Goal: Task Accomplishment & Management: Use online tool/utility

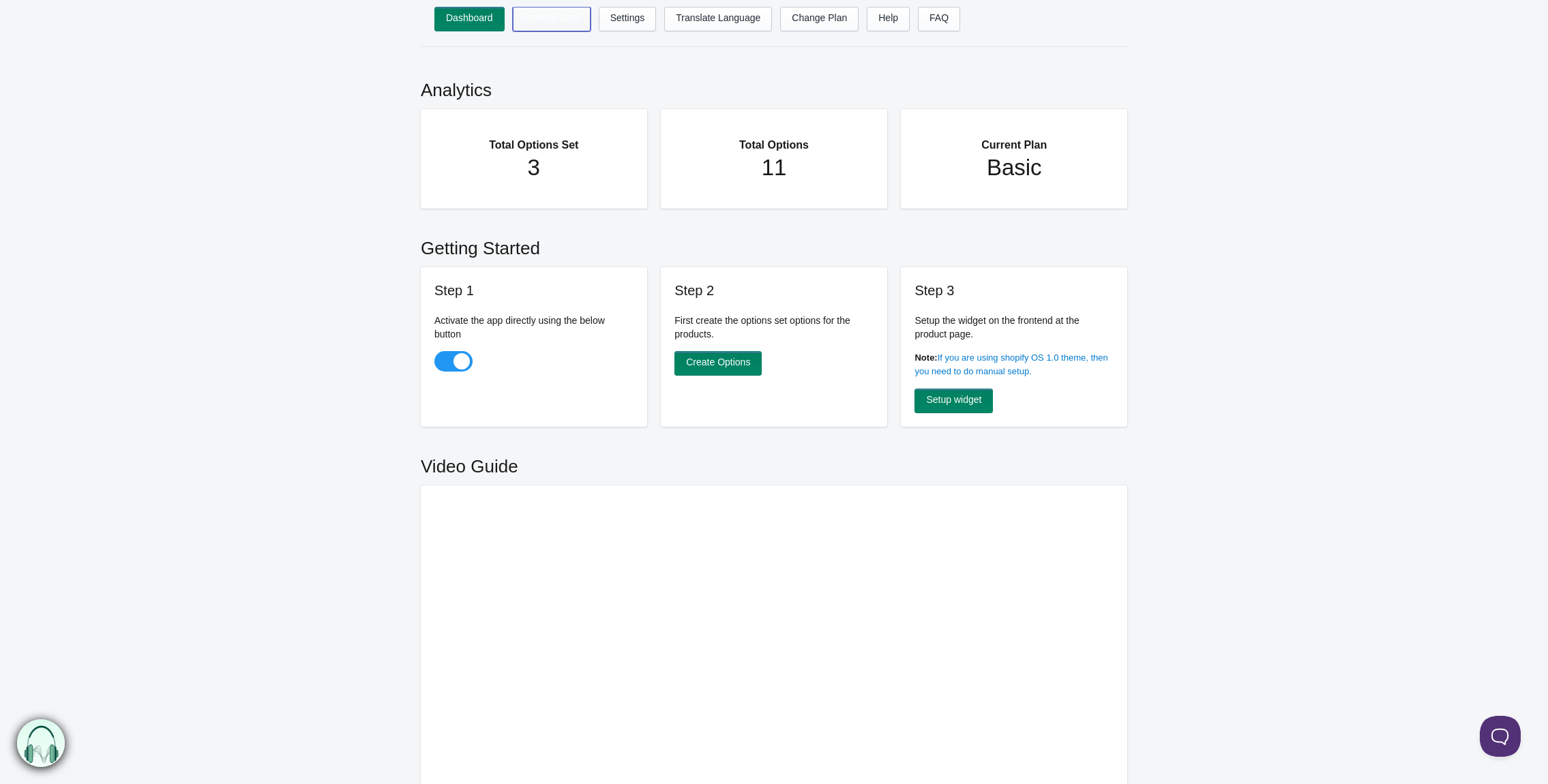
click at [552, 24] on link "Options Sets" at bounding box center [552, 19] width 78 height 24
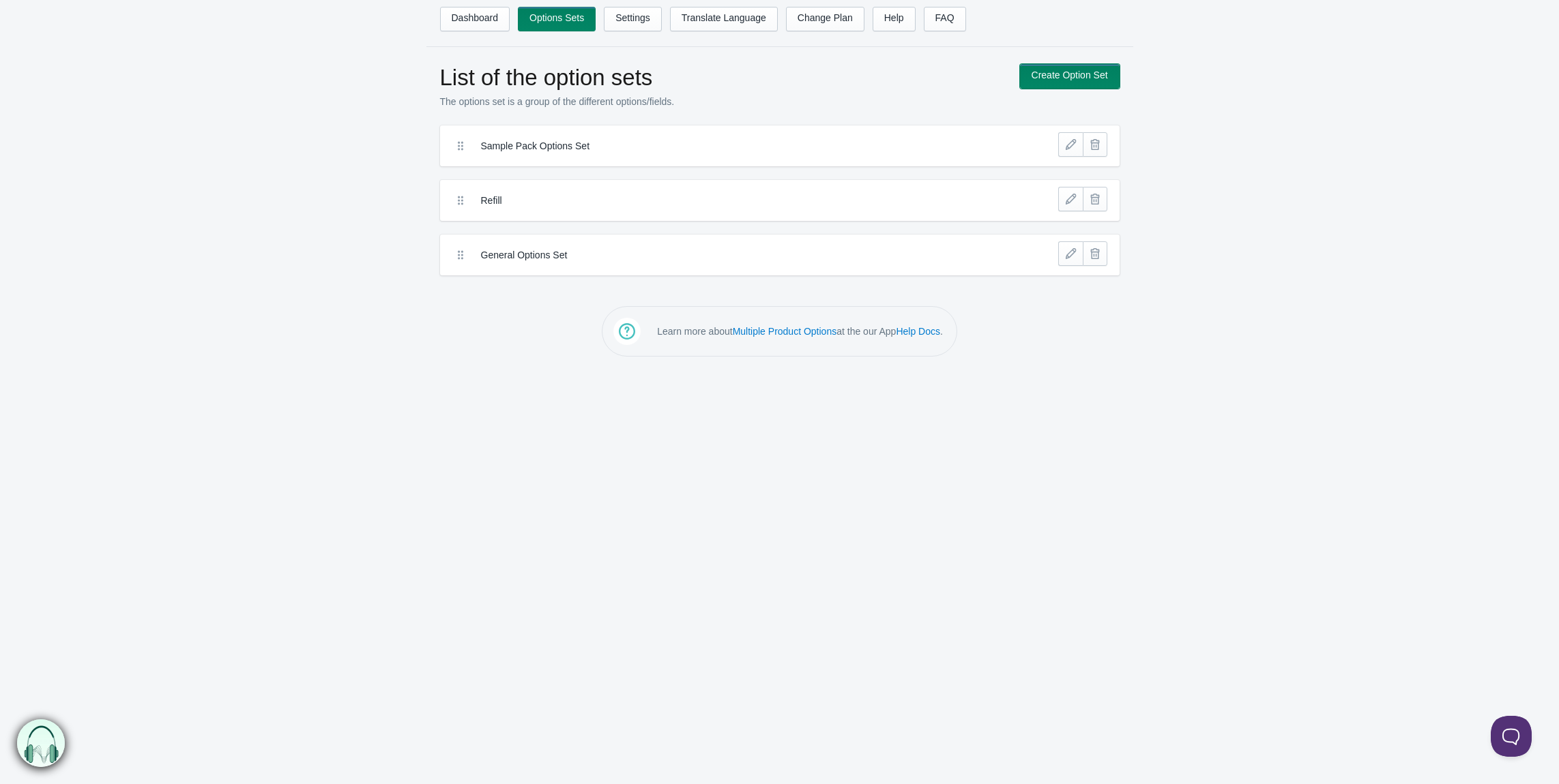
click at [1092, 71] on link "Create Option Set" at bounding box center [1070, 76] width 100 height 24
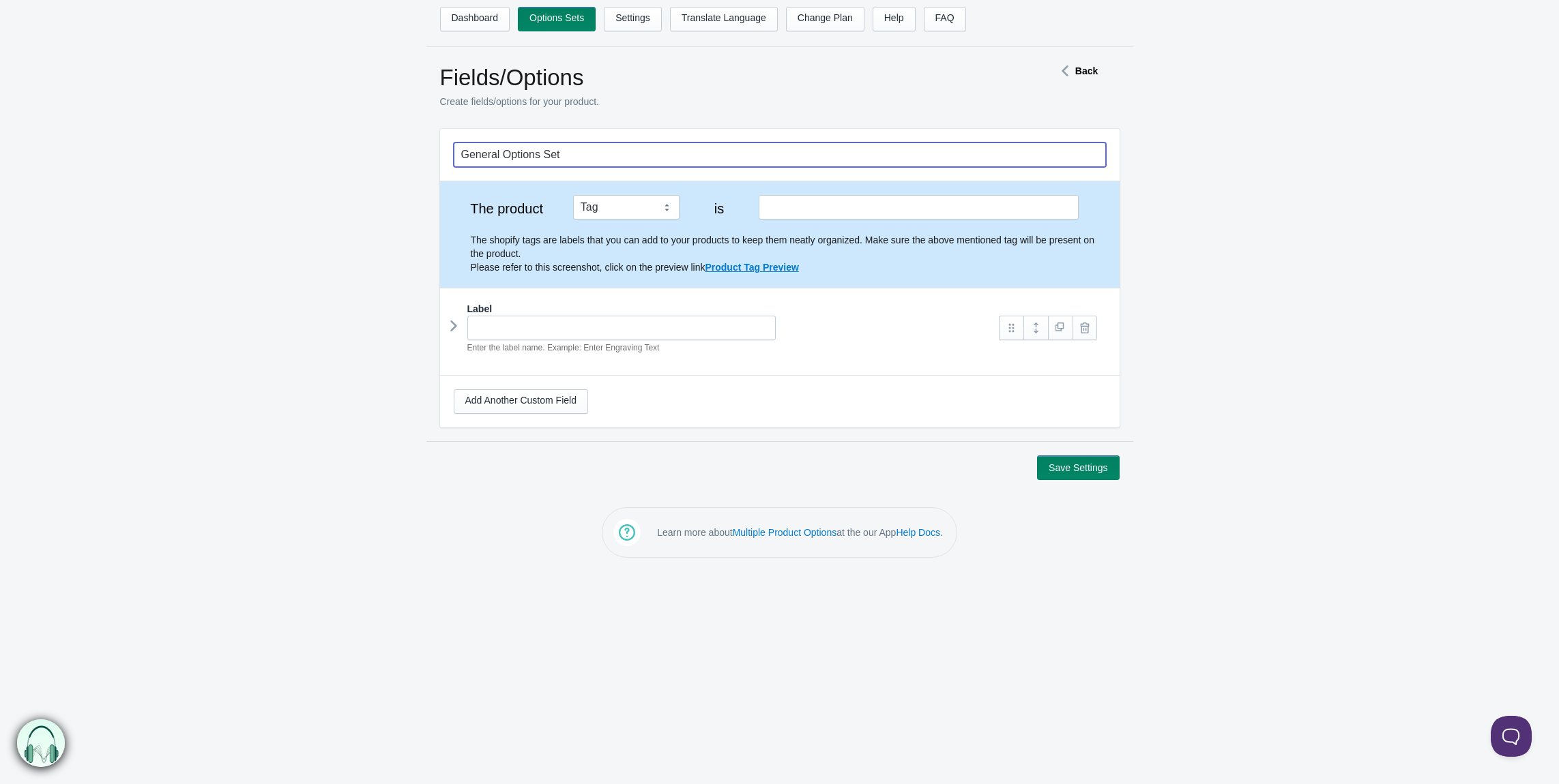
click at [613, 152] on input "General Options Set" at bounding box center [780, 154] width 652 height 24
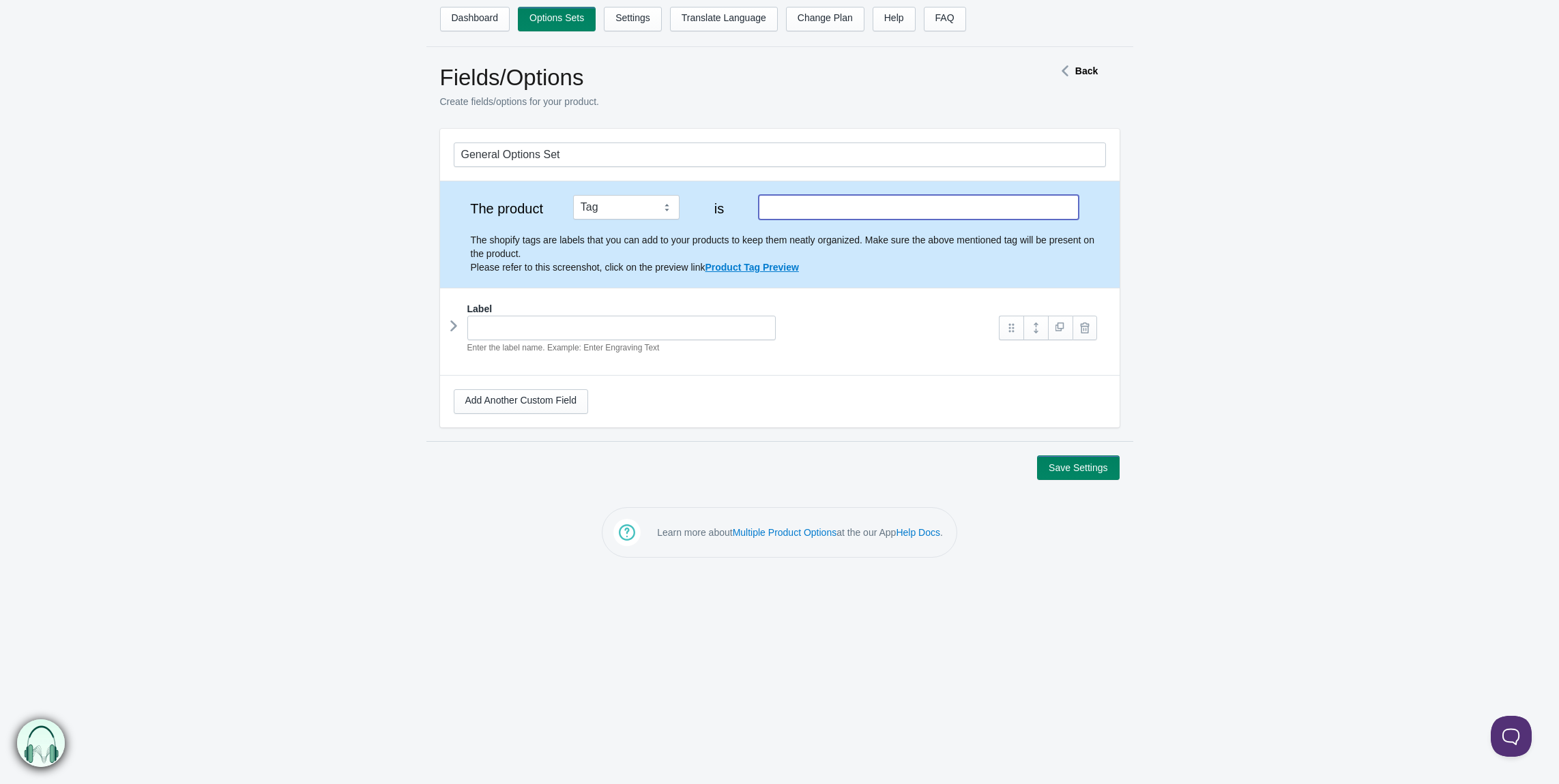
click at [874, 205] on input "text" at bounding box center [918, 207] width 319 height 24
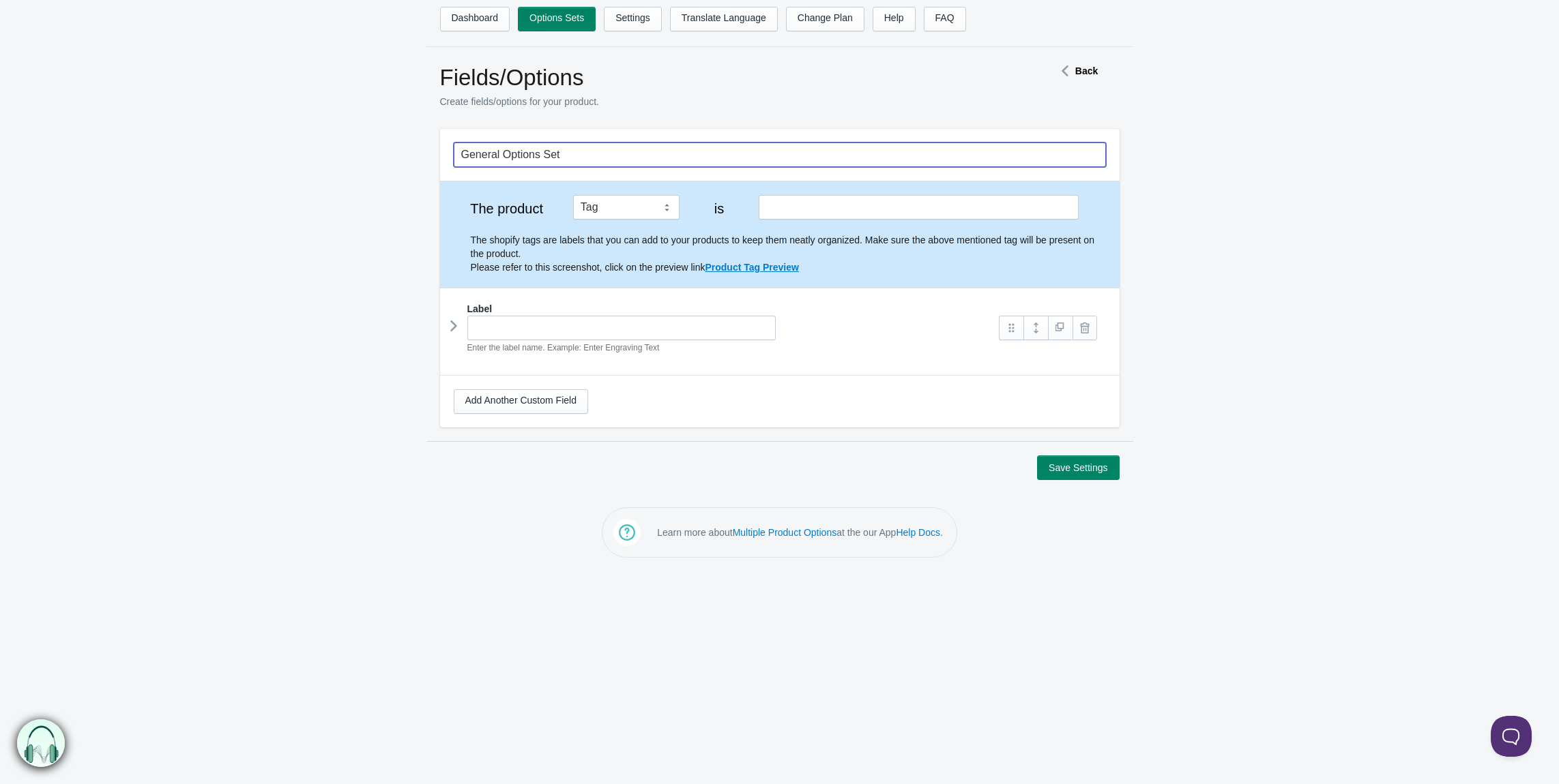
click at [654, 158] on input "General Options Set" at bounding box center [780, 154] width 652 height 24
type input "Facebook campaign"
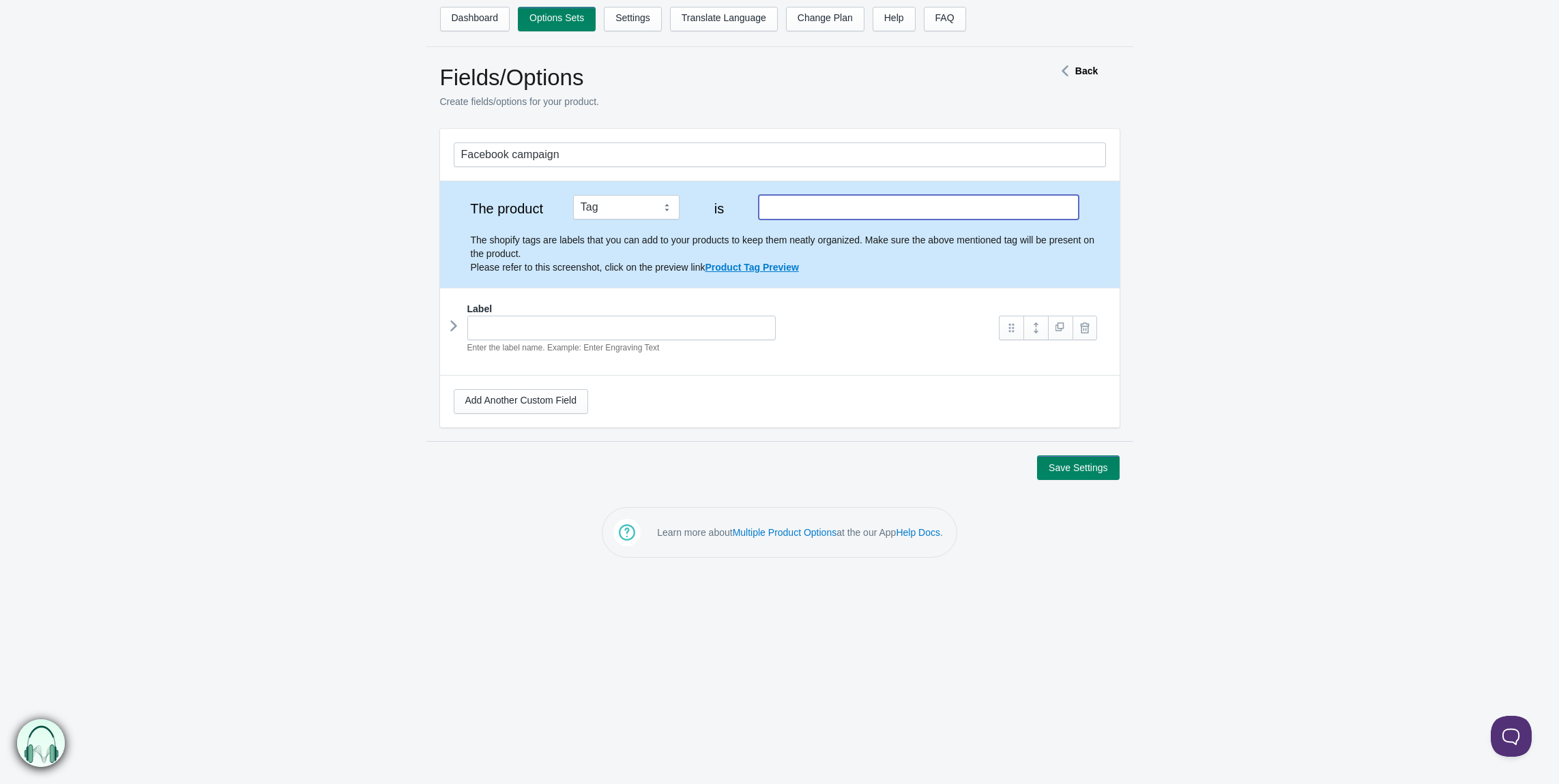
click at [793, 213] on input "text" at bounding box center [918, 207] width 319 height 24
paste input "Facebook Sample"
type input "Facebook Sample"
click at [638, 327] on input "text" at bounding box center [622, 327] width 309 height 24
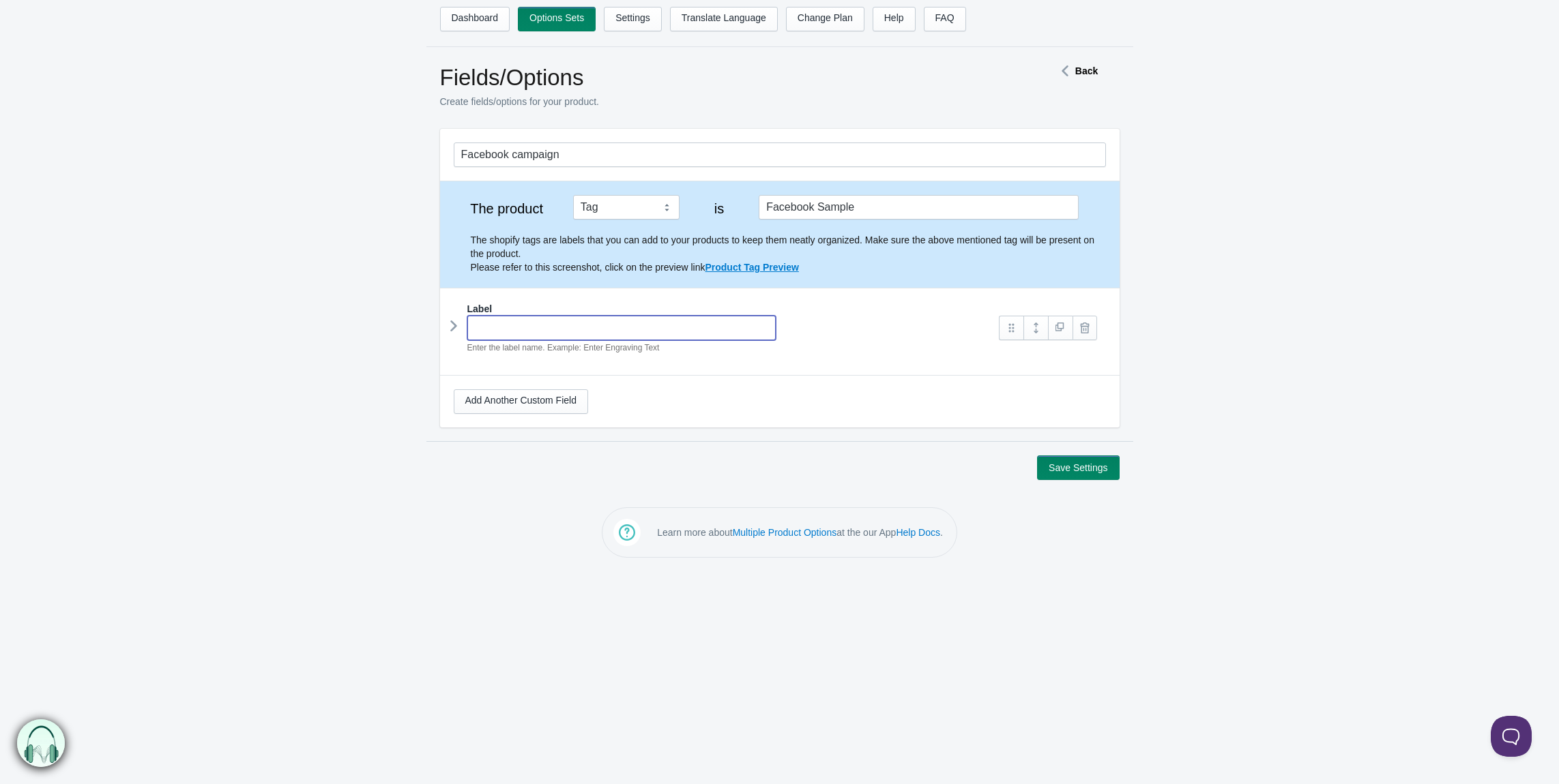
click at [638, 327] on input "text" at bounding box center [622, 327] width 309 height 24
click at [548, 400] on link "Add Another Custom Field" at bounding box center [521, 401] width 134 height 24
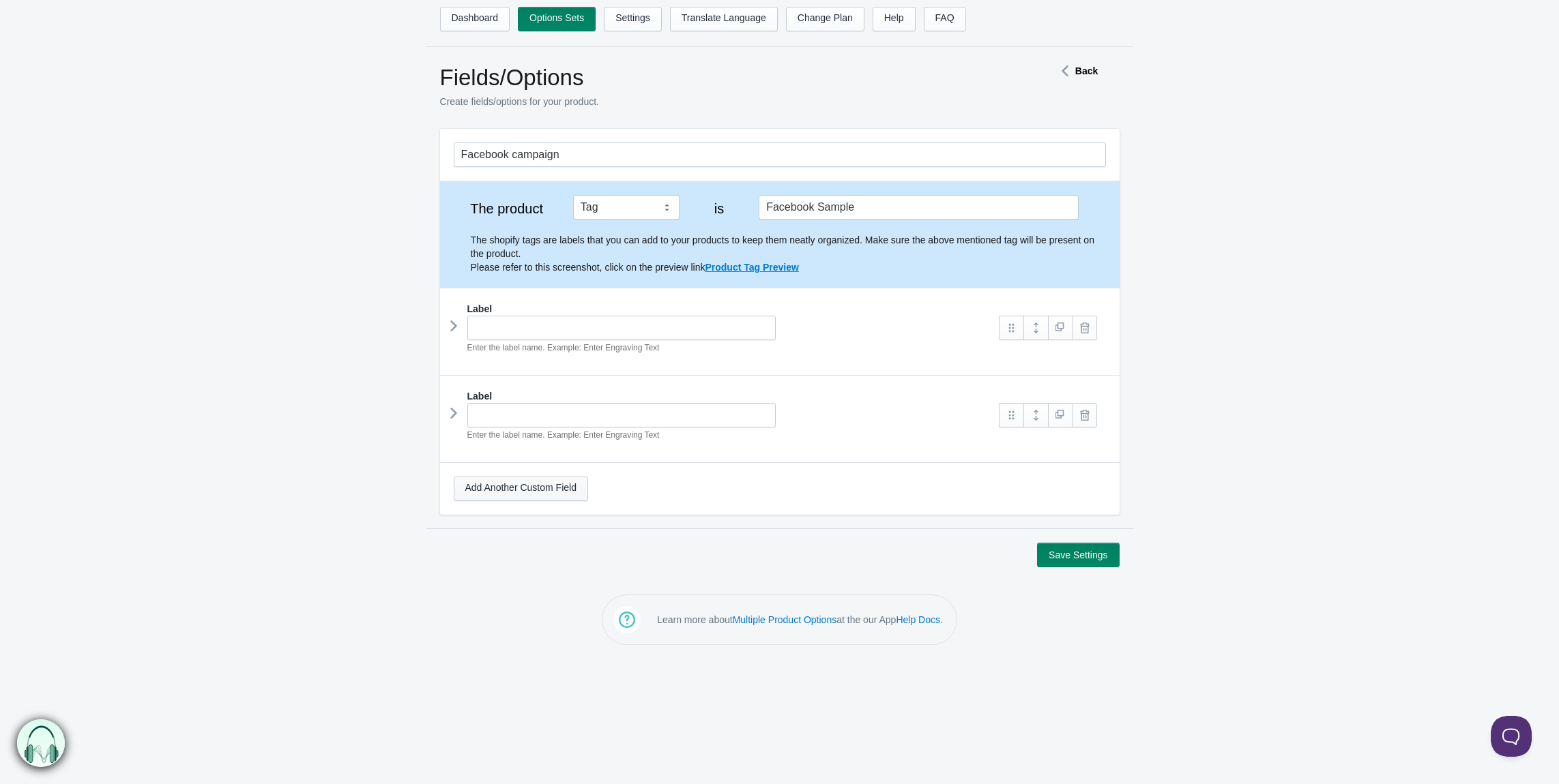
click at [541, 495] on link "Add Another Custom Field" at bounding box center [521, 489] width 134 height 24
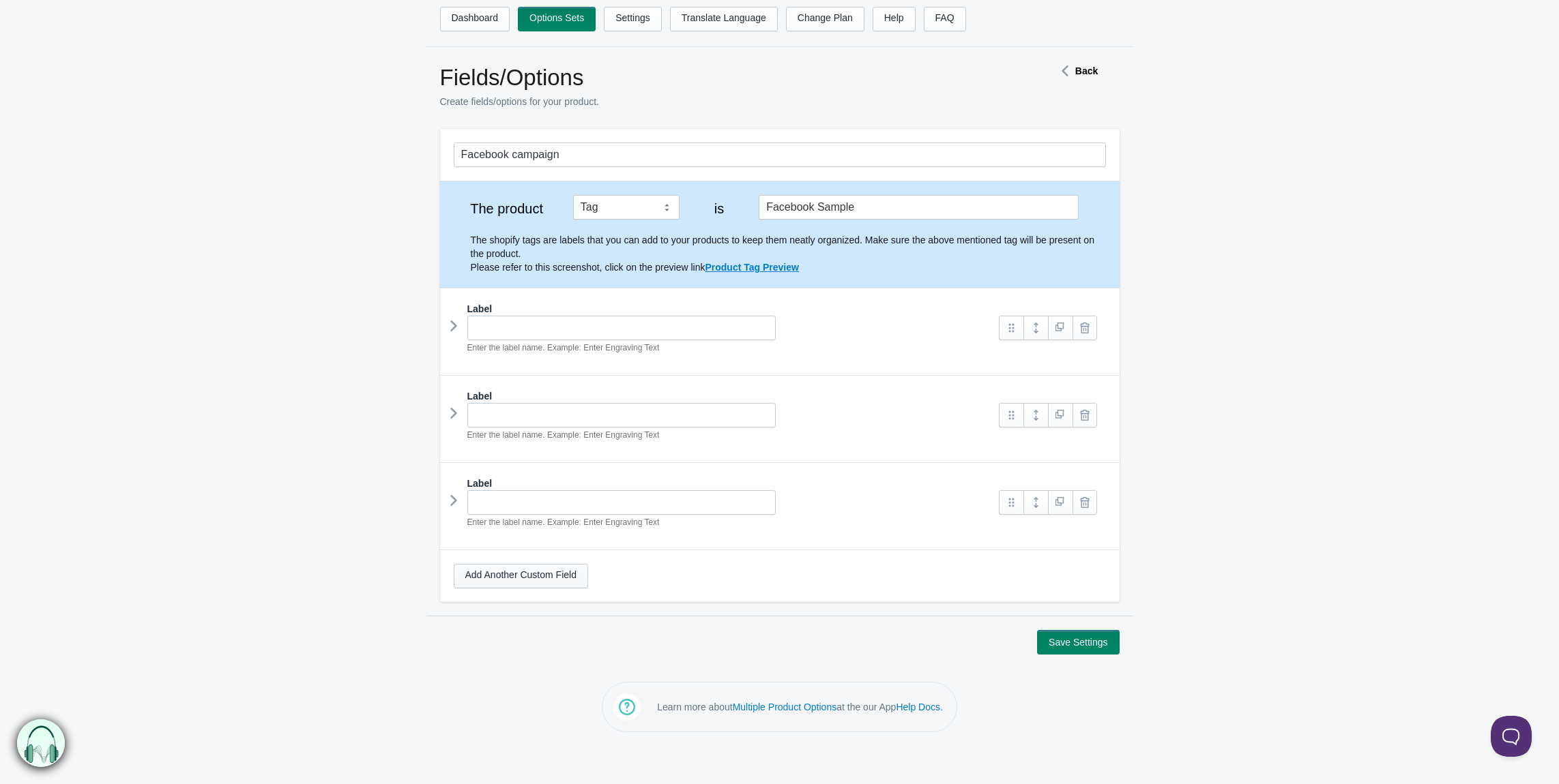
click at [537, 580] on link "Add Another Custom Field" at bounding box center [521, 576] width 134 height 24
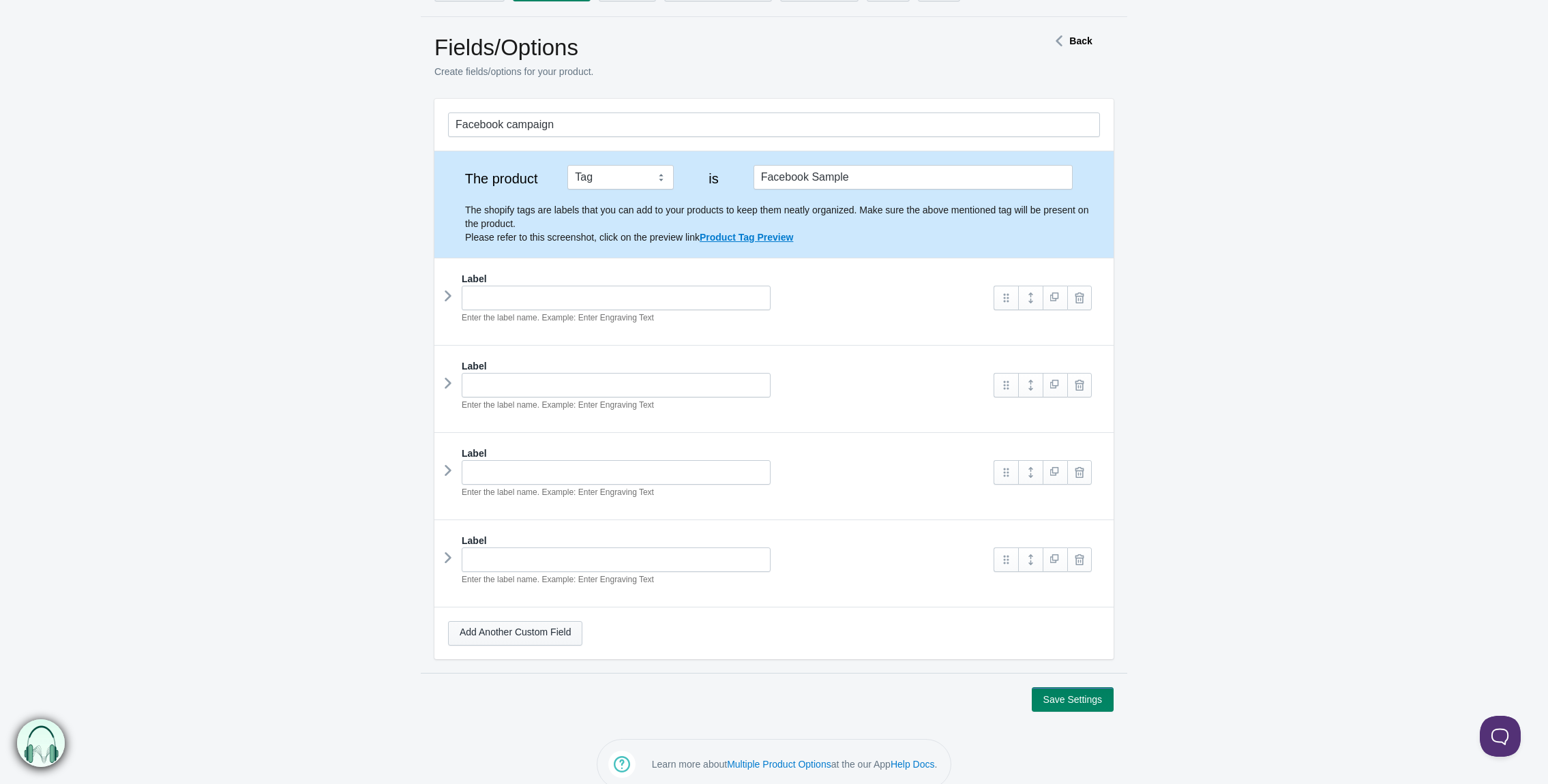
scroll to position [46, 0]
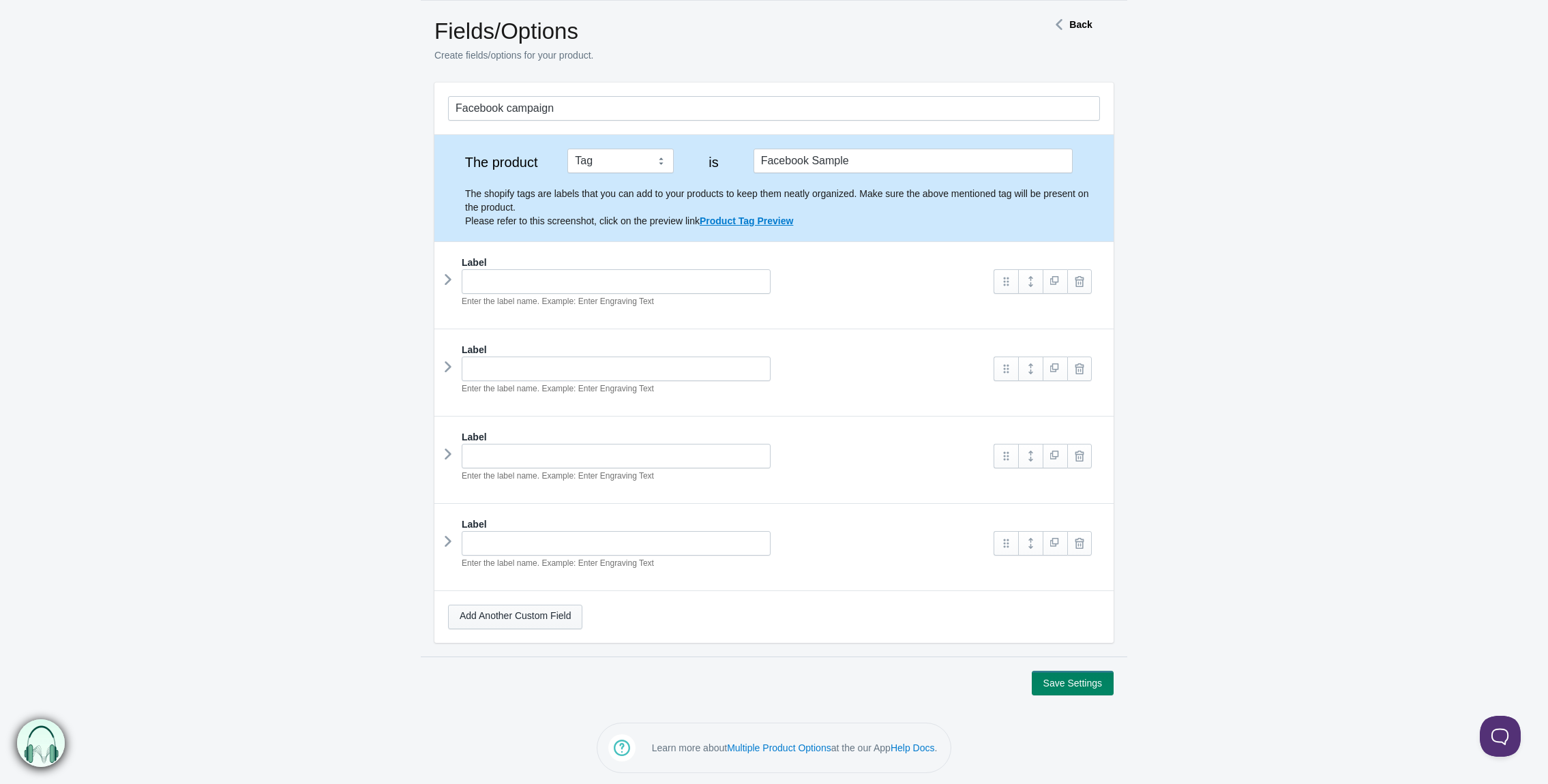
click at [505, 615] on link "Add Another Custom Field" at bounding box center [516, 617] width 134 height 24
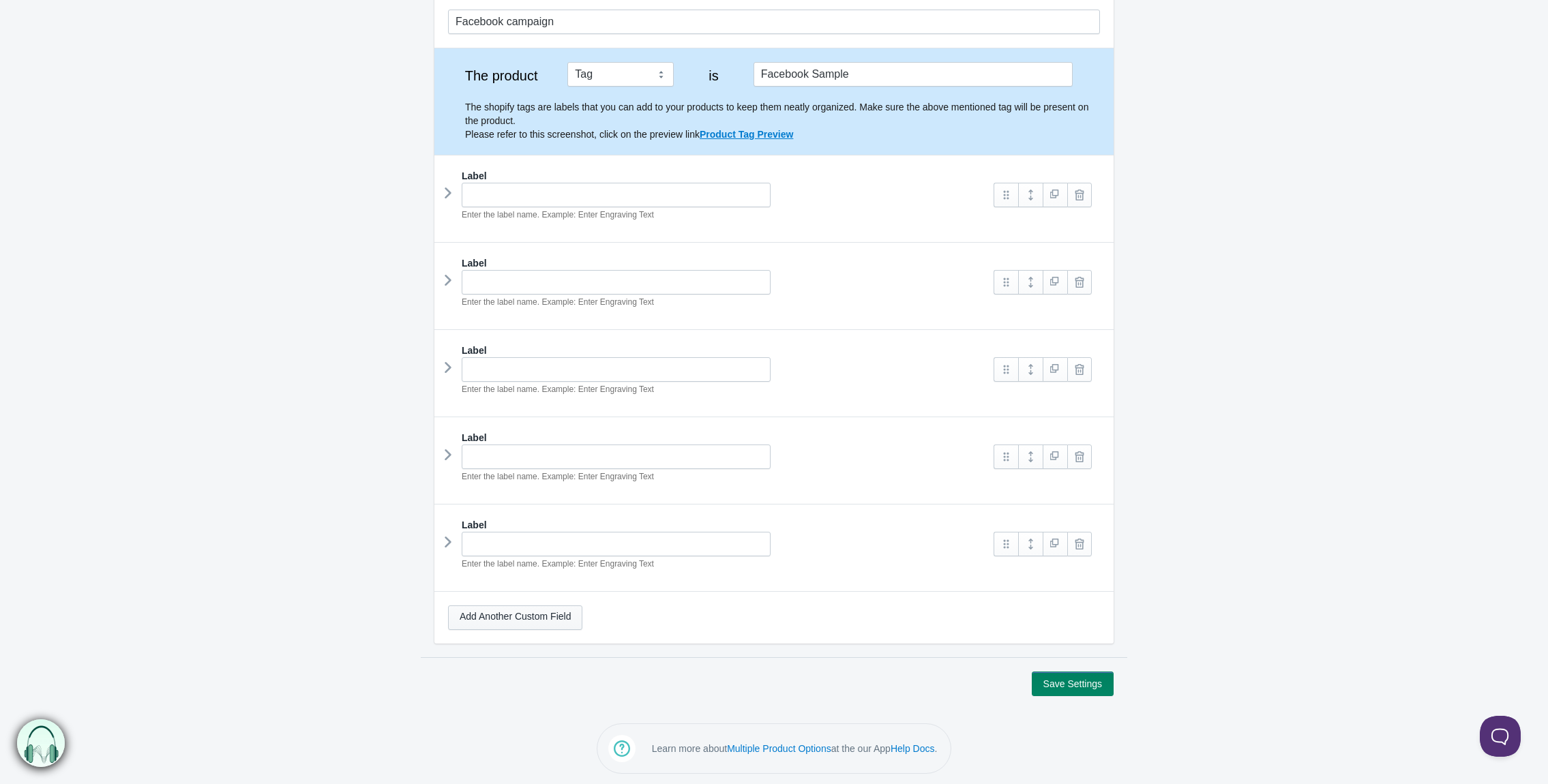
click at [513, 624] on link "Add Another Custom Field" at bounding box center [516, 617] width 134 height 24
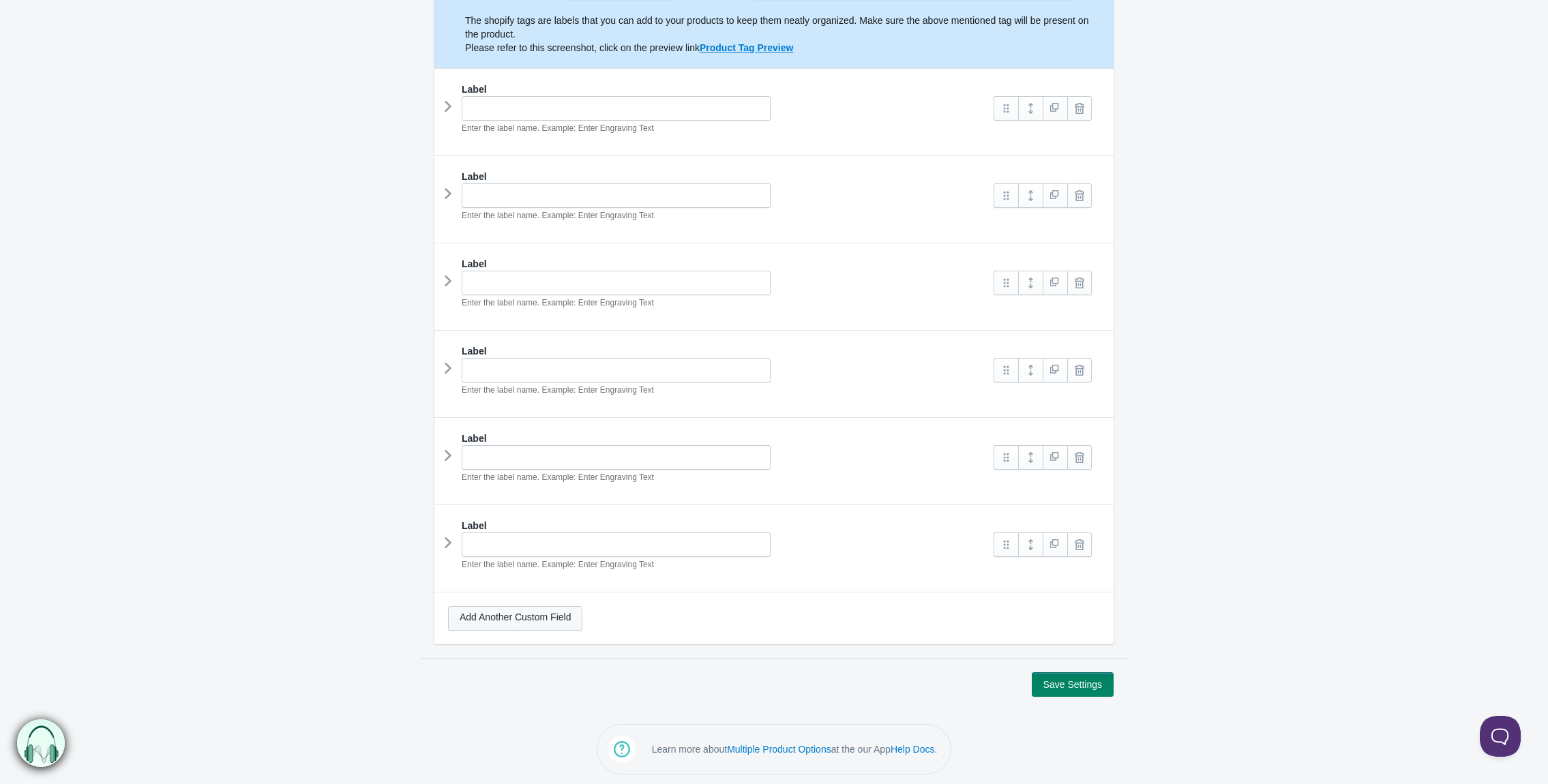
click at [514, 615] on link "Add Another Custom Field" at bounding box center [516, 618] width 134 height 24
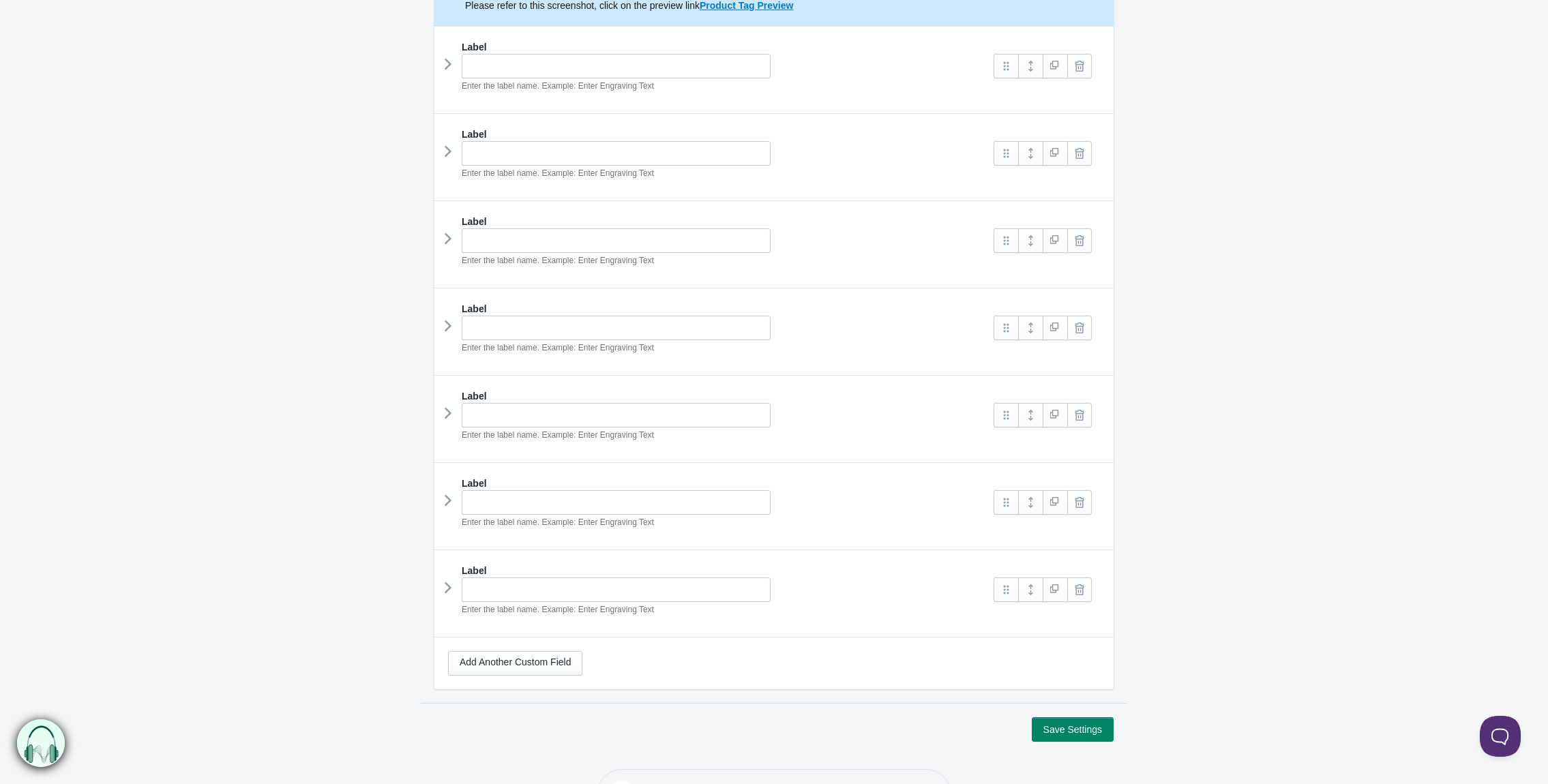
scroll to position [307, 0]
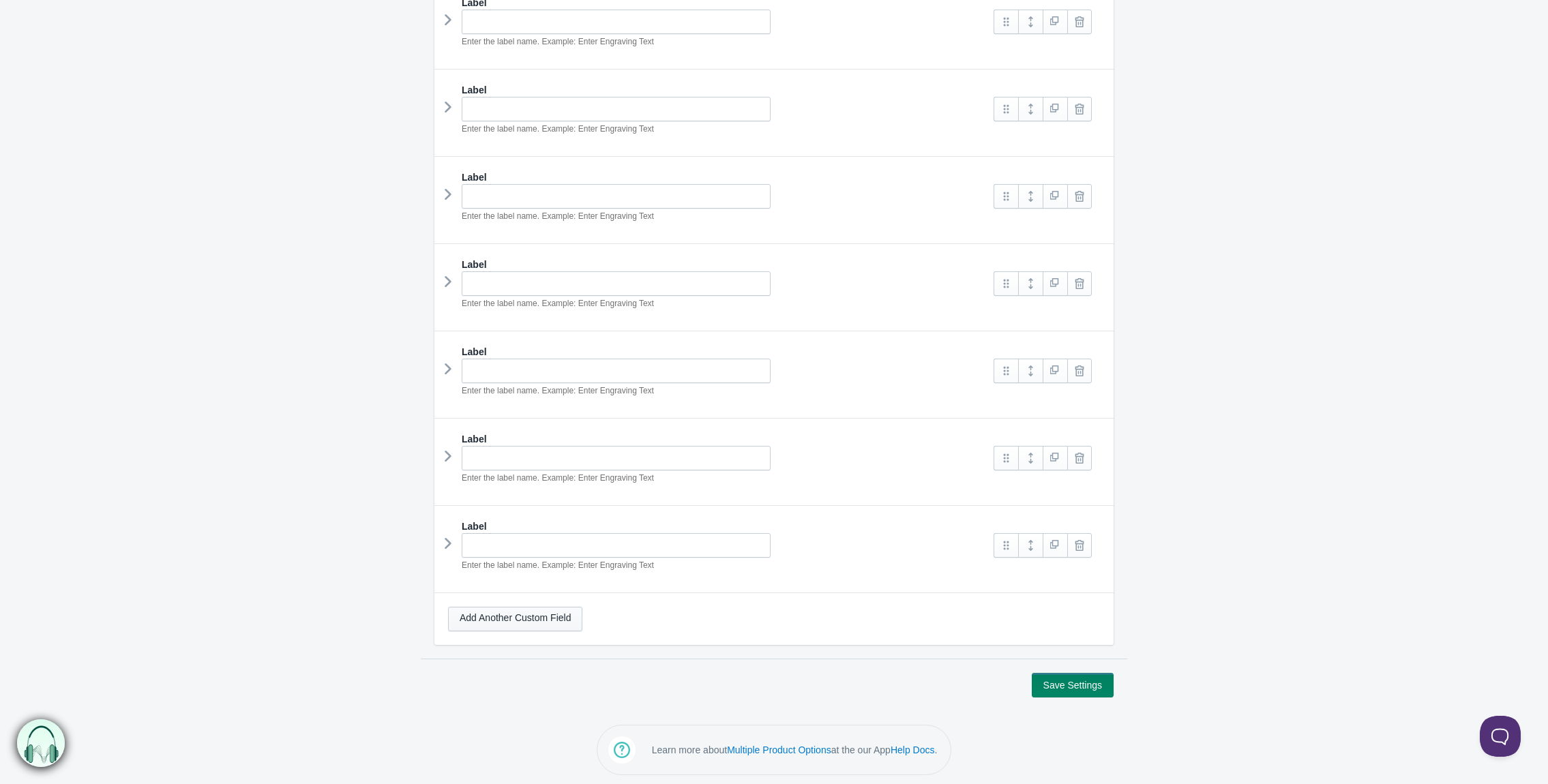
click at [511, 617] on link "Add Another Custom Field" at bounding box center [516, 619] width 134 height 24
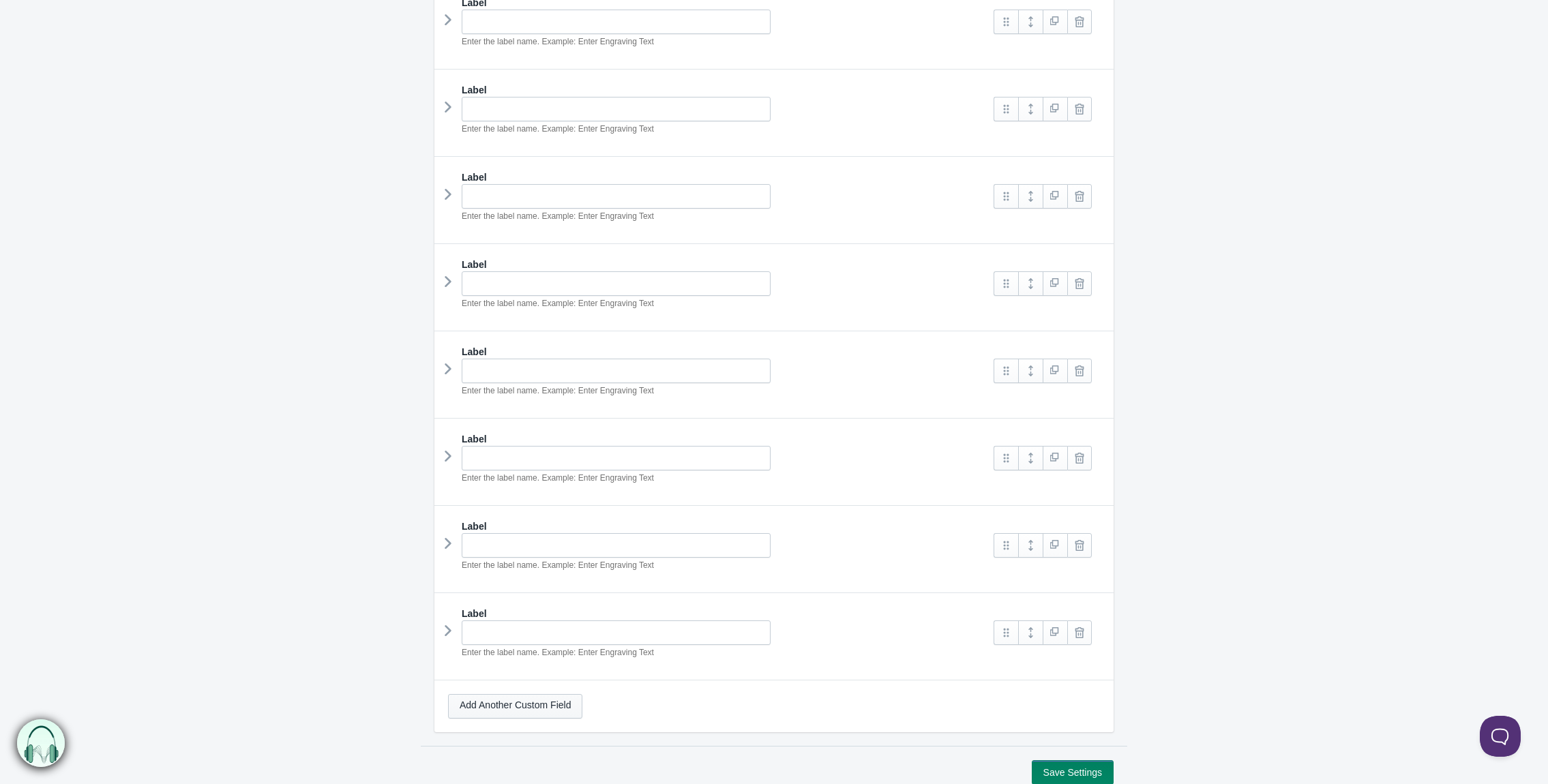
click at [500, 694] on link "Add Another Custom Field" at bounding box center [516, 706] width 134 height 24
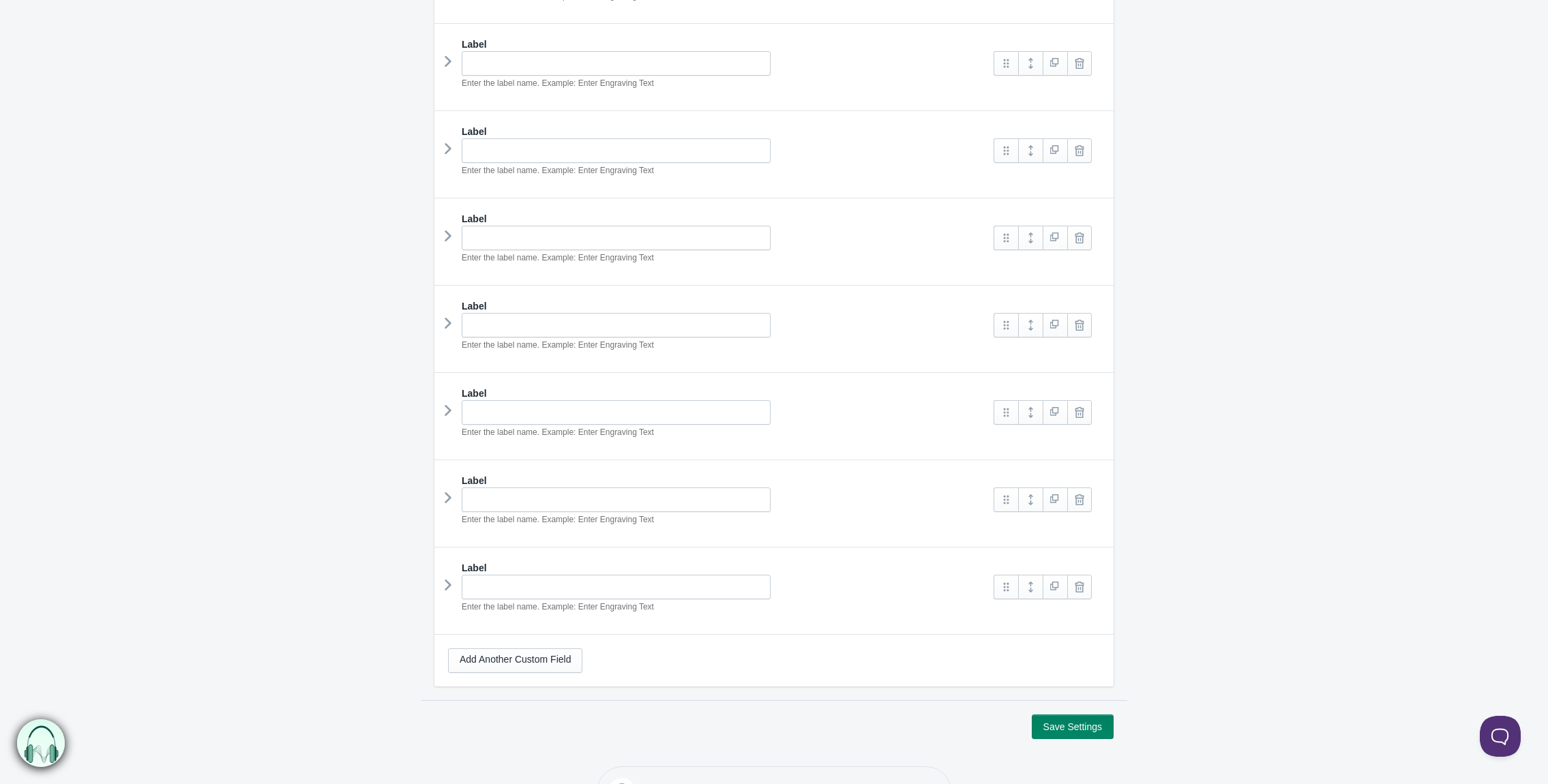
scroll to position [443, 0]
click at [522, 649] on link "Add Another Custom Field" at bounding box center [516, 657] width 134 height 24
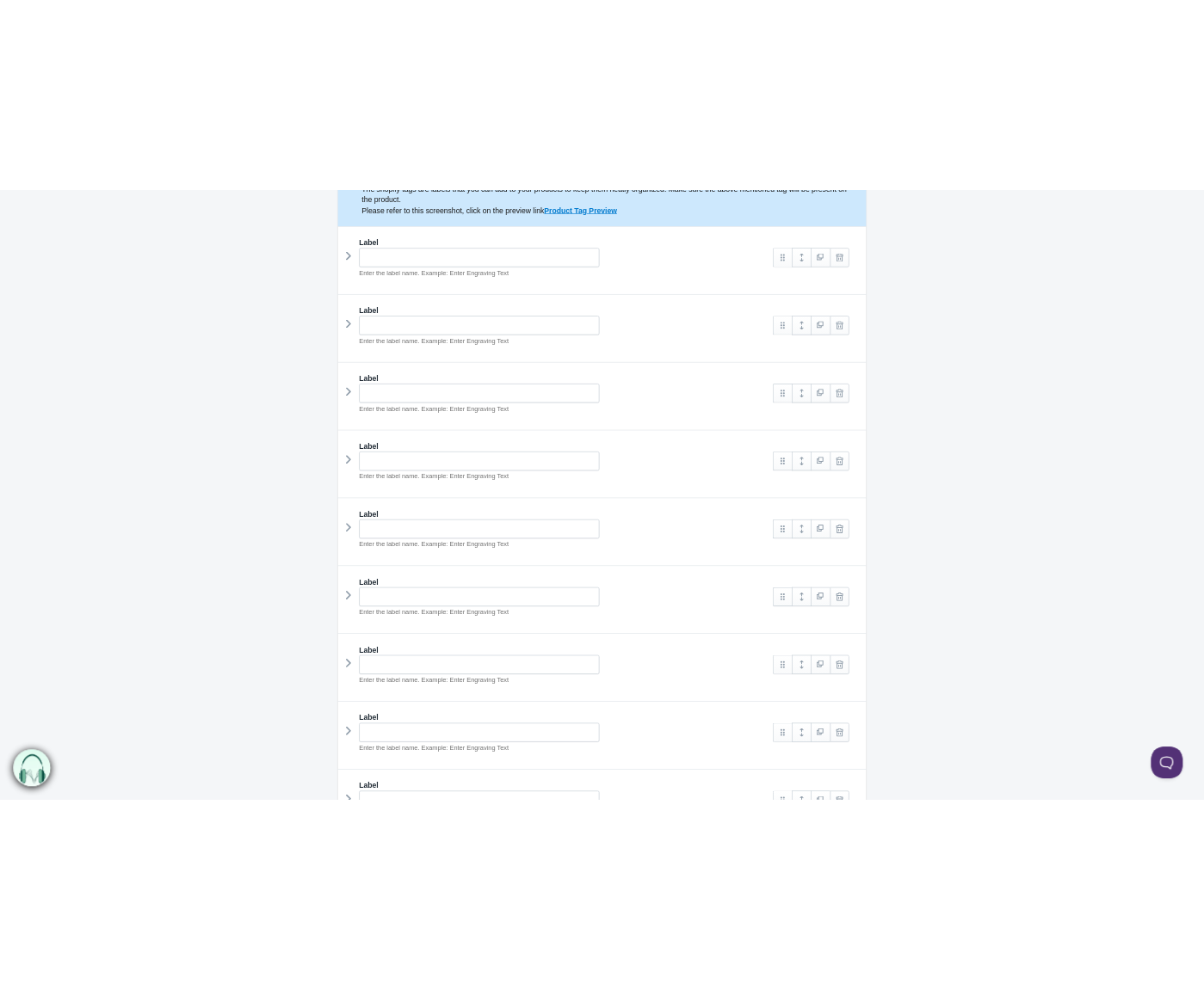
scroll to position [300, 0]
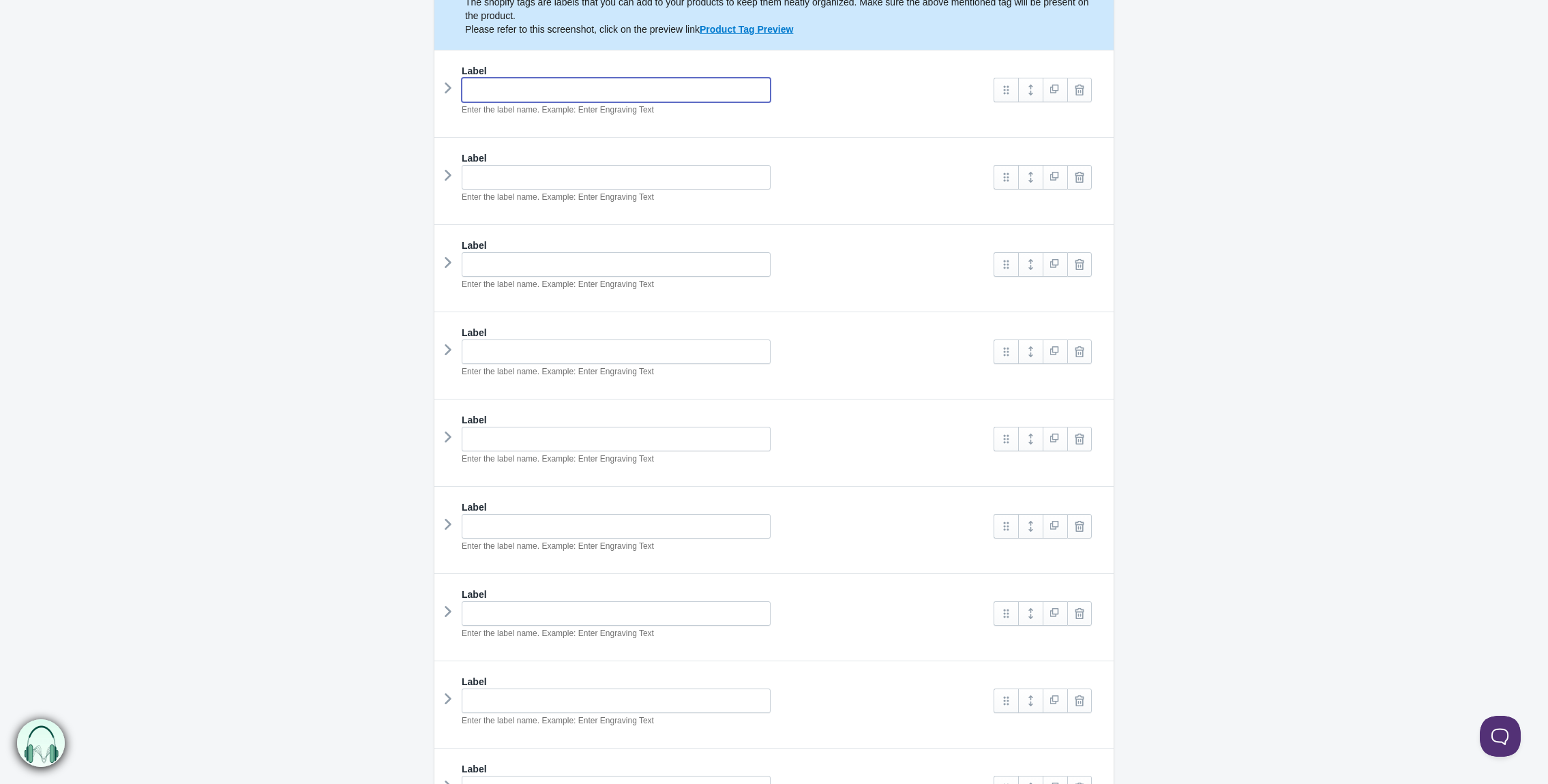
click at [579, 87] on input "text" at bounding box center [616, 89] width 309 height 24
type input "Interplay Extrait"
click at [717, 176] on input "text" at bounding box center [616, 177] width 309 height 24
type input "[GEOGRAPHIC_DATA] 13ZZ01"
click at [560, 266] on input "text" at bounding box center [616, 264] width 309 height 24
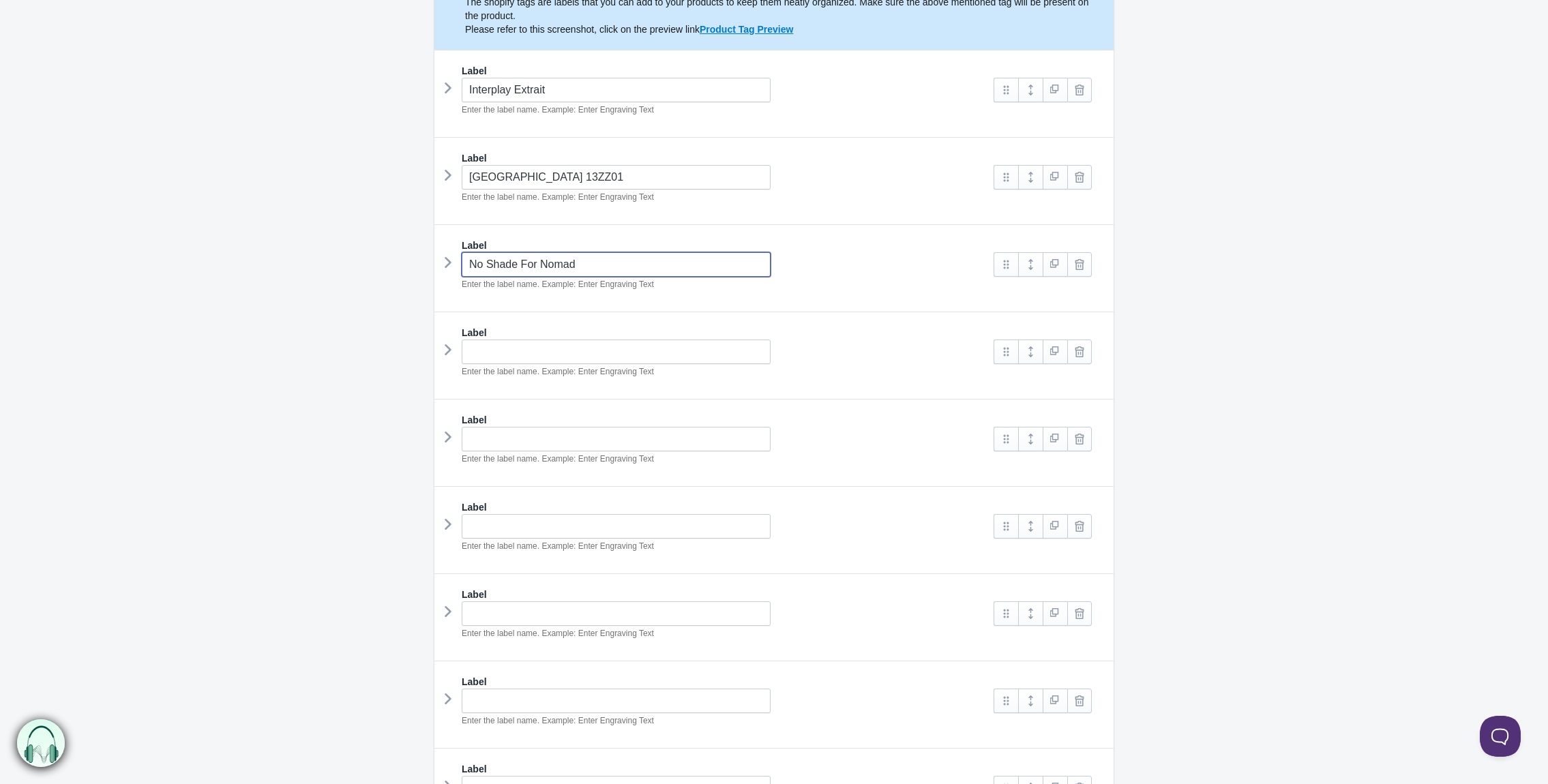
type input "No Shade For Nomad"
click at [564, 352] on input "text" at bounding box center [616, 352] width 309 height 24
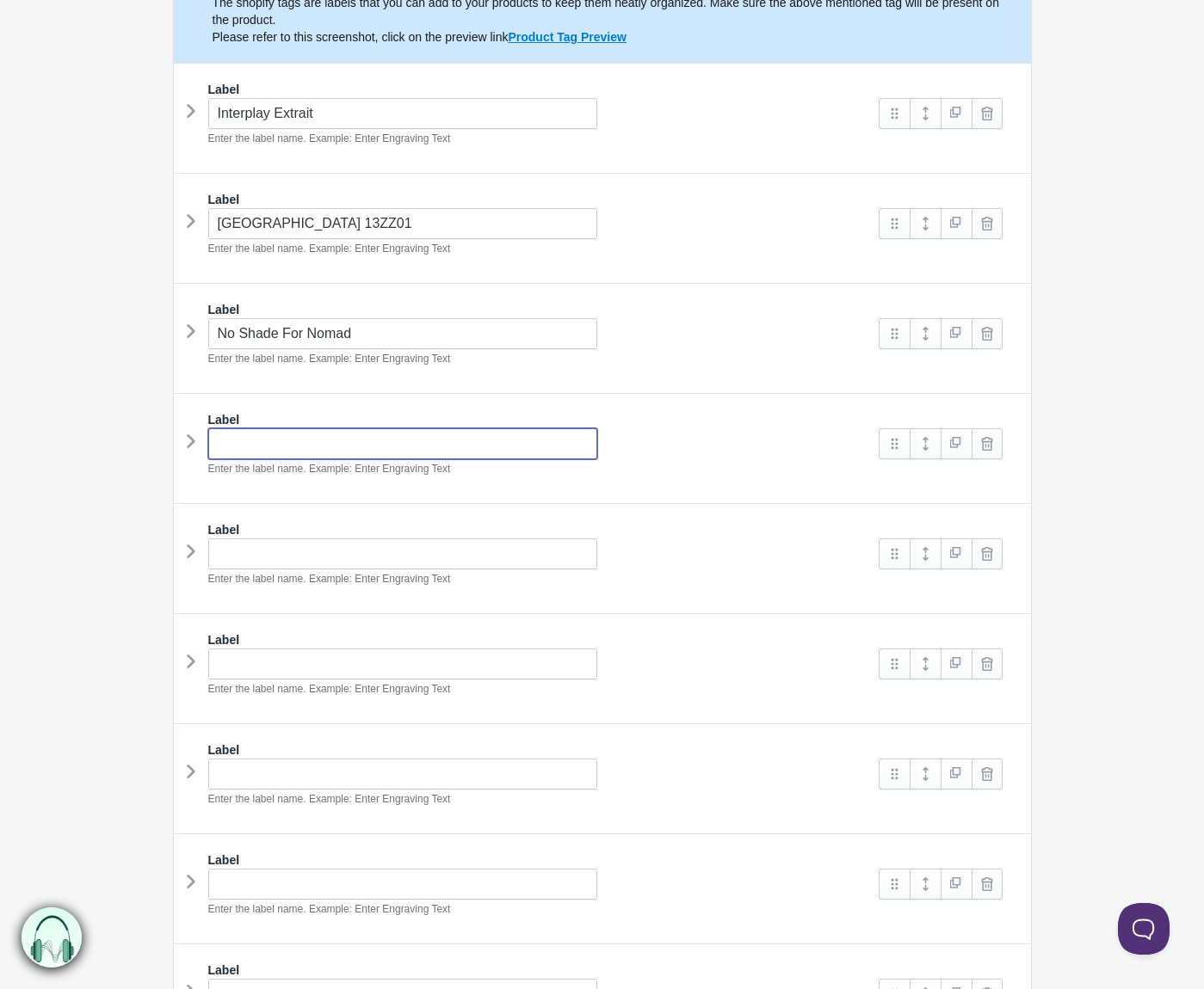
click at [373, 441] on input "text" at bounding box center [403, 443] width 389 height 31
type input "Santals Kiss"
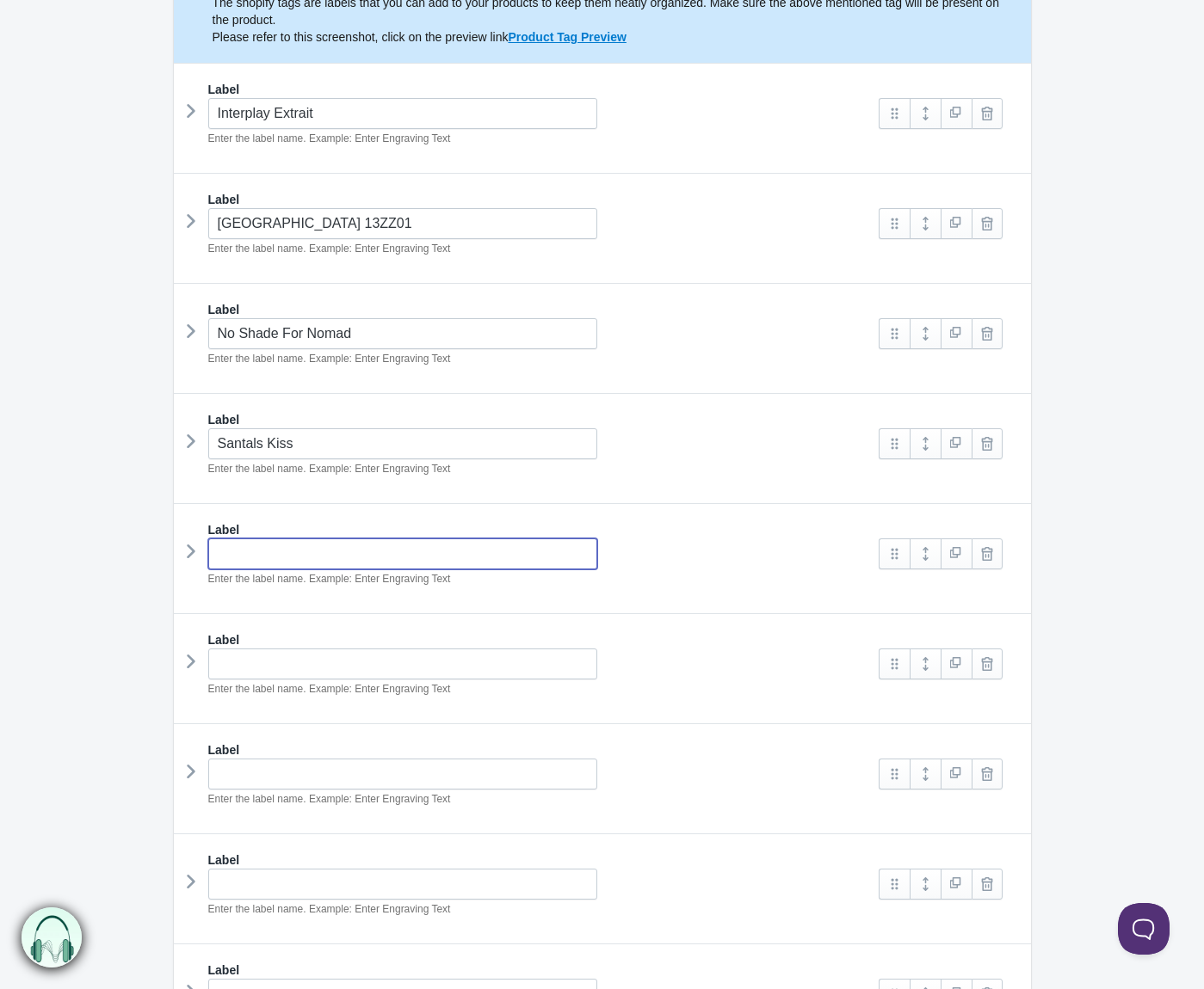
click at [393, 557] on input "text" at bounding box center [403, 553] width 389 height 31
type input "Ete Sauvage"
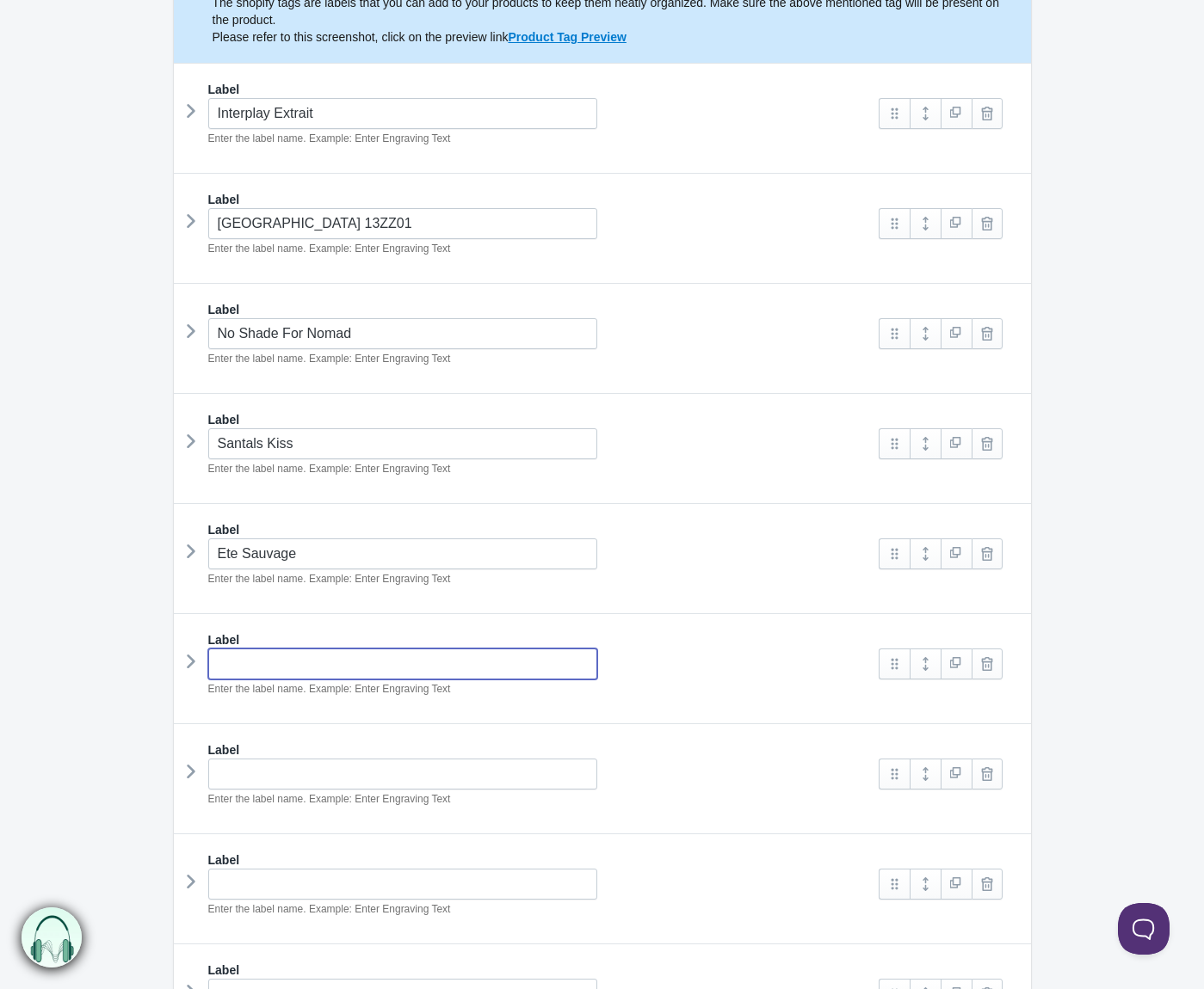
click at [320, 658] on input "text" at bounding box center [403, 663] width 389 height 31
type input "Agar"
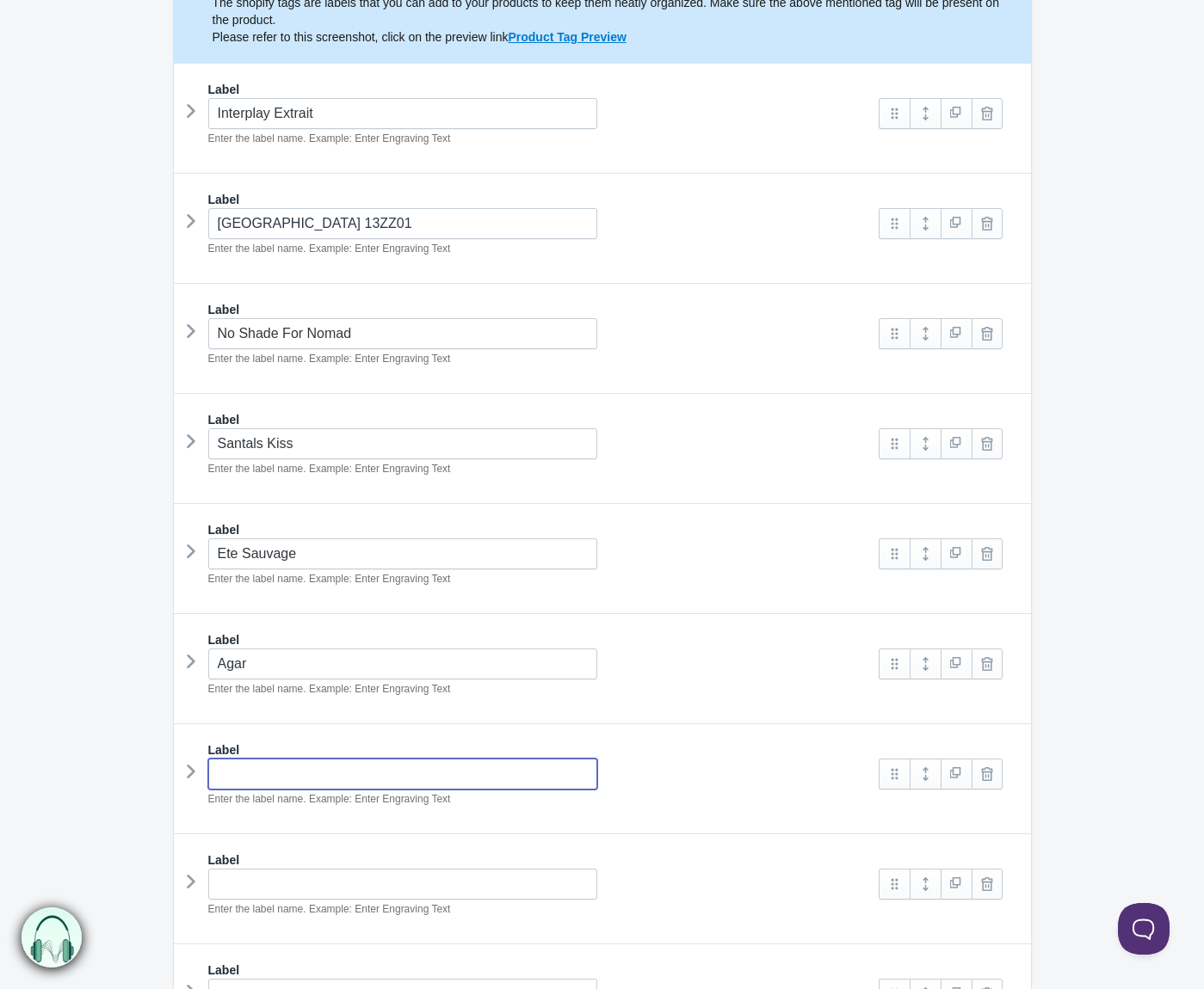
click at [259, 762] on input "text" at bounding box center [403, 773] width 389 height 31
type input "Sweet Smoke"
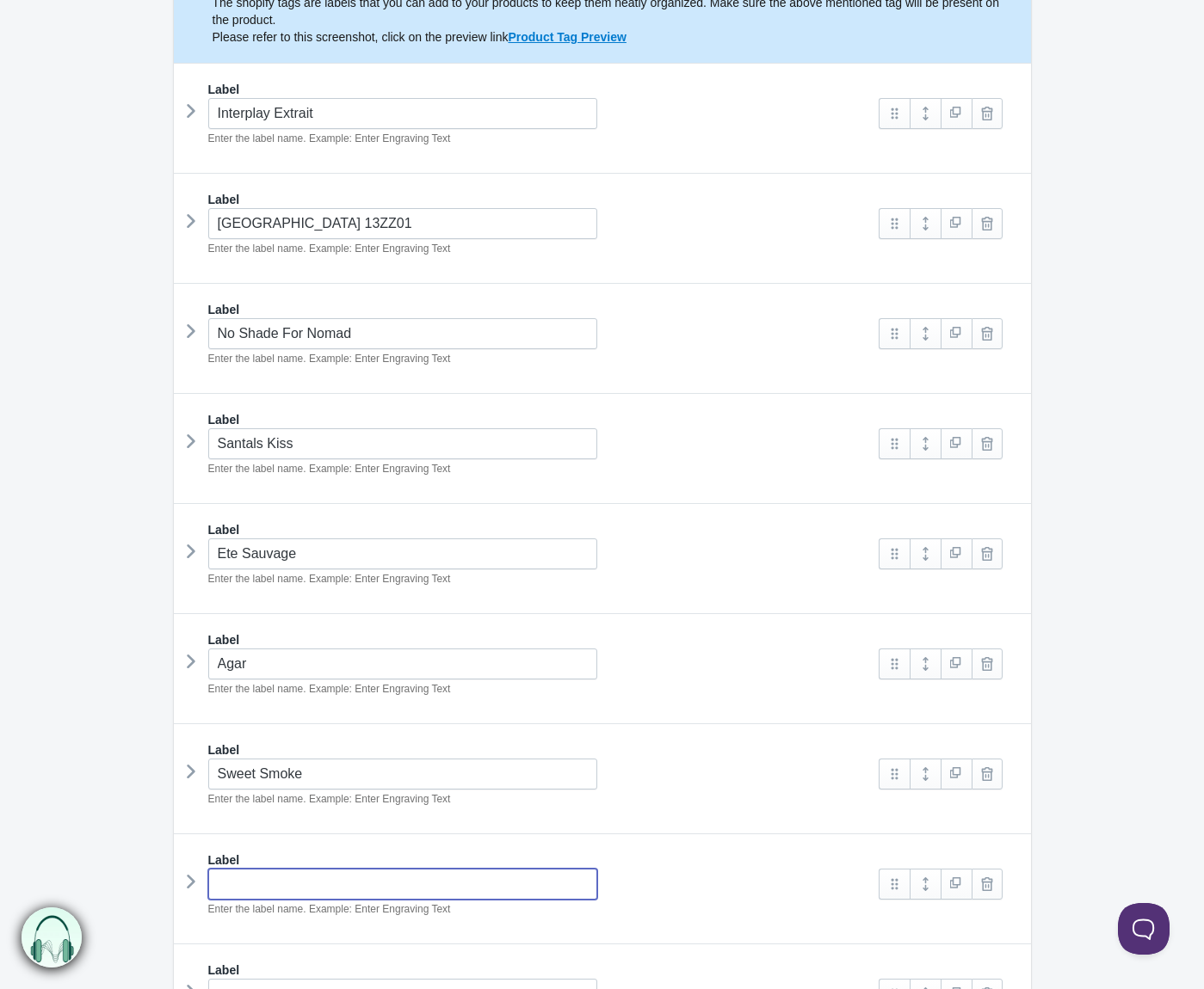
click at [316, 875] on input "text" at bounding box center [403, 883] width 389 height 31
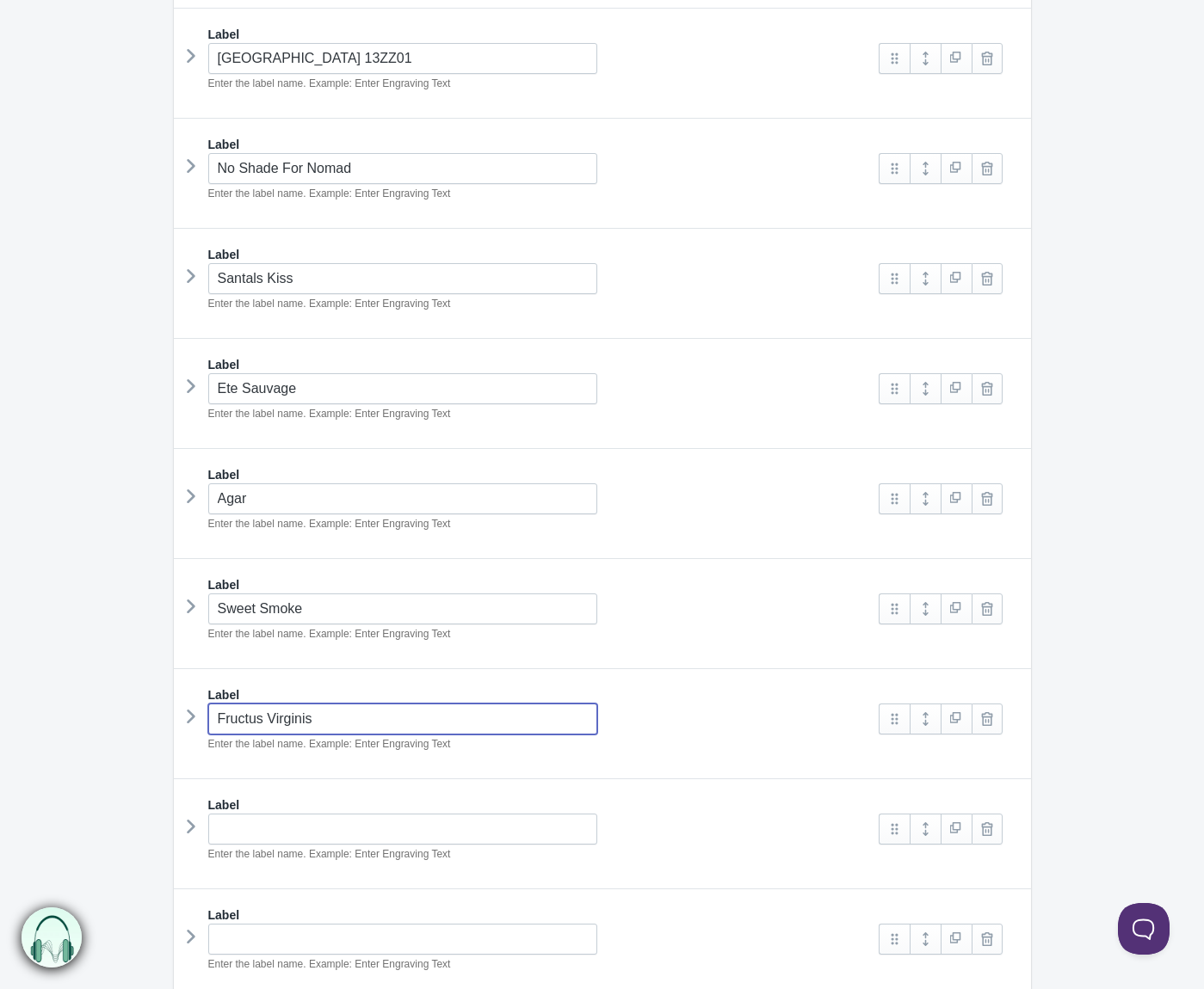
scroll to position [472, 0]
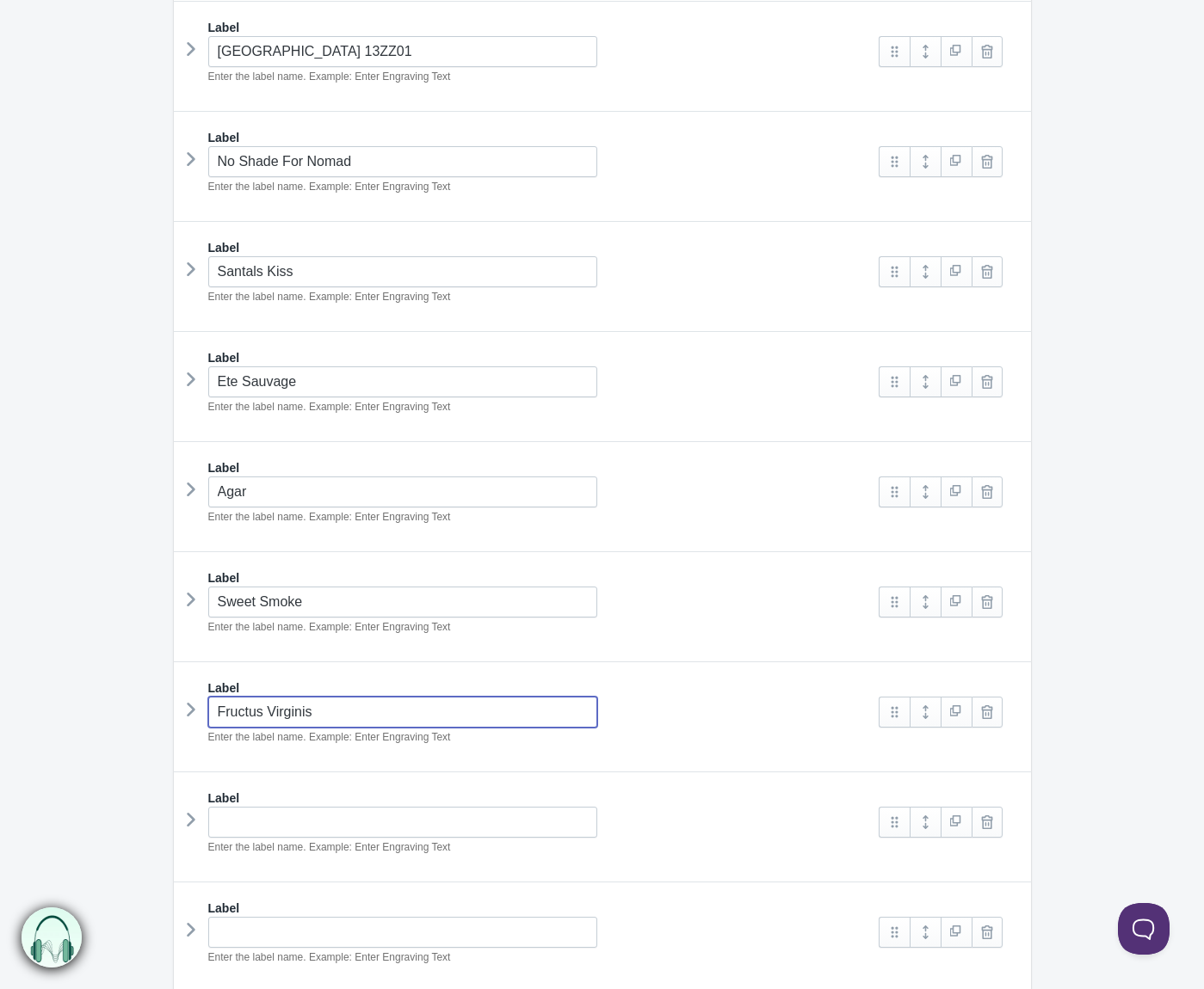
type input "Fructus Virginis"
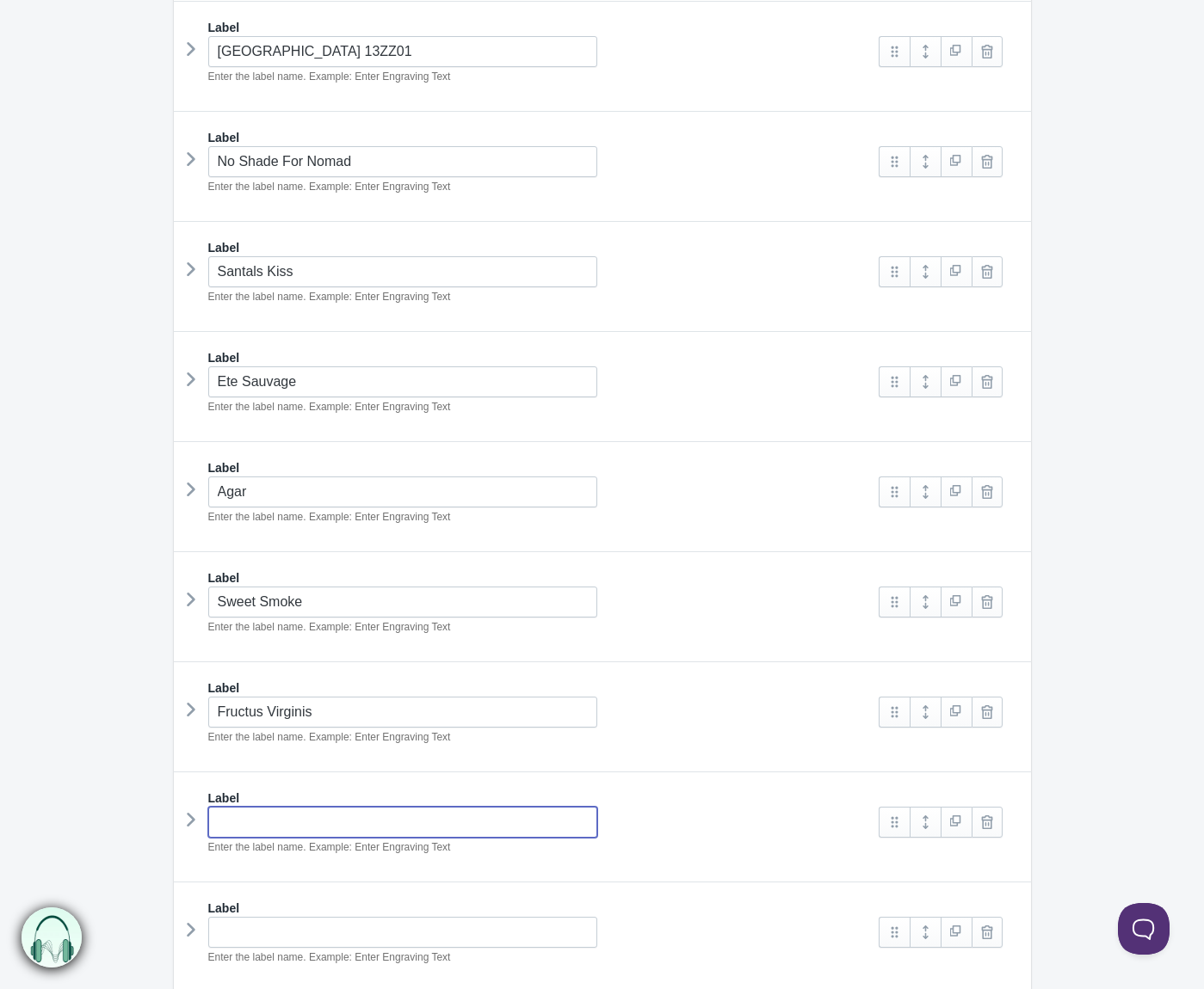
click at [303, 818] on input "text" at bounding box center [403, 821] width 389 height 31
click at [449, 820] on input "text" at bounding box center [403, 821] width 389 height 31
type input "Untethered"
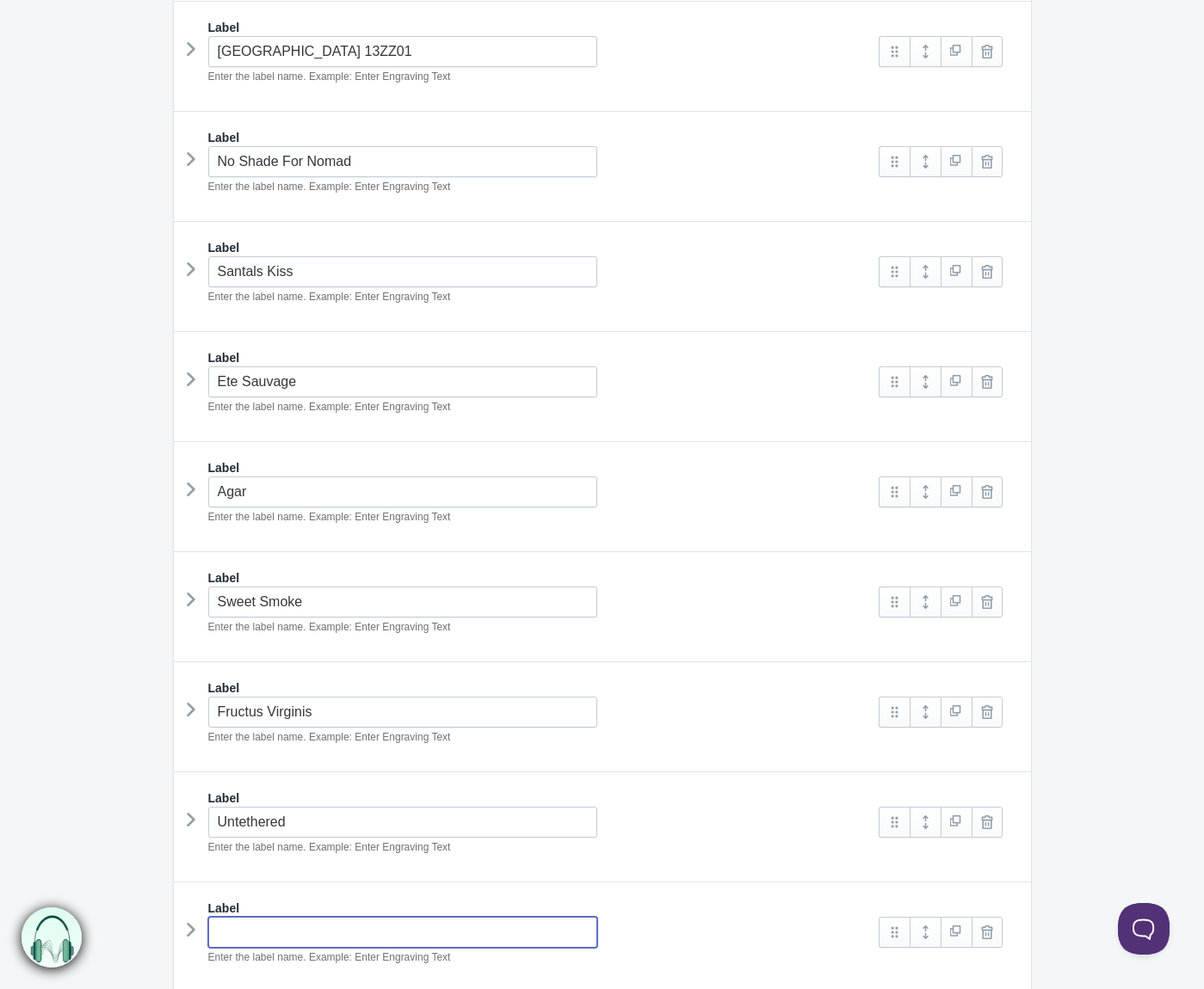
click at [379, 924] on input "text" at bounding box center [403, 932] width 389 height 31
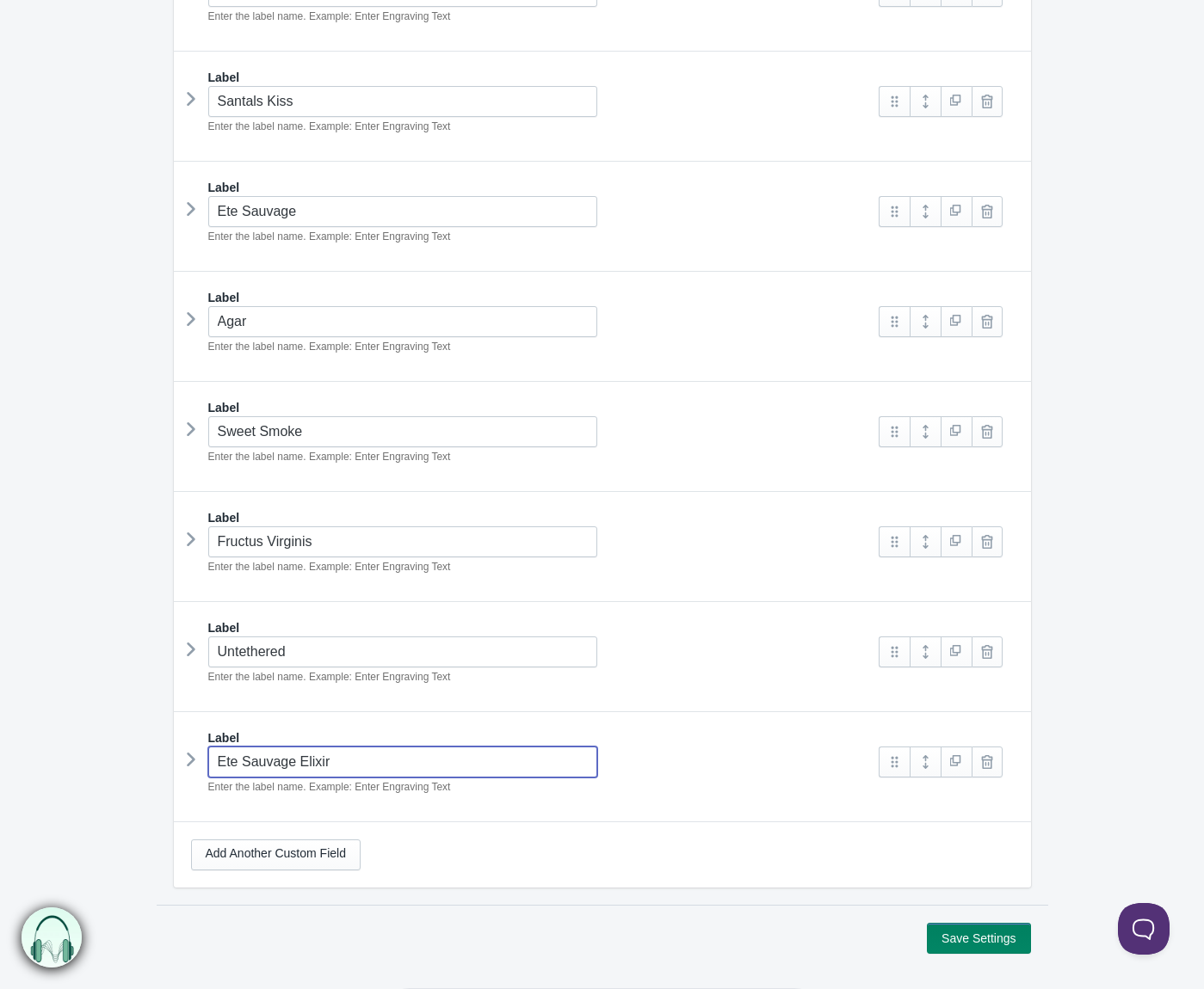
scroll to position [714, 0]
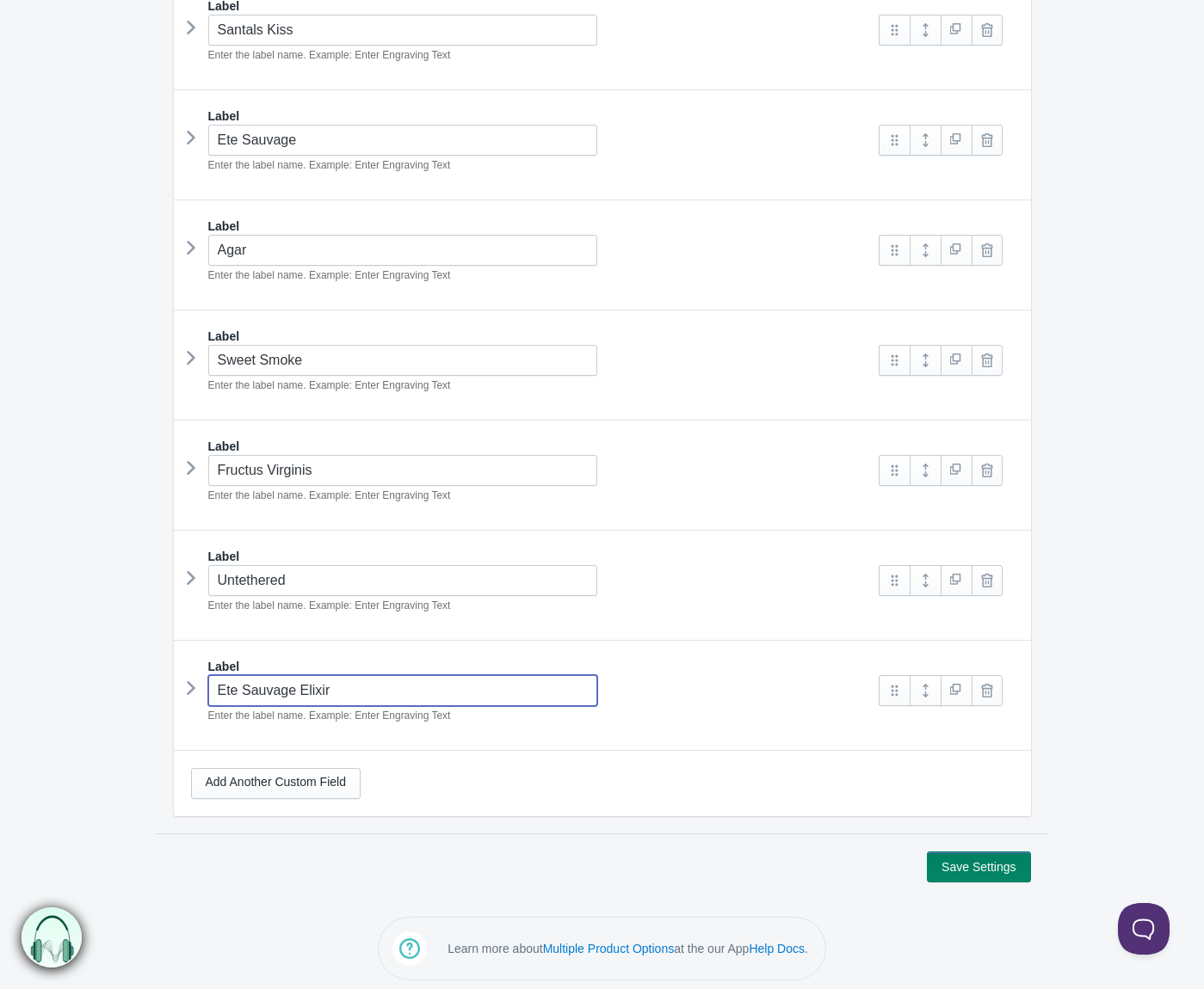
type input "Ete Sauvage Elixir"
click at [554, 753] on div "Add Another Custom Field" at bounding box center [602, 783] width 857 height 65
click at [954, 869] on button "Save Settings" at bounding box center [978, 867] width 103 height 31
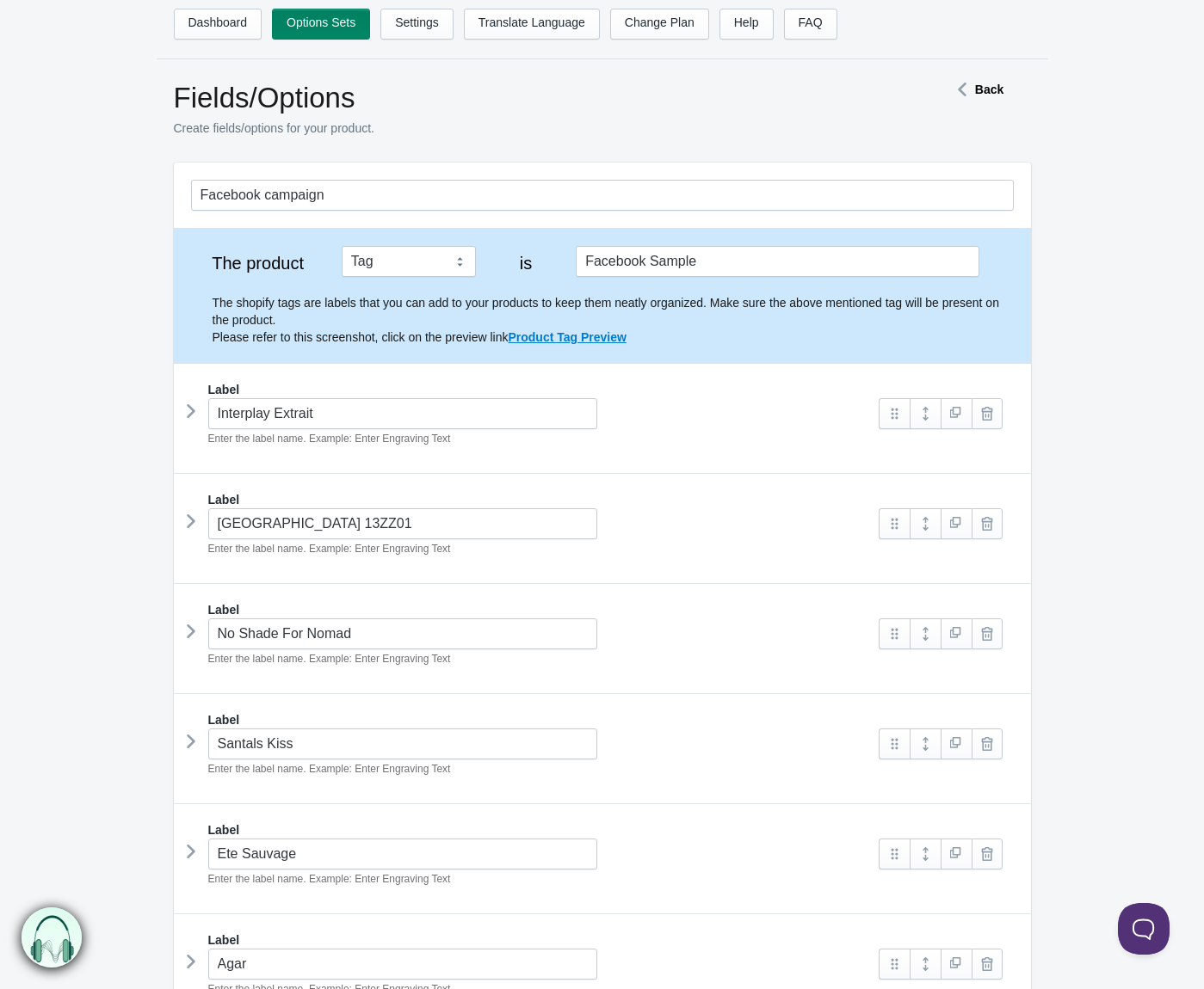
click at [191, 412] on icon at bounding box center [191, 411] width 0 height 26
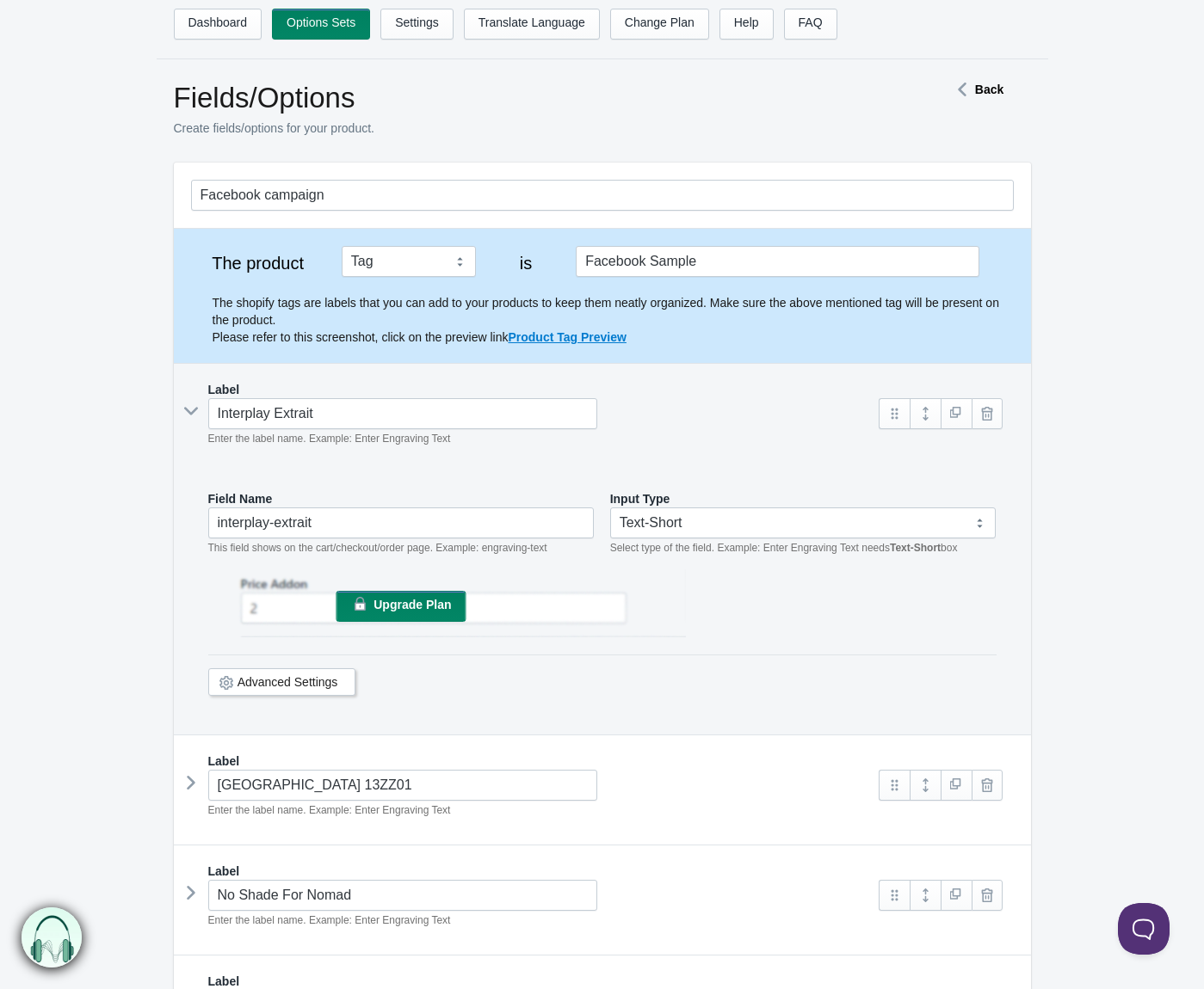
click at [190, 411] on icon at bounding box center [191, 411] width 26 height 0
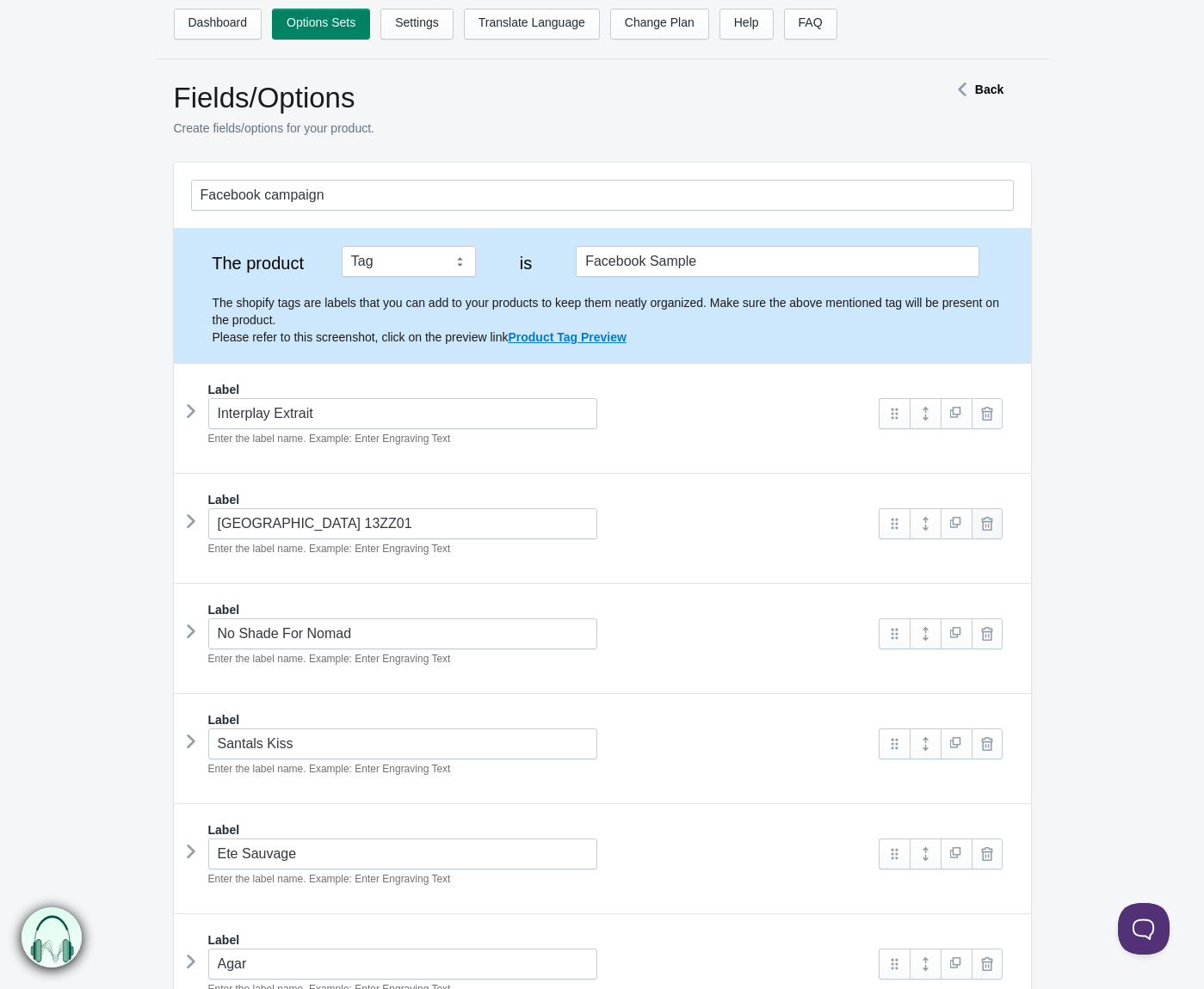
click at [994, 524] on link at bounding box center [987, 523] width 31 height 31
click at [994, 619] on link at bounding box center [987, 634] width 31 height 31
click at [994, 524] on link at bounding box center [987, 523] width 31 height 31
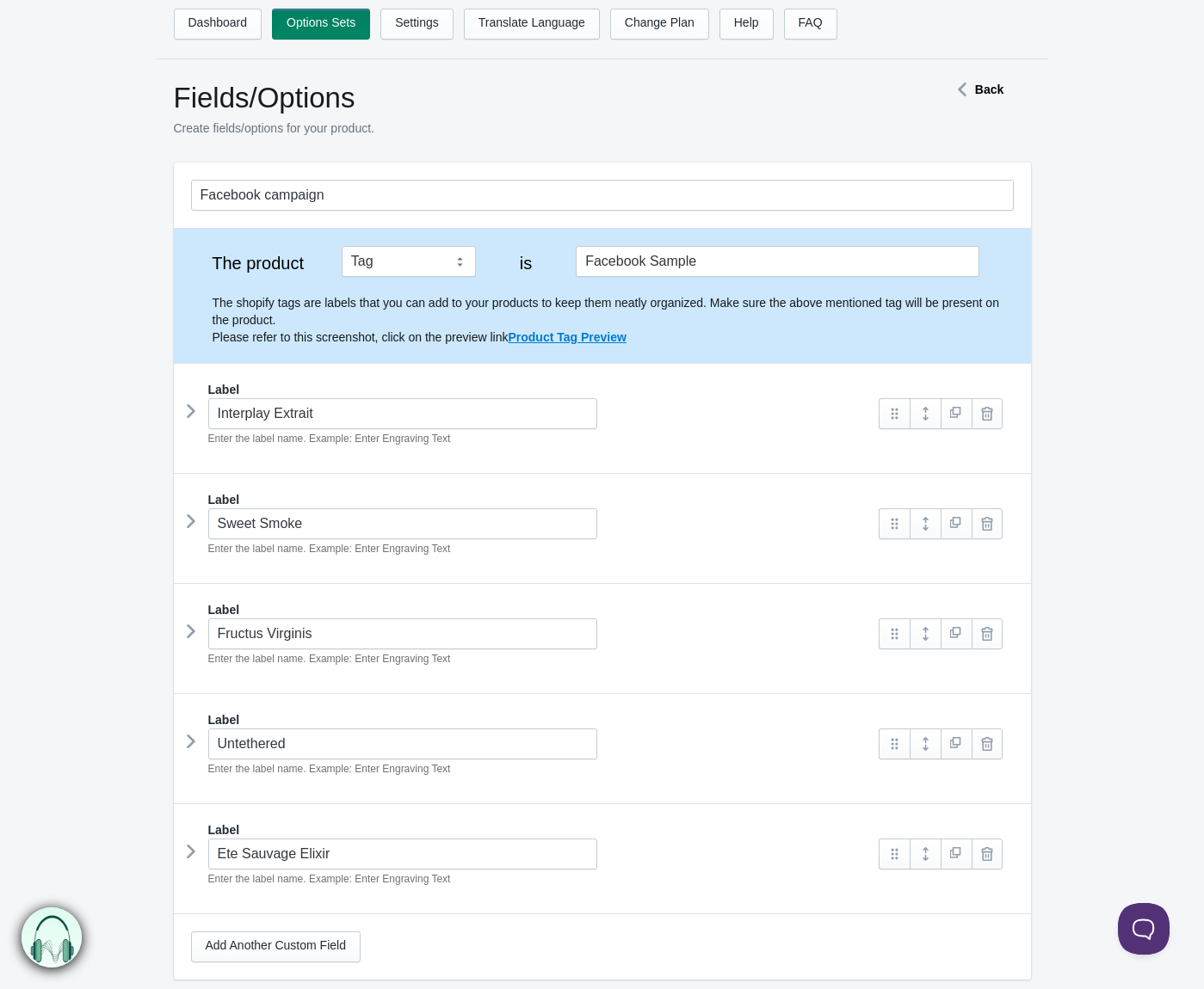
click at [994, 524] on link at bounding box center [987, 523] width 31 height 31
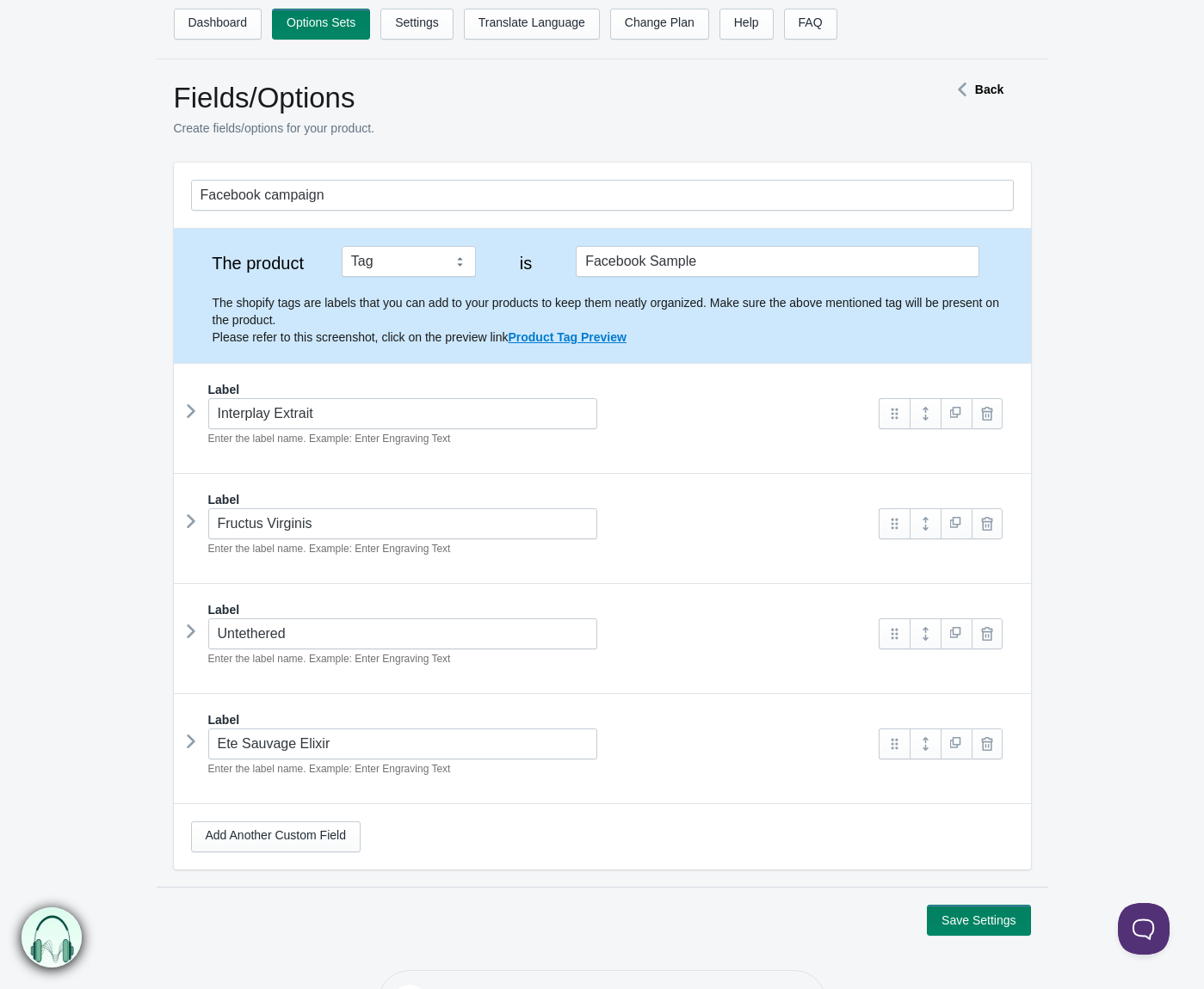
click at [994, 524] on link at bounding box center [987, 523] width 31 height 31
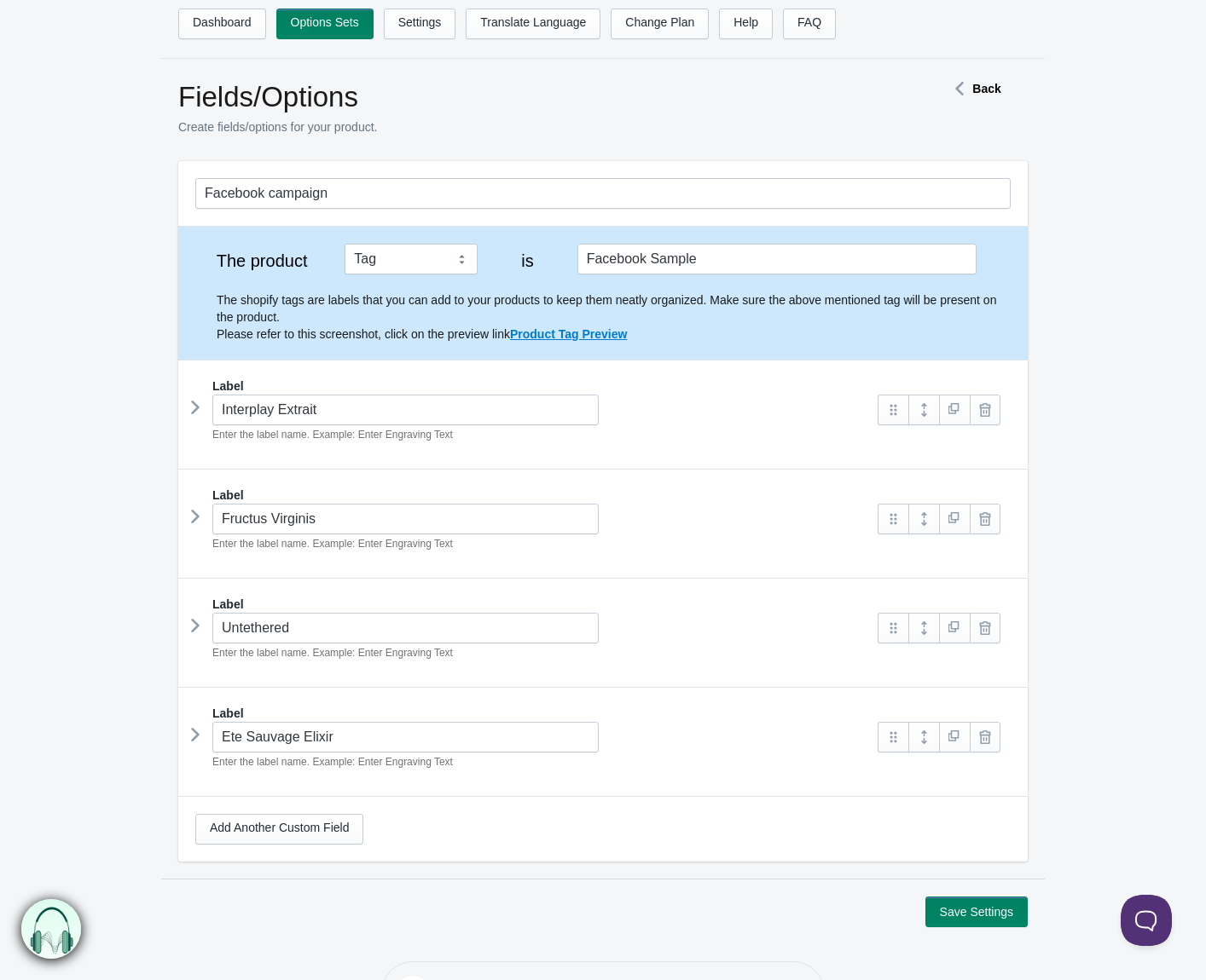
click at [985, 613] on link at bounding box center [985, 628] width 30 height 30
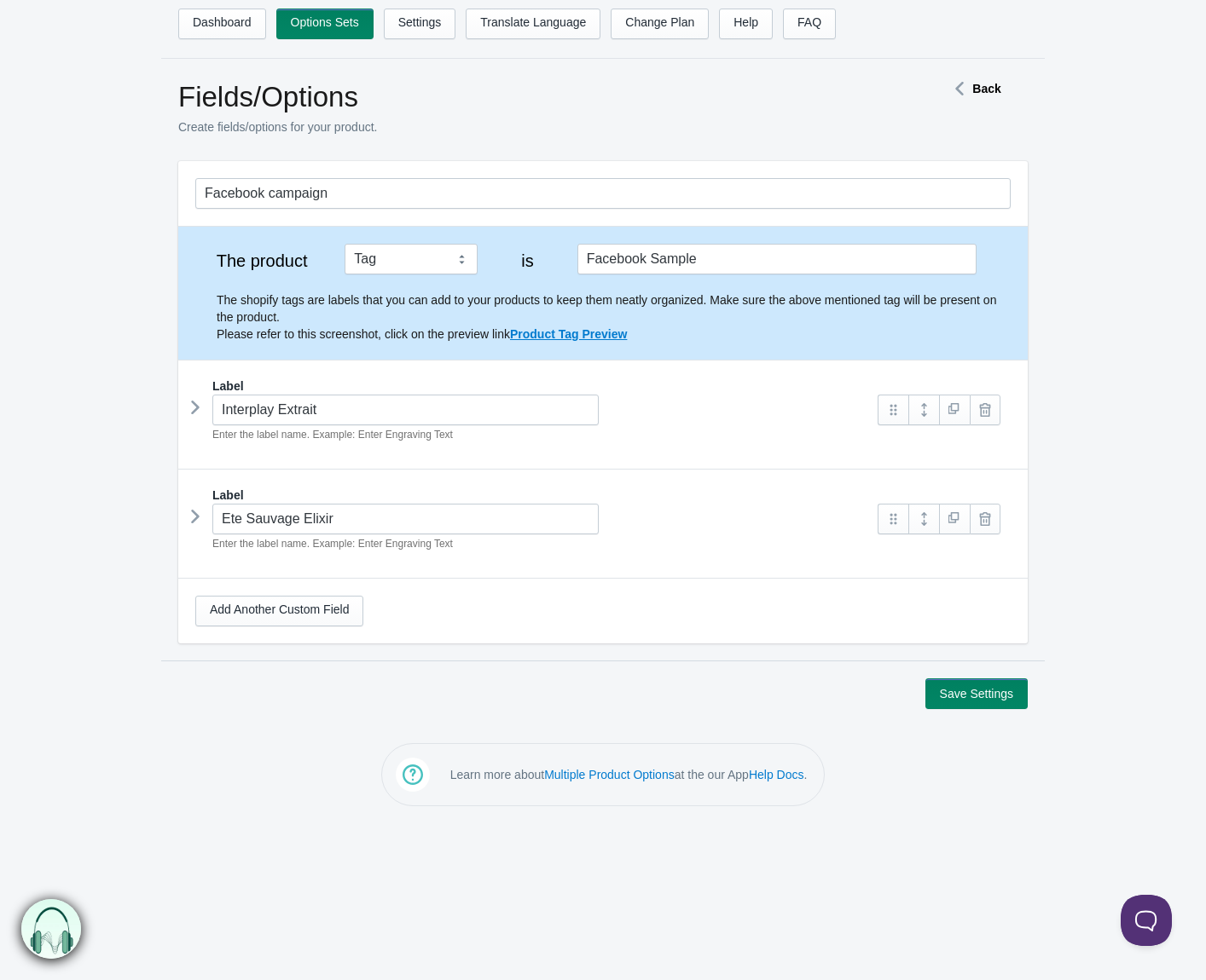
click at [985, 519] on link at bounding box center [985, 518] width 30 height 30
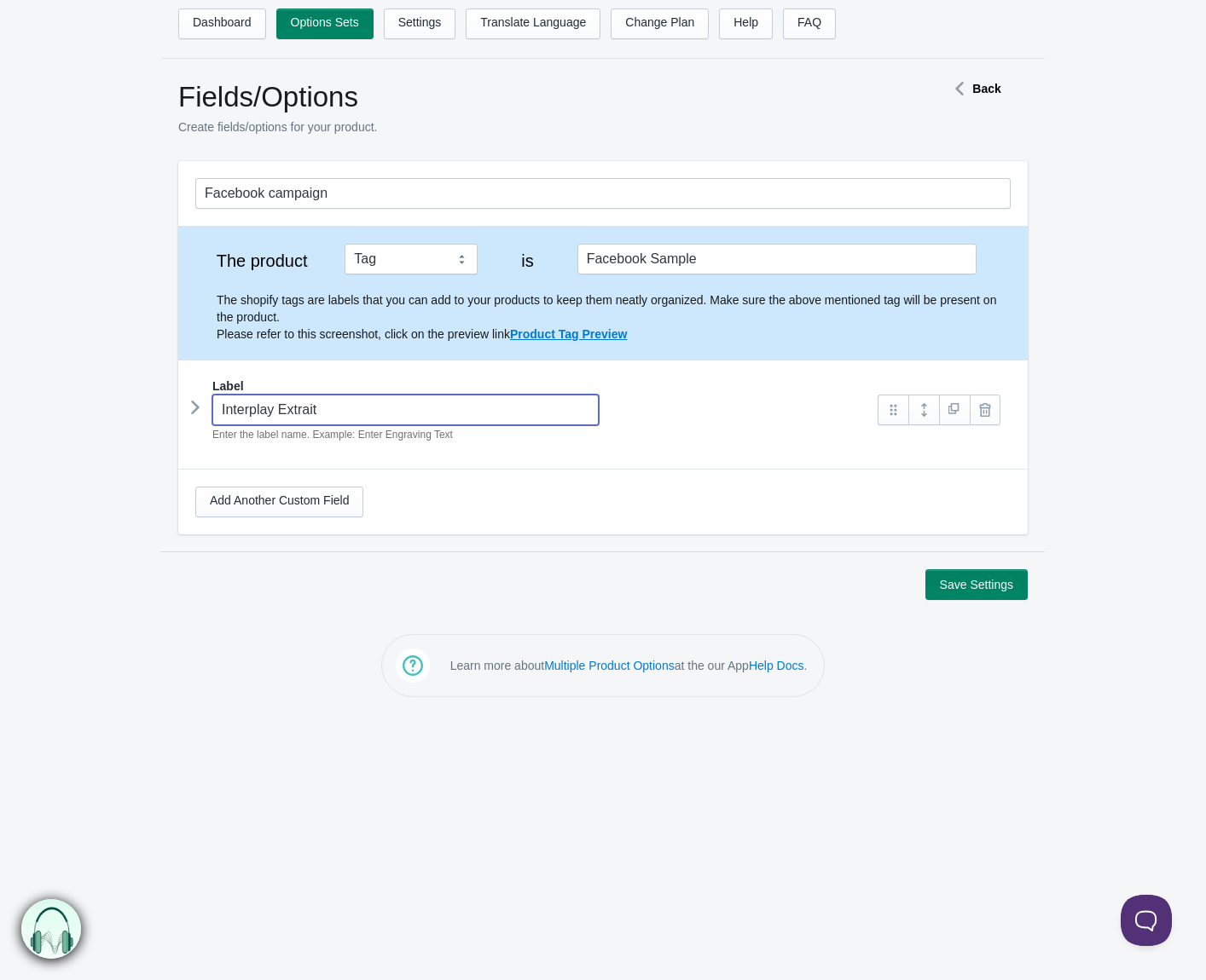
click at [401, 406] on input "Interplay Extrait" at bounding box center [405, 409] width 386 height 30
type input "Sample Selection"
click at [999, 583] on button "Save Settings" at bounding box center [976, 584] width 102 height 30
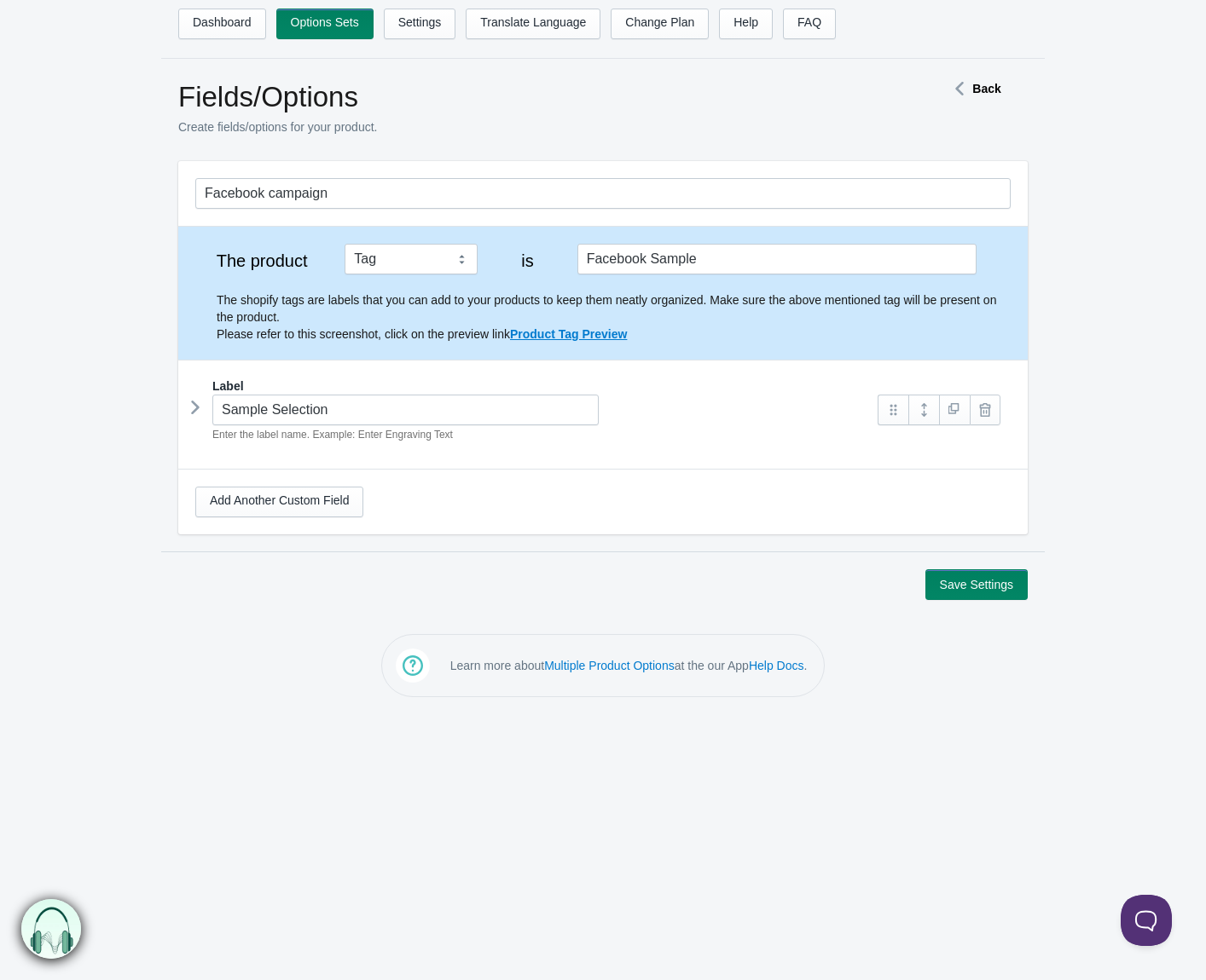
click at [196, 408] on icon at bounding box center [196, 407] width 0 height 26
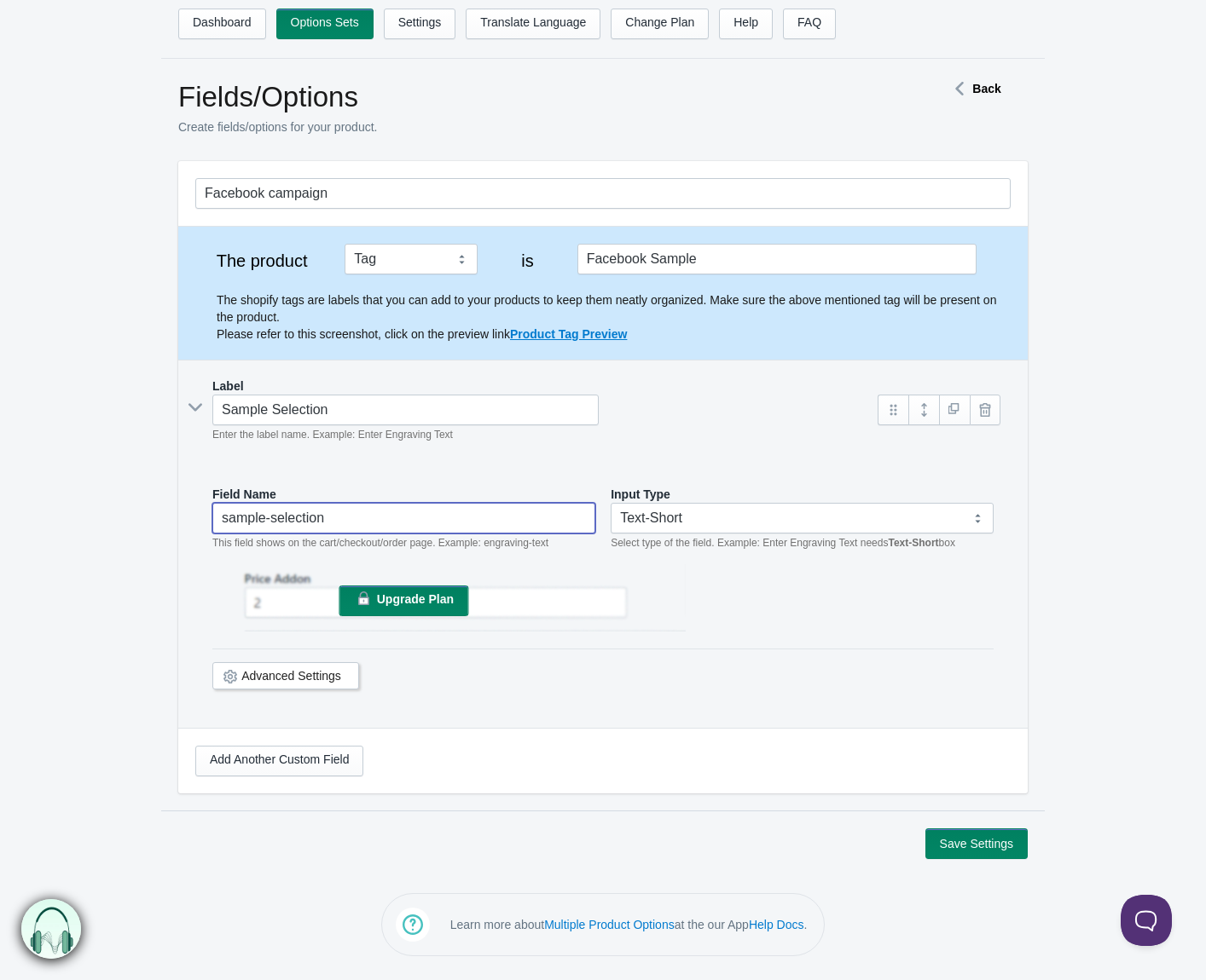
click at [387, 509] on input "sample-selection" at bounding box center [403, 517] width 383 height 30
click at [389, 521] on input "sample-selection" at bounding box center [403, 517] width 383 height 30
click at [298, 27] on link "Options Sets" at bounding box center [324, 23] width 97 height 30
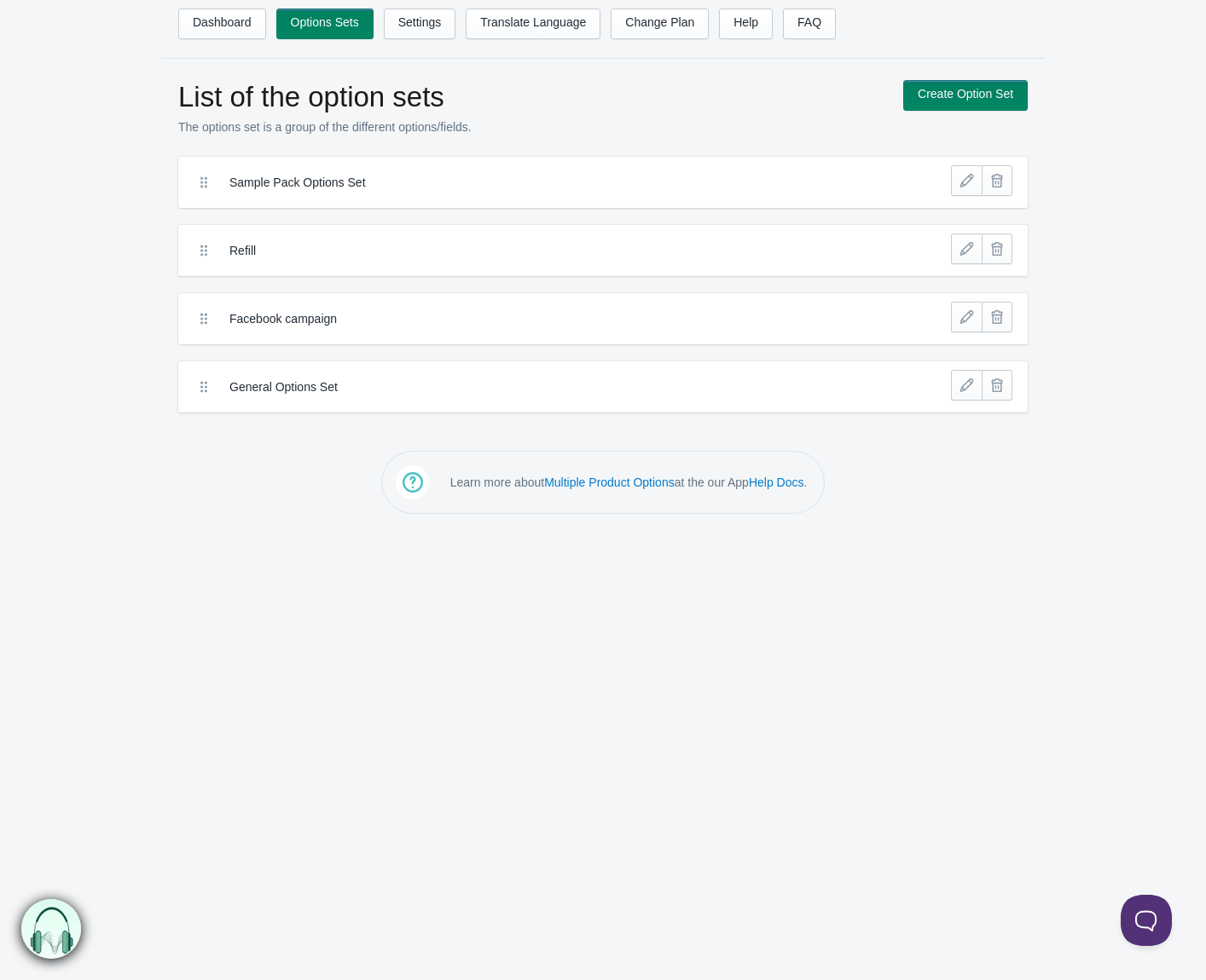
click at [657, 165] on div "Sample Pack Options Set" at bounding box center [561, 182] width 747 height 34
click at [293, 187] on label "Sample Pack Options Set" at bounding box center [540, 183] width 621 height 17
click at [786, 175] on label "Sample Pack Options Set" at bounding box center [540, 183] width 621 height 17
click at [961, 183] on link at bounding box center [965, 180] width 30 height 30
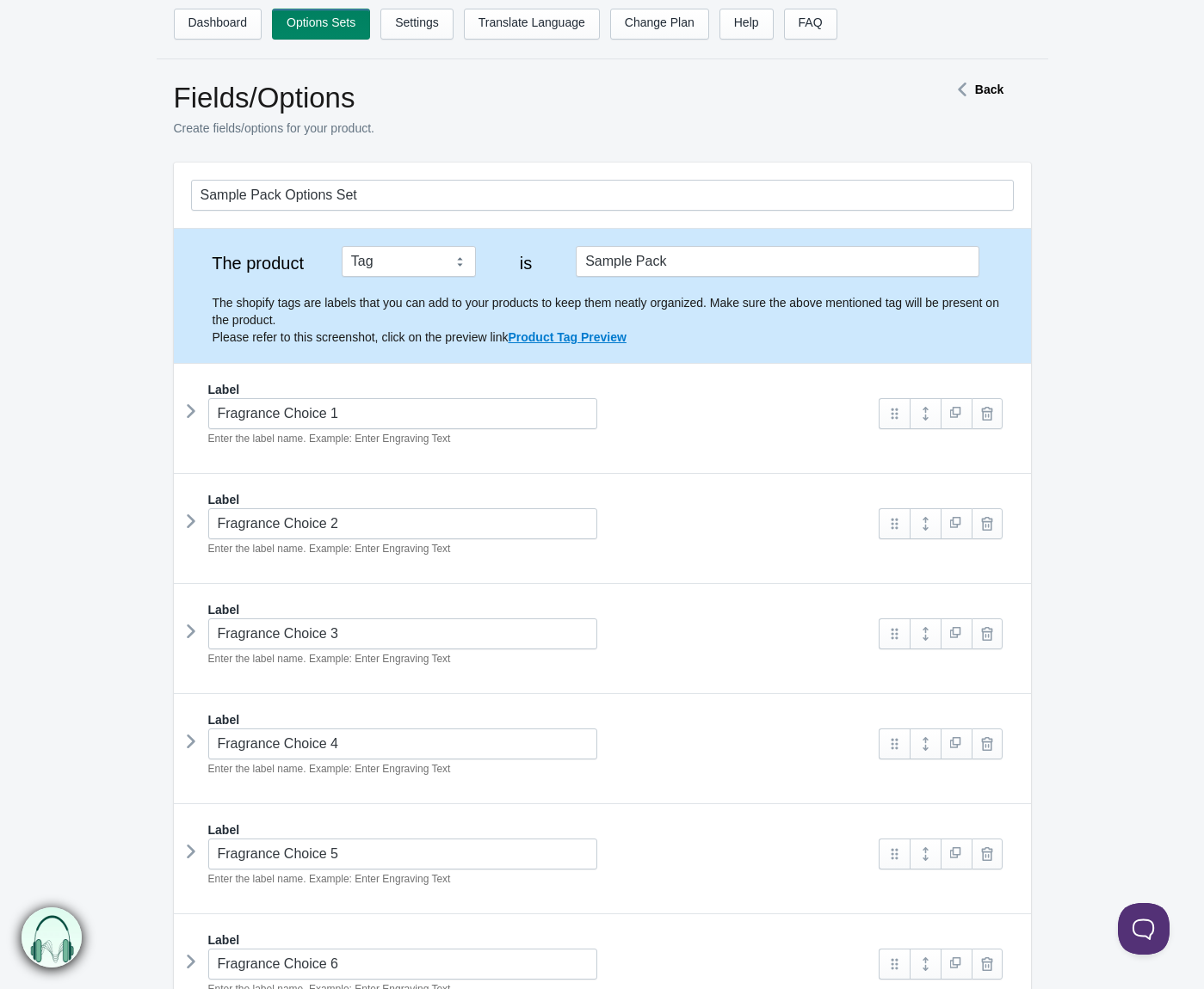
click at [191, 411] on icon at bounding box center [191, 411] width 0 height 26
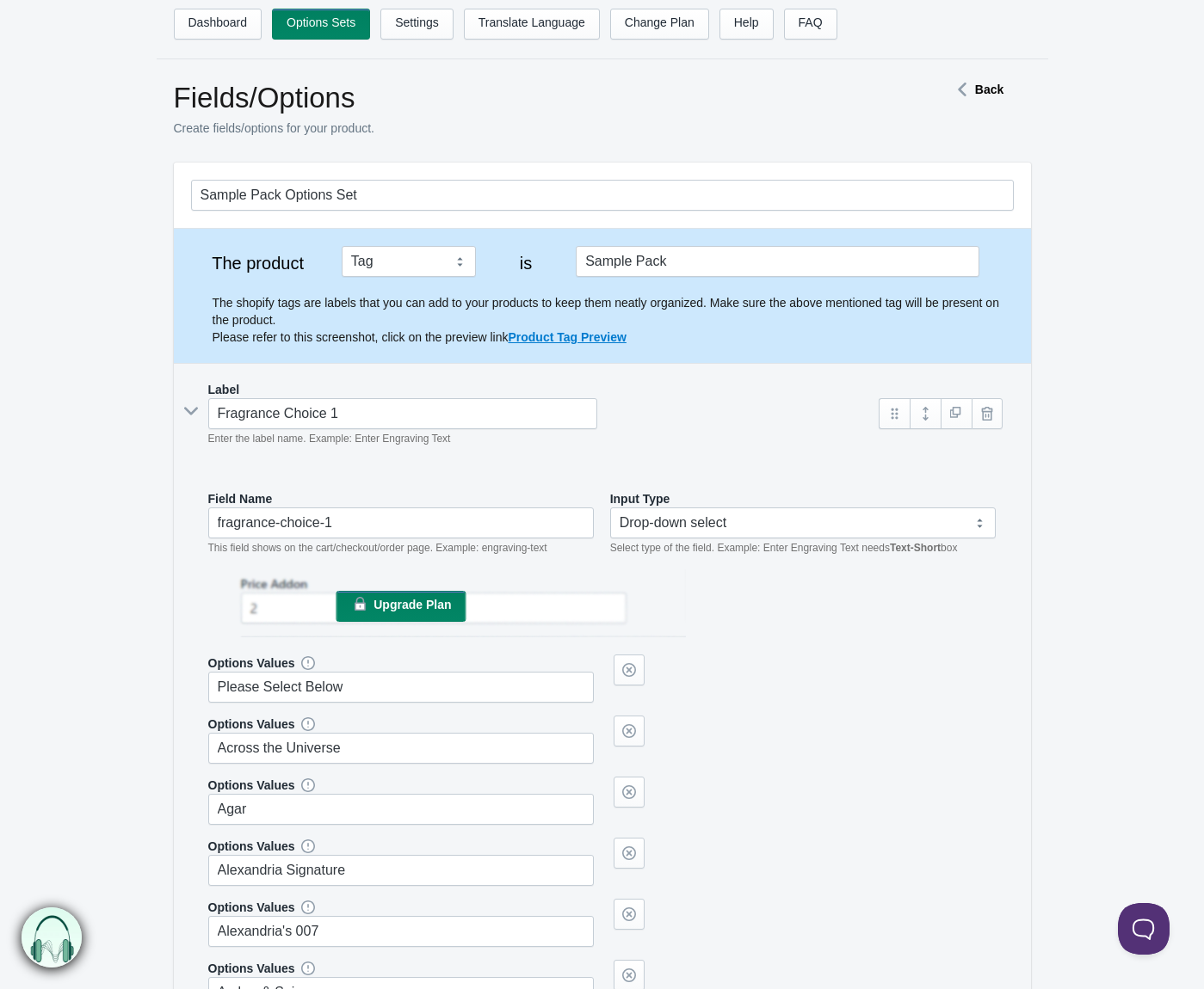
drag, startPoint x: 88, startPoint y: 339, endPoint x: 116, endPoint y: 321, distance: 33.3
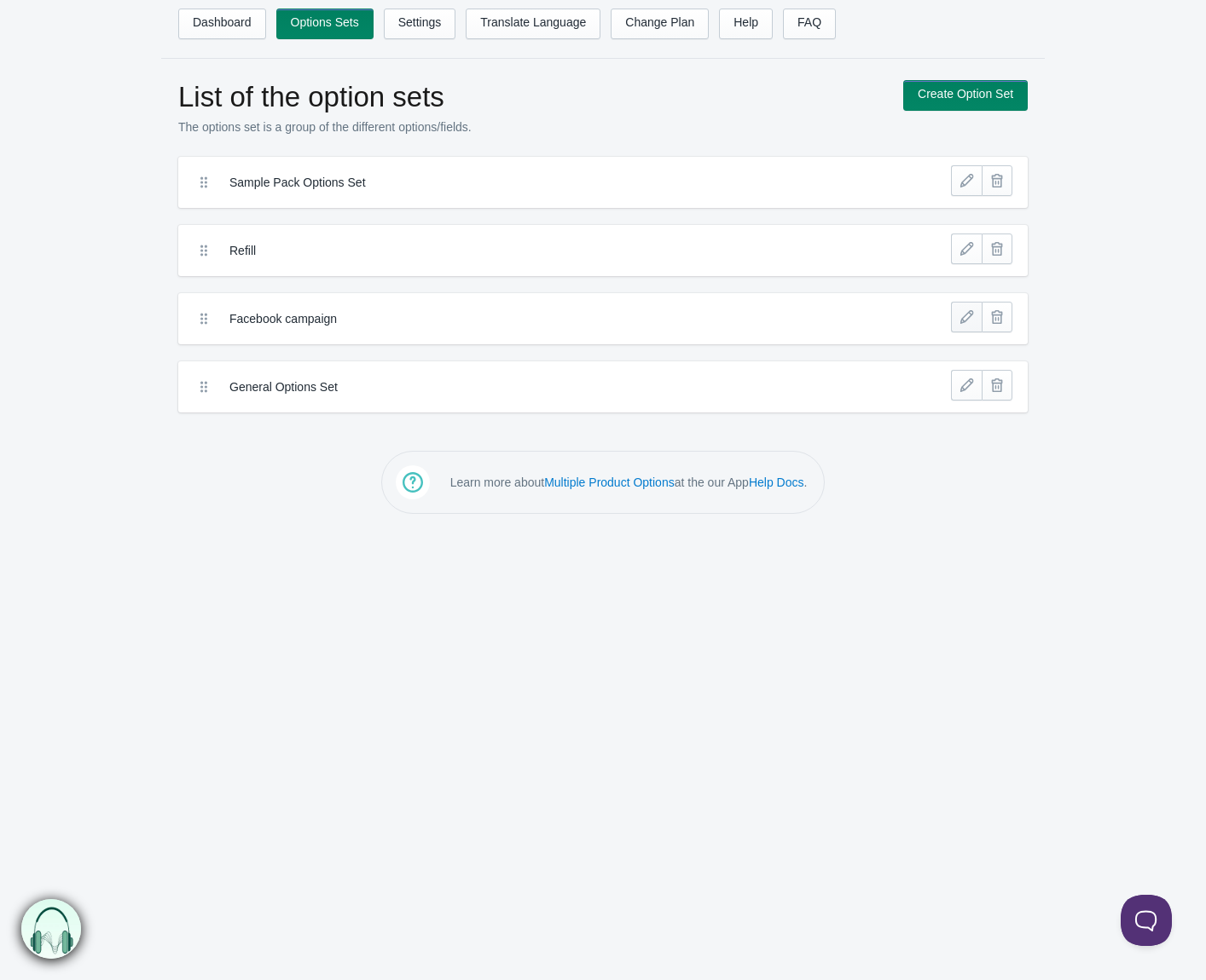
click at [964, 324] on link at bounding box center [965, 317] width 30 height 30
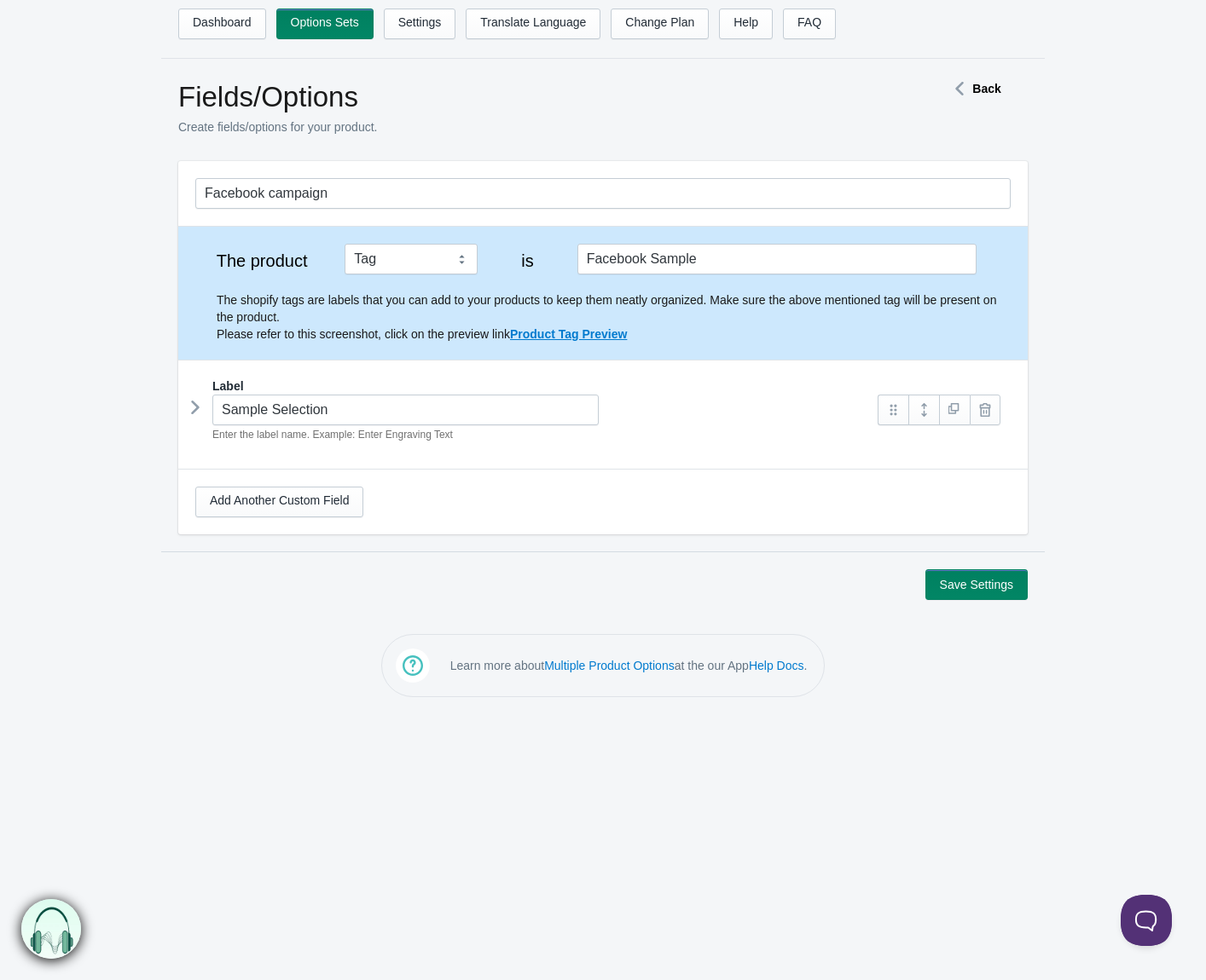
click at [196, 413] on icon at bounding box center [196, 407] width 0 height 26
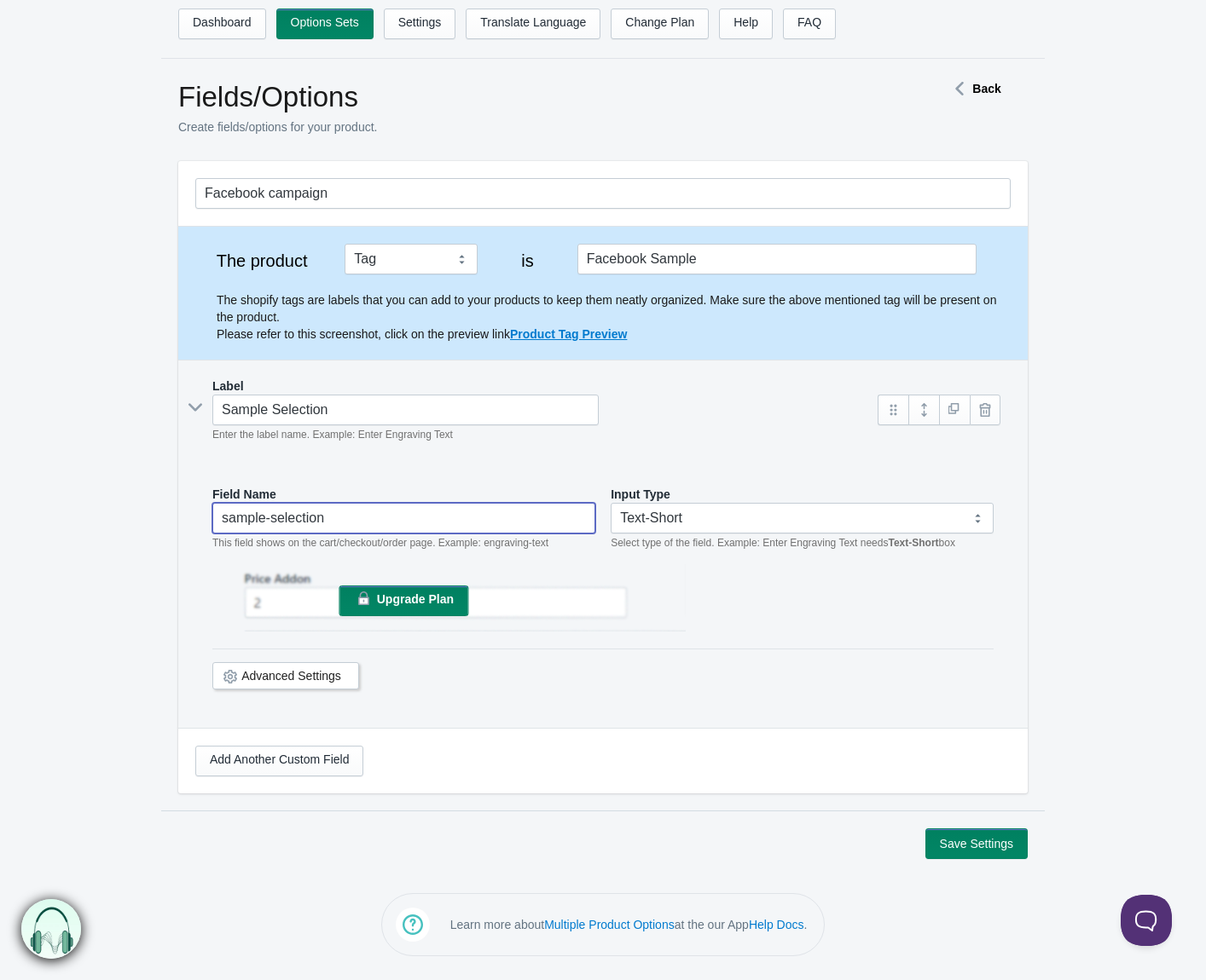
drag, startPoint x: 363, startPoint y: 519, endPoint x: 177, endPoint y: 521, distance: 186.0
click at [177, 521] on section "Facebook campaign The product Tag Vendor Type URL Handle All Products is Facebo…" at bounding box center [602, 485] width 883 height 650
type input "Sample Choice"
click at [925, 829] on button "Save Settings" at bounding box center [976, 843] width 102 height 30
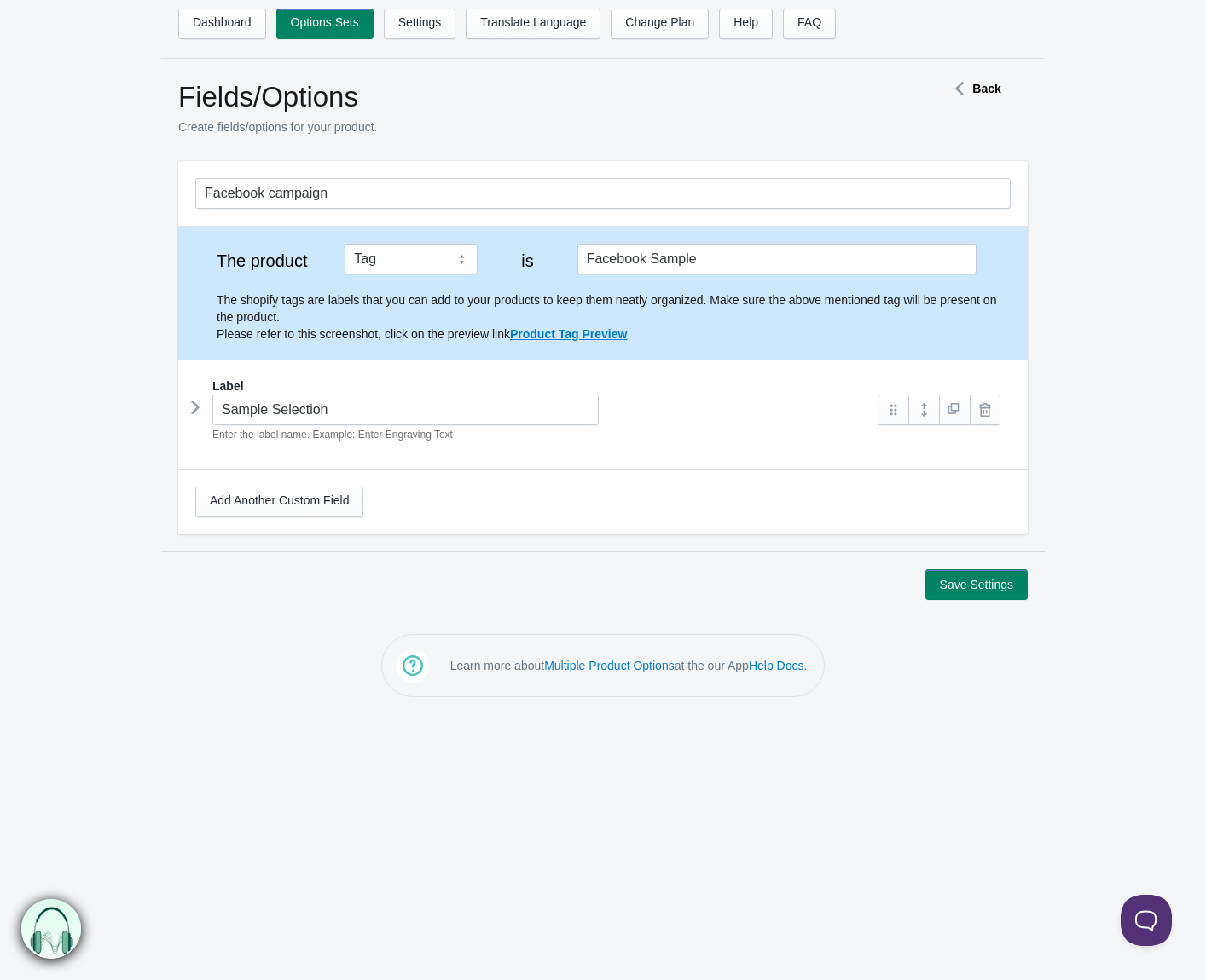
click at [196, 413] on icon at bounding box center [196, 407] width 0 height 26
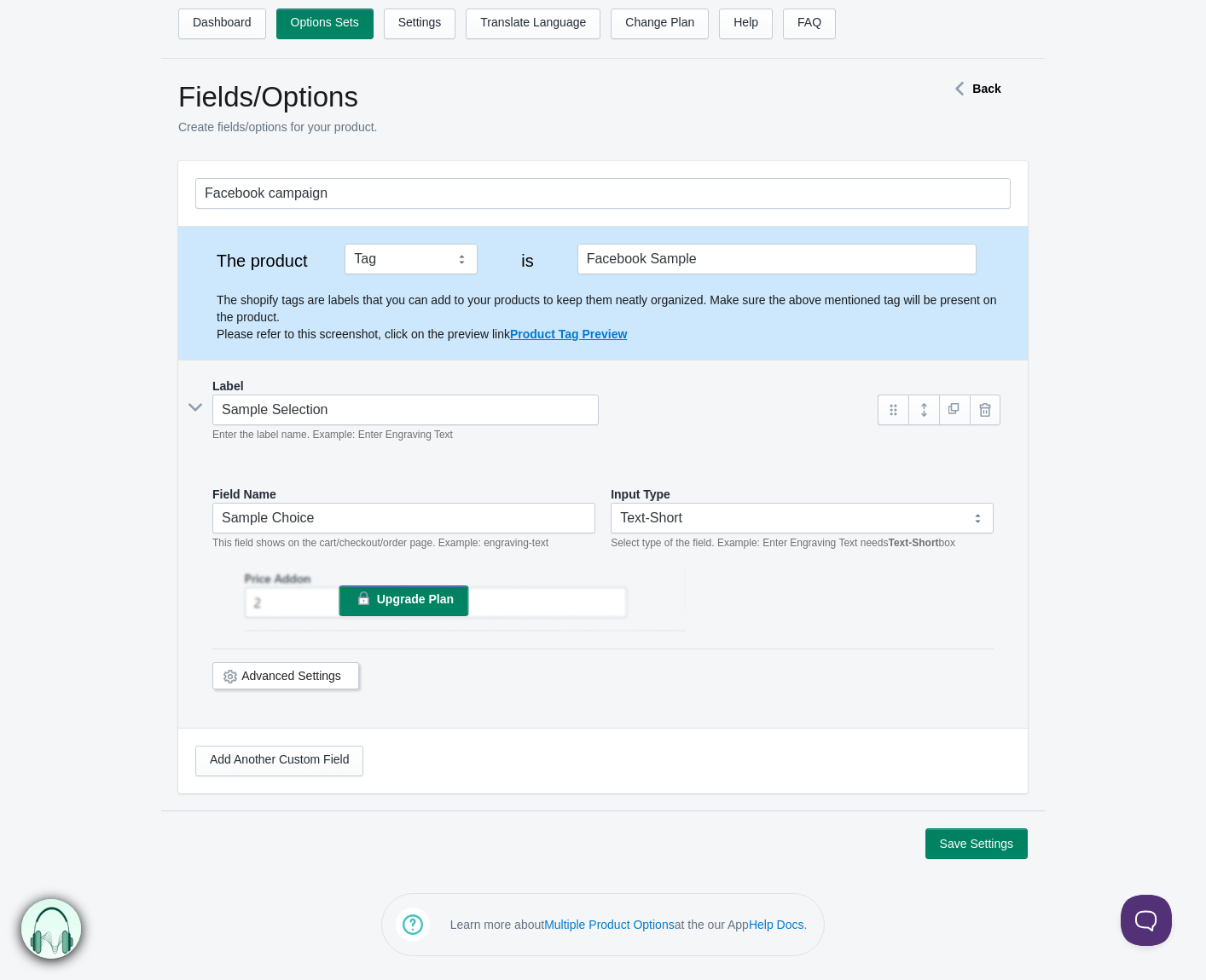
click at [292, 673] on link "Advanced Settings" at bounding box center [291, 676] width 99 height 14
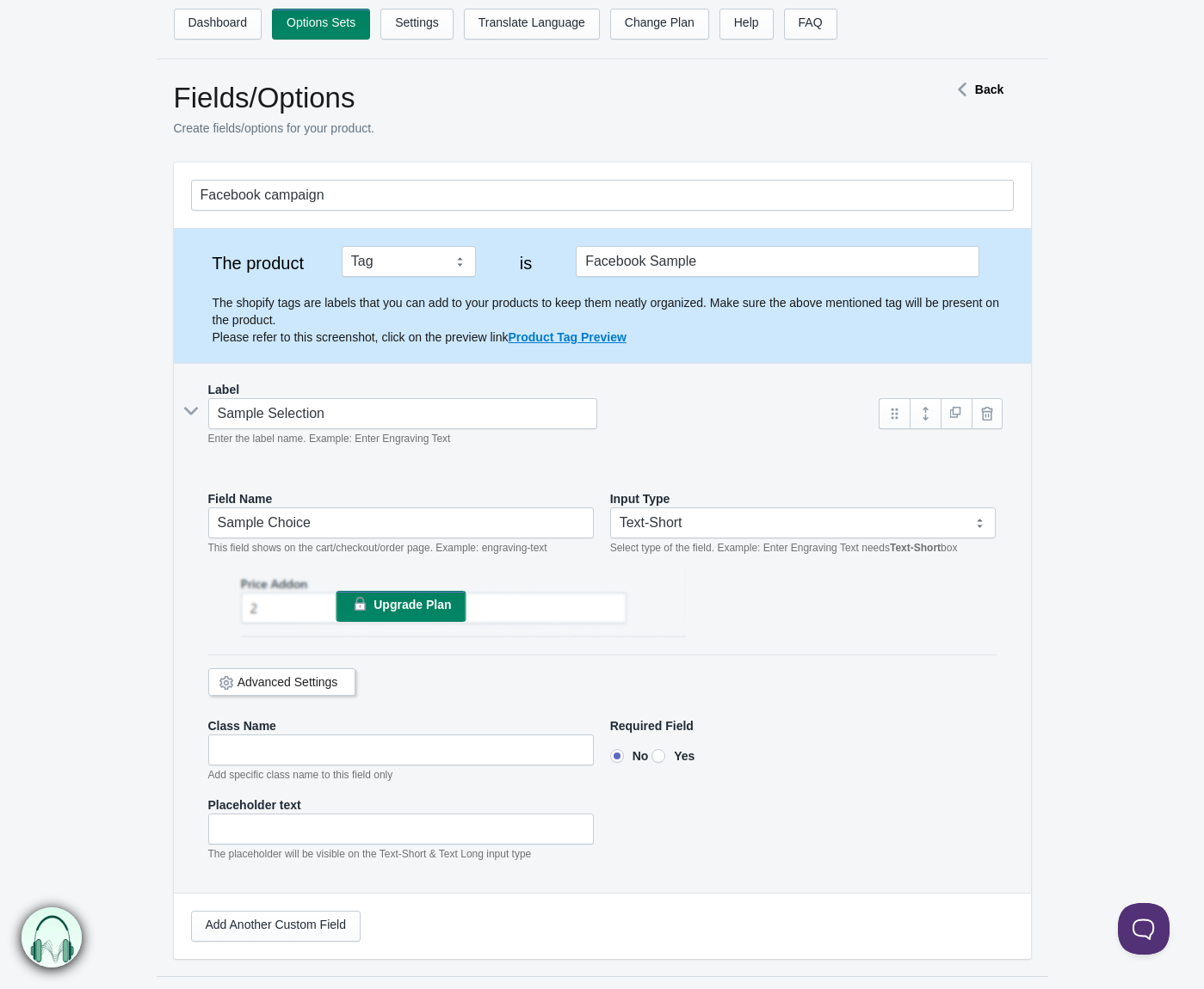
click at [735, 477] on div "Field Name Sample Choice This field shows on the cart/checkout/order page. Exam…" at bounding box center [602, 683] width 822 height 420
click at [397, 519] on input "Sample Choice" at bounding box center [402, 522] width 387 height 31
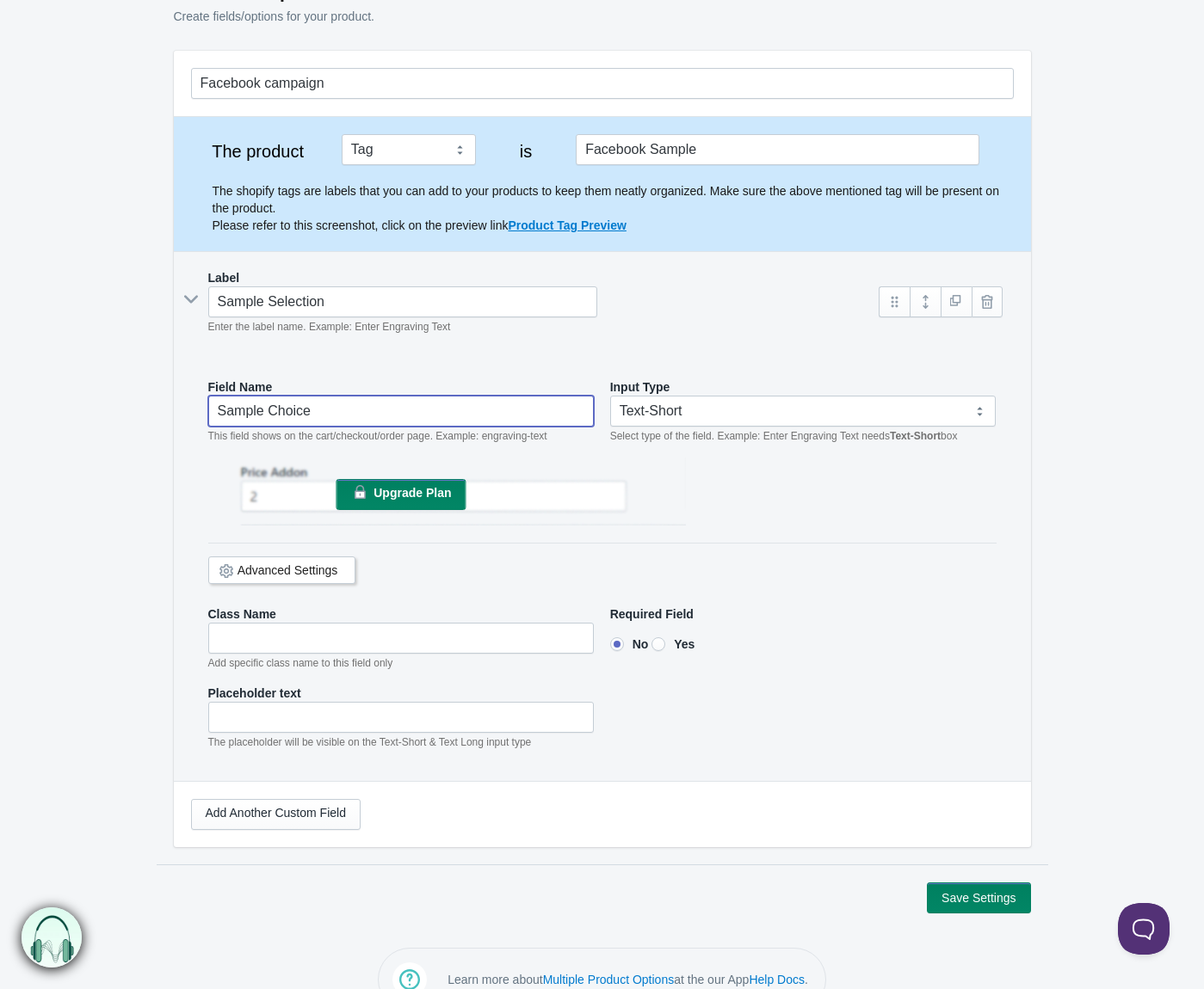
scroll to position [148, 0]
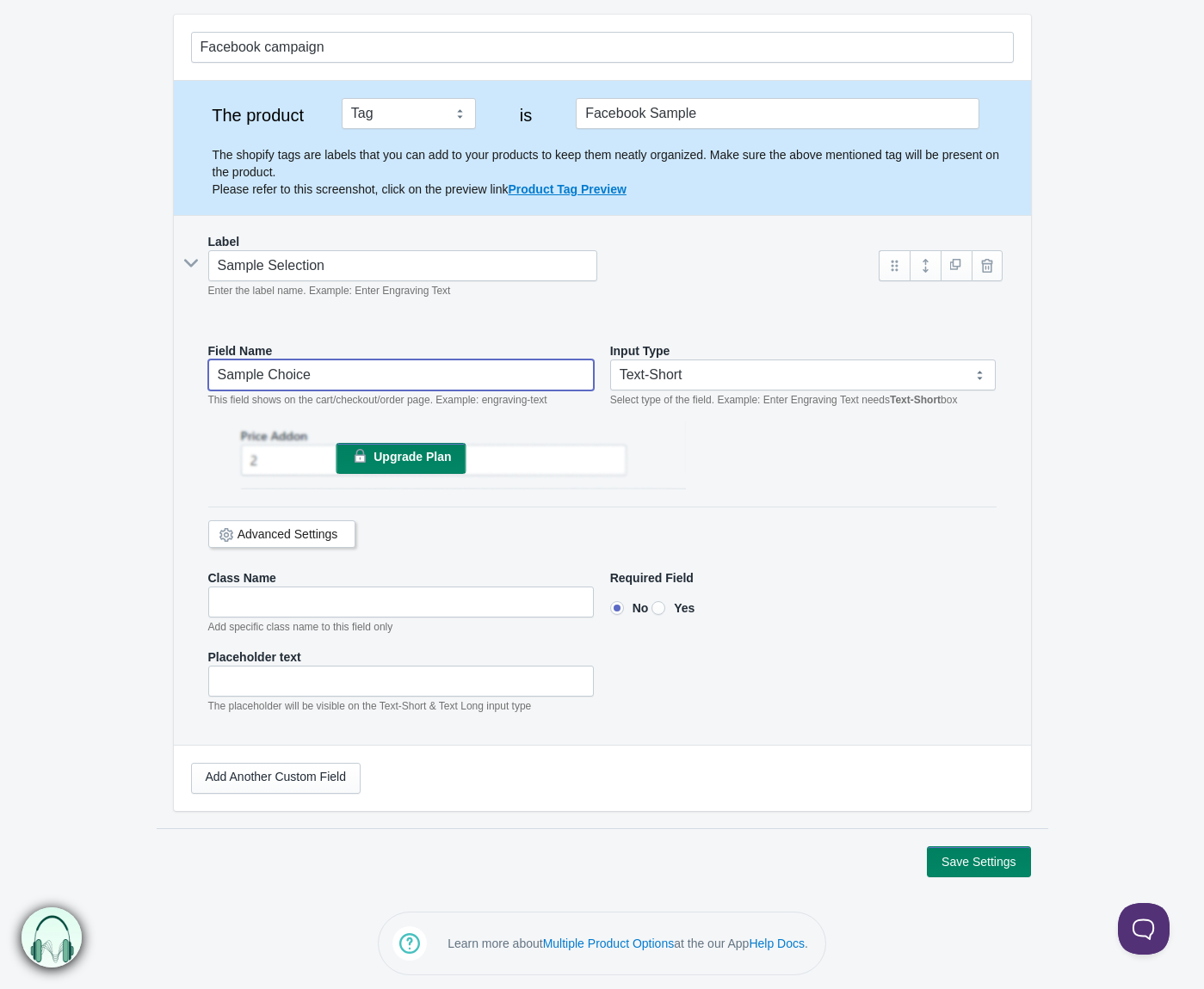
click at [196, 264] on icon at bounding box center [191, 264] width 26 height 0
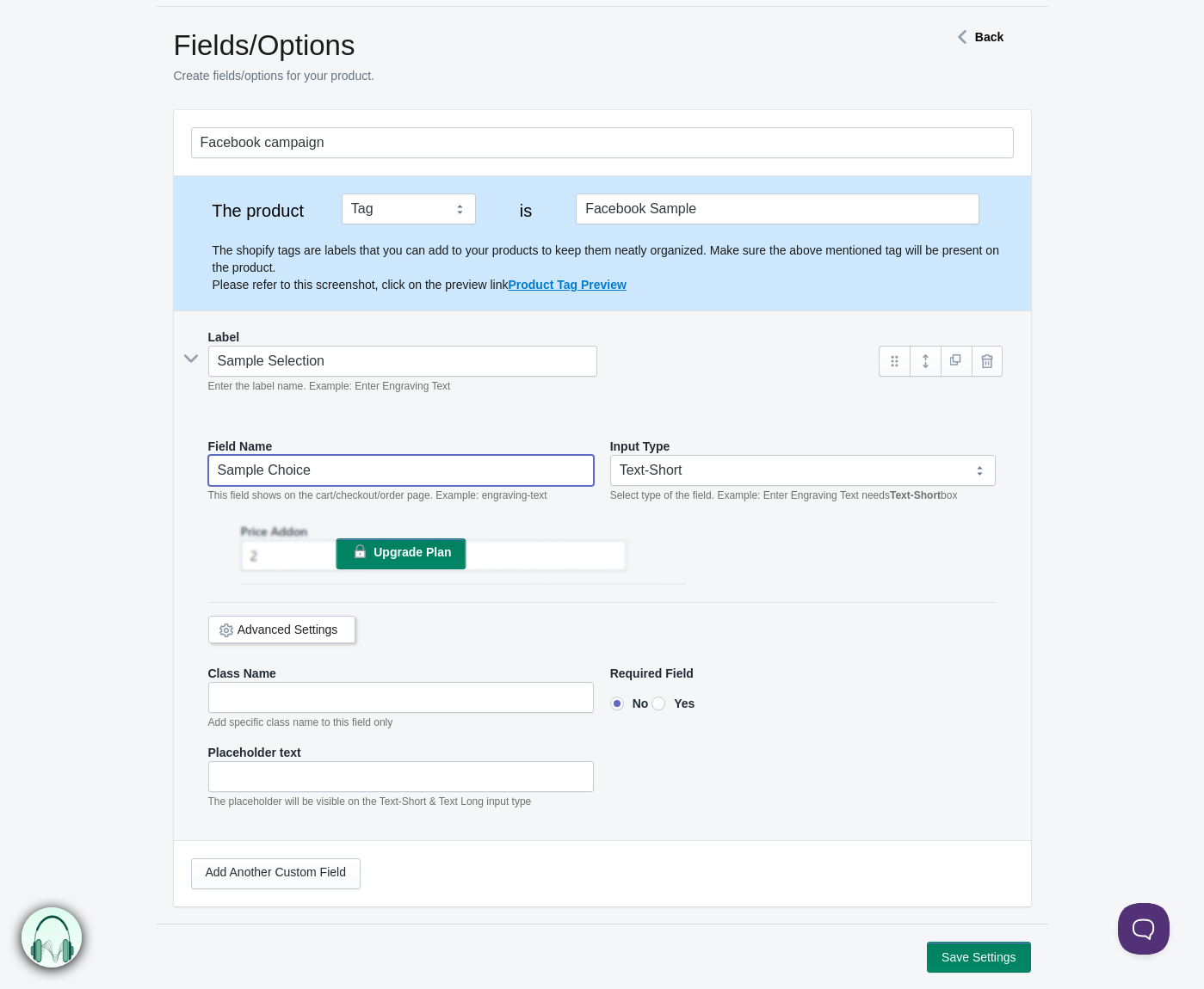
scroll to position [0, 0]
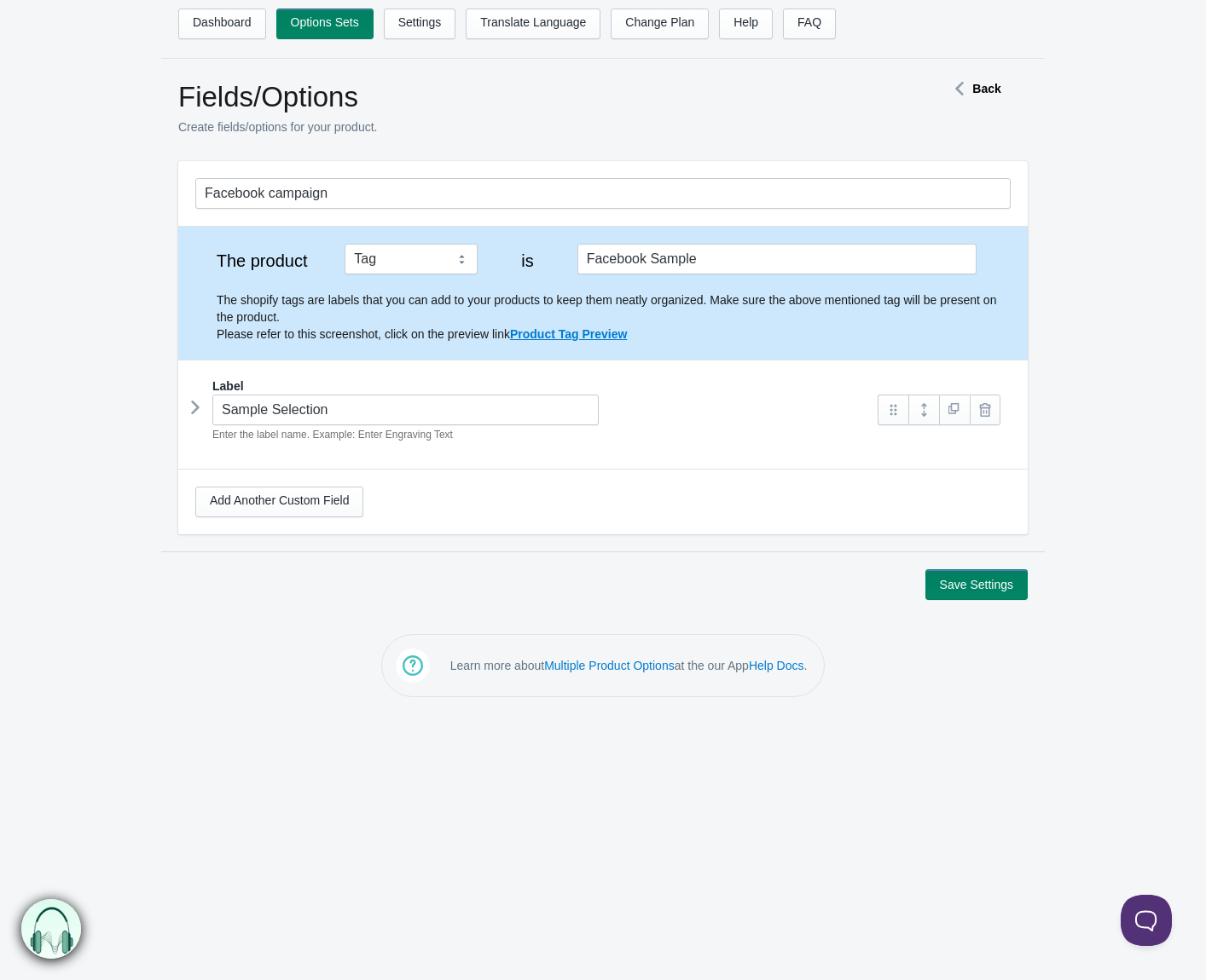
click at [196, 408] on icon at bounding box center [196, 407] width 0 height 26
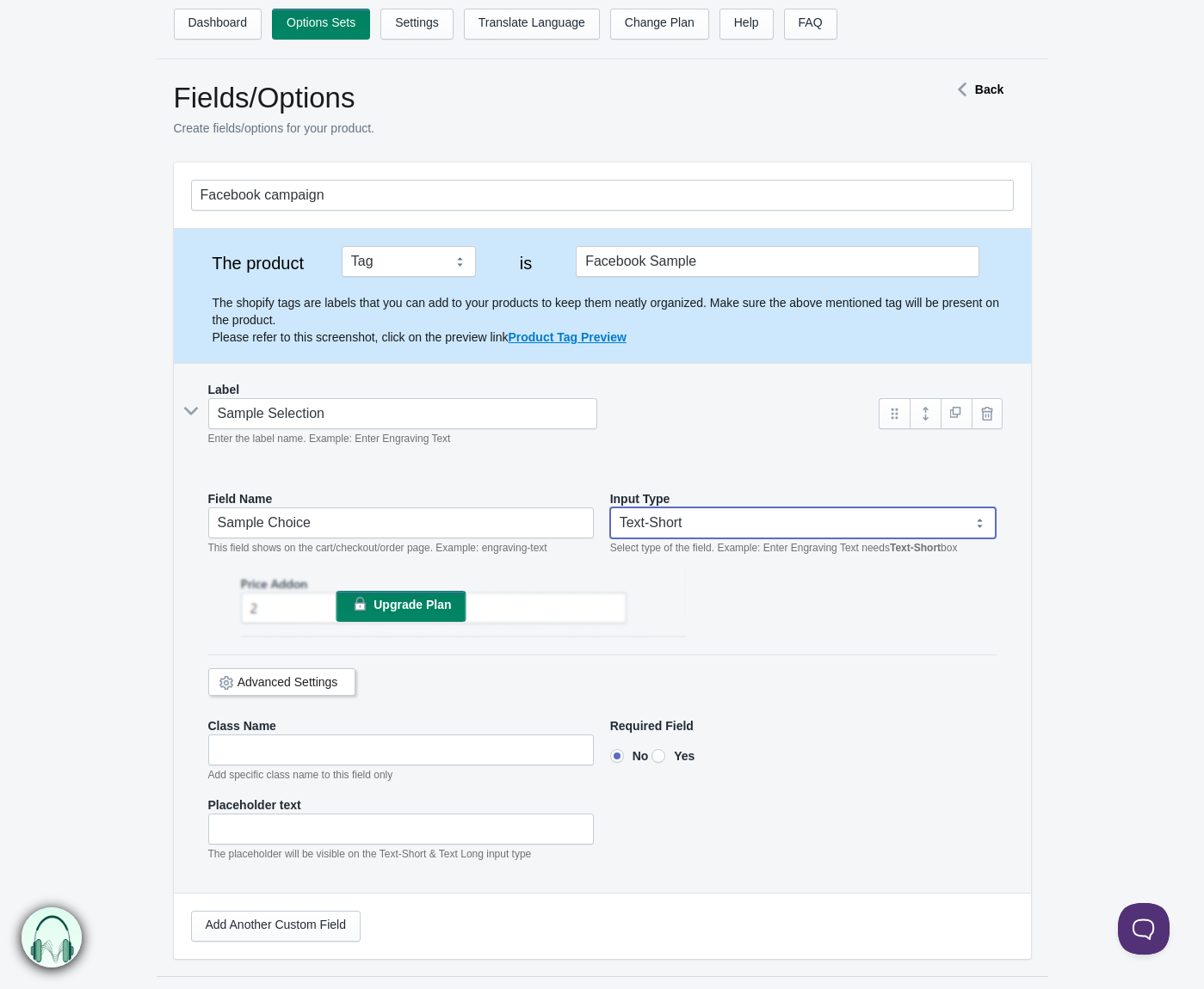
click at [747, 534] on select "Text-Short Text-Long Radio button Drop-down select Image Checkbox Datepicker" at bounding box center [803, 522] width 387 height 31
select select "4"
click at [610, 507] on select "Text-Short Text-Long Radio button Drop-down select Image Checkbox Datepicker" at bounding box center [803, 522] width 387 height 31
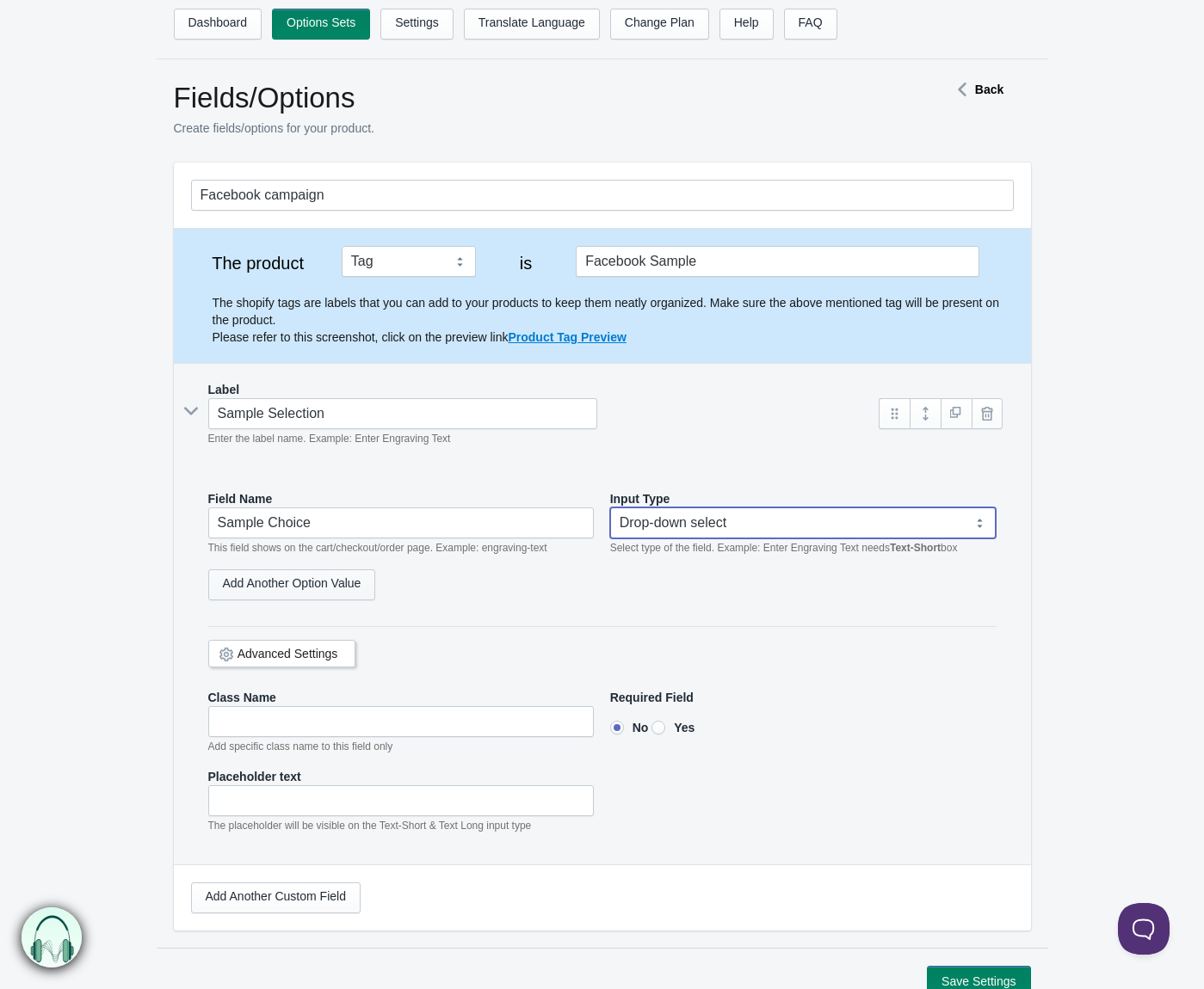
click at [341, 579] on link "Add Another Option Value" at bounding box center [292, 584] width 168 height 31
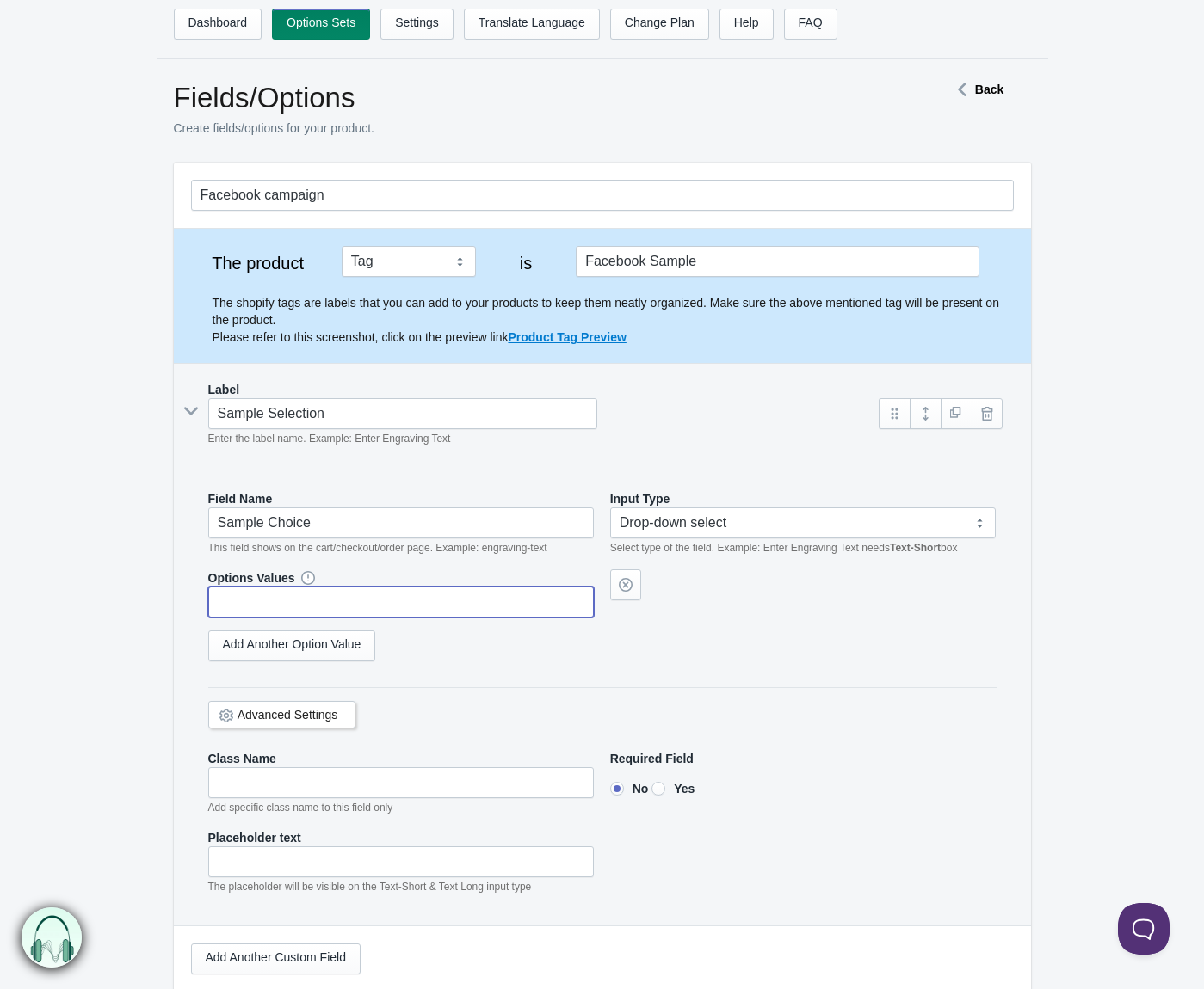
click at [315, 598] on input "text" at bounding box center [402, 601] width 387 height 31
type input "No Shade For Nomad"
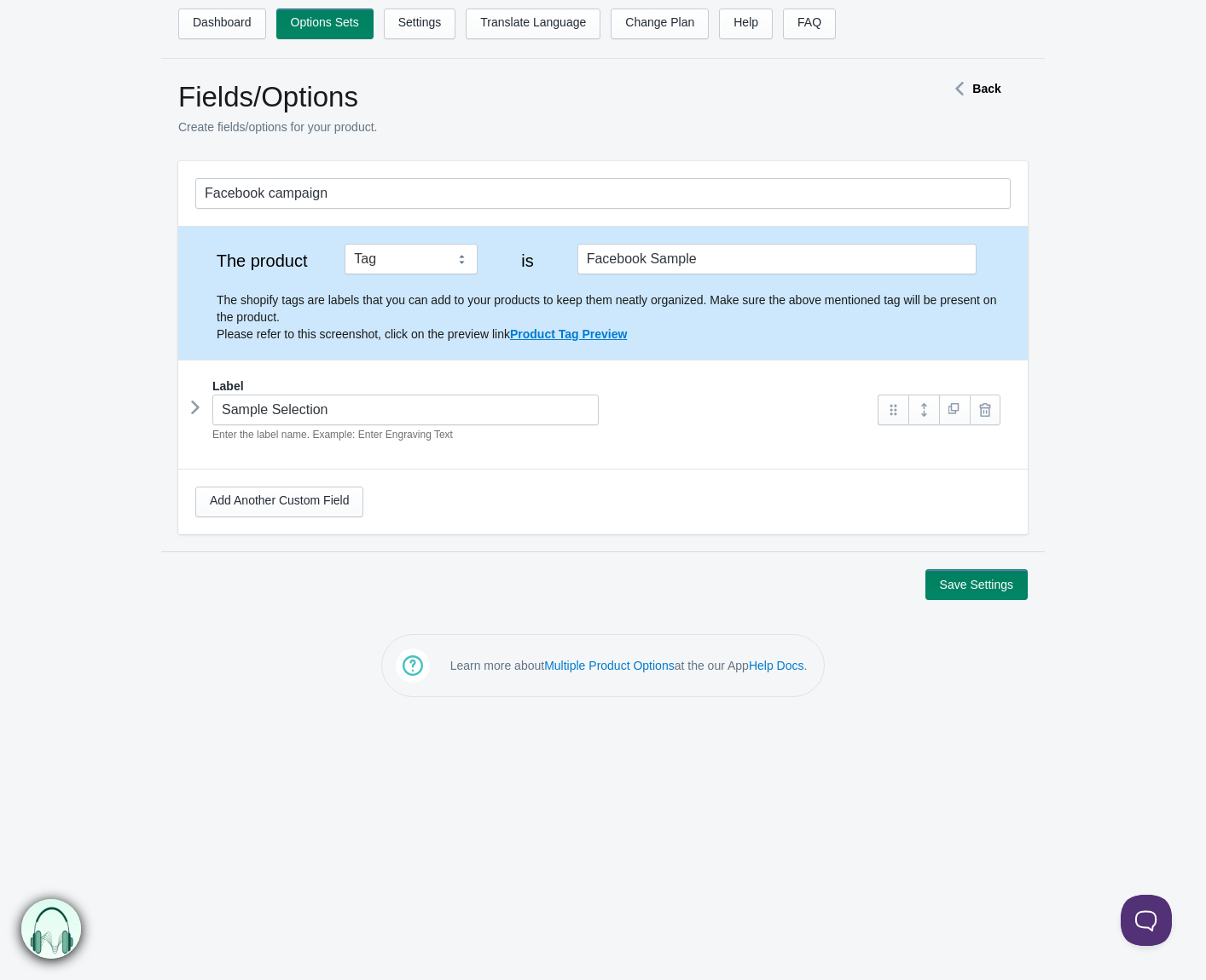
click at [202, 408] on div "Sample Selection Enter the label name. Example: Enter Engraving Text" at bounding box center [529, 419] width 666 height 48
click at [196, 408] on icon at bounding box center [196, 407] width 0 height 26
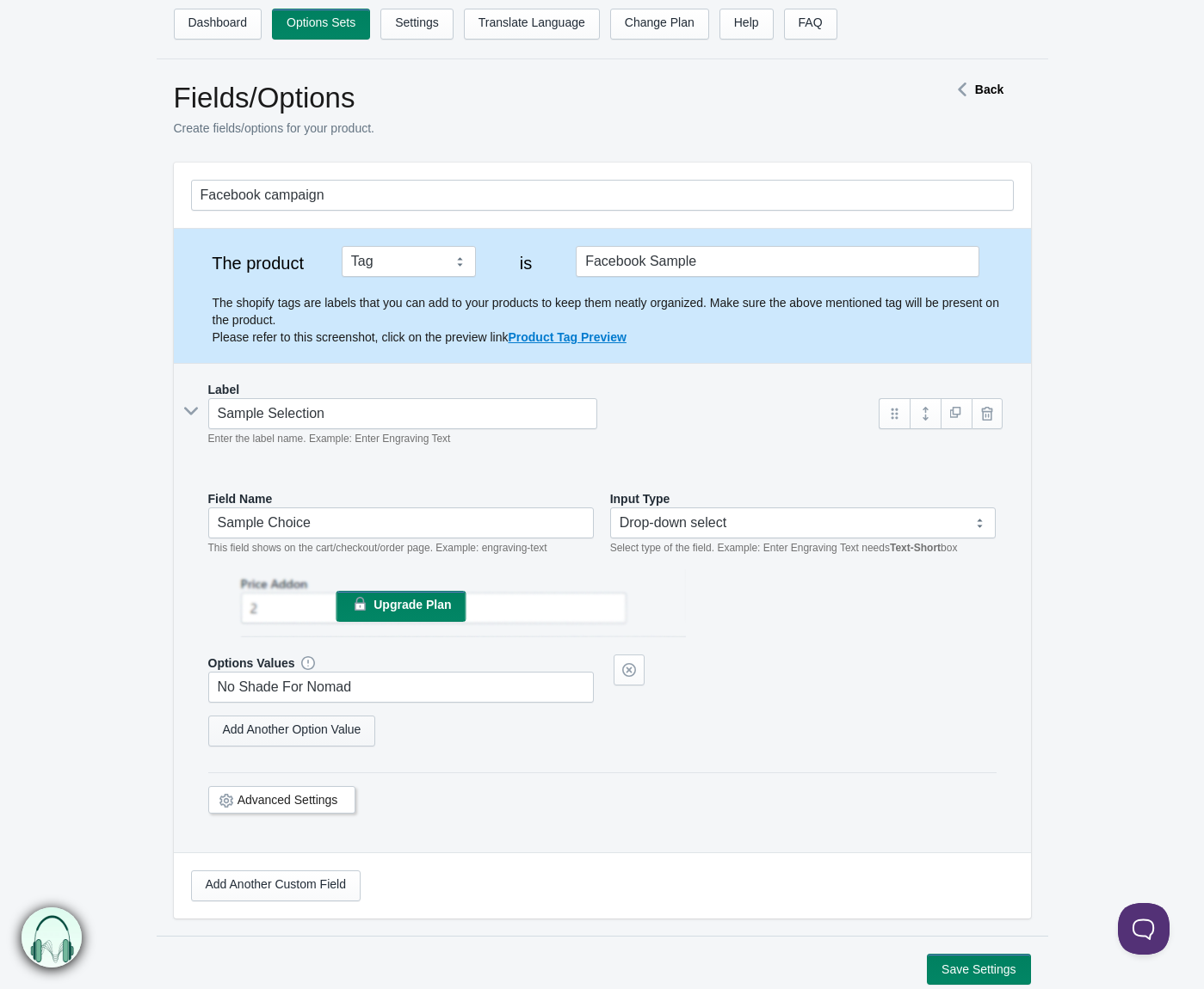
click at [329, 736] on link "Add Another Option Value" at bounding box center [292, 731] width 168 height 31
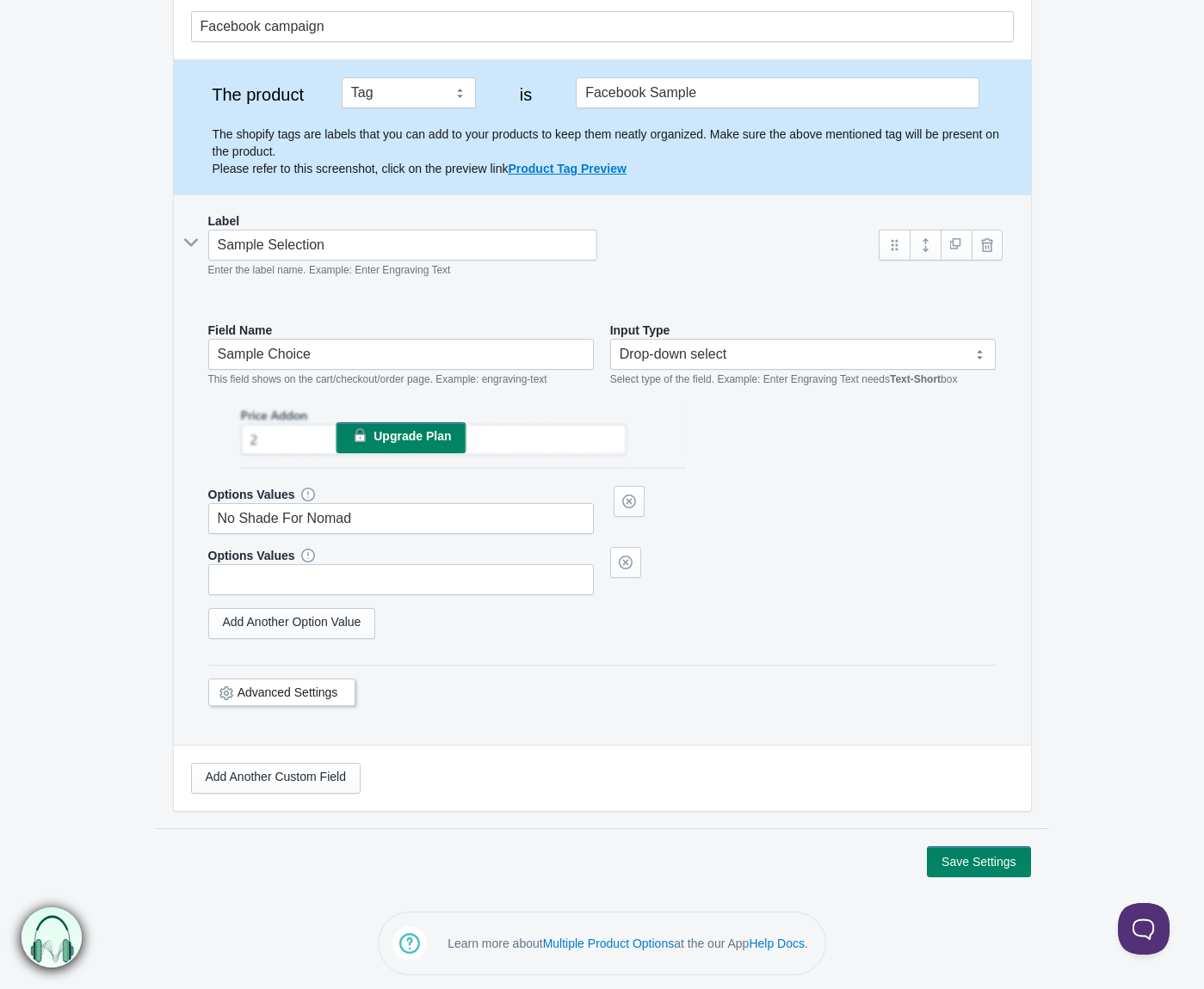
scroll to position [170, 0]
click at [383, 565] on input "text" at bounding box center [402, 578] width 387 height 31
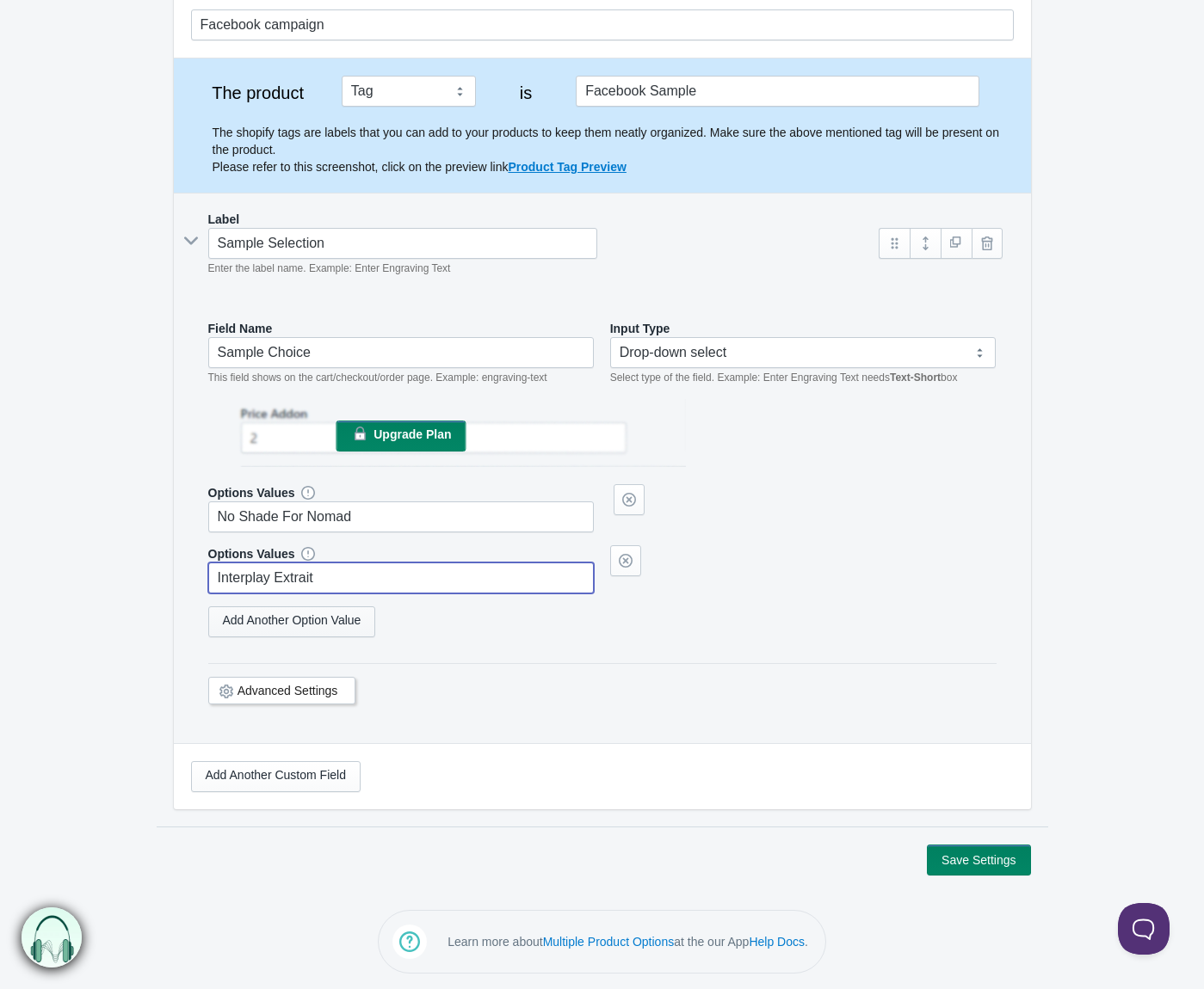
click at [263, 624] on link "Add Another Option Value" at bounding box center [292, 622] width 168 height 31
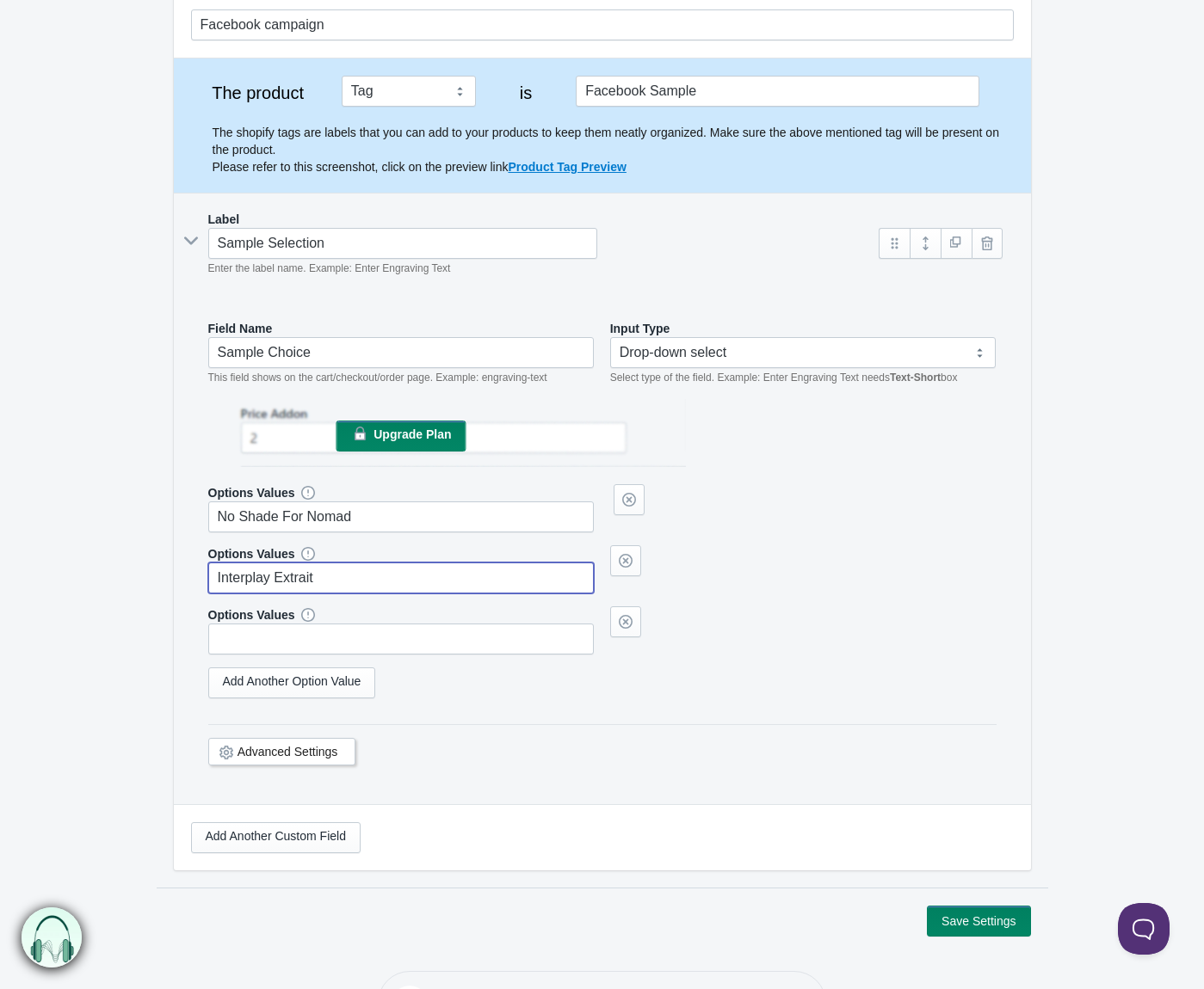
type input "Interplay Extrait"
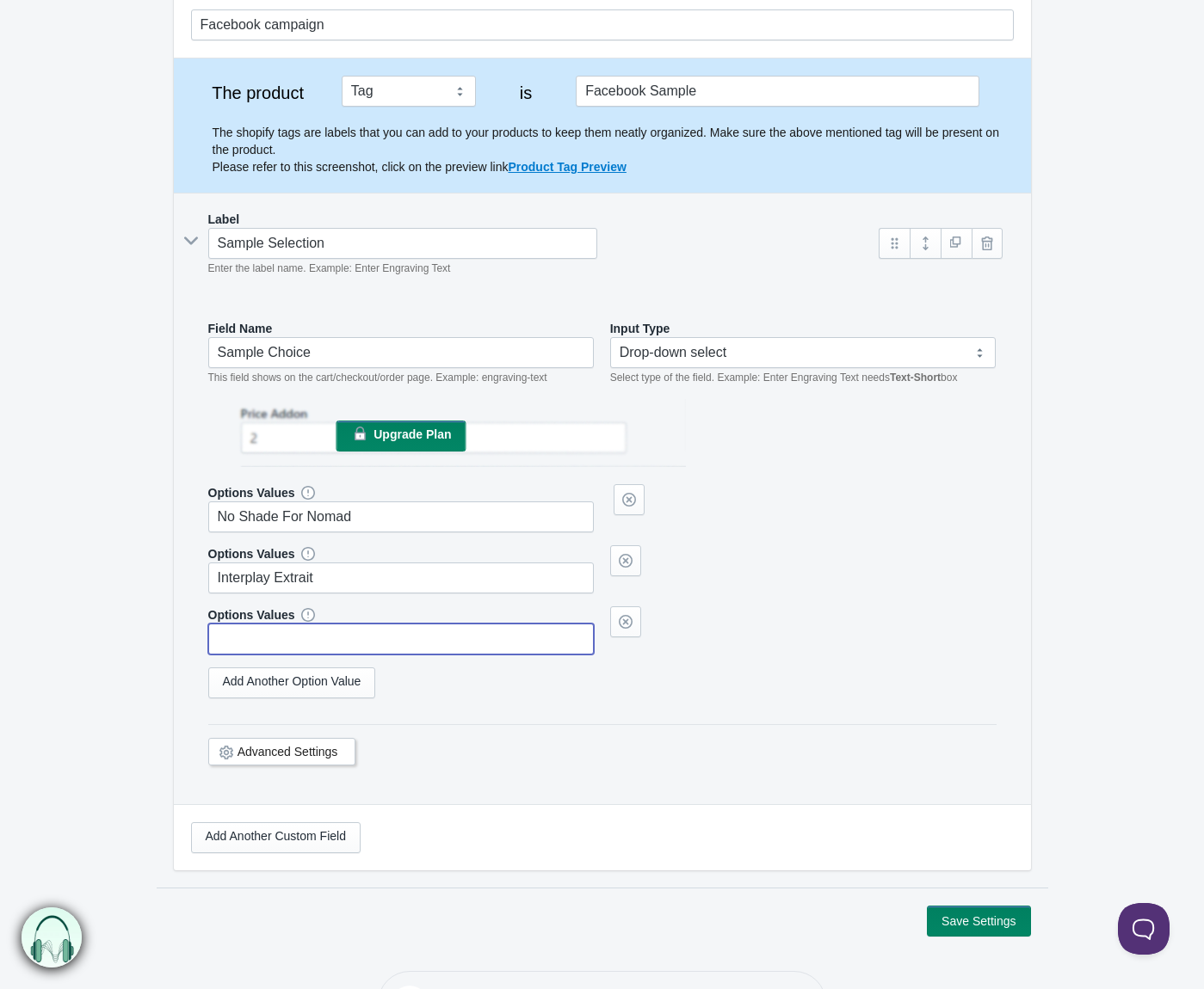
click at [268, 641] on input "text" at bounding box center [402, 639] width 387 height 31
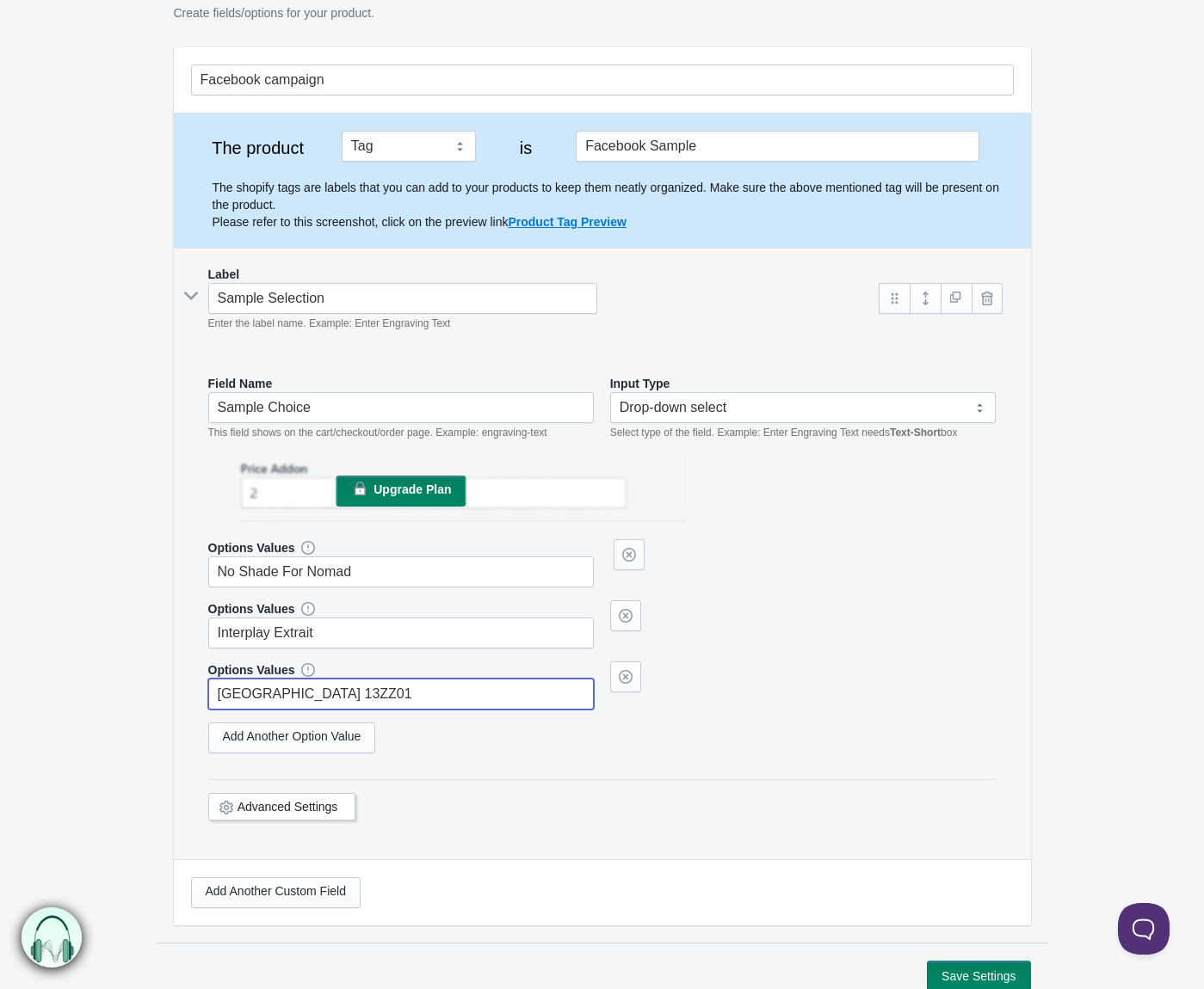
scroll to position [85, 0]
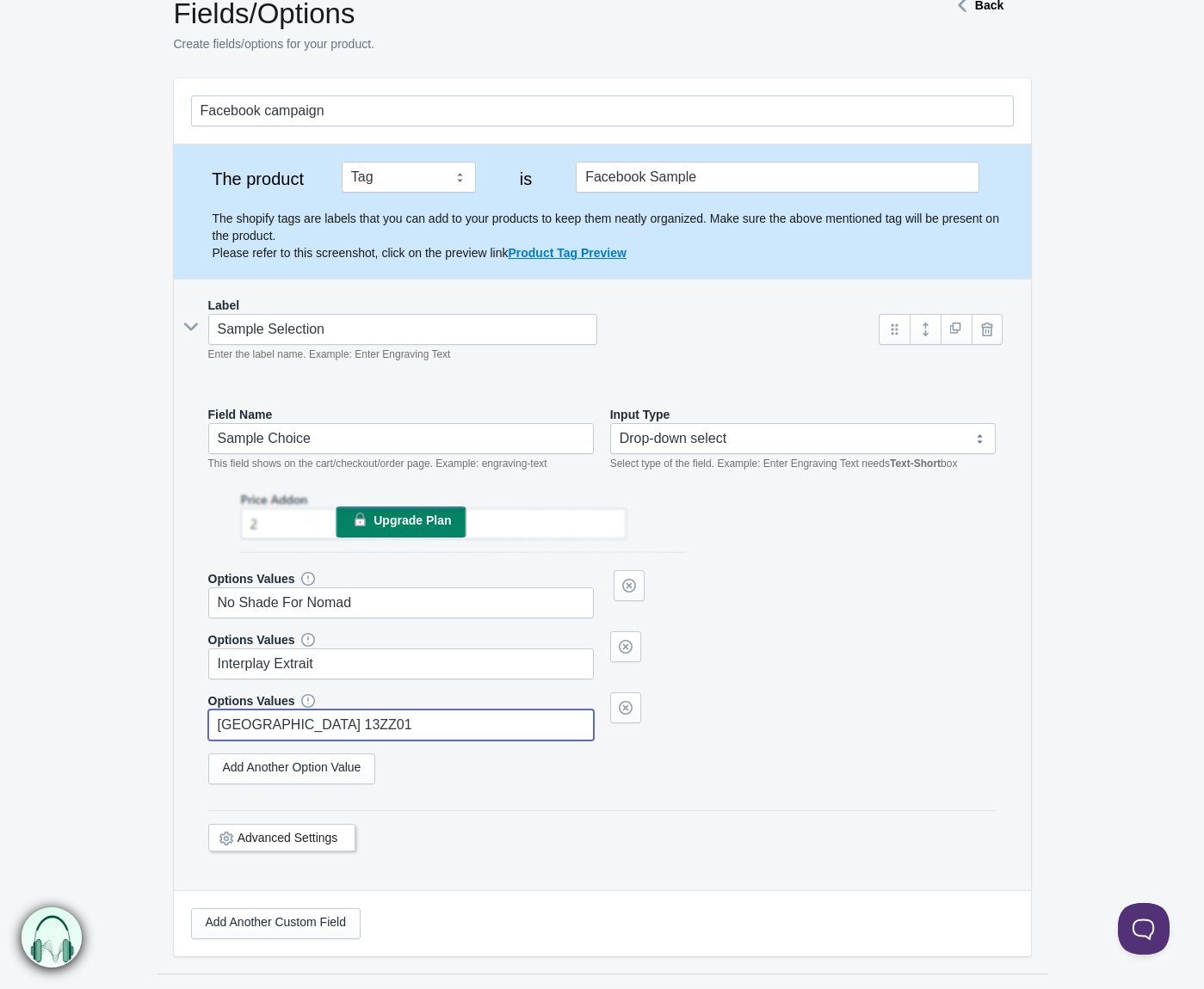
drag, startPoint x: 871, startPoint y: 599, endPoint x: 801, endPoint y: 608, distance: 70.6
click at [871, 599] on div "Options Values No Shade For Nomad" at bounding box center [602, 594] width 788 height 48
click at [281, 766] on link "Add Another Option Value" at bounding box center [292, 768] width 168 height 31
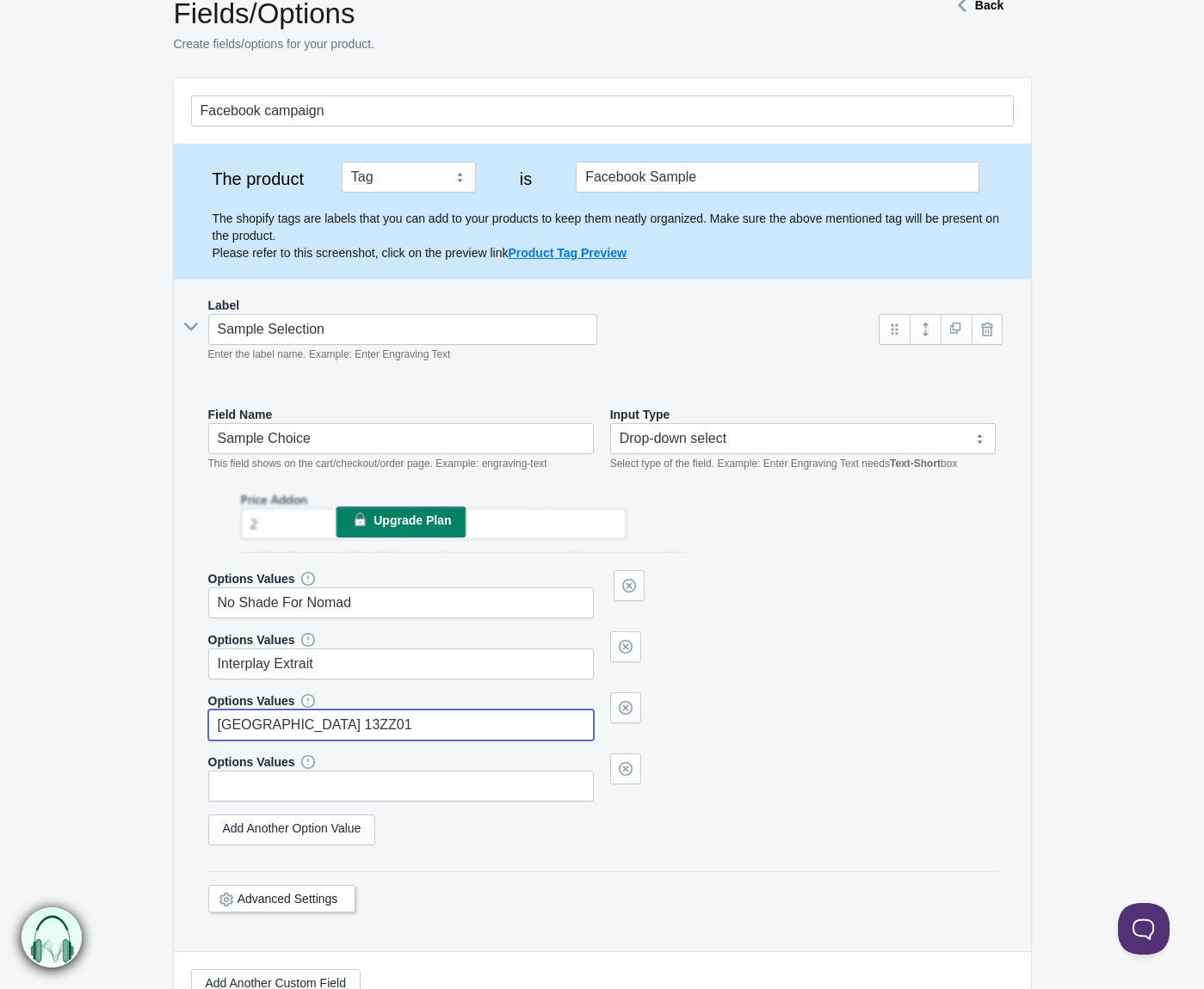
type input "[GEOGRAPHIC_DATA] 13ZZ01"
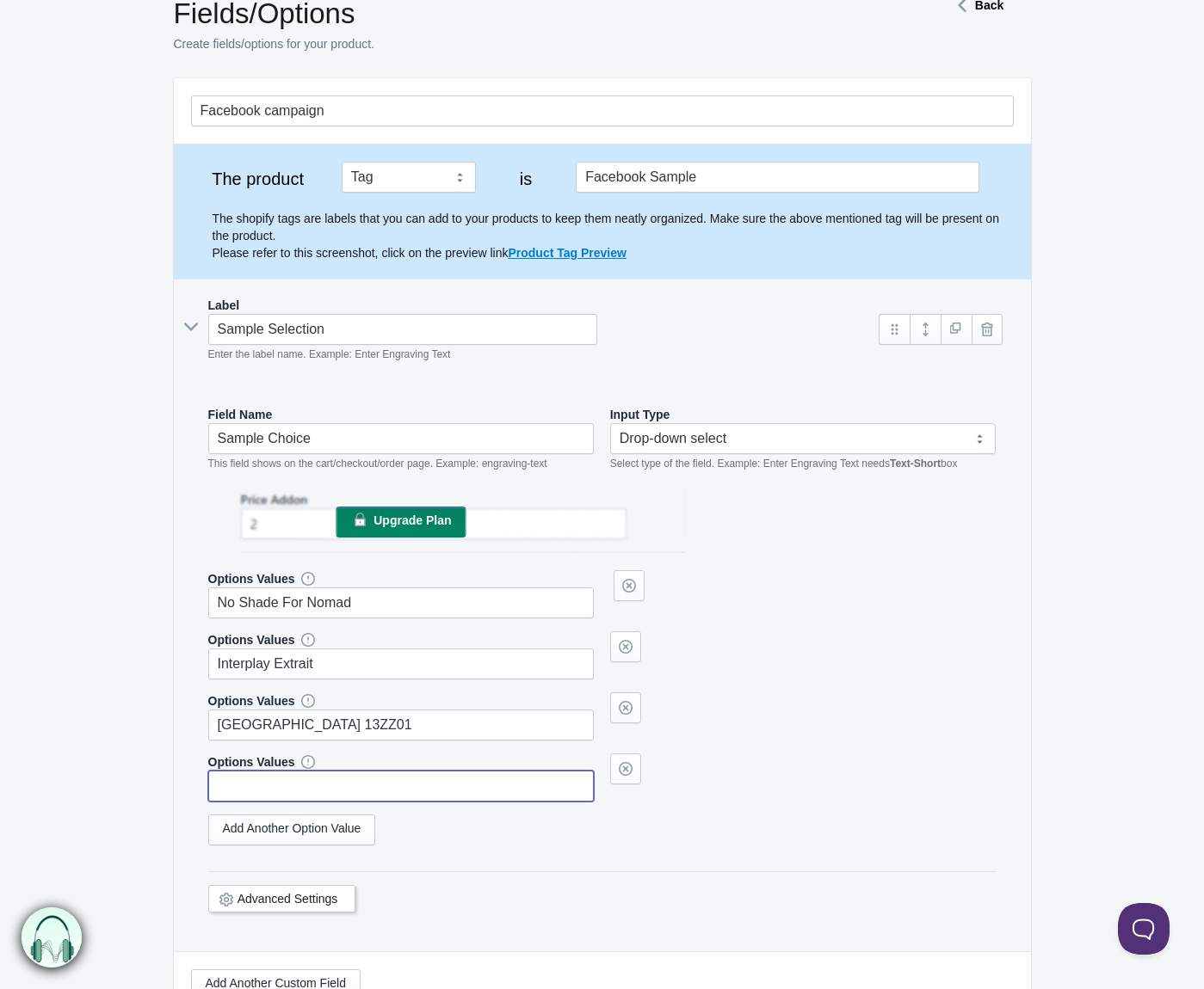
click at [253, 777] on input "text" at bounding box center [402, 786] width 387 height 31
click at [346, 837] on link "Add Another Option Value" at bounding box center [292, 829] width 168 height 31
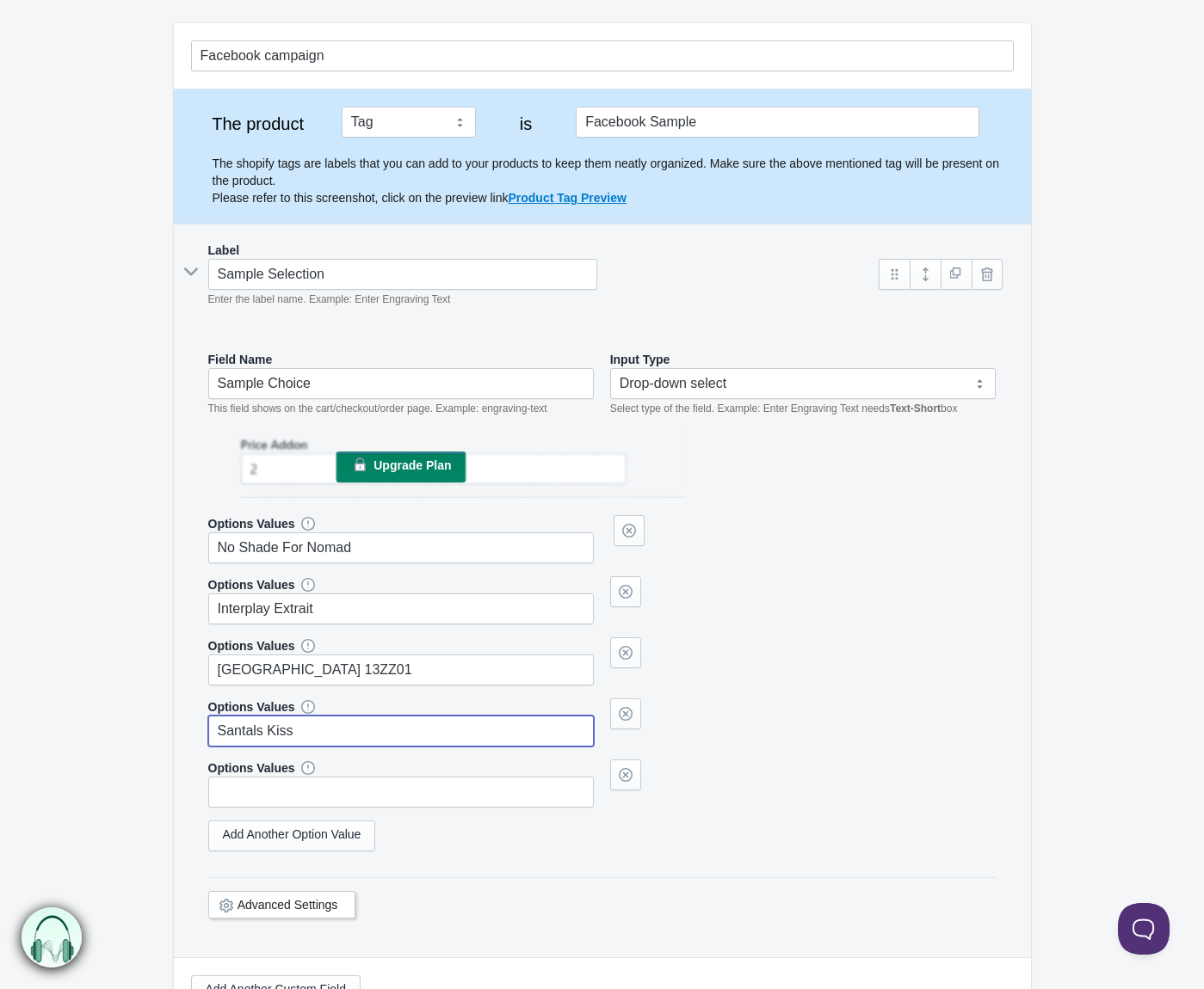
scroll to position [170, 0]
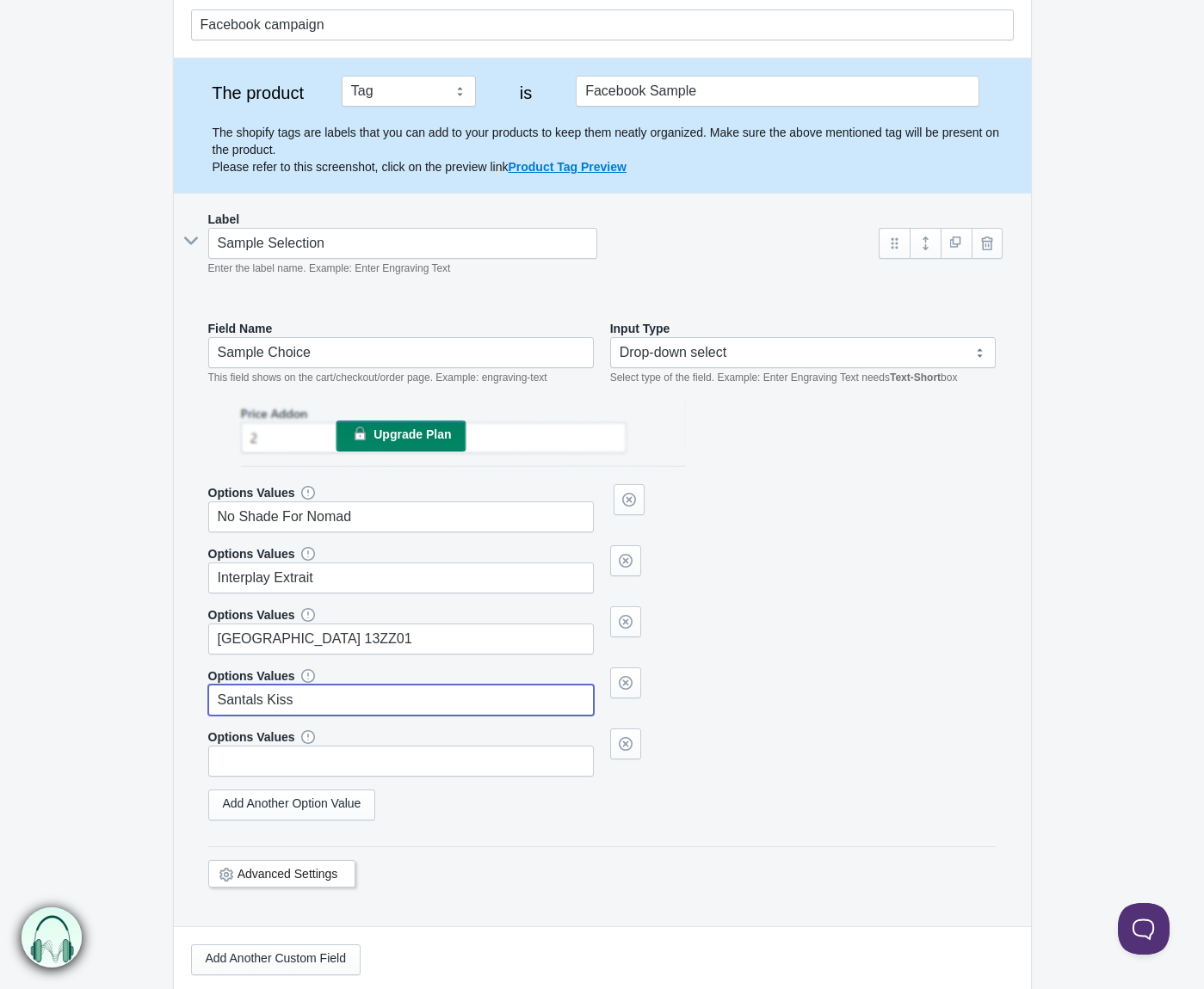
type input "Santals Kiss"
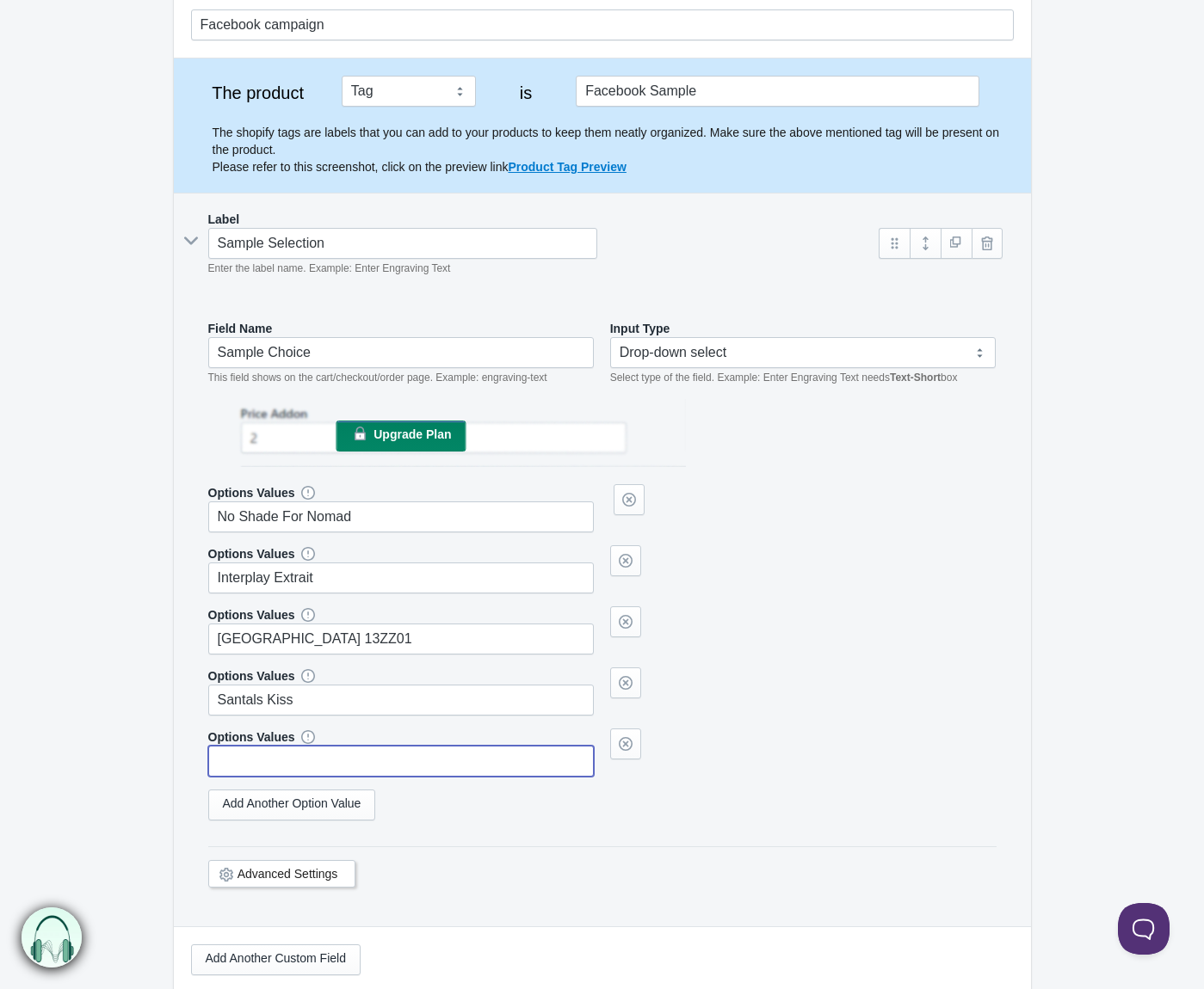
click at [361, 758] on input "text" at bounding box center [402, 761] width 387 height 31
click at [333, 807] on link "Add Another Option Value" at bounding box center [292, 805] width 168 height 31
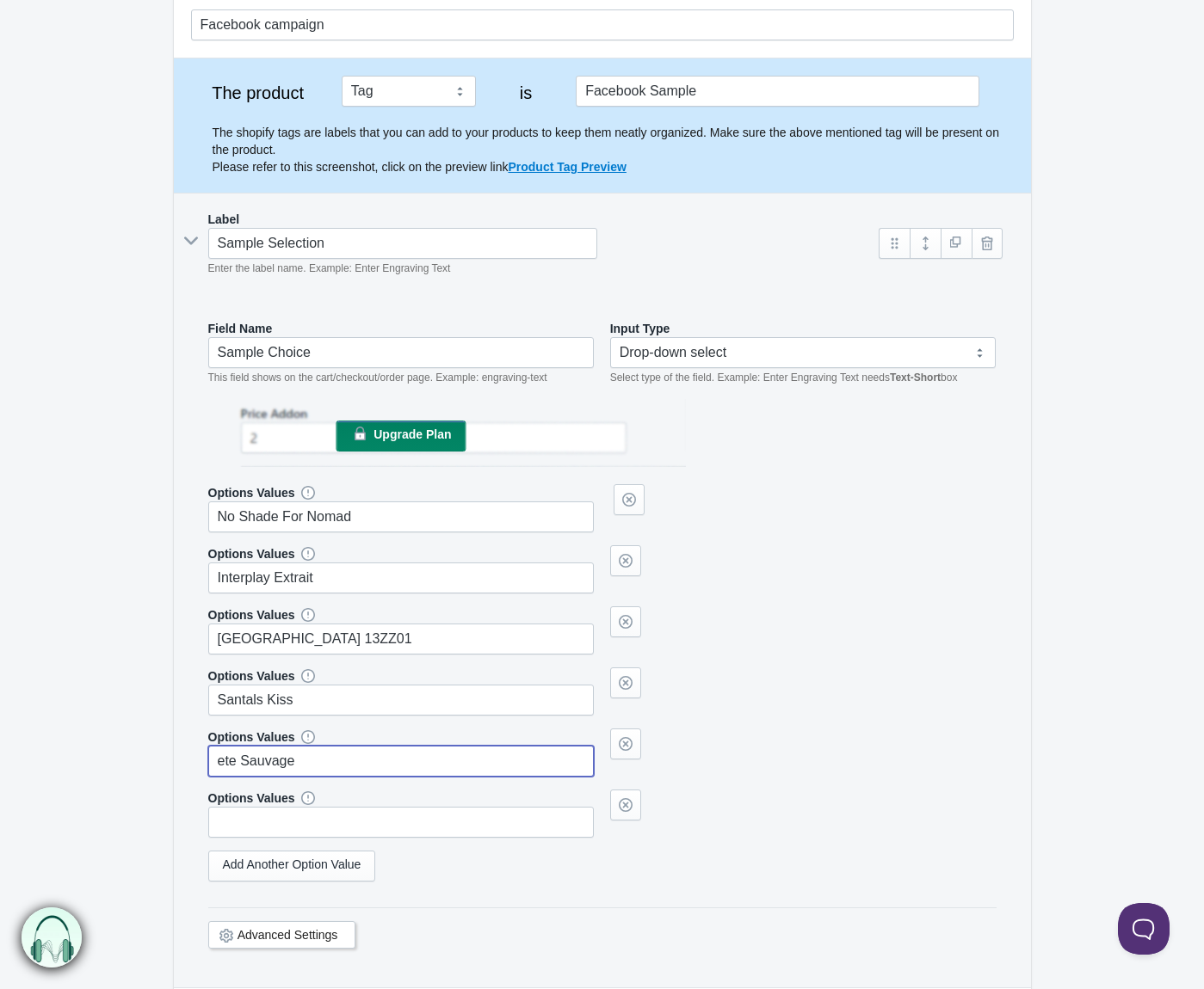
type input "ete Sauvage"
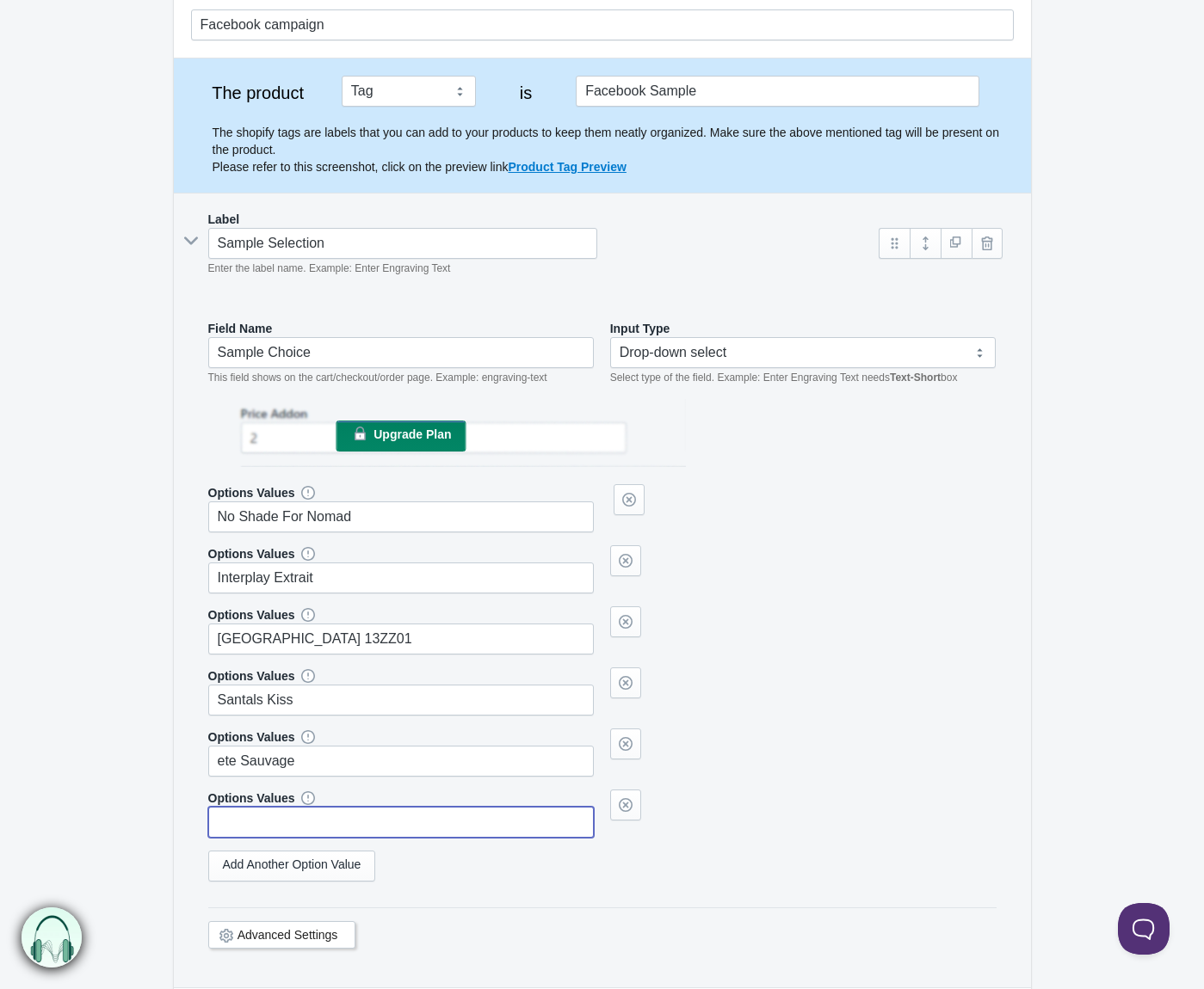
click at [489, 810] on input "text" at bounding box center [402, 821] width 387 height 31
click at [335, 862] on link "Add Another Option Value" at bounding box center [292, 866] width 168 height 31
type input "Agar"
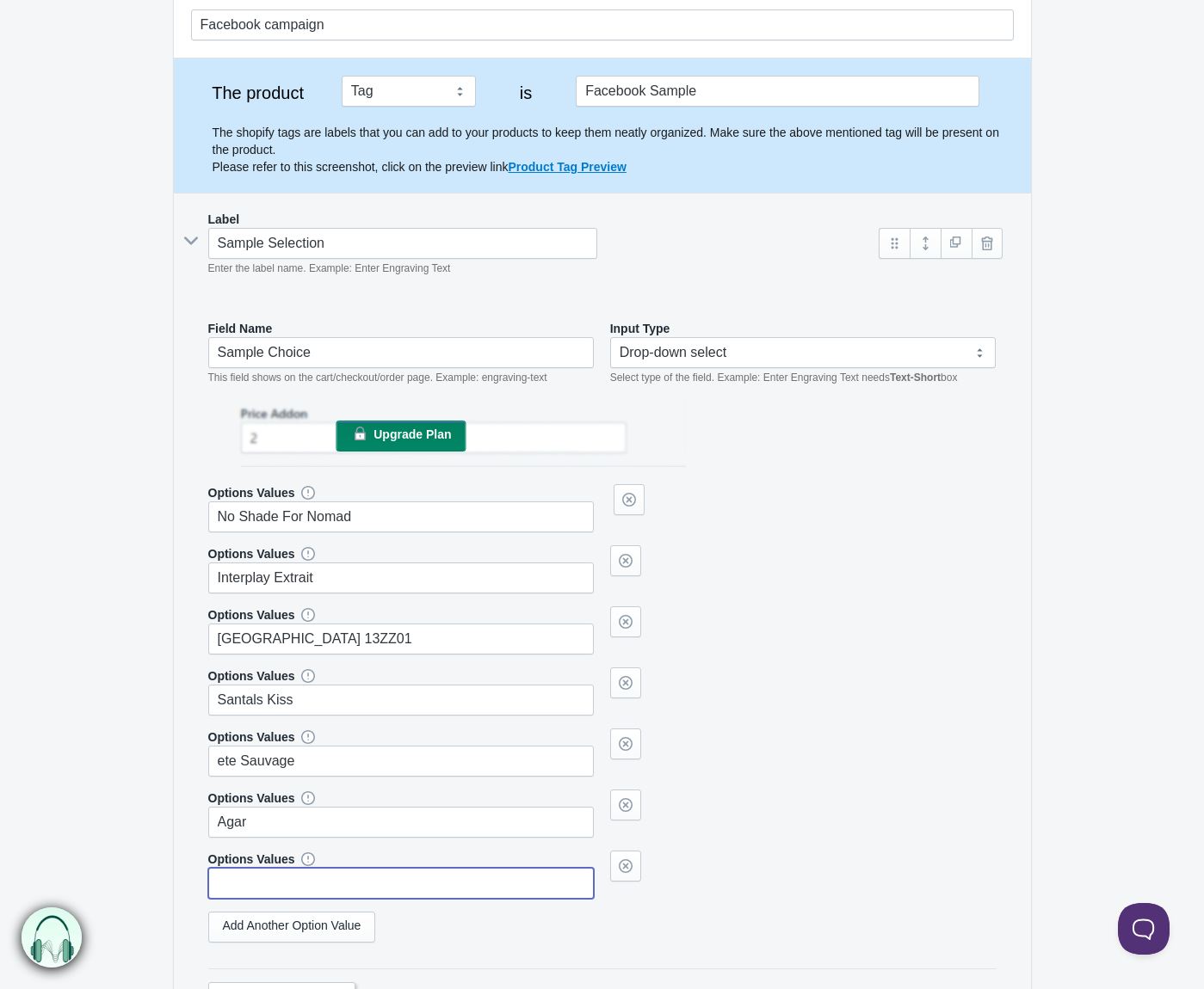
click at [234, 879] on input "text" at bounding box center [402, 883] width 387 height 31
type input "Sweet Smoke"
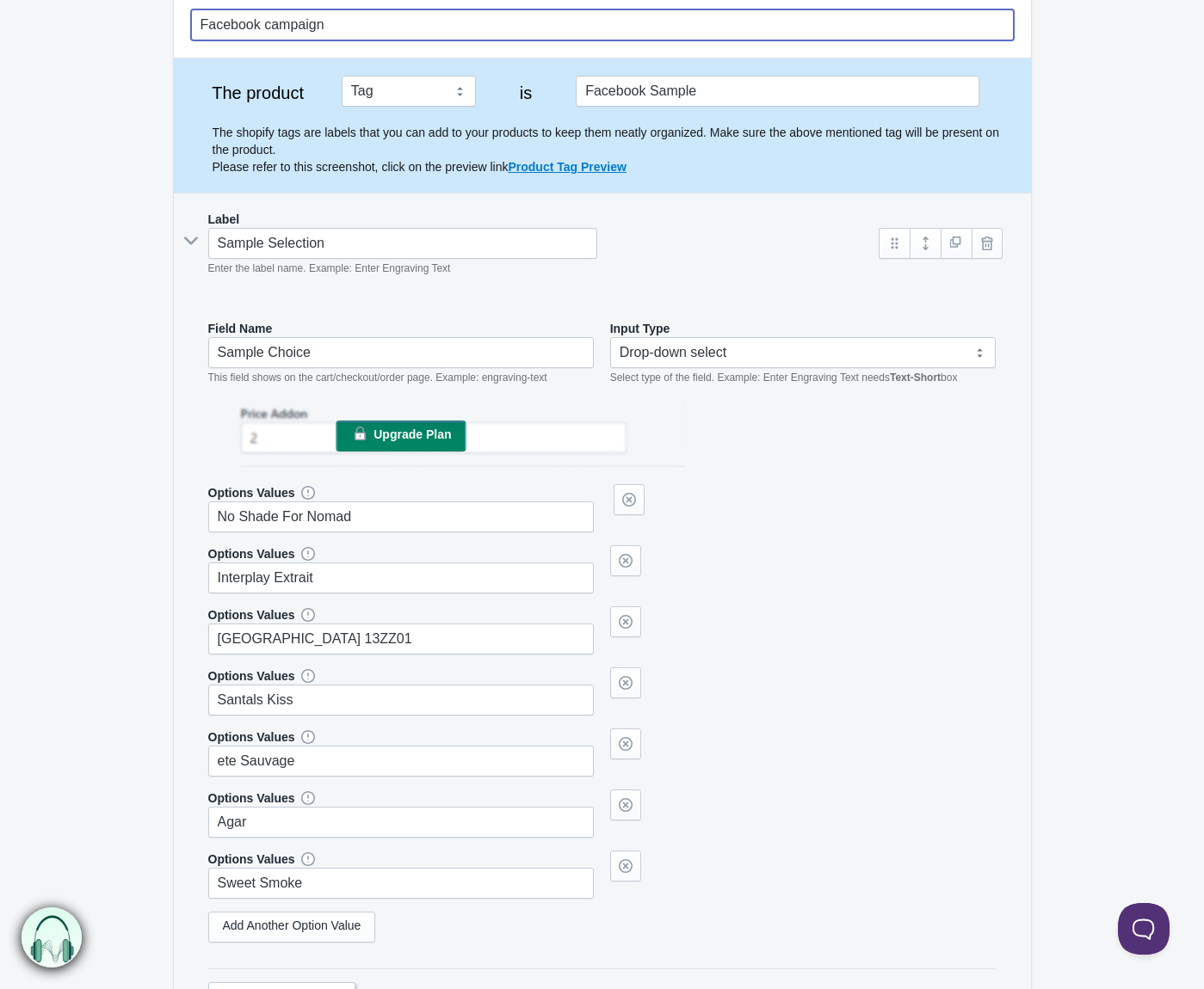
click at [428, 30] on input "Facebook campaign" at bounding box center [602, 24] width 822 height 31
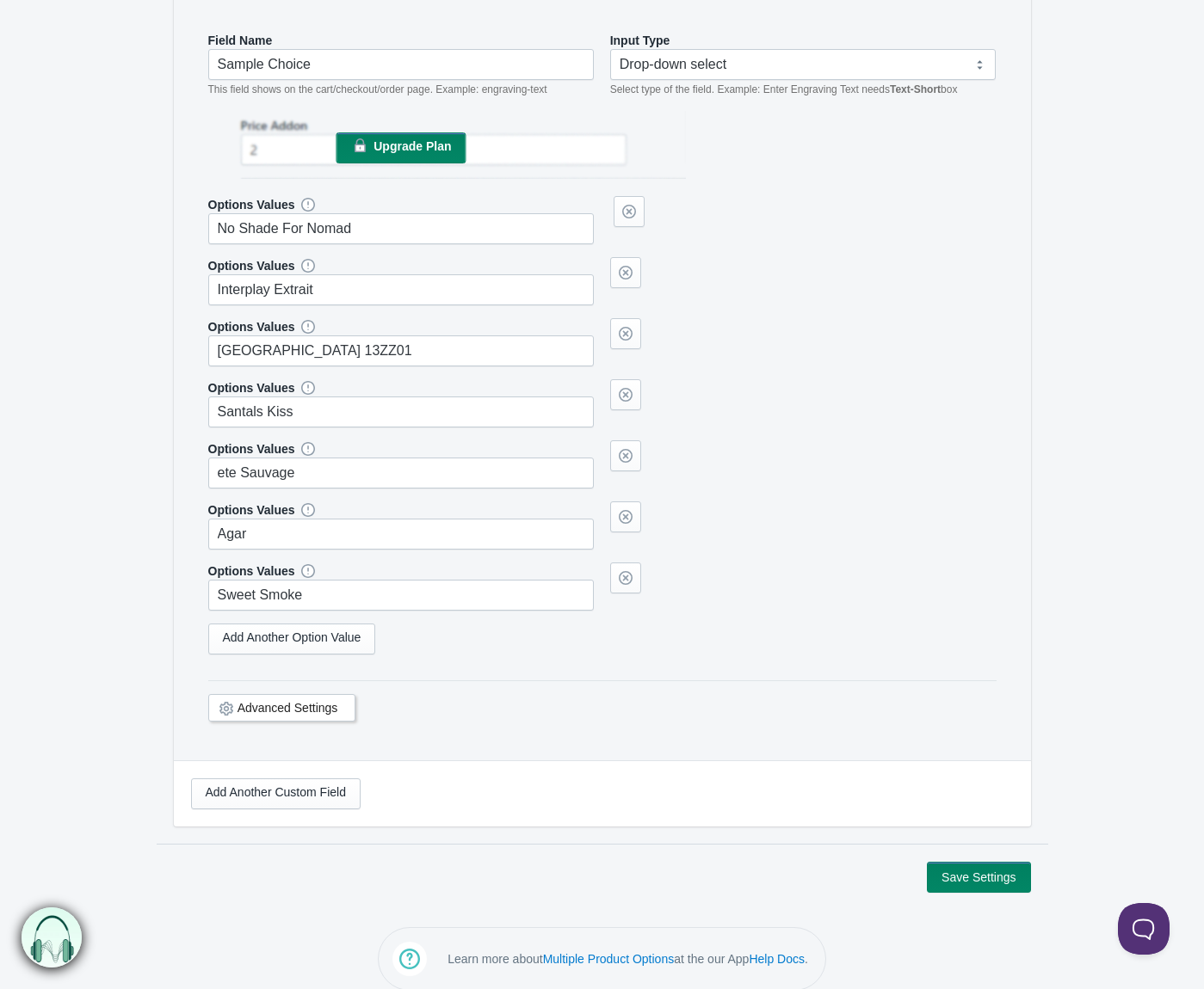
scroll to position [476, 0]
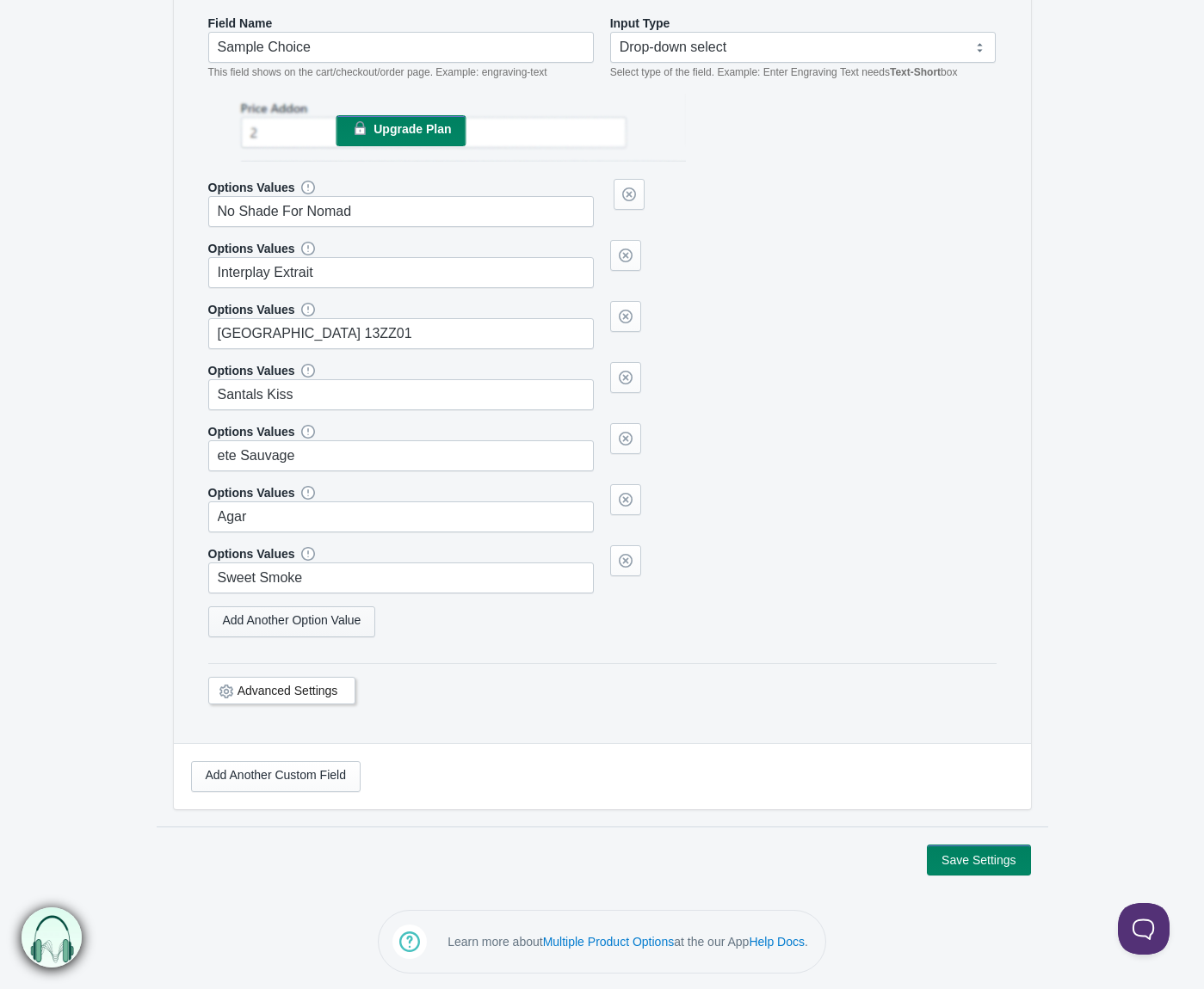
click at [320, 624] on link "Add Another Option Value" at bounding box center [292, 622] width 168 height 31
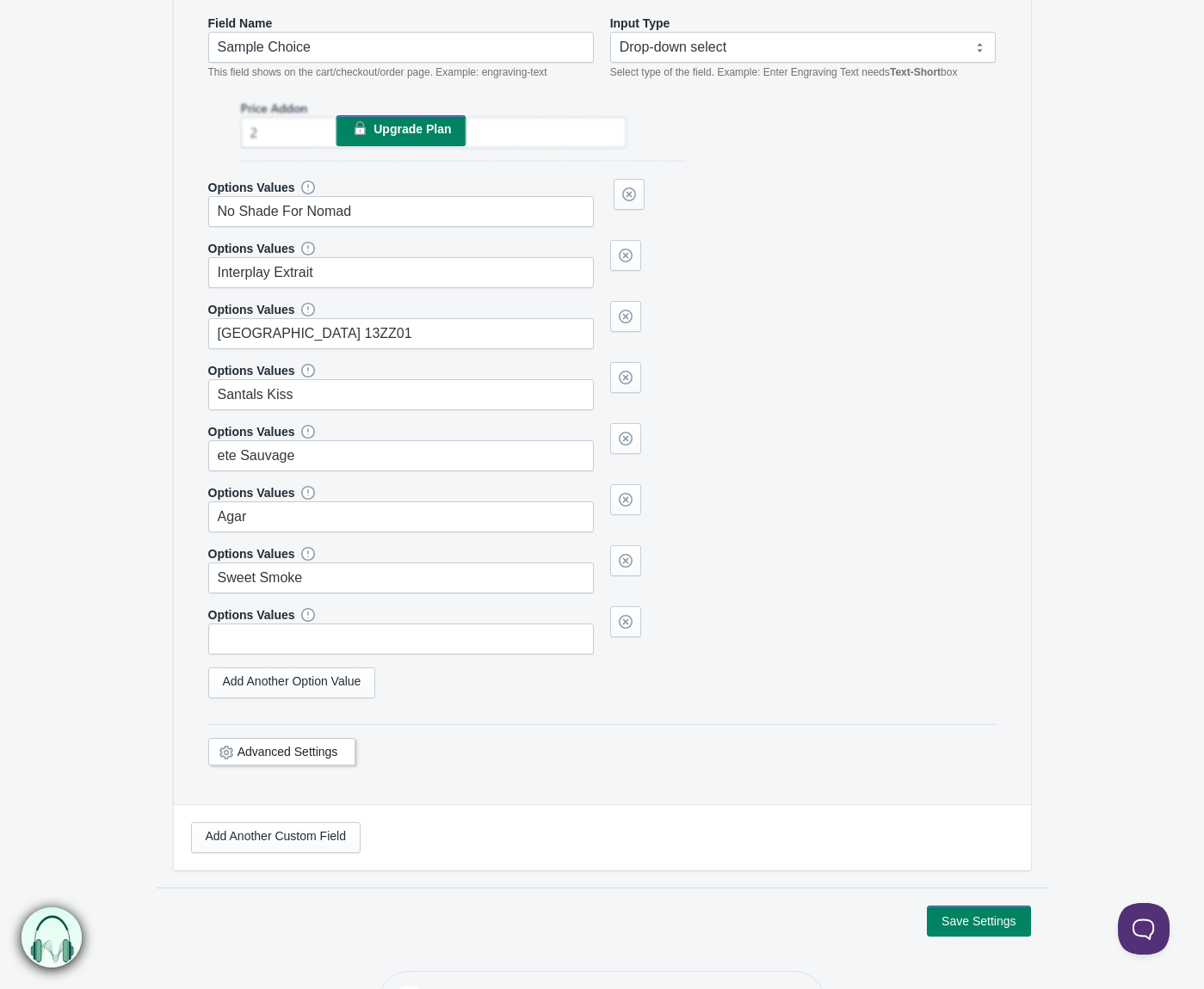
type input "Facebook campaign Noted Best Sellers"
click at [276, 635] on input "text" at bounding box center [402, 639] width 387 height 31
click at [286, 675] on link "Add Another Option Value" at bounding box center [292, 683] width 168 height 31
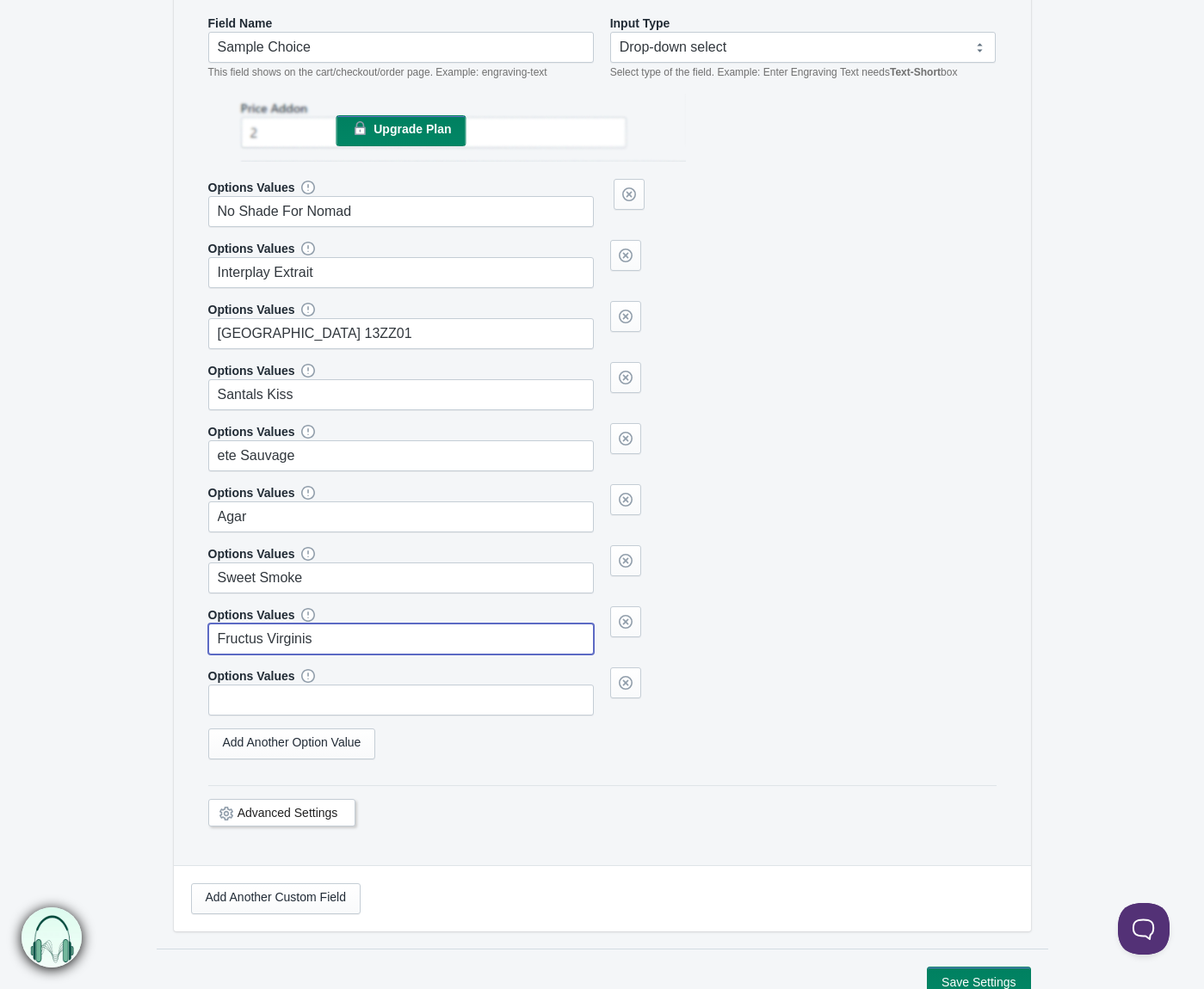
type input "Fructus Virginis"
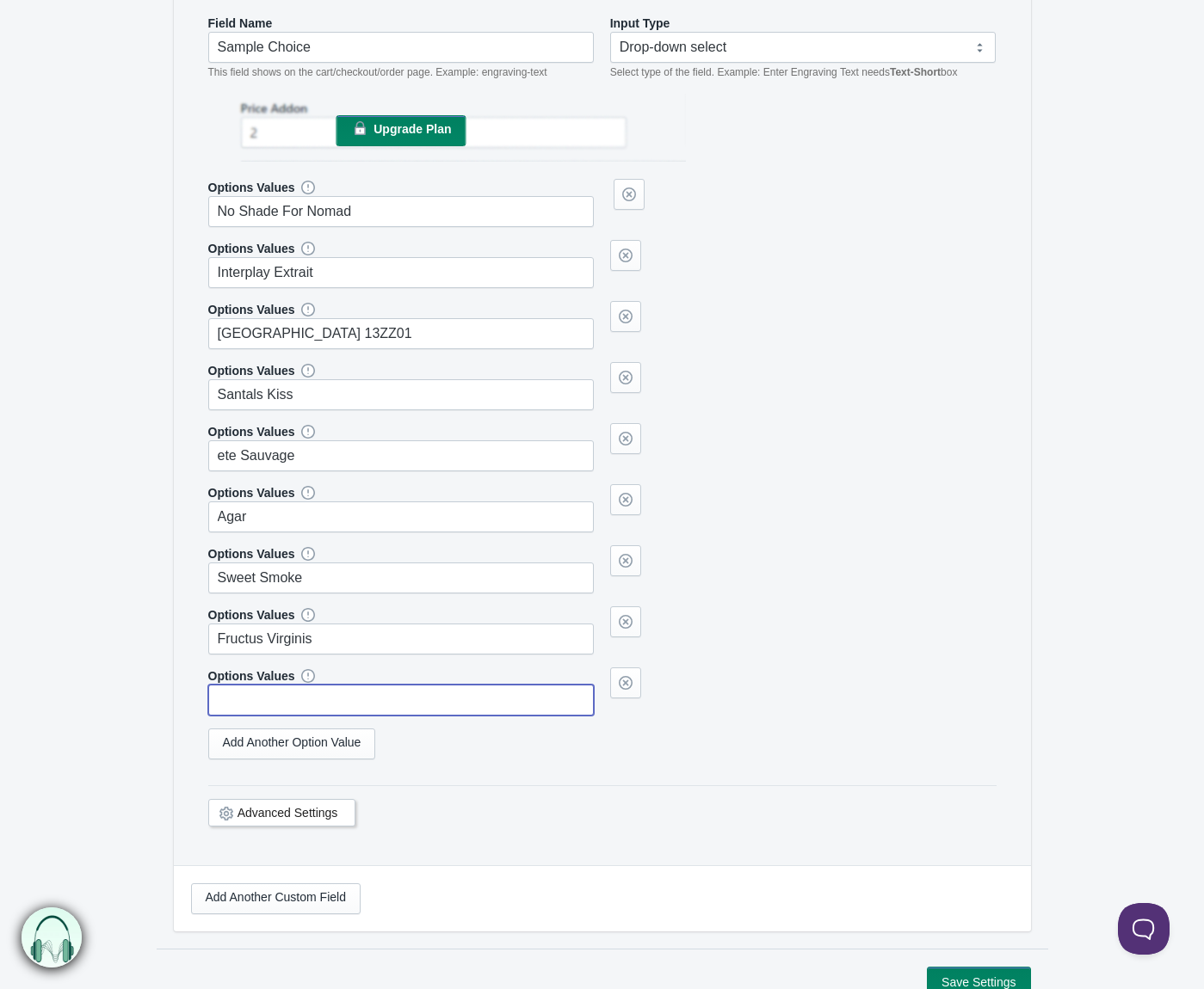
click at [258, 688] on input "text" at bounding box center [402, 700] width 387 height 31
click at [276, 752] on link "Add Another Option Value" at bounding box center [292, 744] width 168 height 31
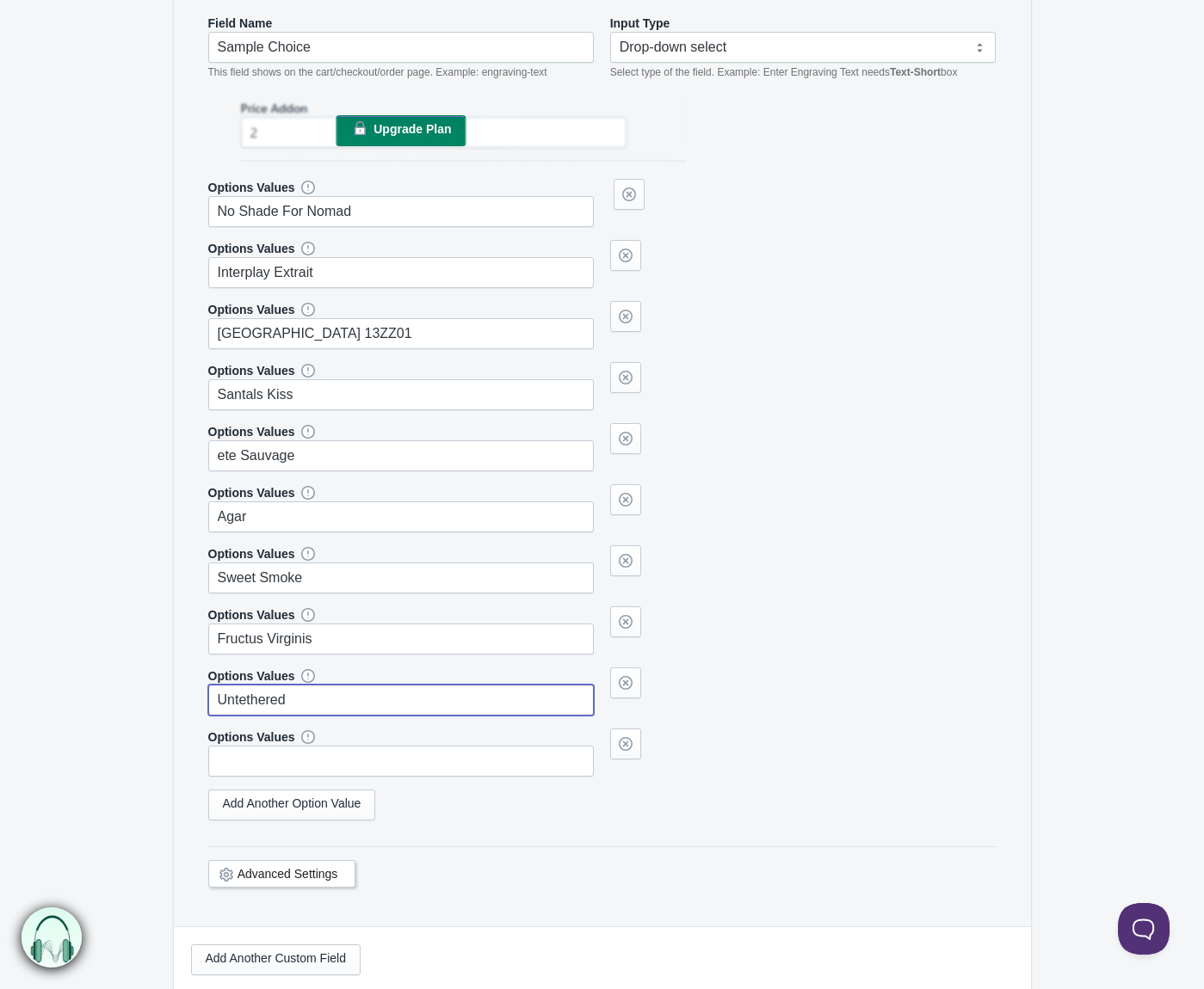
type input "Untethered"
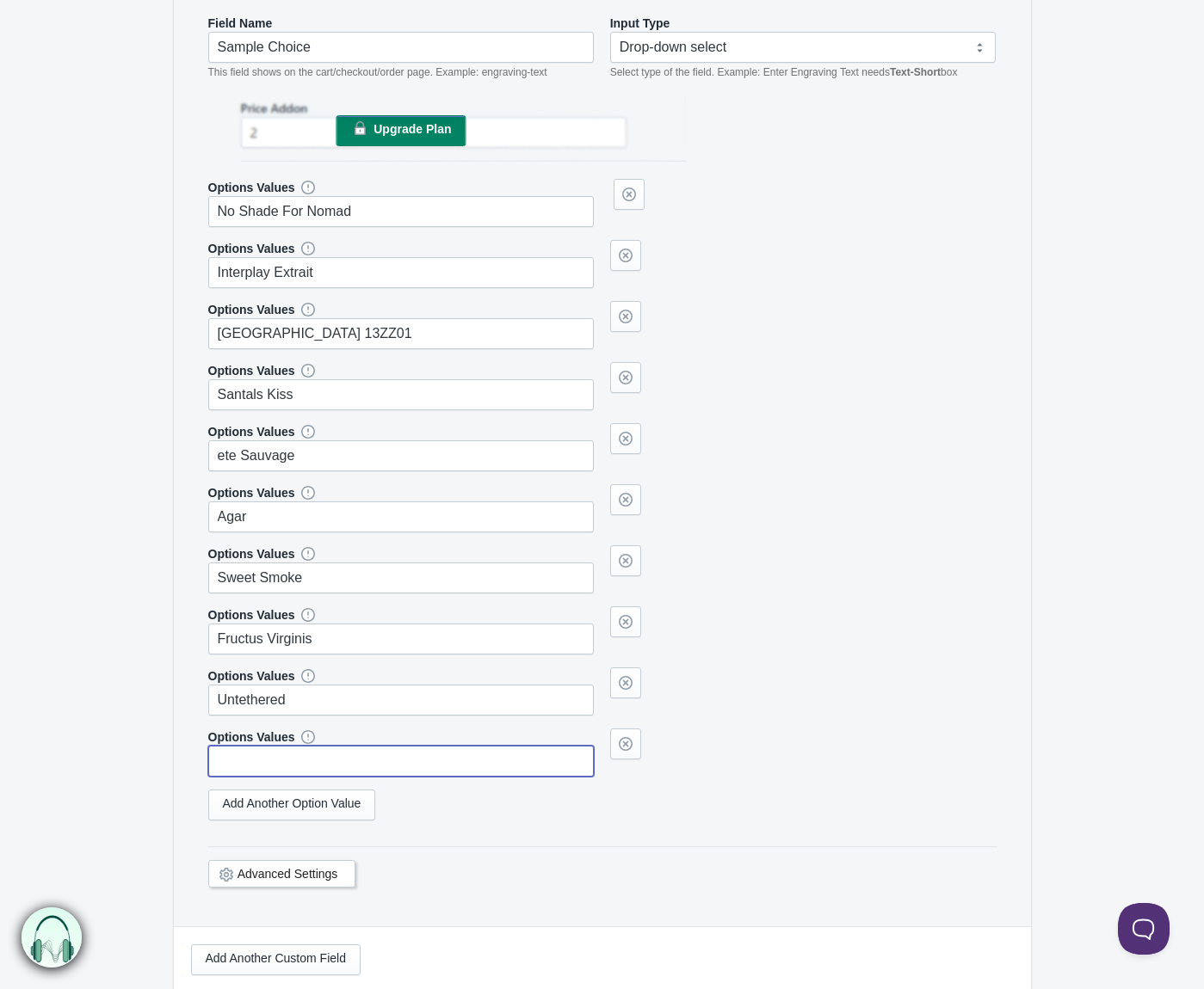
click at [275, 764] on input "text" at bounding box center [402, 761] width 387 height 31
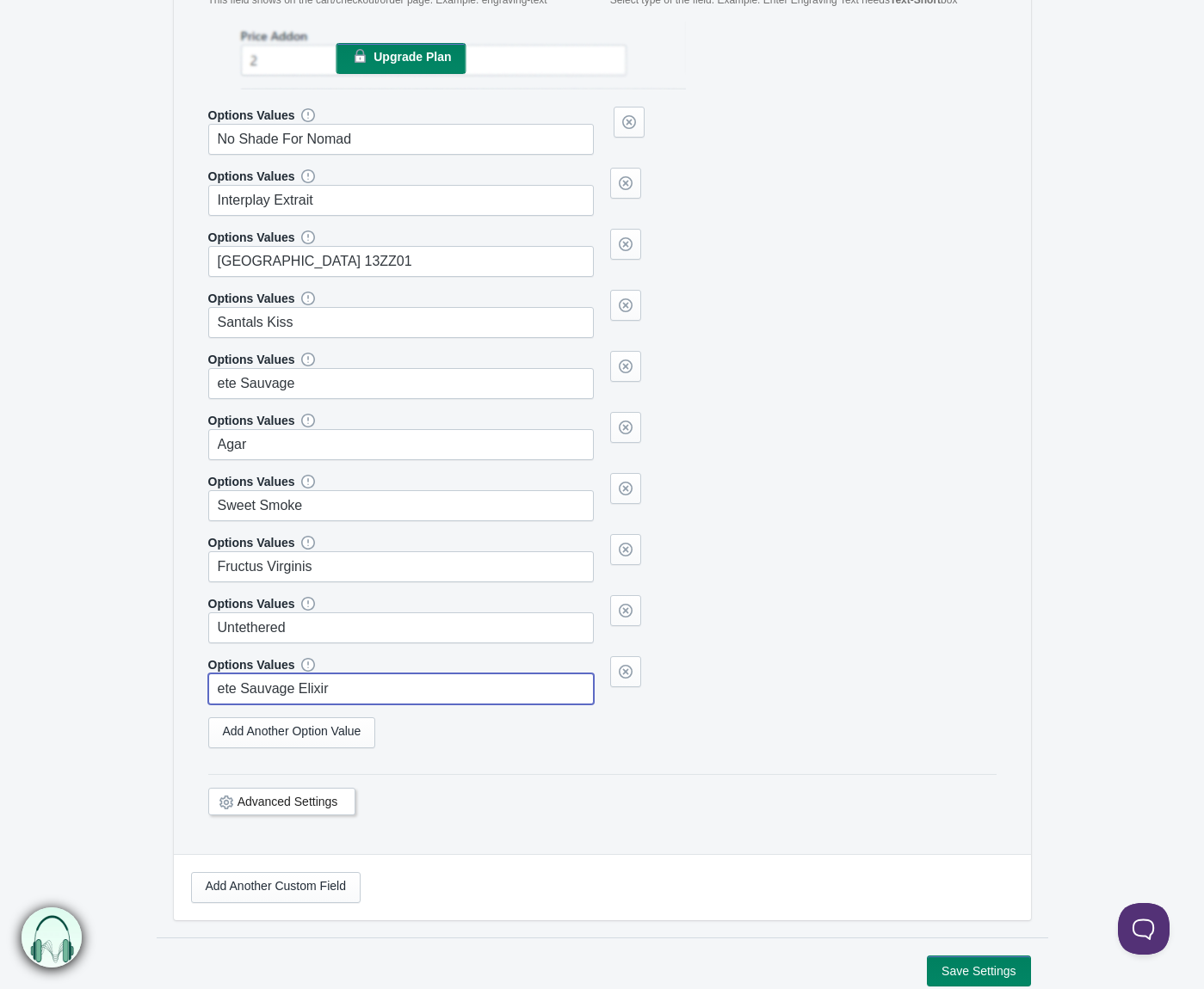
scroll to position [648, 0]
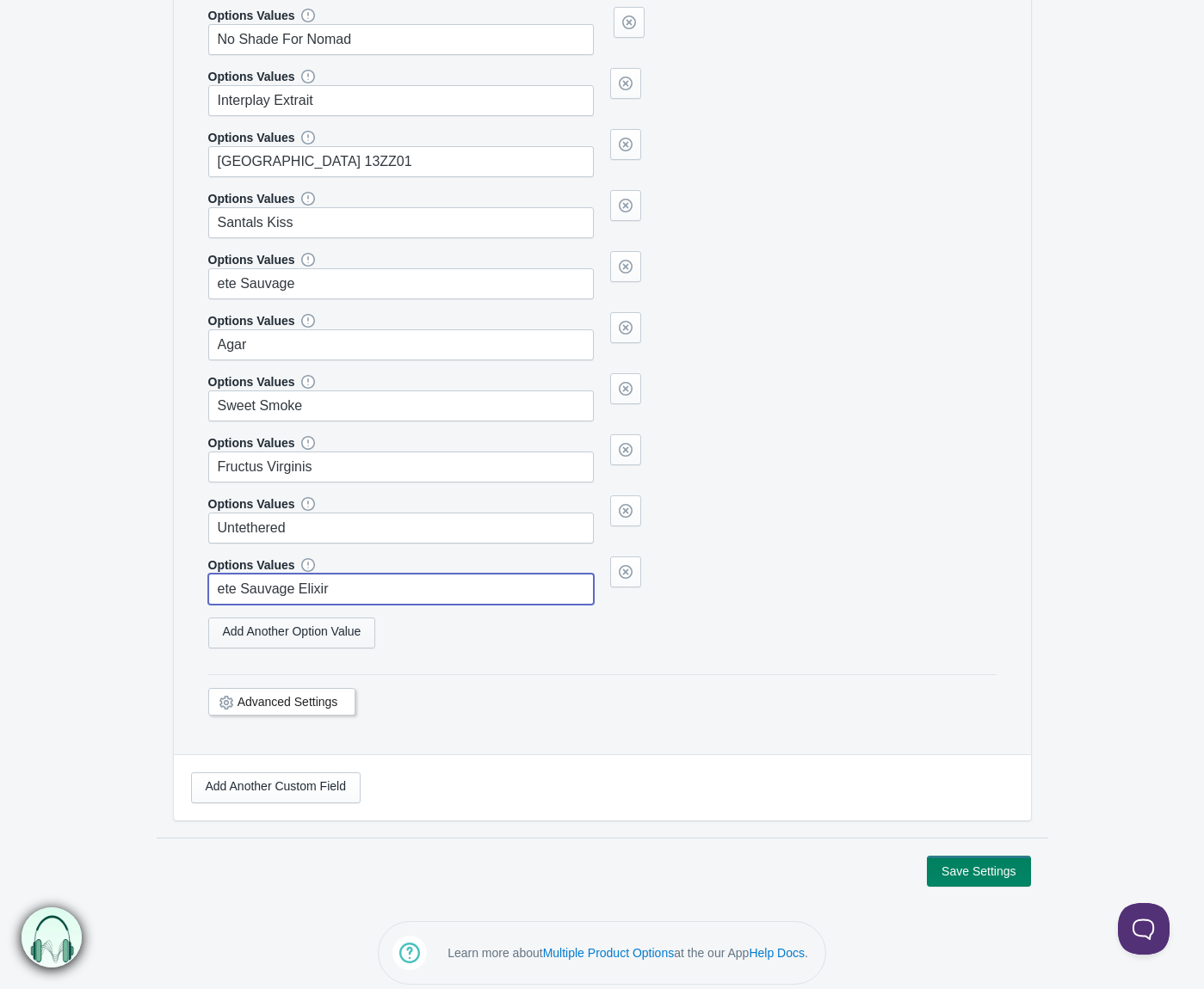
click at [339, 641] on link "Add Another Option Value" at bounding box center [292, 633] width 168 height 31
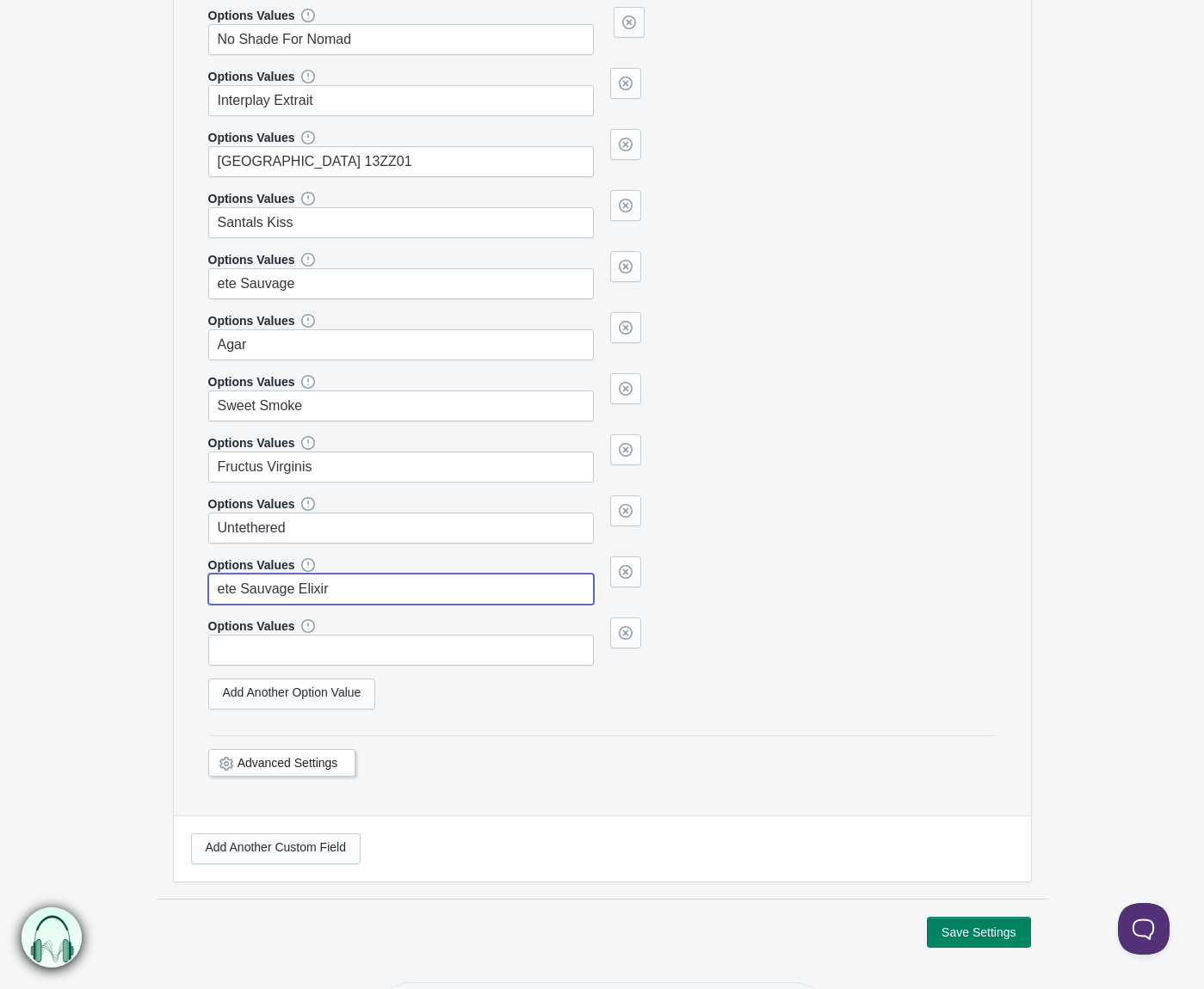
type input "ete Sauvage Elixir"
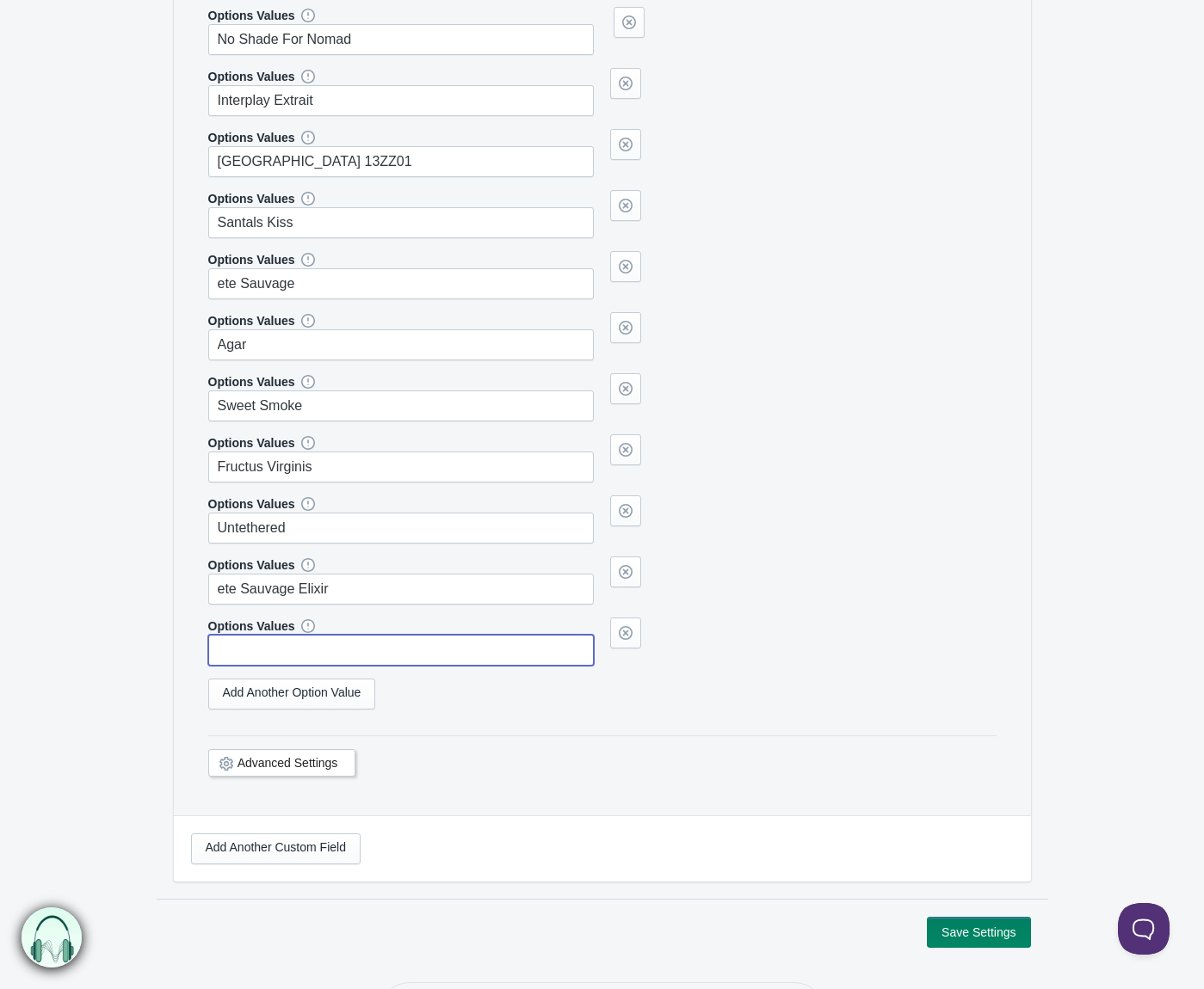
click at [365, 644] on input "text" at bounding box center [402, 649] width 387 height 31
click at [361, 688] on link "Add Another Option Value" at bounding box center [292, 694] width 168 height 31
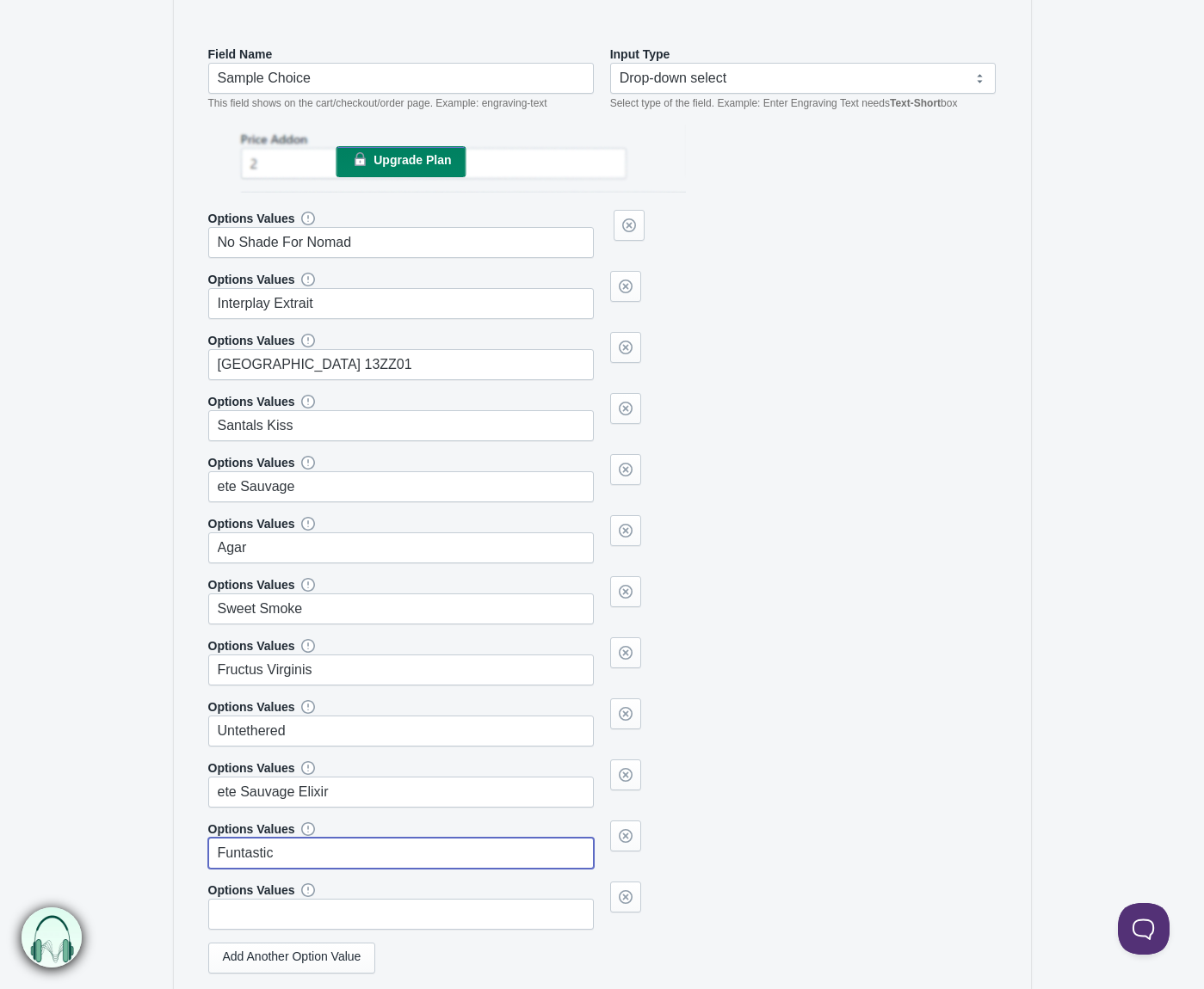
scroll to position [476, 0]
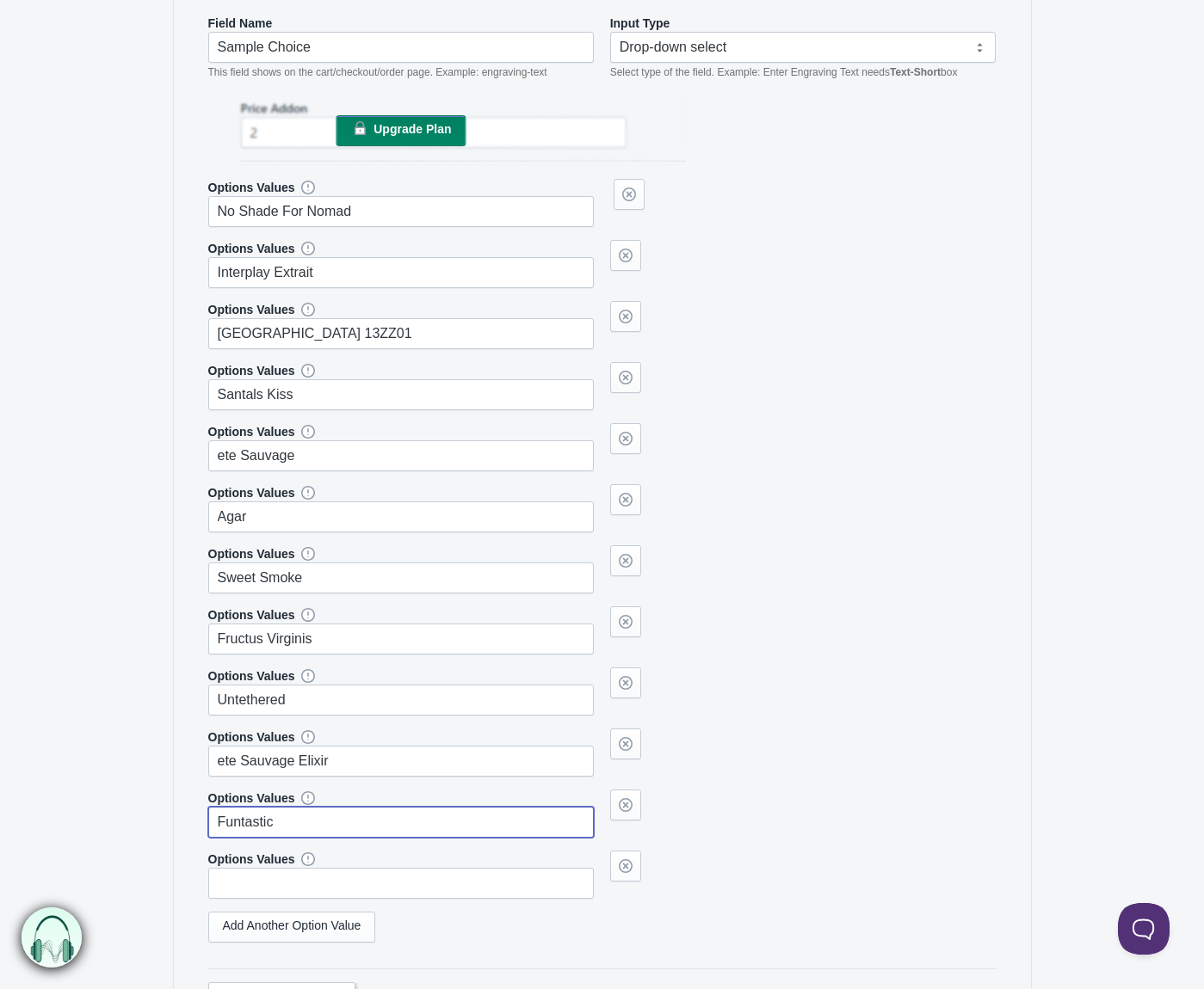
drag, startPoint x: 630, startPoint y: 870, endPoint x: 652, endPoint y: 856, distance: 26.1
click at [630, 870] on link at bounding box center [625, 866] width 31 height 31
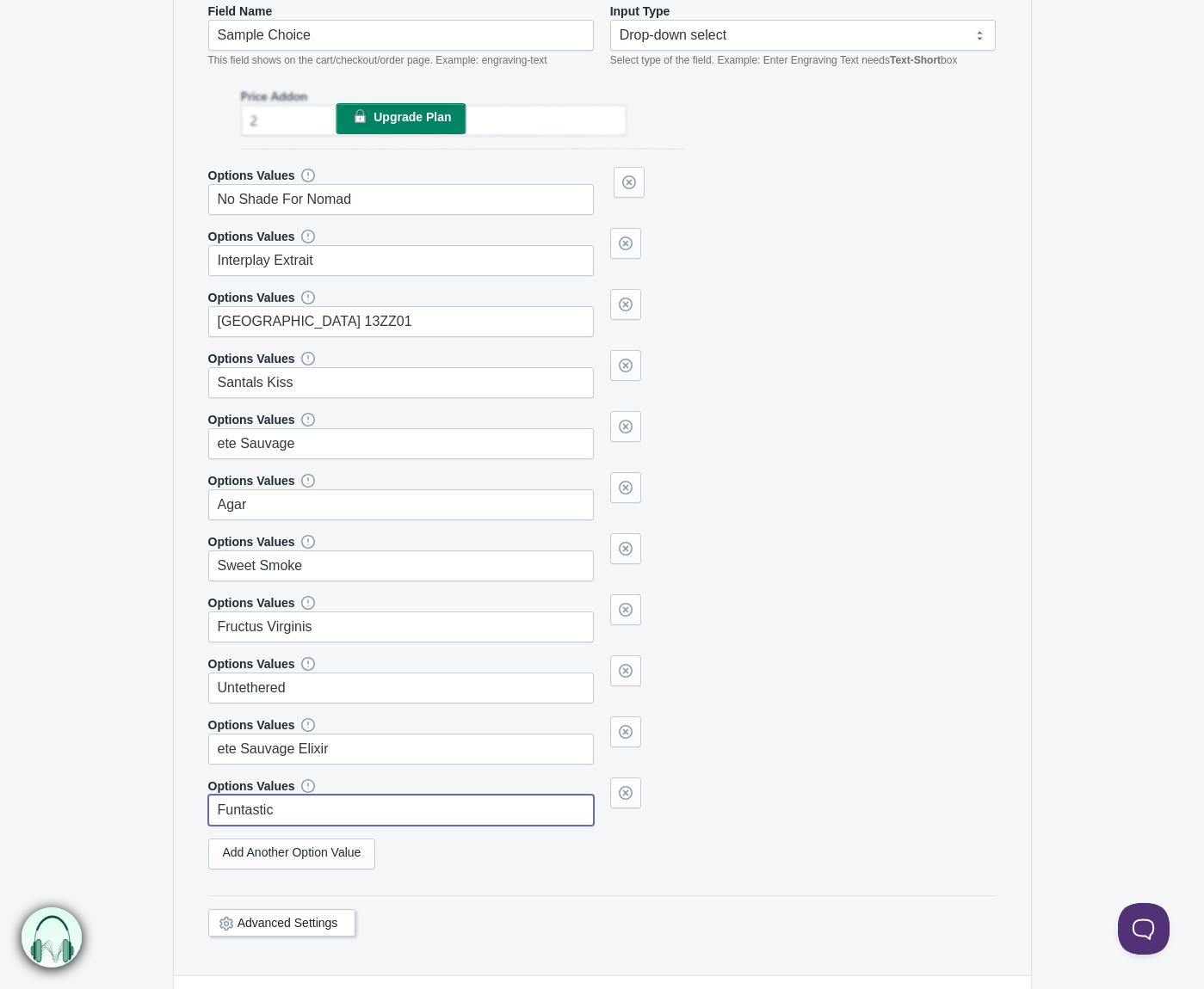
scroll to position [720, 0]
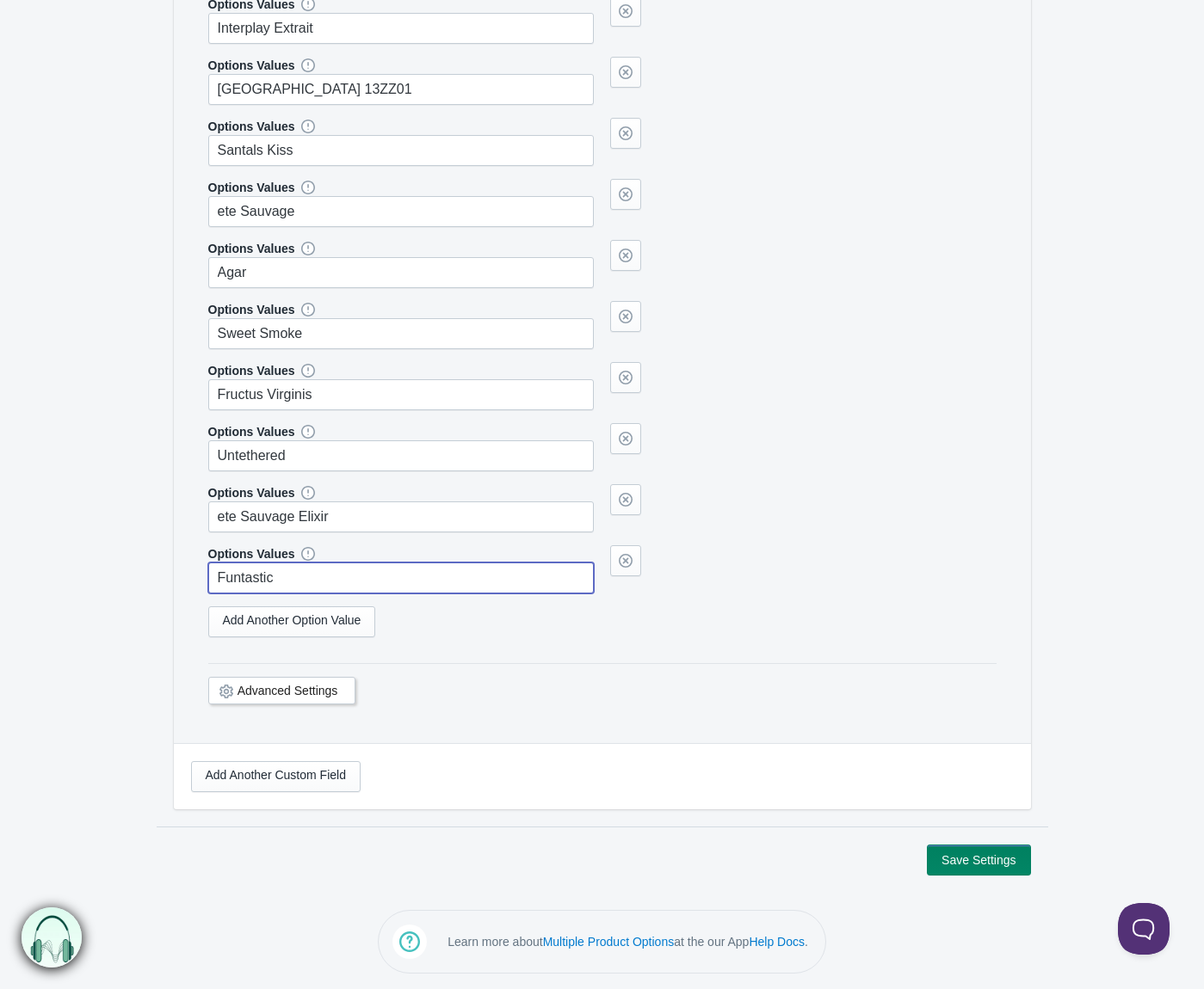
type input "Funtastic"
drag, startPoint x: 971, startPoint y: 858, endPoint x: 971, endPoint y: 848, distance: 10.0
click at [971, 856] on button "Save Settings" at bounding box center [978, 860] width 103 height 31
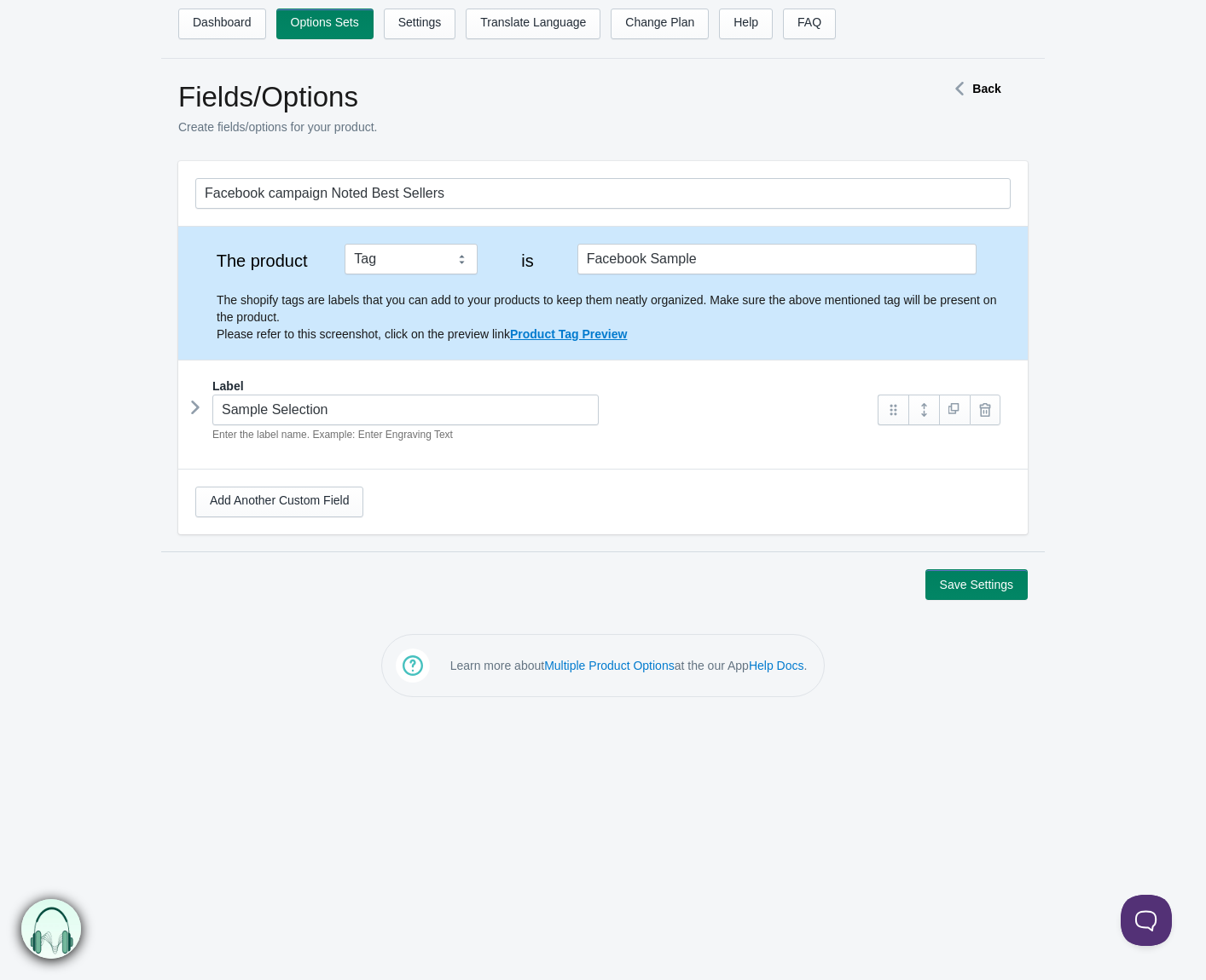
click at [196, 407] on icon at bounding box center [196, 407] width 0 height 26
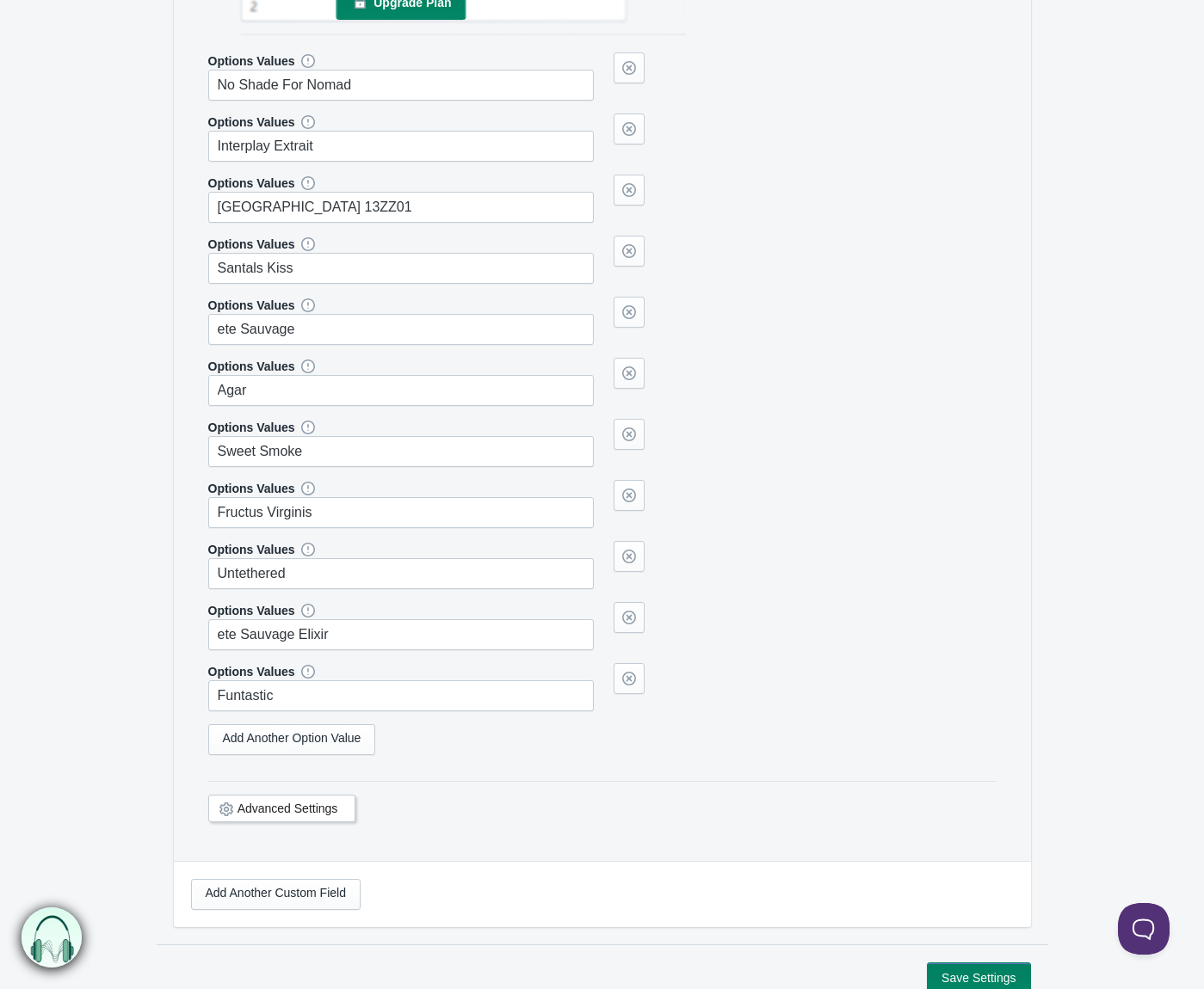
scroll to position [720, 0]
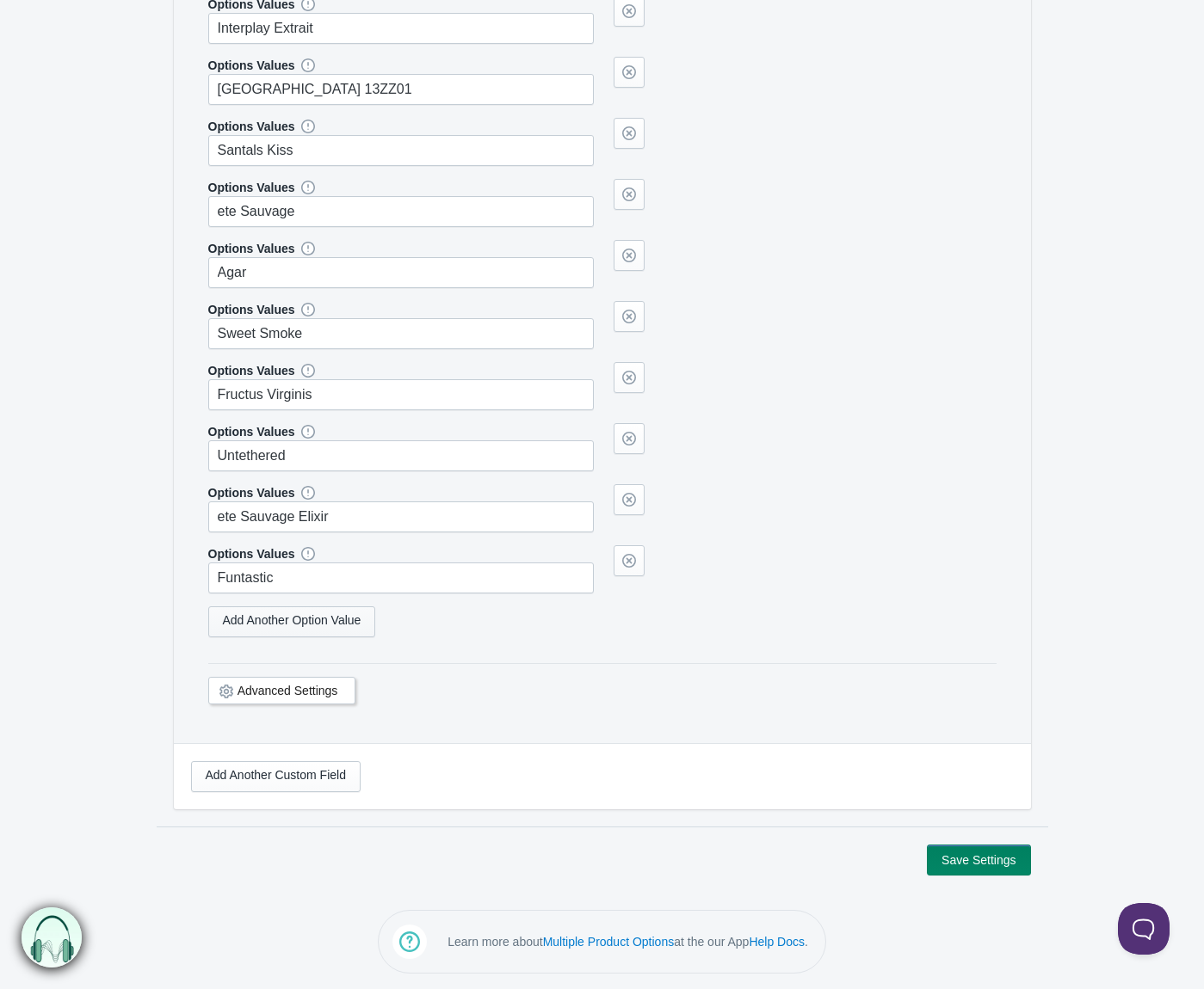
click at [317, 617] on link "Add Another Option Value" at bounding box center [292, 622] width 168 height 31
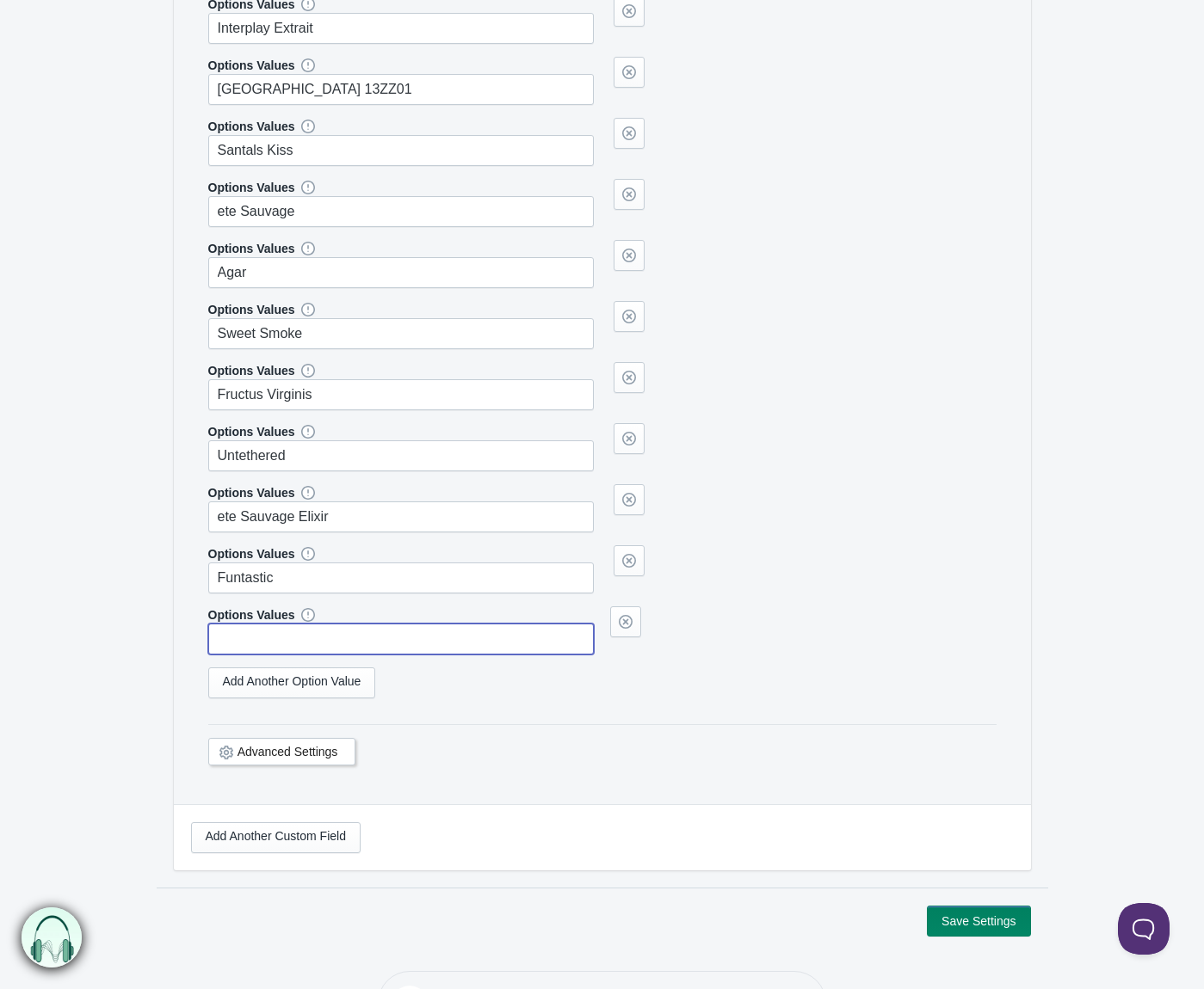
click at [302, 636] on input "text" at bounding box center [402, 639] width 387 height 31
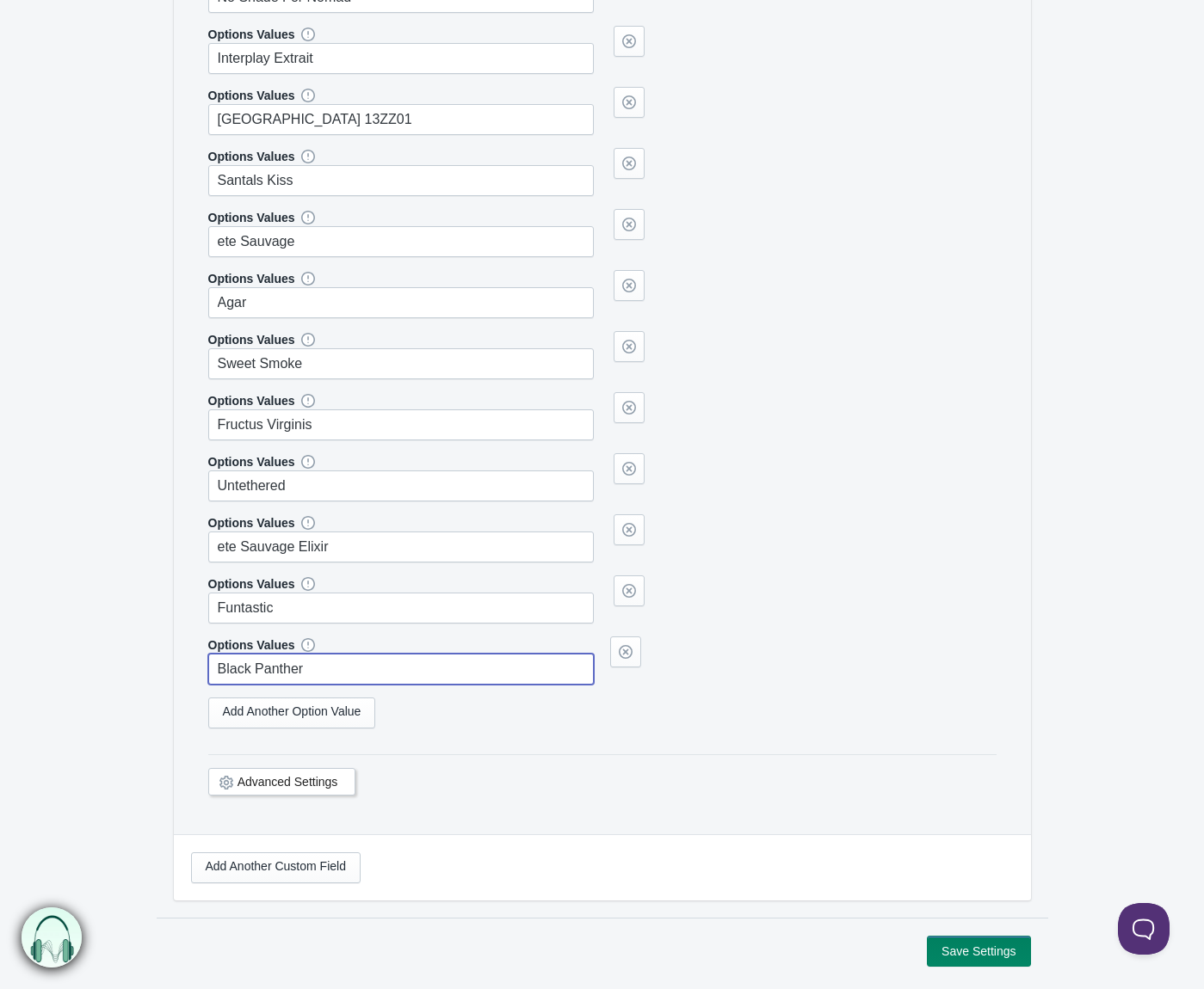
scroll to position [781, 0]
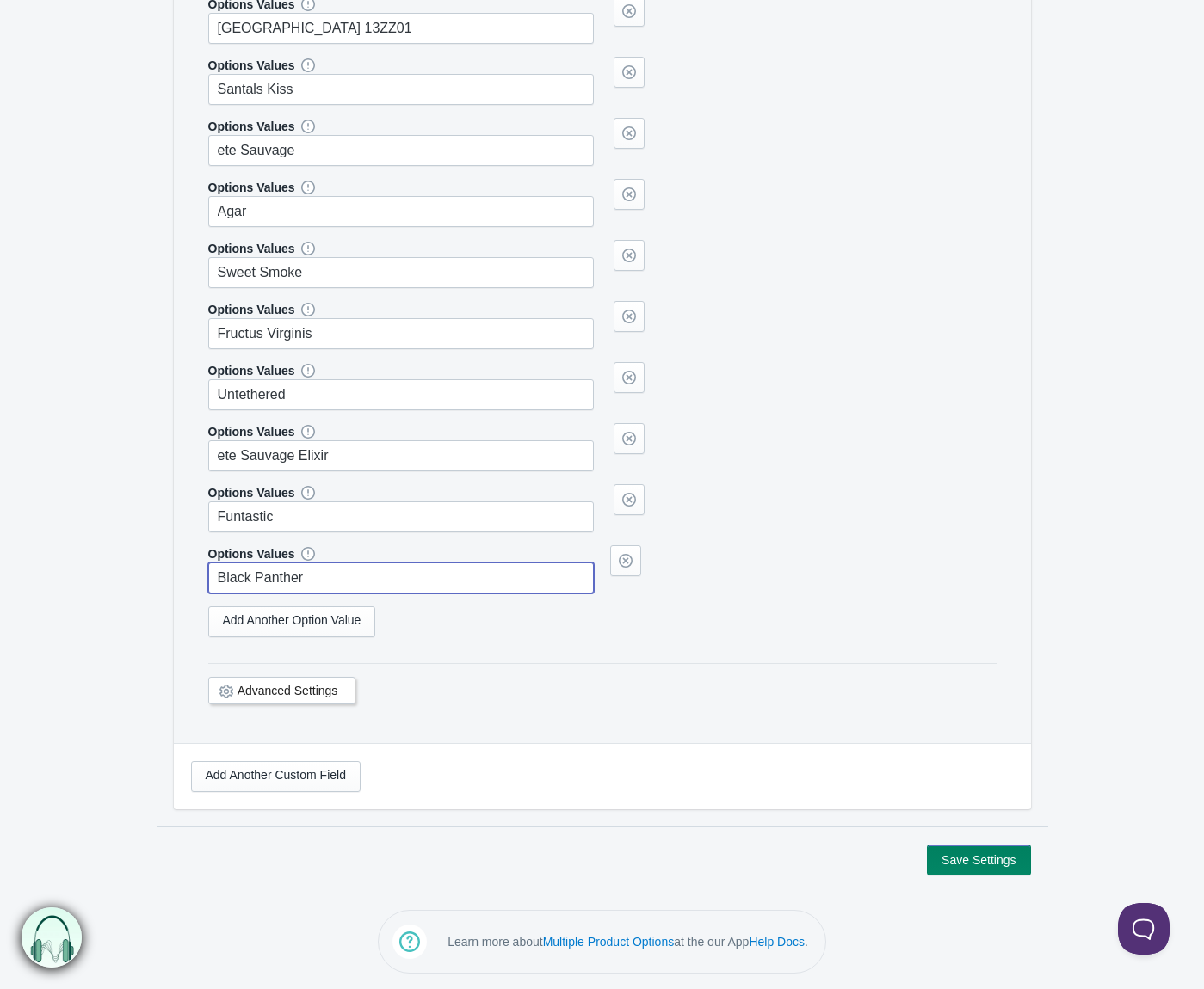
type input "Black Panther"
click at [981, 863] on button "Save Settings" at bounding box center [978, 860] width 103 height 31
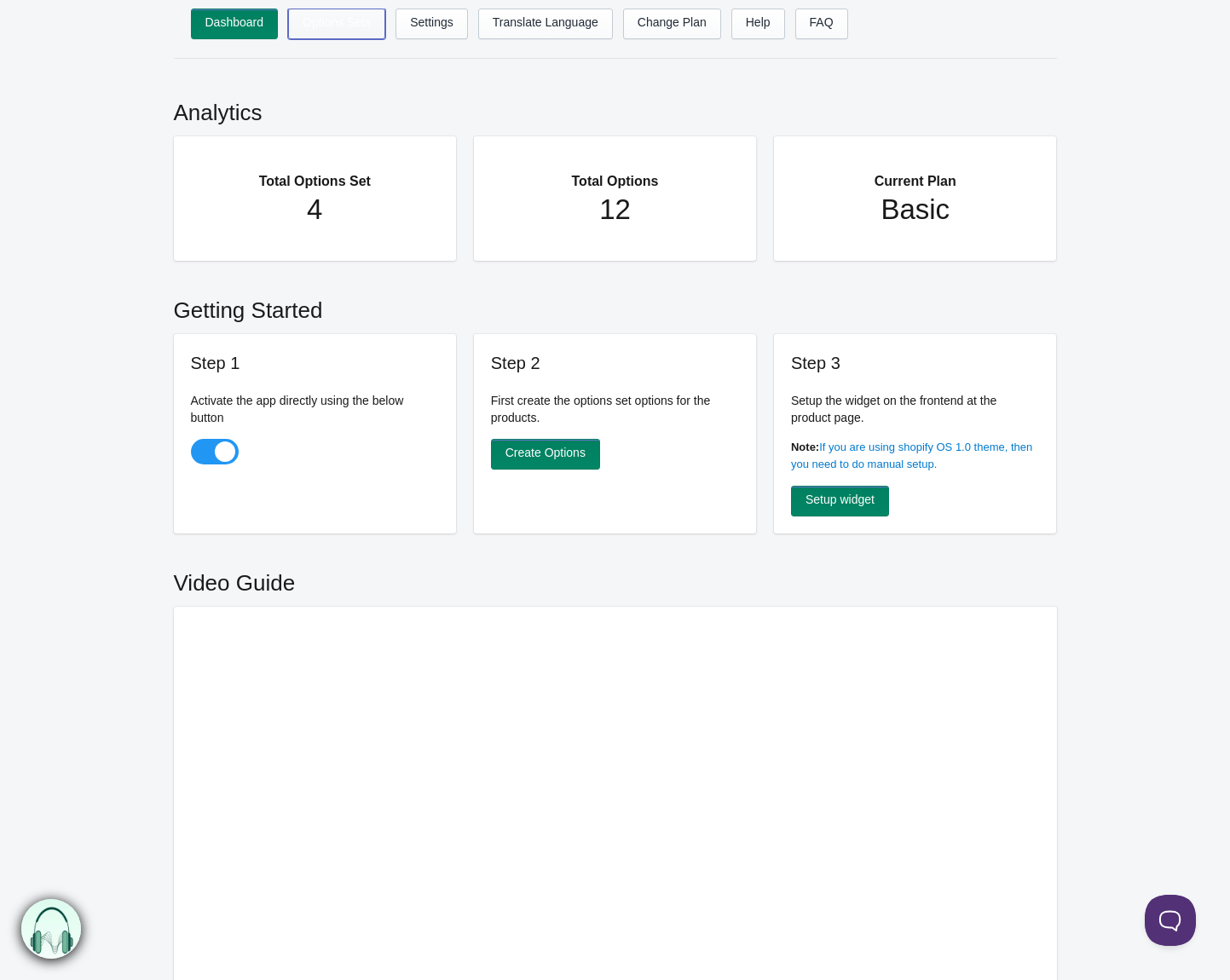
click at [341, 29] on link "Options Sets" at bounding box center [336, 23] width 97 height 30
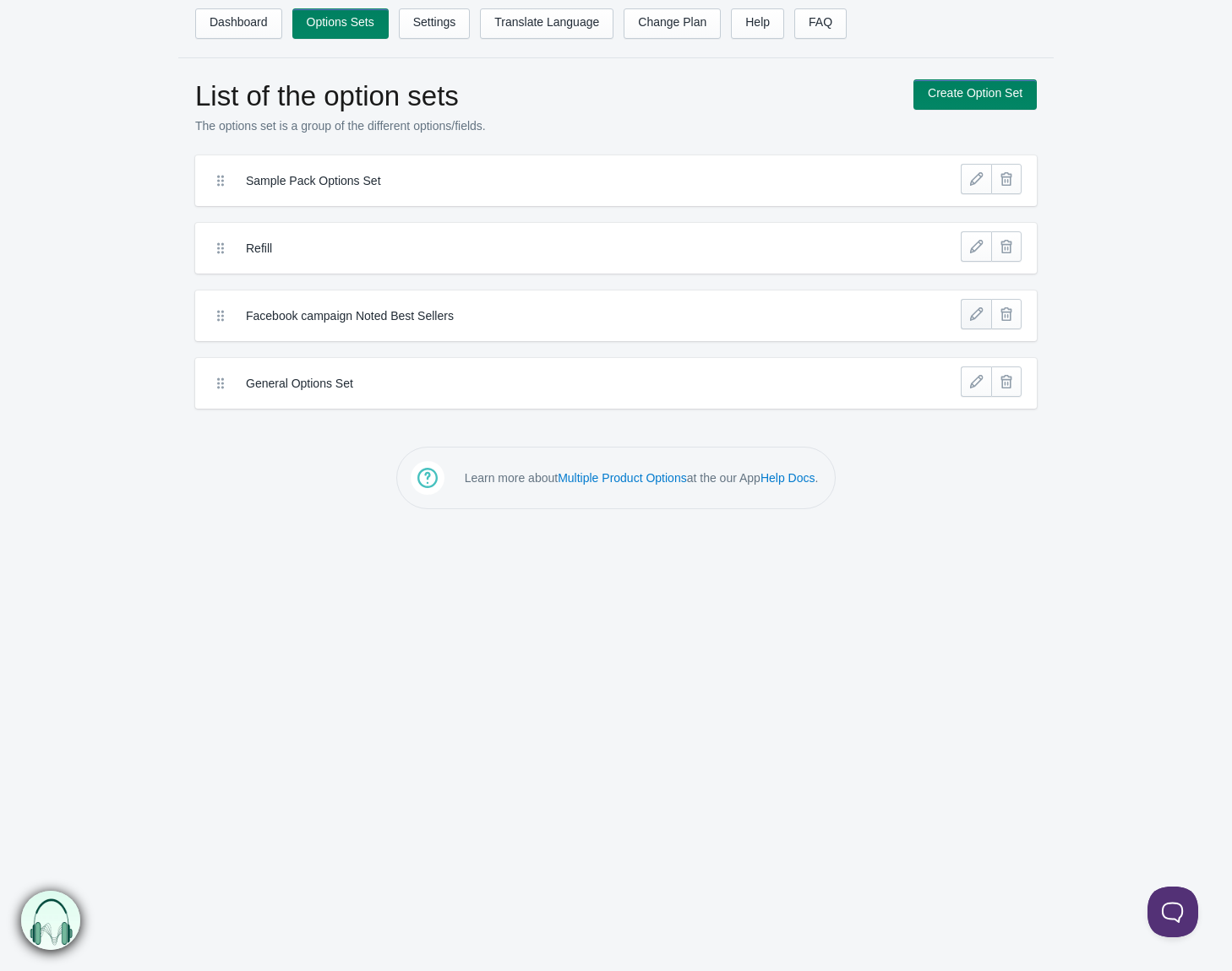
click at [974, 317] on link at bounding box center [976, 314] width 30 height 30
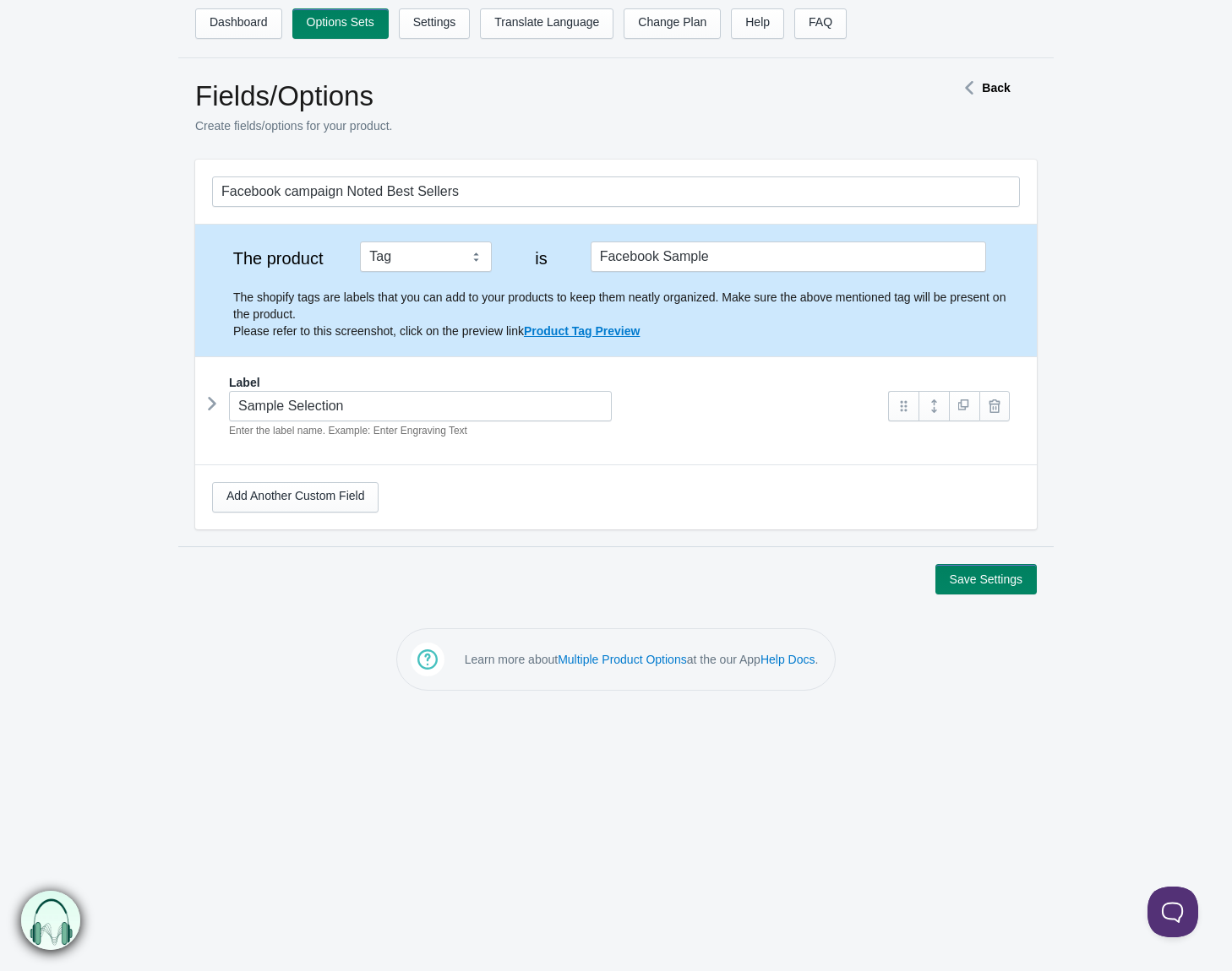
click at [212, 407] on icon at bounding box center [212, 404] width 0 height 26
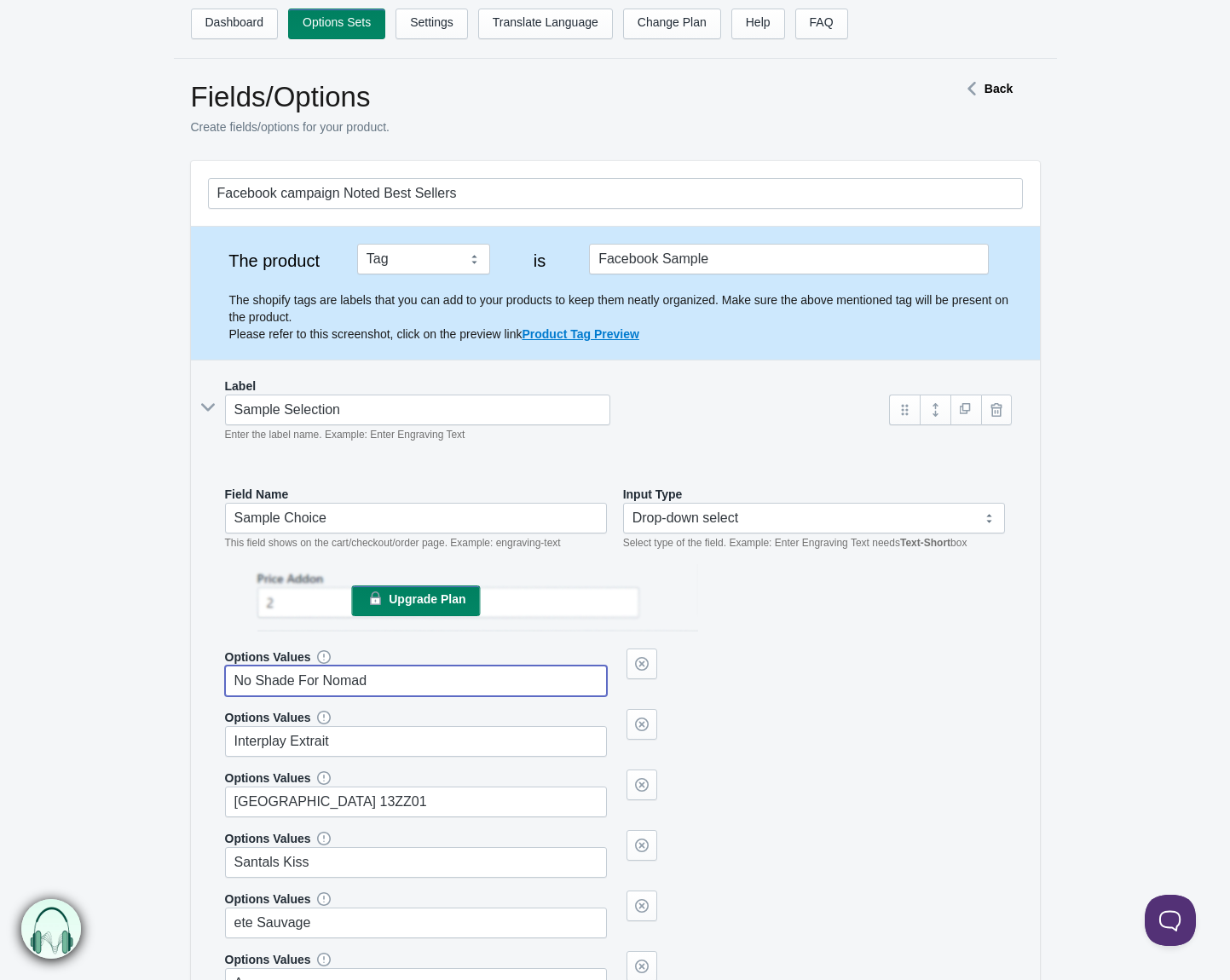
click at [458, 681] on input "No Shade For Nomad" at bounding box center [416, 681] width 383 height 30
click at [500, 677] on input "No Shade For Nomad (ombre Nomad" at bounding box center [416, 681] width 383 height 30
click at [380, 688] on input "No Shade For Nomad (ombre Nomade)" at bounding box center [416, 681] width 383 height 30
type input "No Shade For Nomad (Ombre Nomade)"
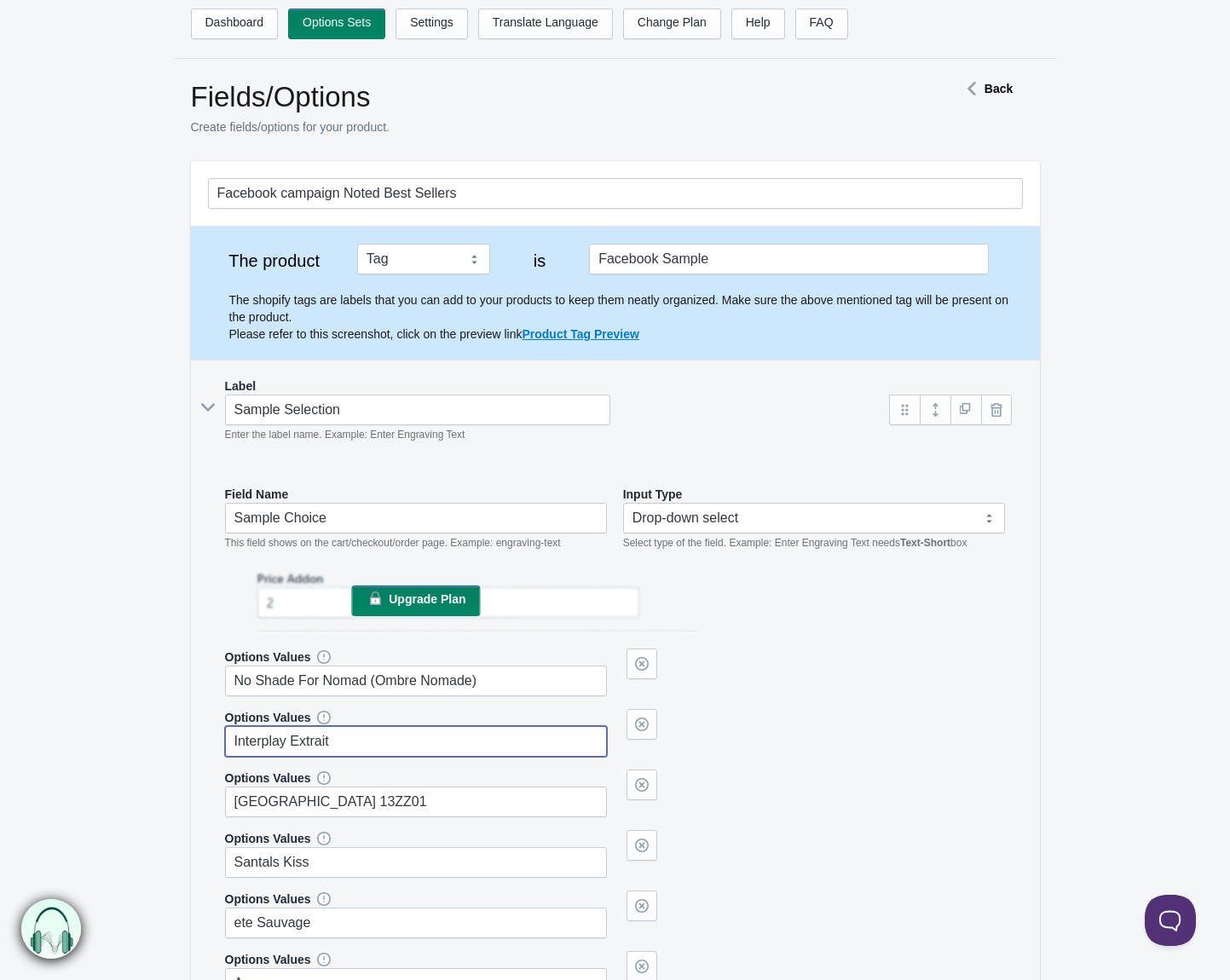
click at [437, 746] on input "Interplay Extrait" at bounding box center [416, 741] width 383 height 30
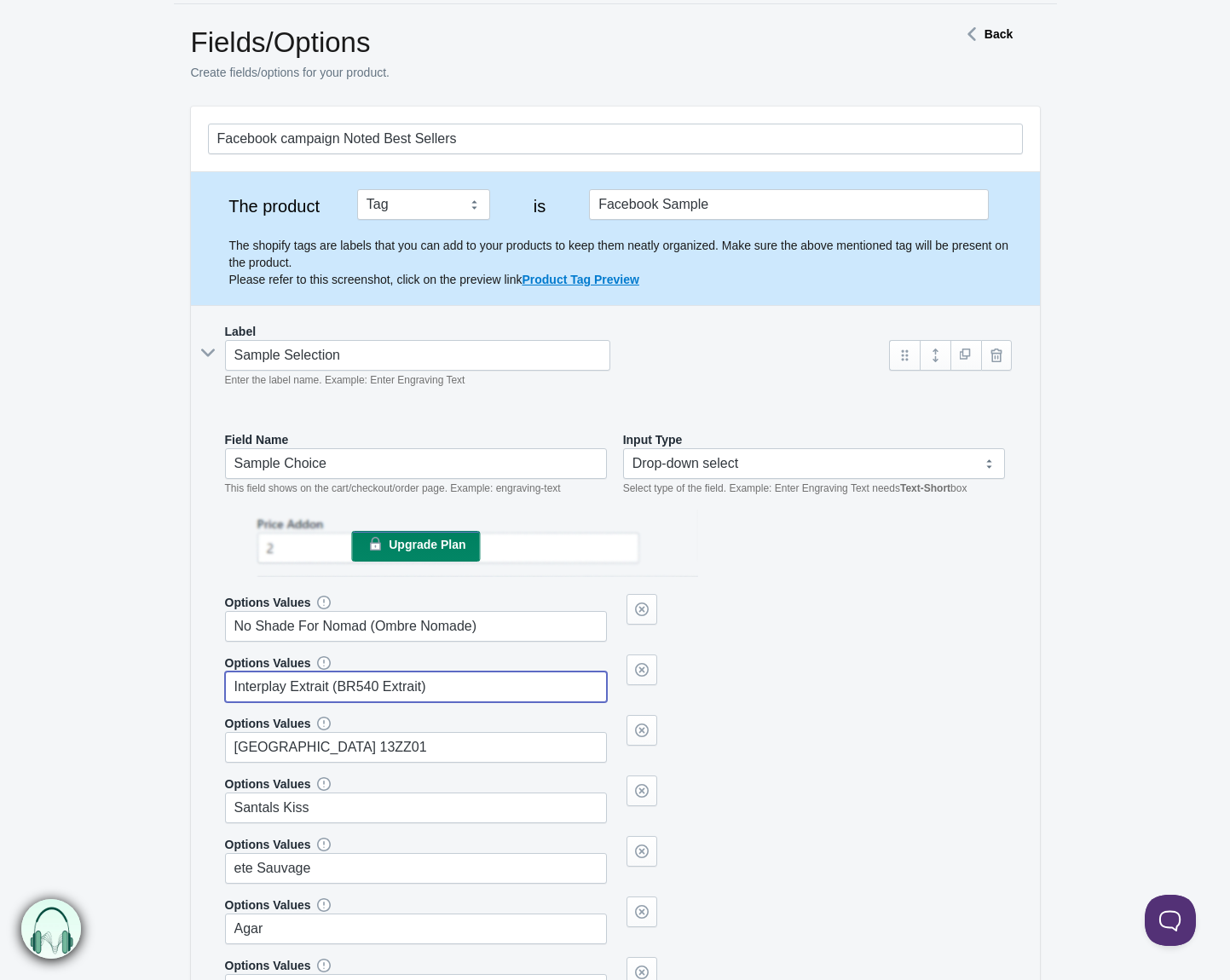
scroll to position [86, 0]
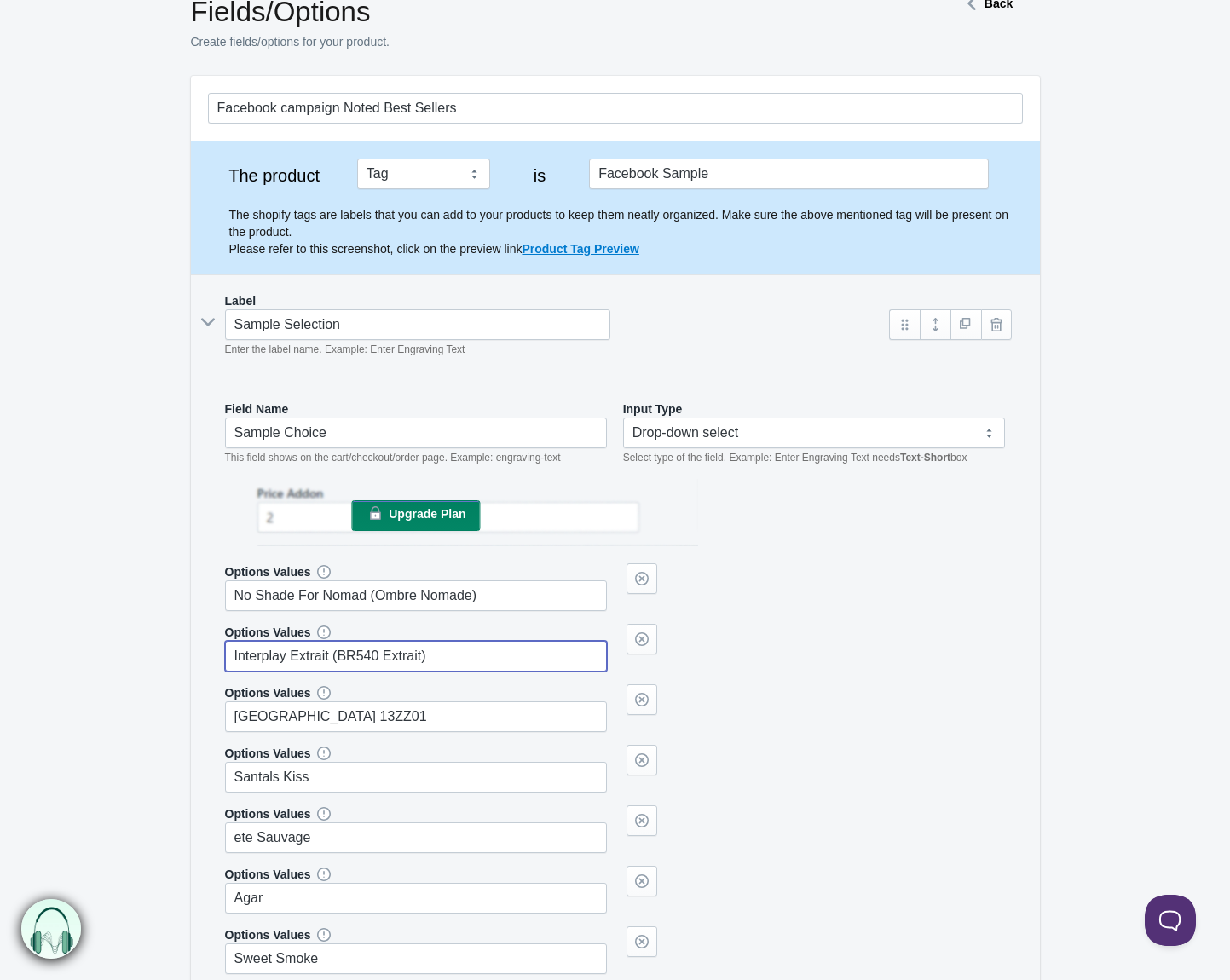
type input "Interplay Extrait (BR540 Extrait)"
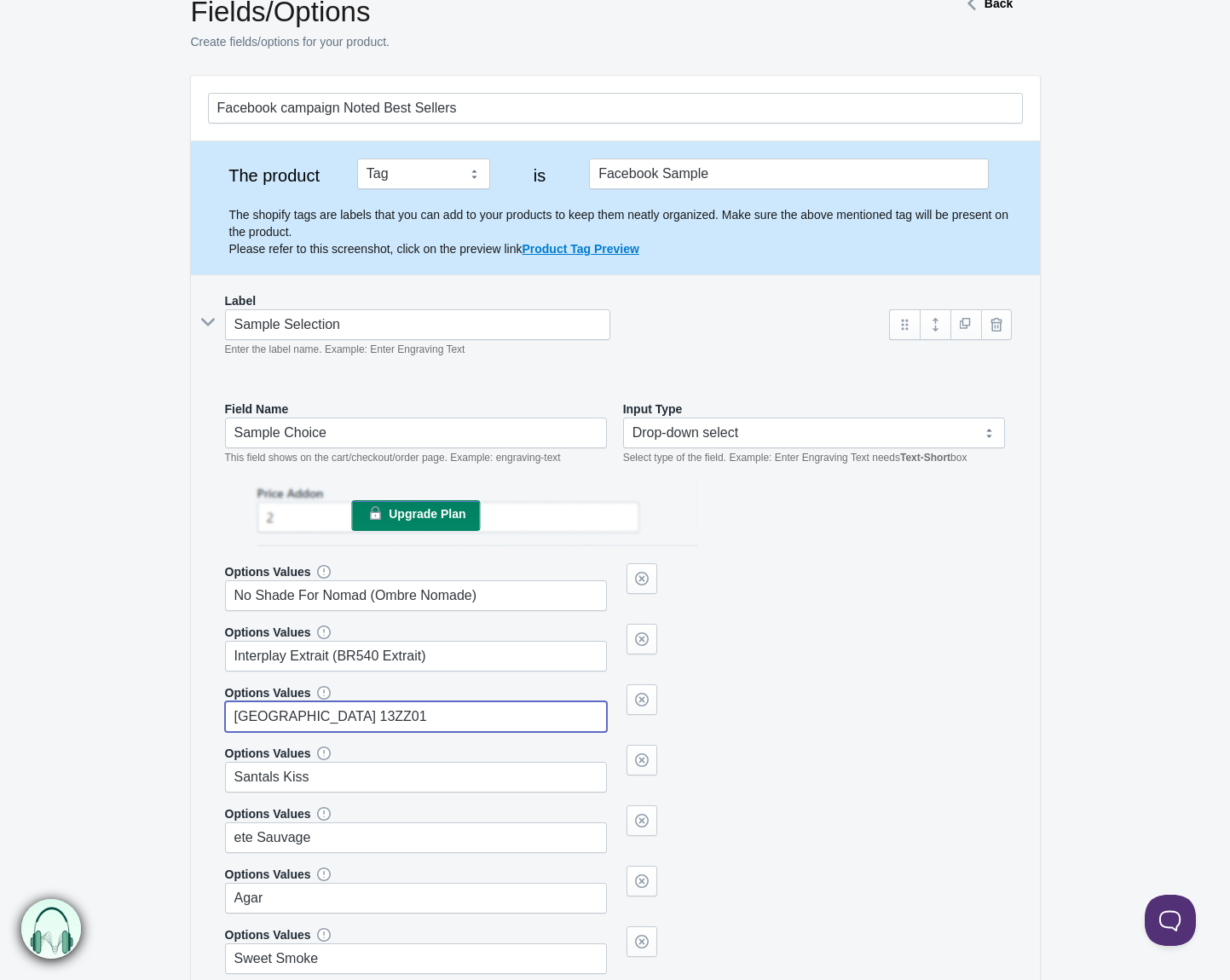
click at [419, 725] on input "Brasilia 13ZZ01" at bounding box center [416, 716] width 383 height 30
drag, startPoint x: 336, startPoint y: 722, endPoint x: 378, endPoint y: 742, distance: 46.5
click at [359, 733] on div "Options Values No Shade For Nomad (Ombre Nomade) Options Values" at bounding box center [615, 919] width 781 height 714
type input "Brasilia 13ZZ01 (Avenus)"
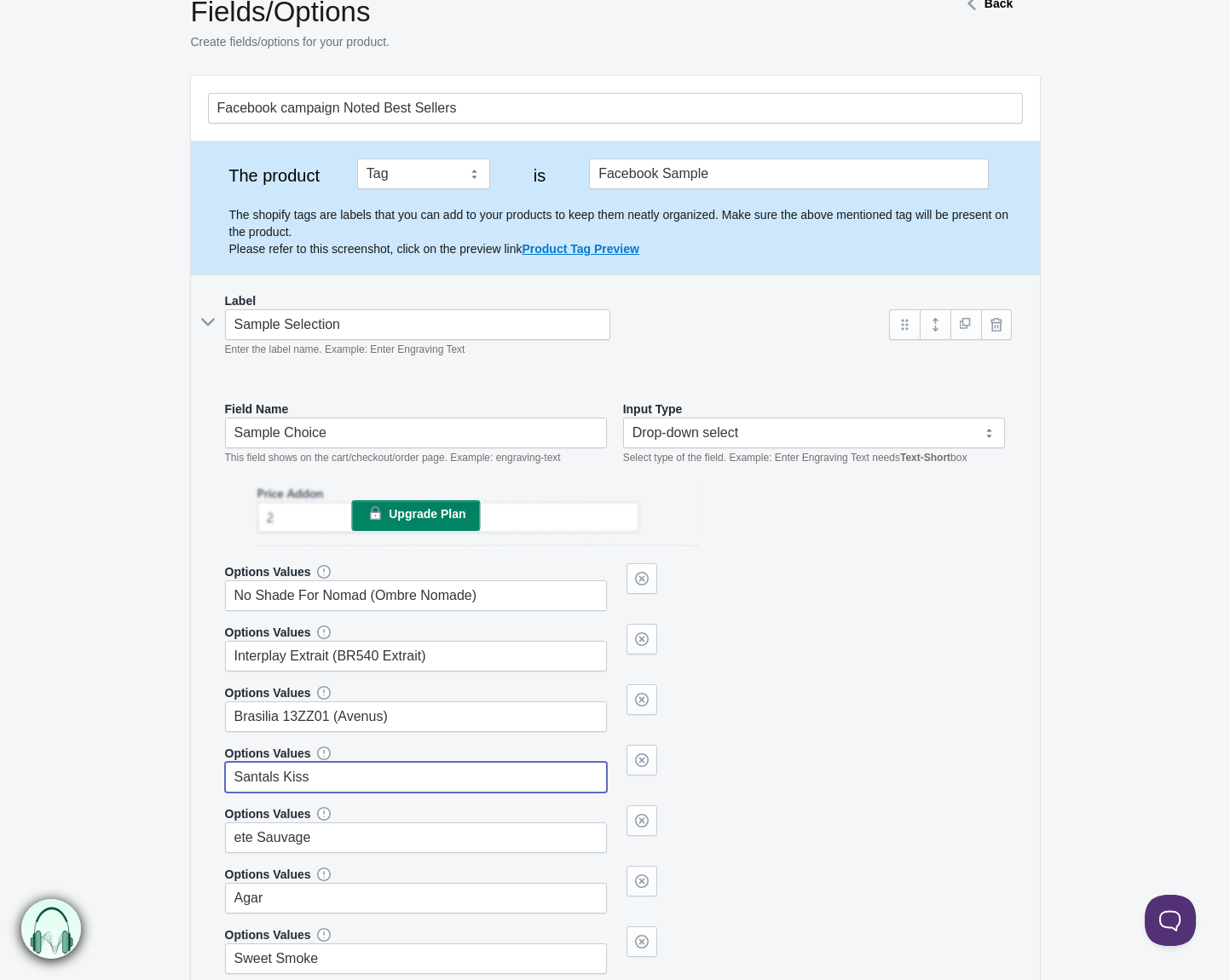
click at [496, 778] on input "Santals Kiss" at bounding box center [416, 777] width 383 height 30
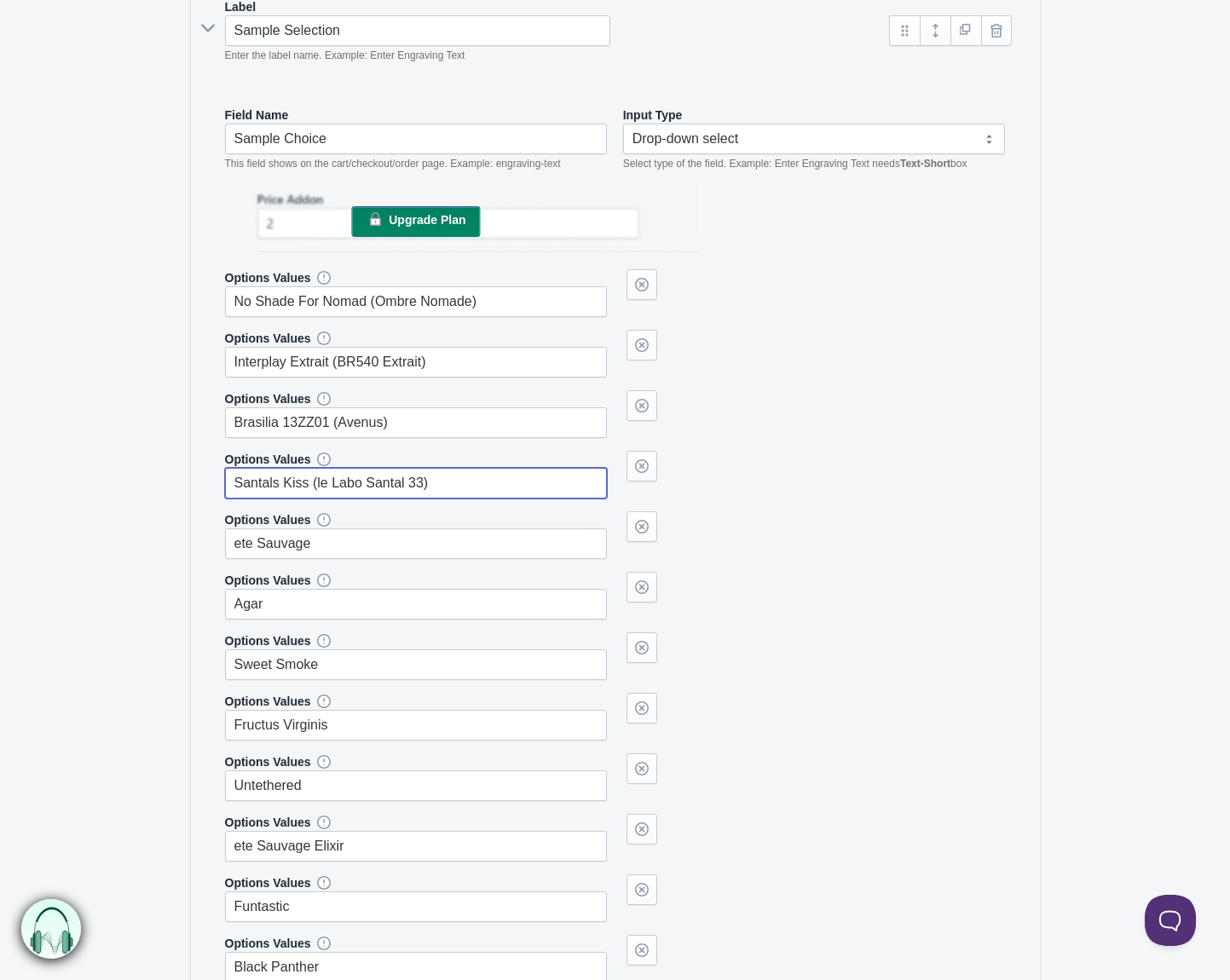
scroll to position [426, 0]
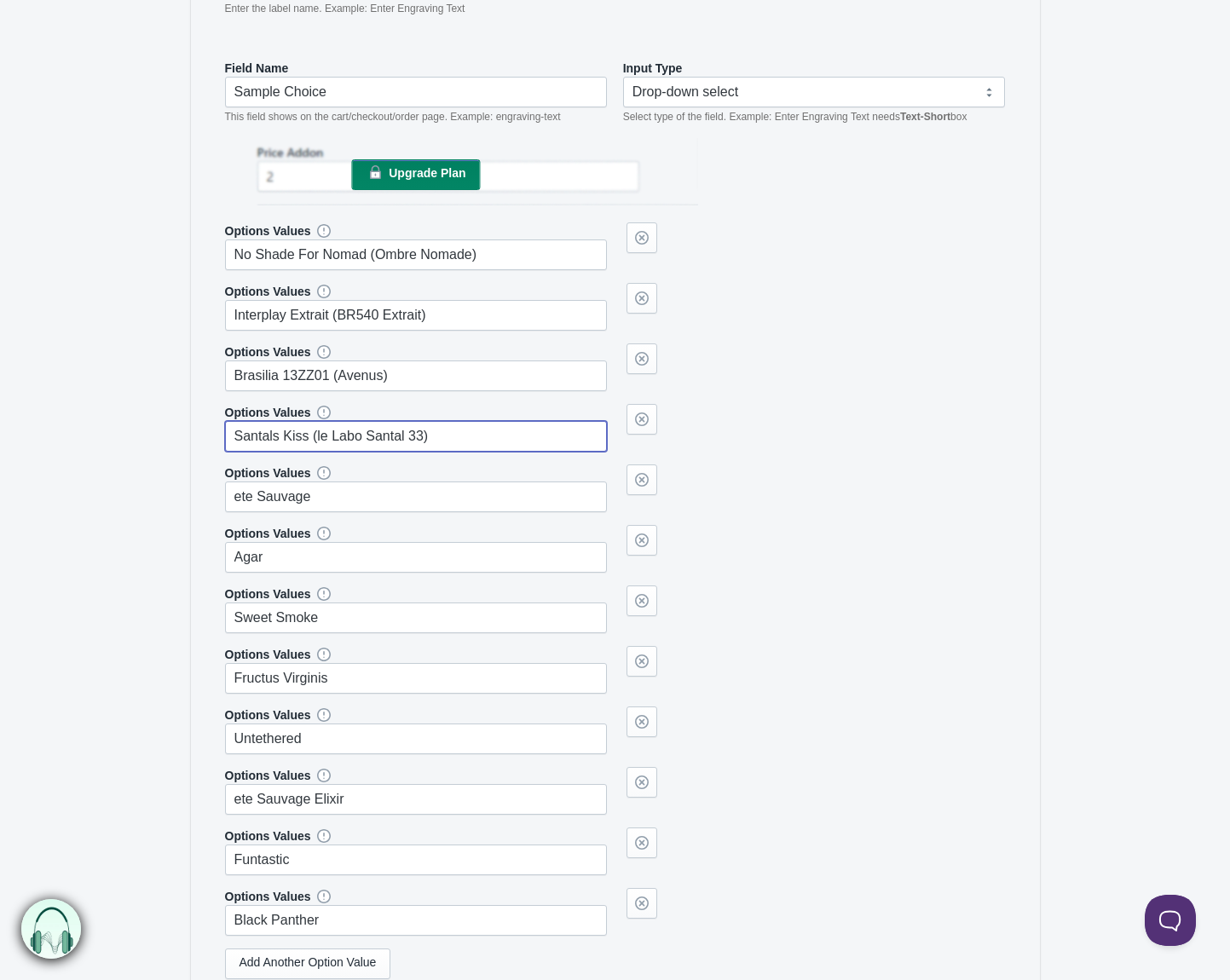
type input "Santals Kiss (le Labo Santal 33)"
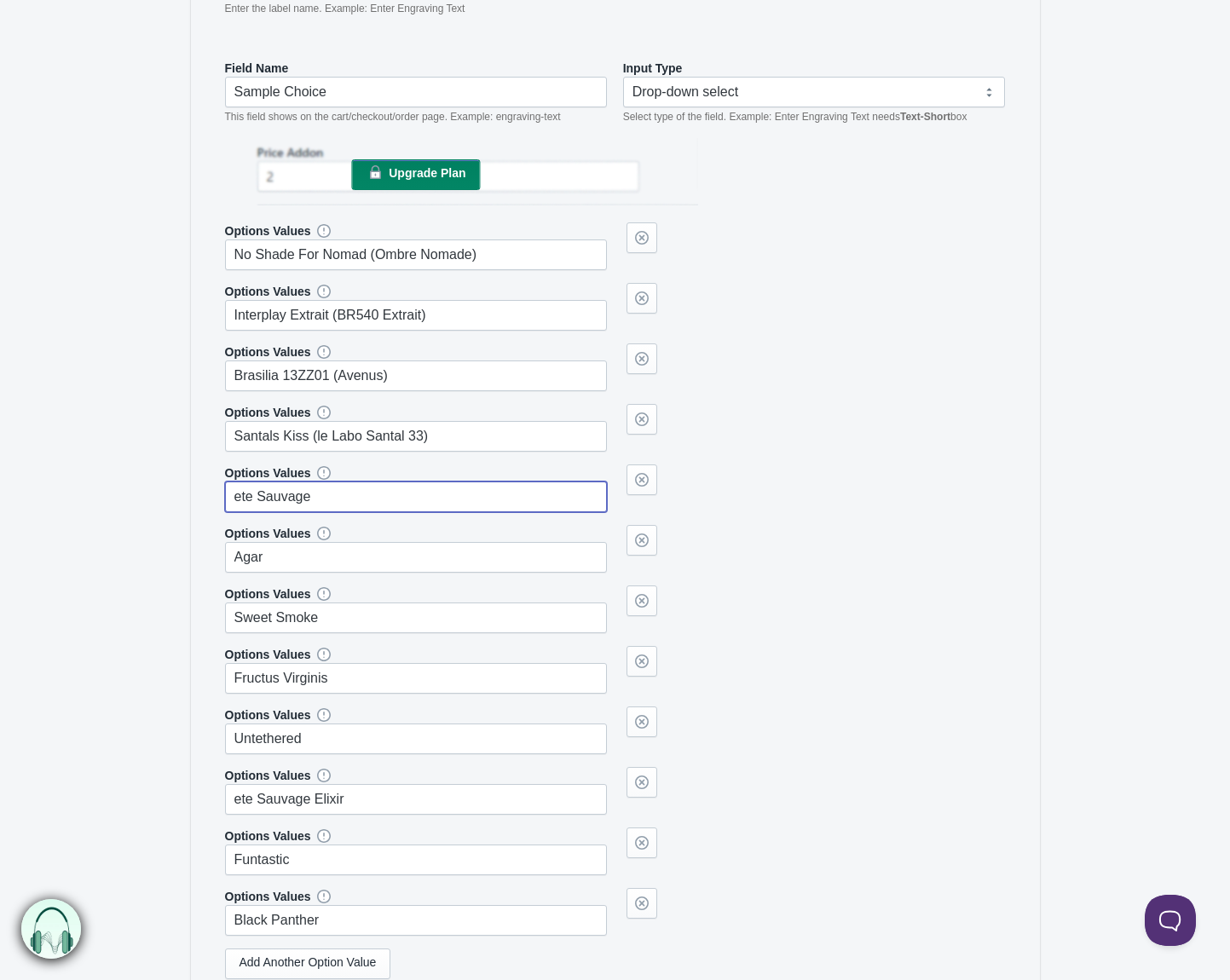
click at [461, 496] on input "ete Sauvage" at bounding box center [416, 496] width 383 height 30
type input "ete Sauvage (Sauvage)"
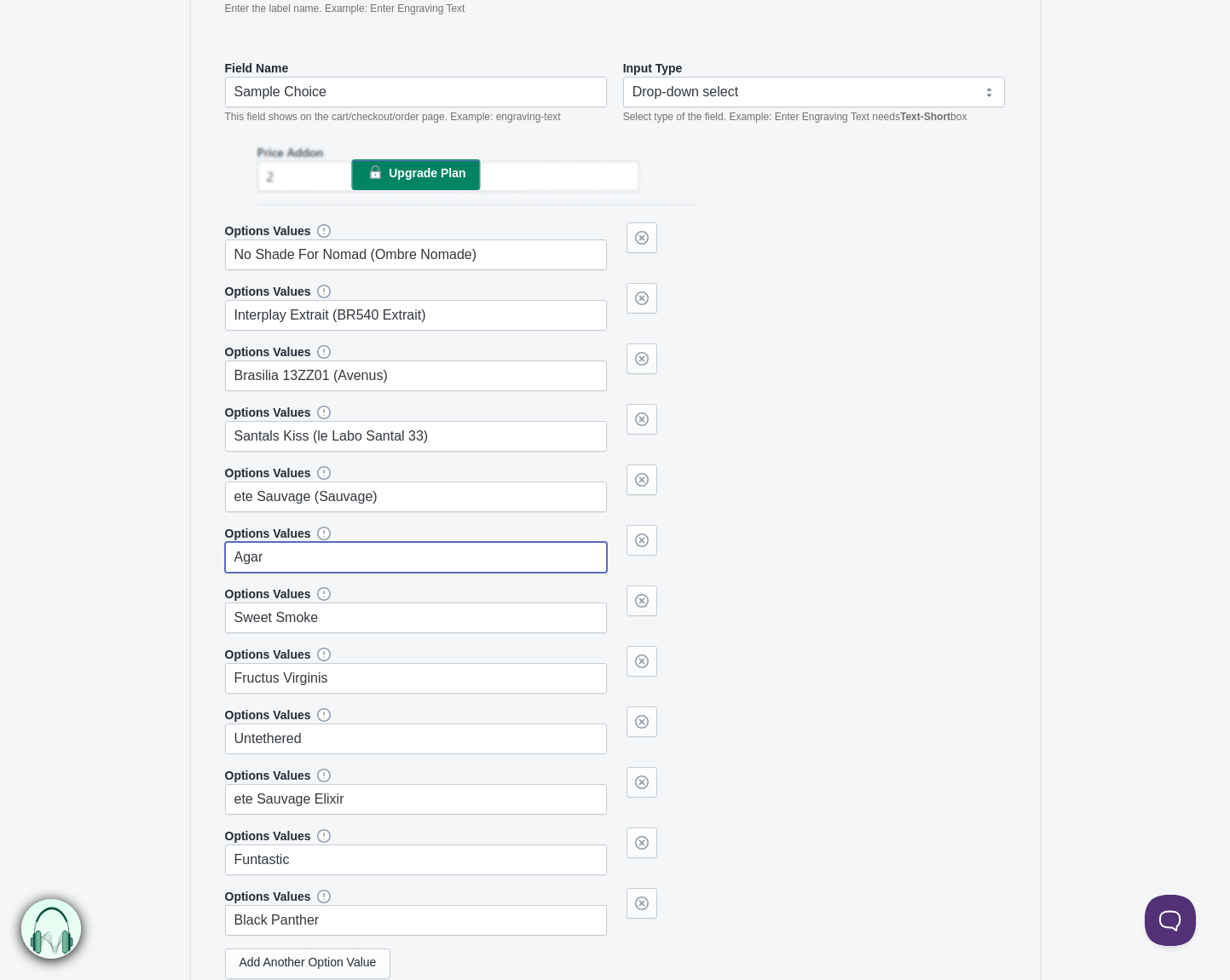
click at [418, 556] on input "Agar" at bounding box center [416, 557] width 383 height 30
click at [276, 561] on input "Agar (tom ord Oud Wood)" at bounding box center [416, 557] width 383 height 30
click at [303, 555] on input "Agar (Tom ord Oud Wood)" at bounding box center [416, 557] width 383 height 30
type input "Agar ([PERSON_NAME] Oud [PERSON_NAME])"
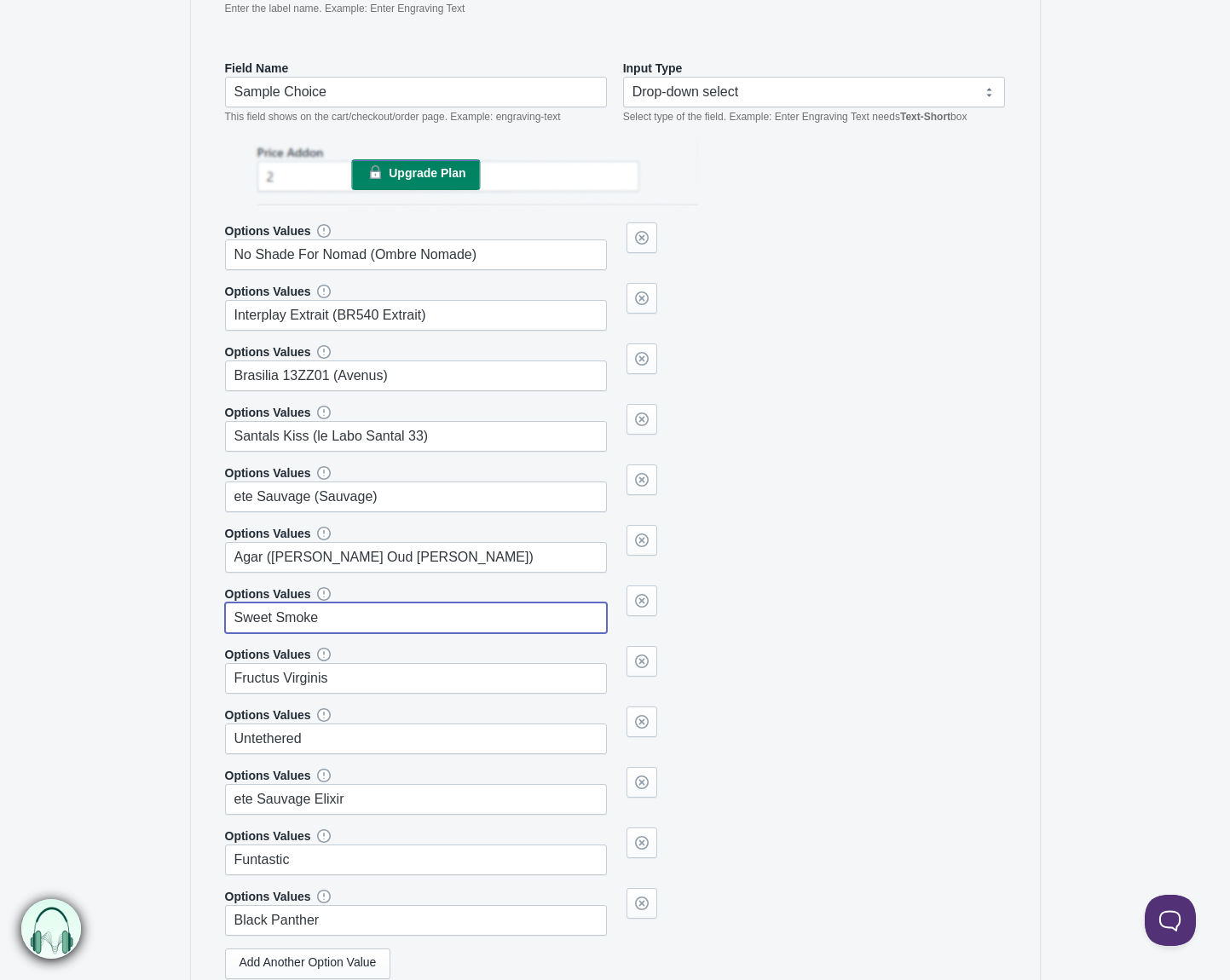
click at [388, 615] on input "Sweet Smoke" at bounding box center [416, 618] width 383 height 30
type input "Sweet Smoke ([PERSON_NAME] Tobacco Vanille)"
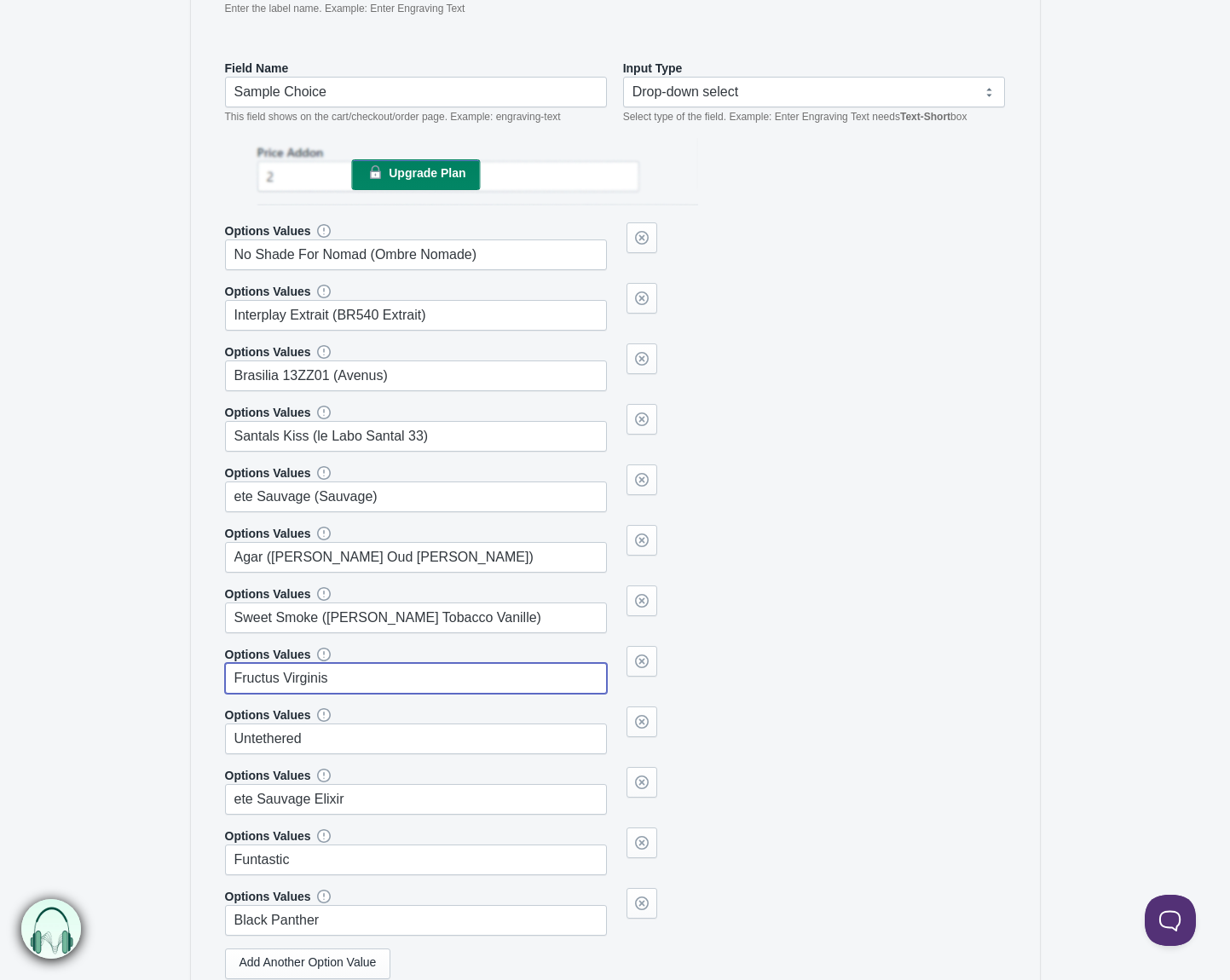
click at [413, 682] on input "Fructus Virginis" at bounding box center [416, 678] width 383 height 30
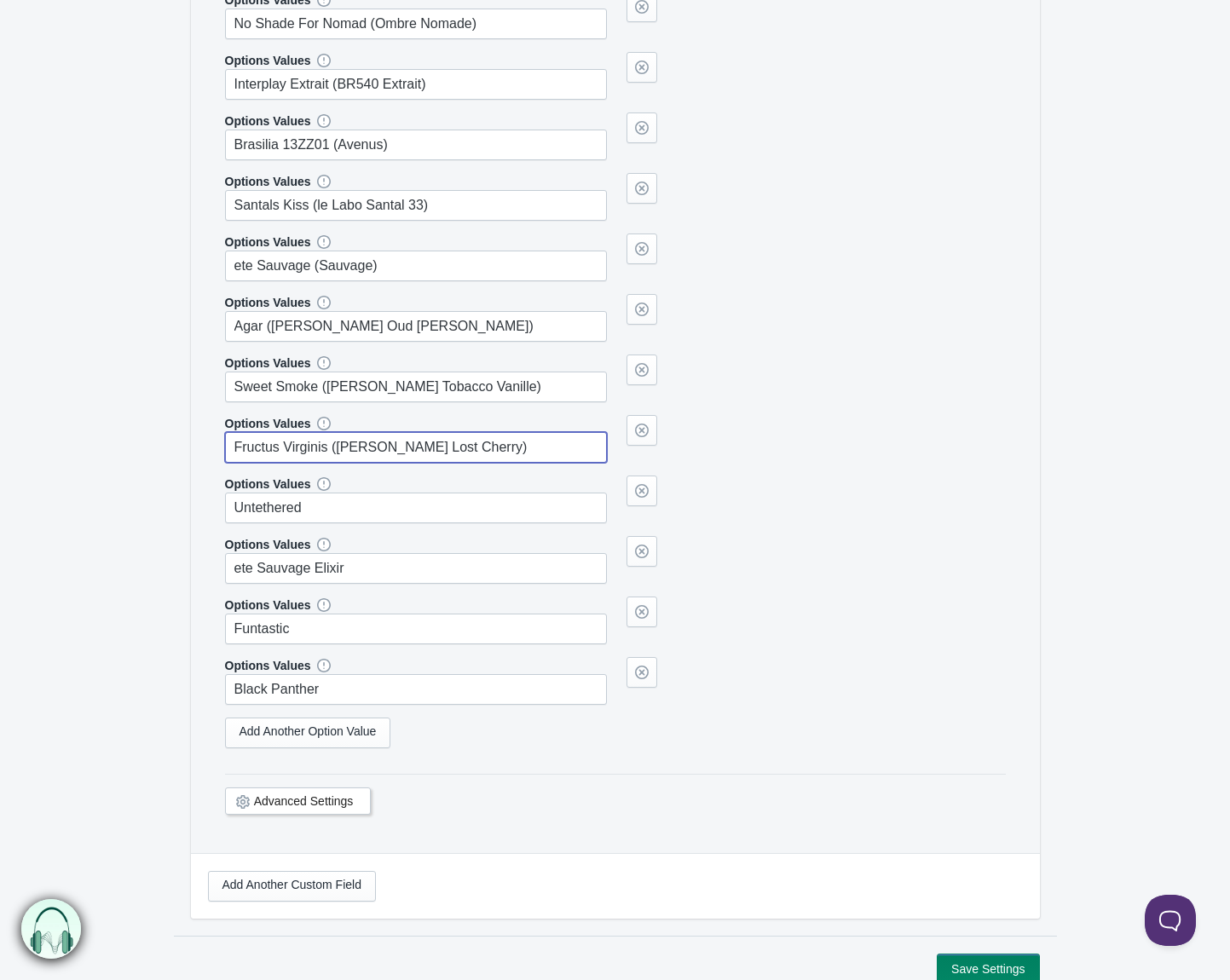
scroll to position [682, 0]
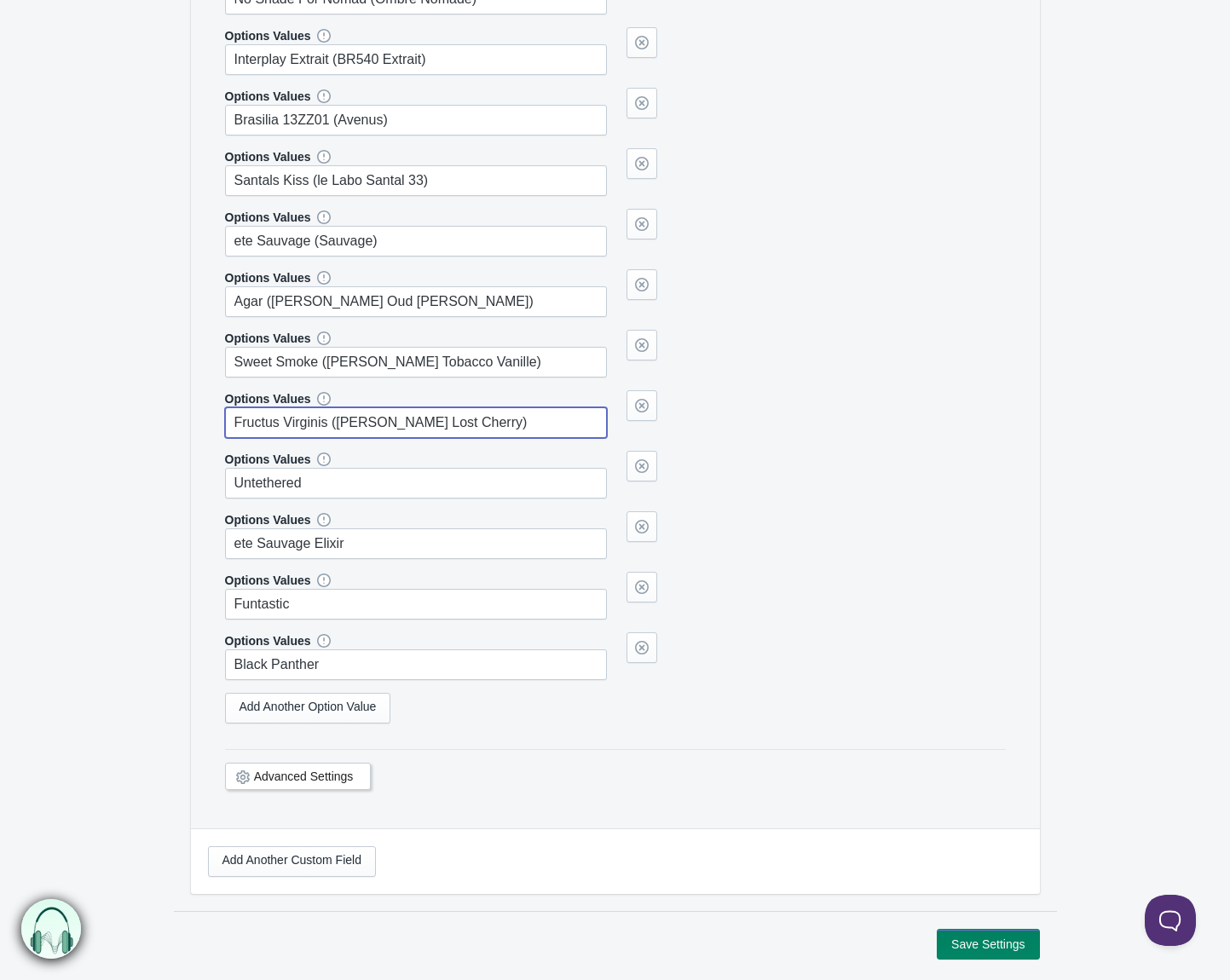
type input "Fructus Virginis ([PERSON_NAME] Lost Cherry)"
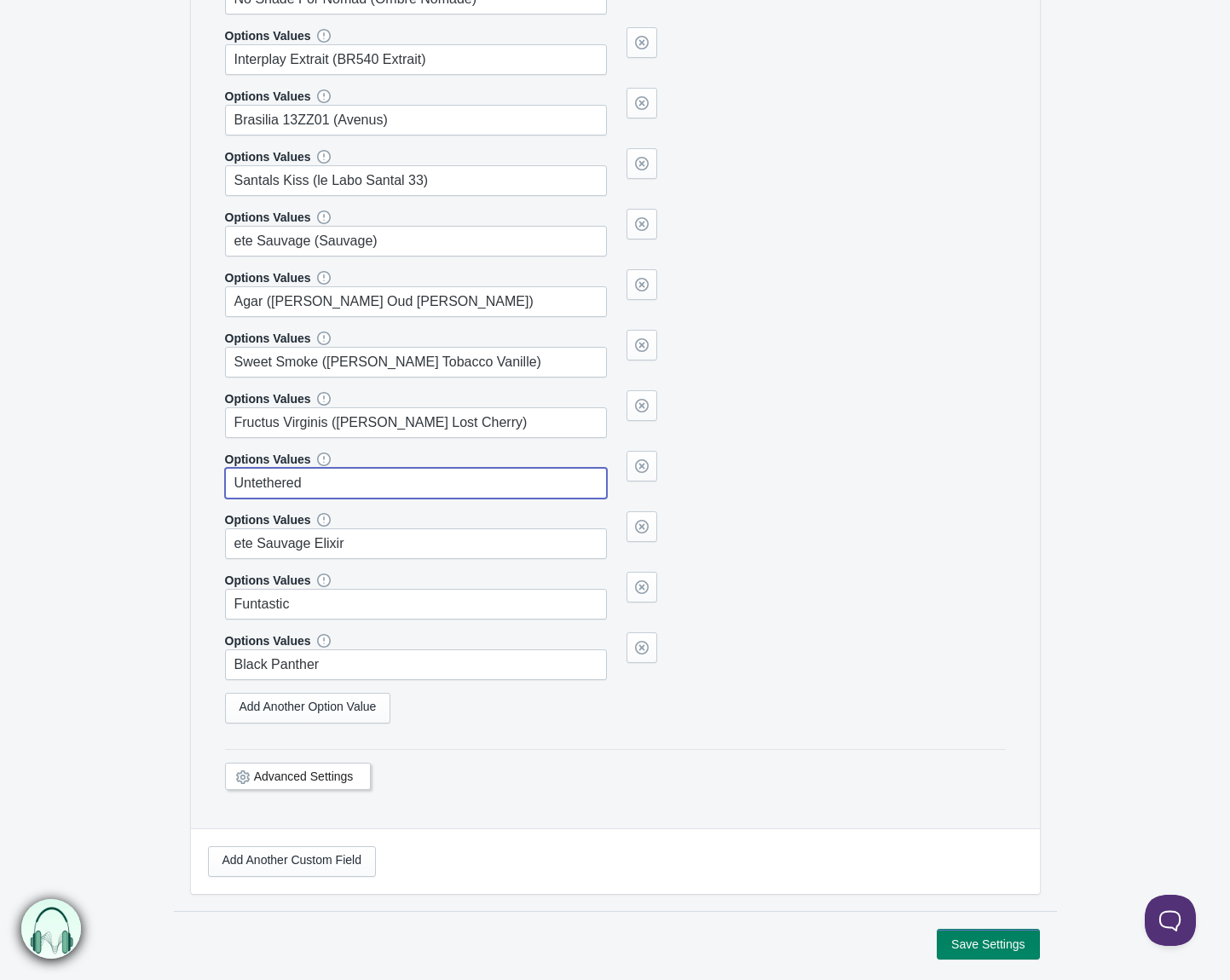
click at [362, 481] on input "Untethered" at bounding box center [416, 483] width 383 height 30
click at [391, 488] on input "Untethered (Tom Ford Mobre Leather)" at bounding box center [416, 483] width 383 height 30
type input "Untethered ([PERSON_NAME] Ombre Leather)"
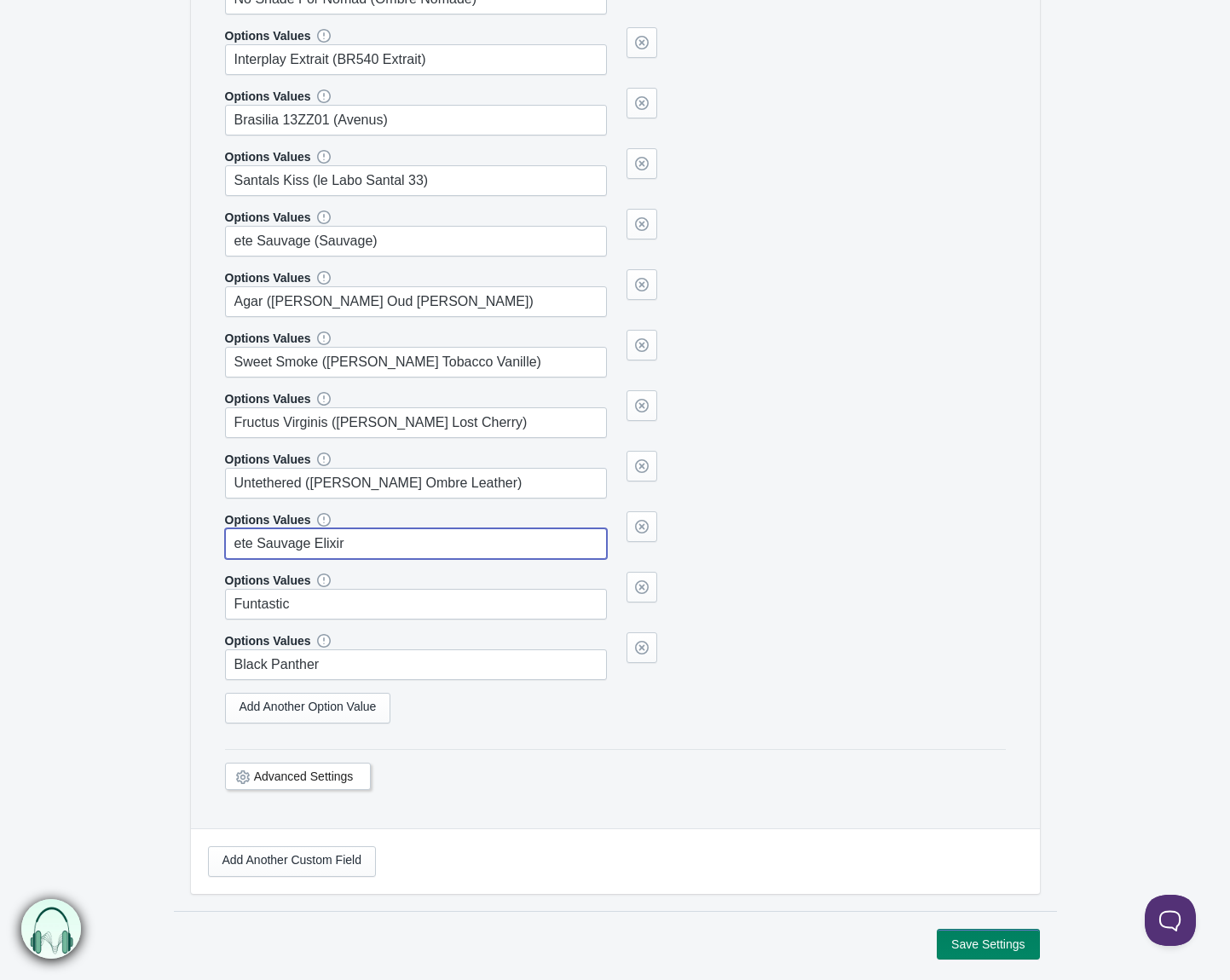
click at [414, 551] on input "ete Sauvage Elixir" at bounding box center [416, 543] width 383 height 30
type input "ete Sauvage Elixir (Sauvage Elixir)"
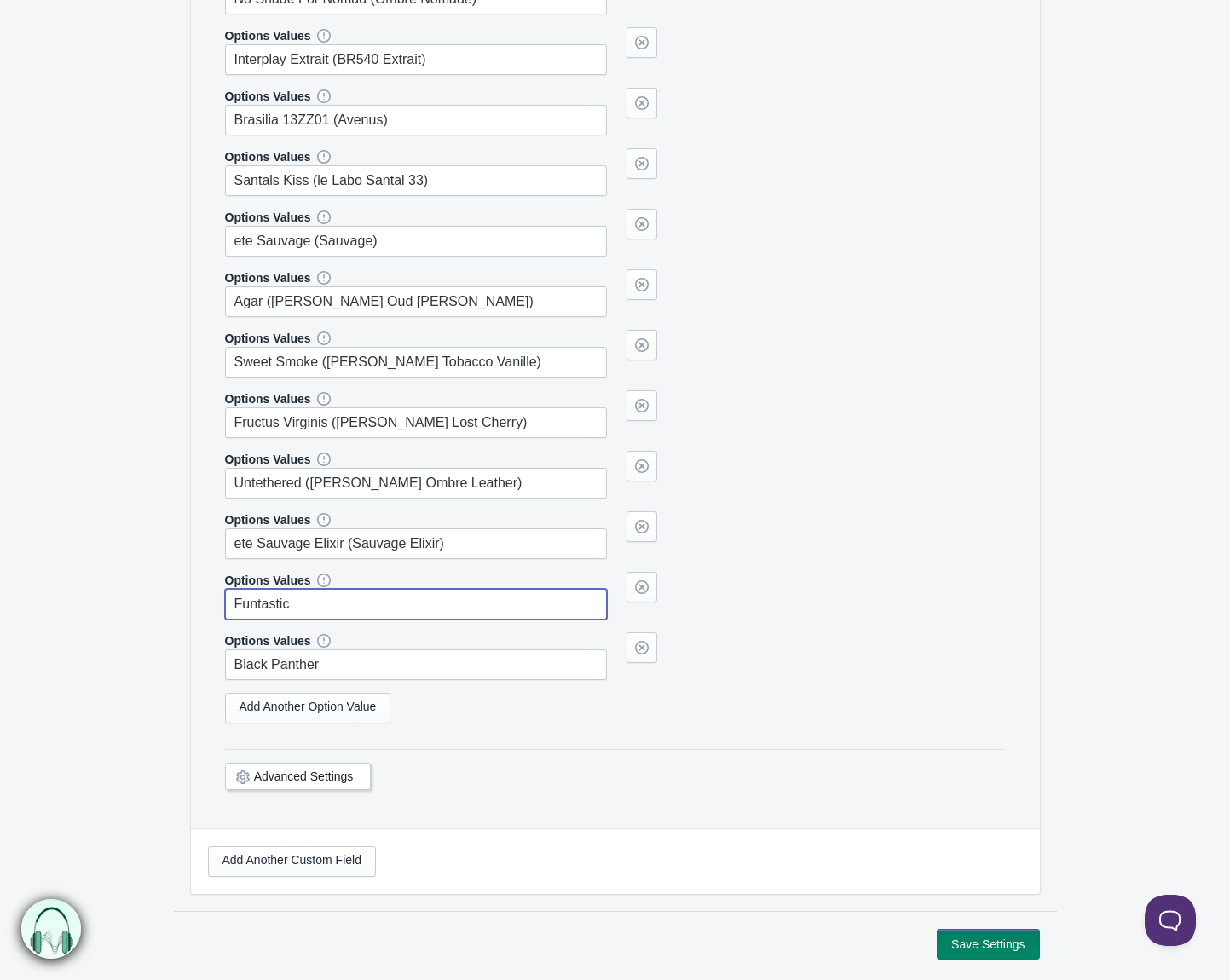
click at [413, 606] on input "Funtastic" at bounding box center [416, 604] width 383 height 30
type input "Funtastic ([PERSON_NAME] Fucking Fabulous)"
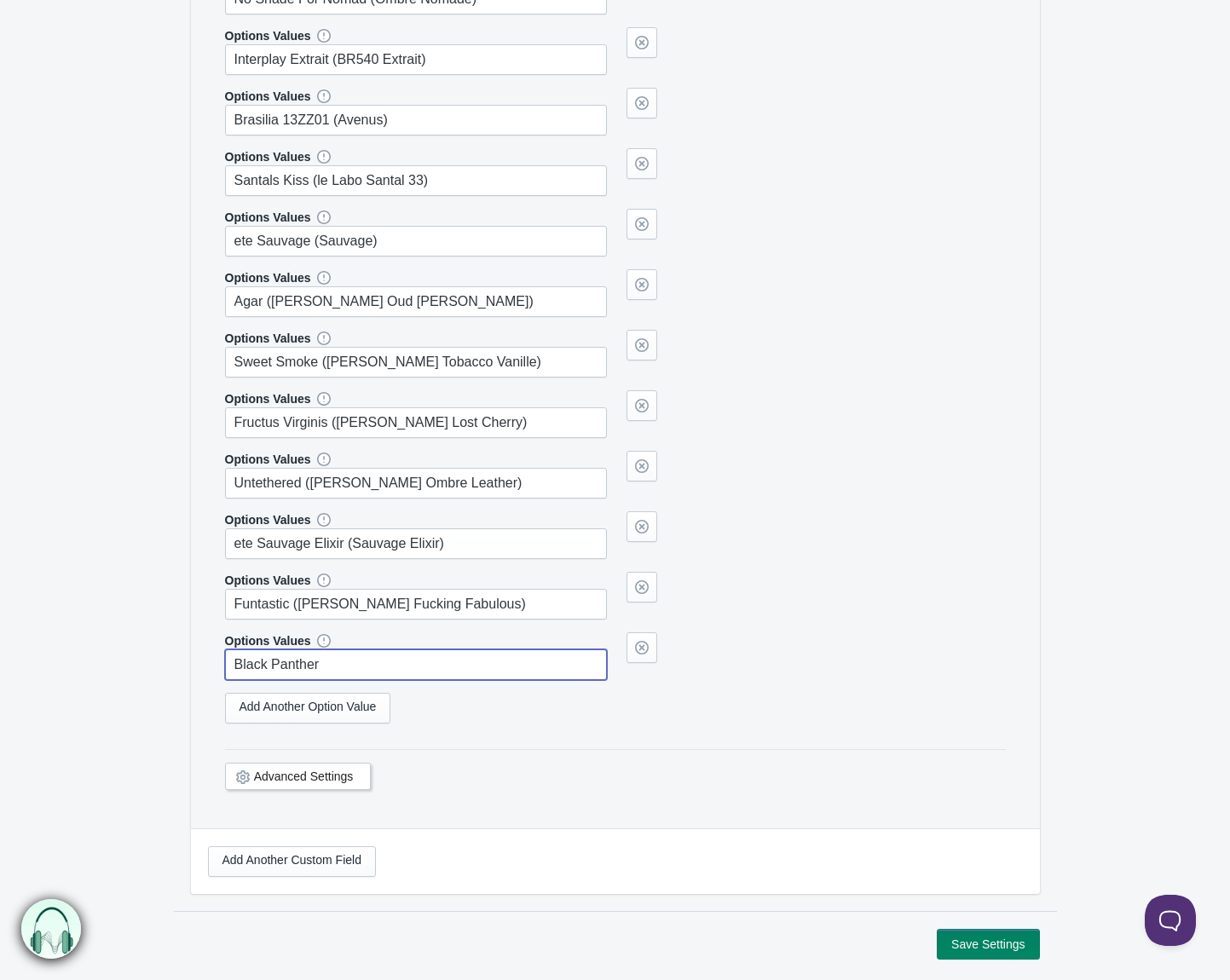
click at [450, 660] on input "Black Panther" at bounding box center [416, 664] width 383 height 30
type input "Black Panther (Bvlgari Tygar)"
click at [976, 949] on button "Save Settings" at bounding box center [988, 944] width 102 height 30
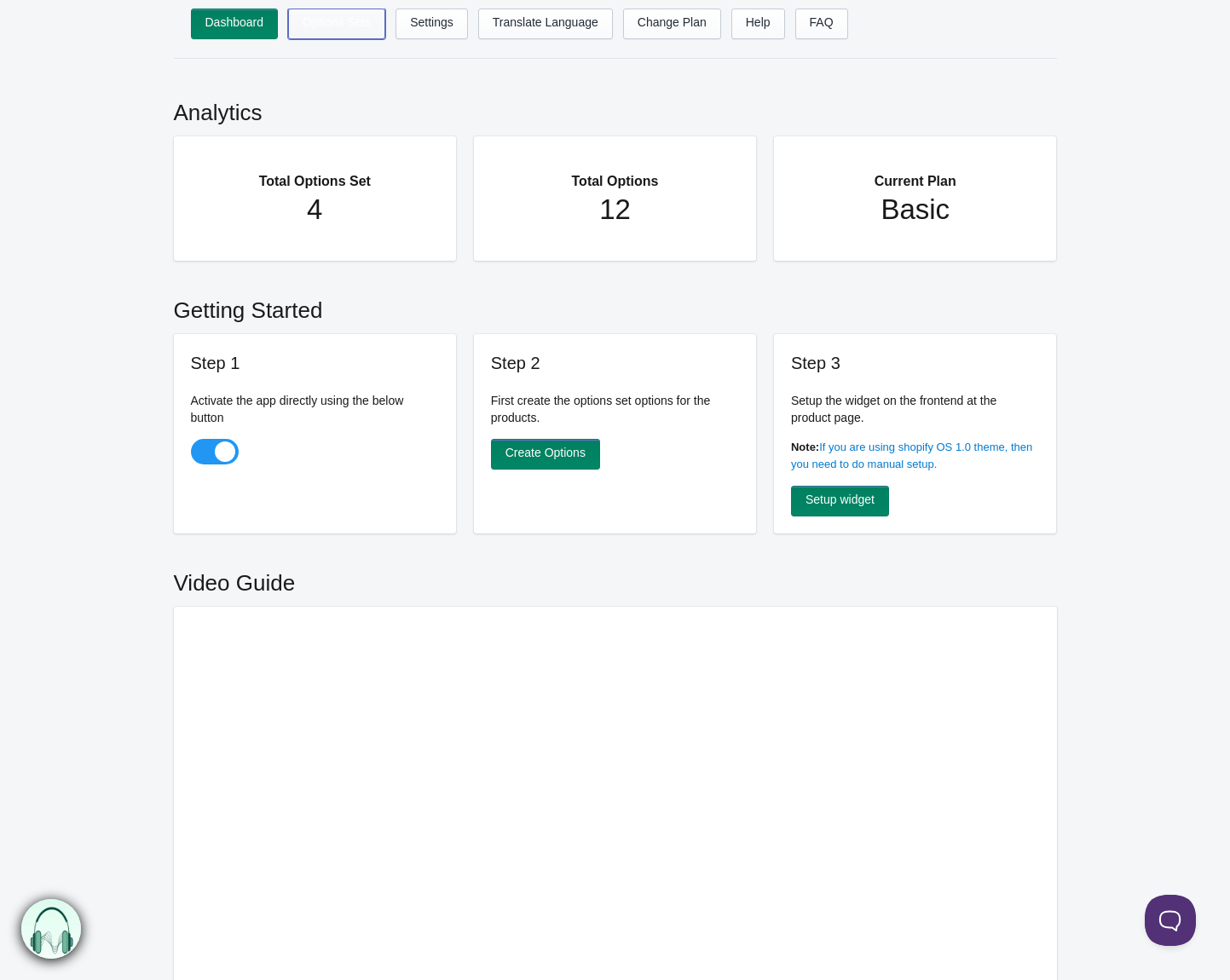
click at [352, 30] on link "Options Sets" at bounding box center [336, 23] width 97 height 30
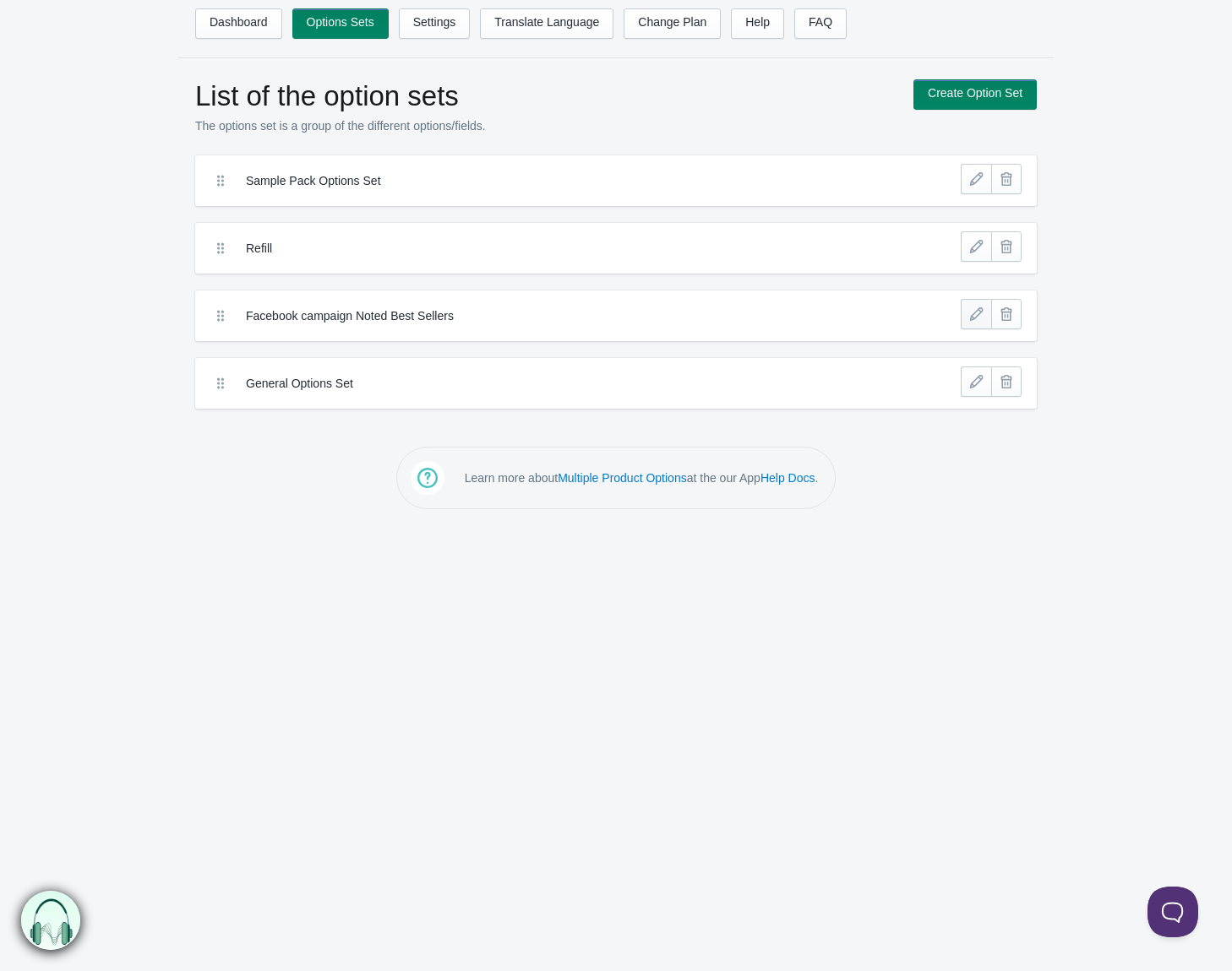
click at [974, 321] on link at bounding box center [976, 314] width 30 height 30
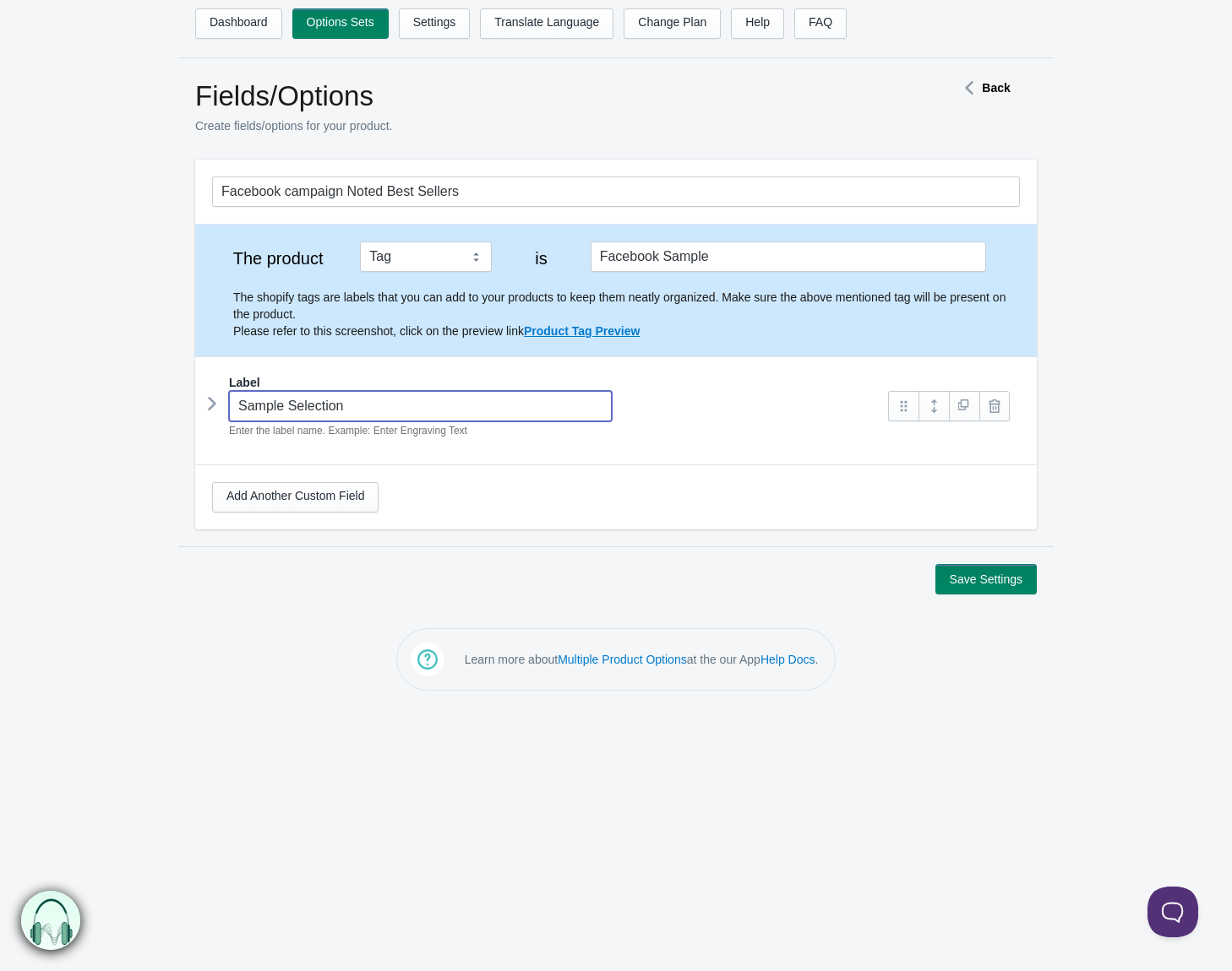
drag, startPoint x: 382, startPoint y: 405, endPoint x: 139, endPoint y: 400, distance: 243.1
click at [139, 400] on form "Facebook campaign Noted Best Sellers The product Tag Vendor Type URL Handle All…" at bounding box center [616, 377] width 1232 height 435
drag, startPoint x: 277, startPoint y: 405, endPoint x: 384, endPoint y: 386, distance: 108.7
click at [384, 386] on div "Label" at bounding box center [616, 383] width 808 height 17
click at [212, 405] on icon at bounding box center [212, 404] width 0 height 26
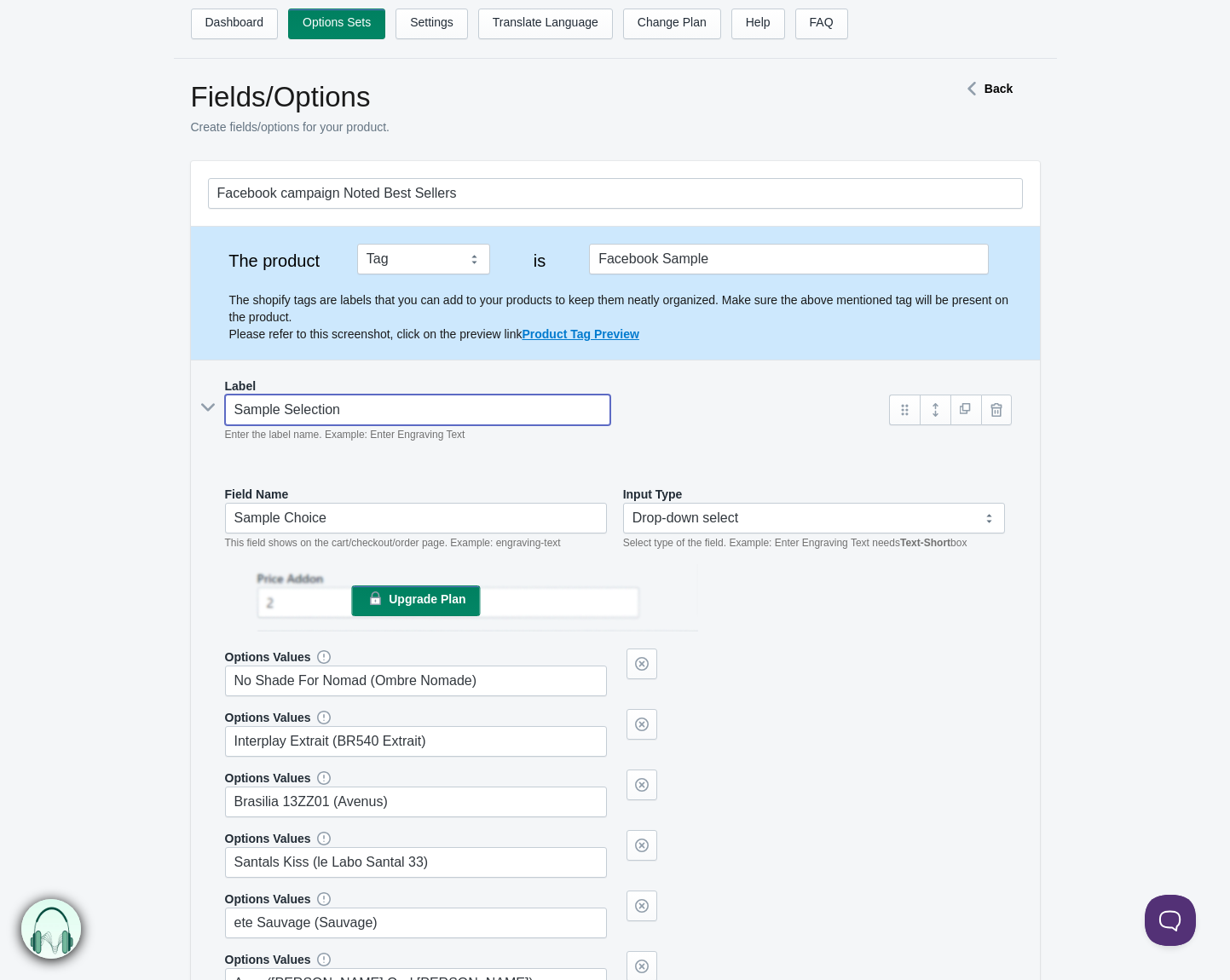
type input "P"
type input "p"
type input "Pl"
type input "pl"
type input "Ple"
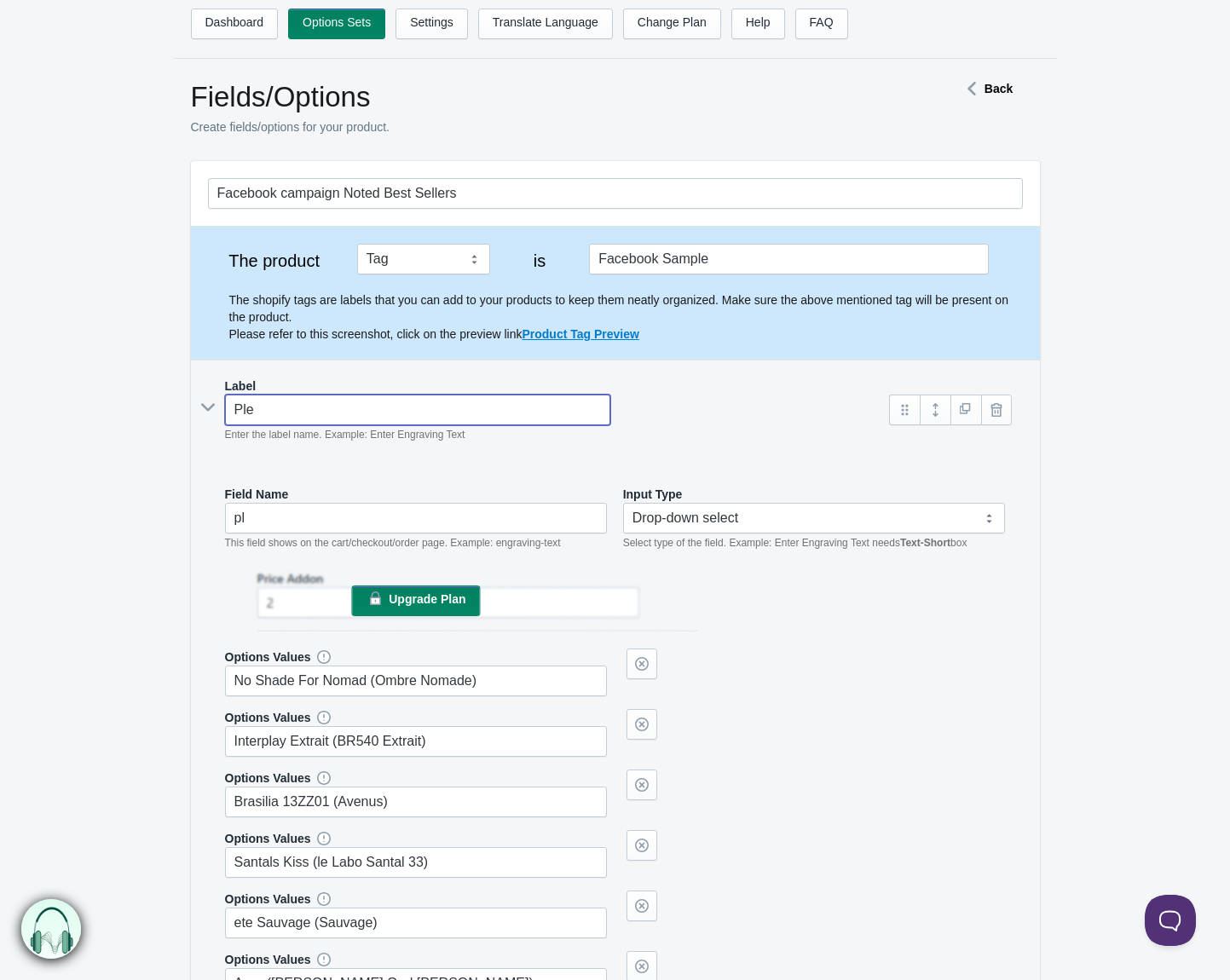
type input "ple"
type input "Plea"
type input "plea"
type input "Pleas"
type input "pleas"
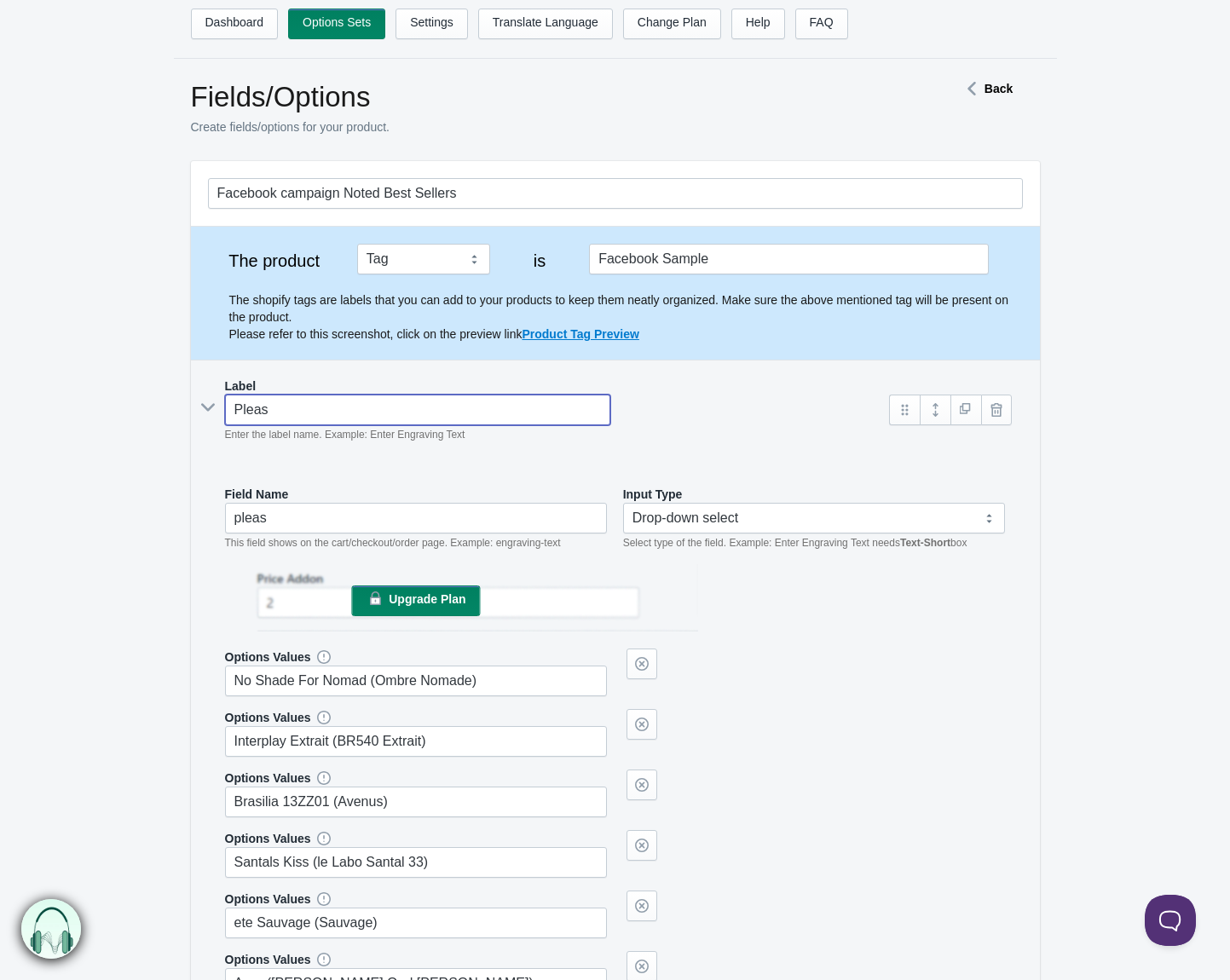
type input "Please"
type input "please"
type input "Please"
type input "please-"
type input "Please S"
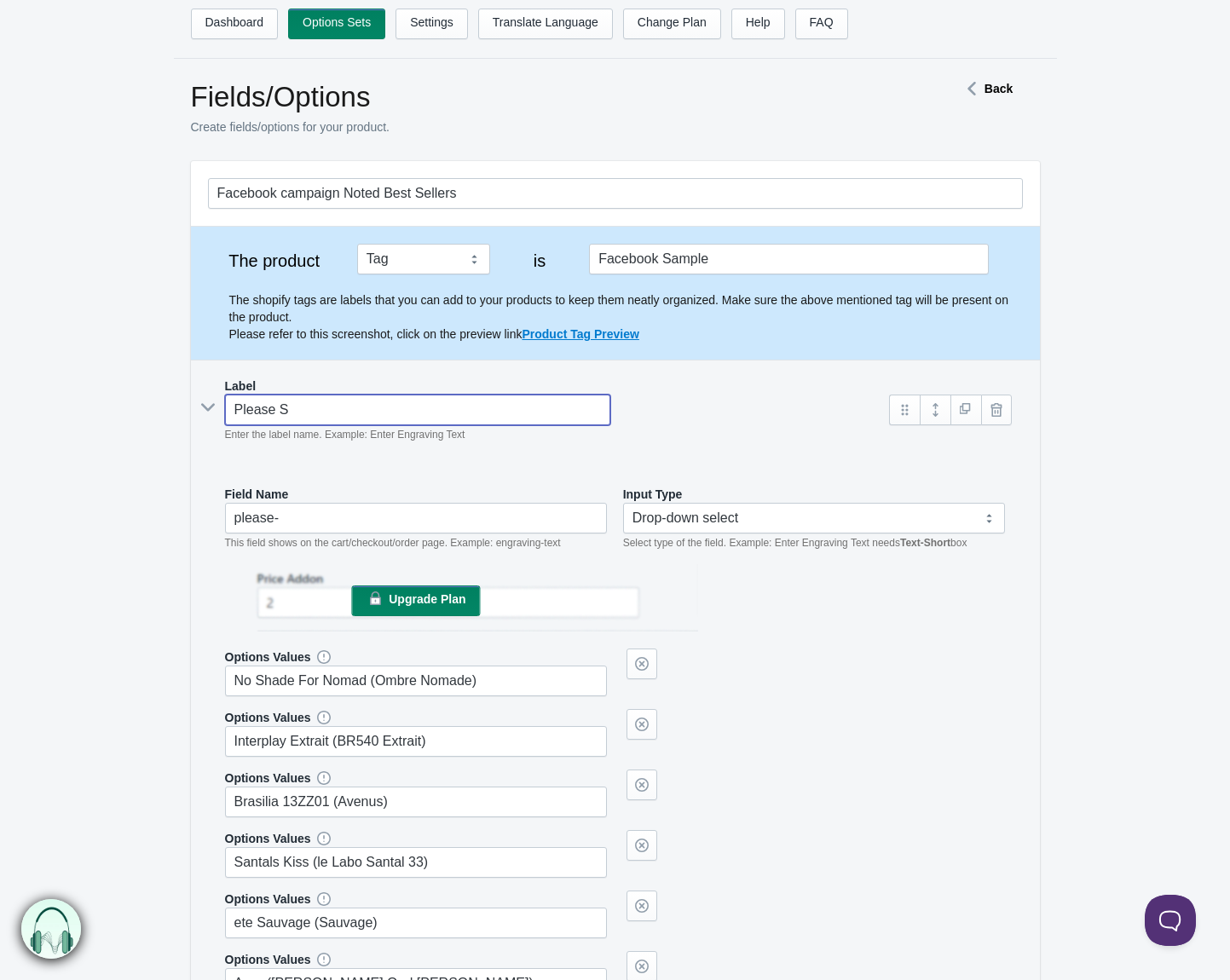
type input "please-s"
type input "Please Se"
type input "please-se"
type input "Please Sele"
type input "please-sele"
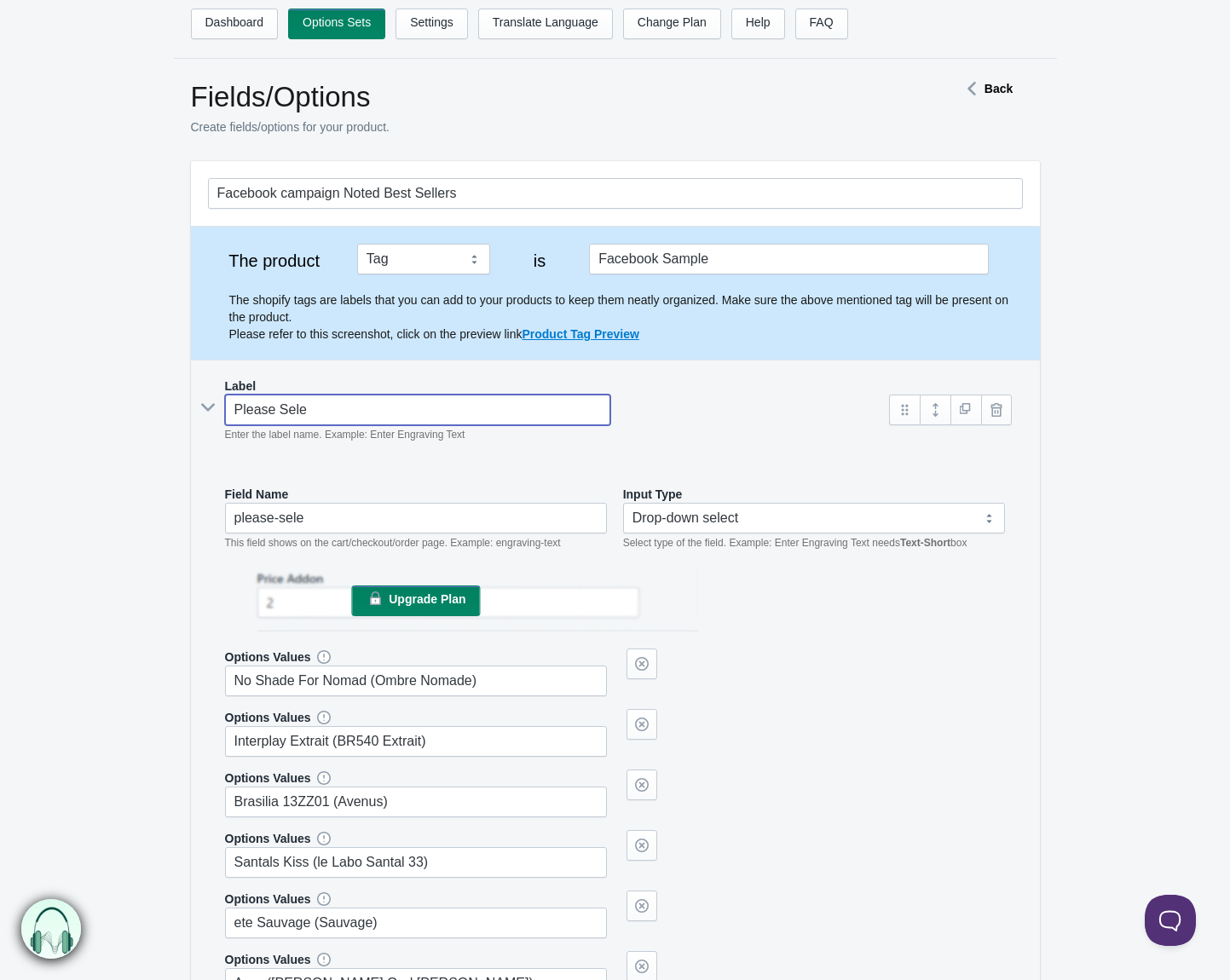
type input "Please Selec"
type input "please-selec"
type input "Please Select"
type input "please-select"
type input "Please Select"
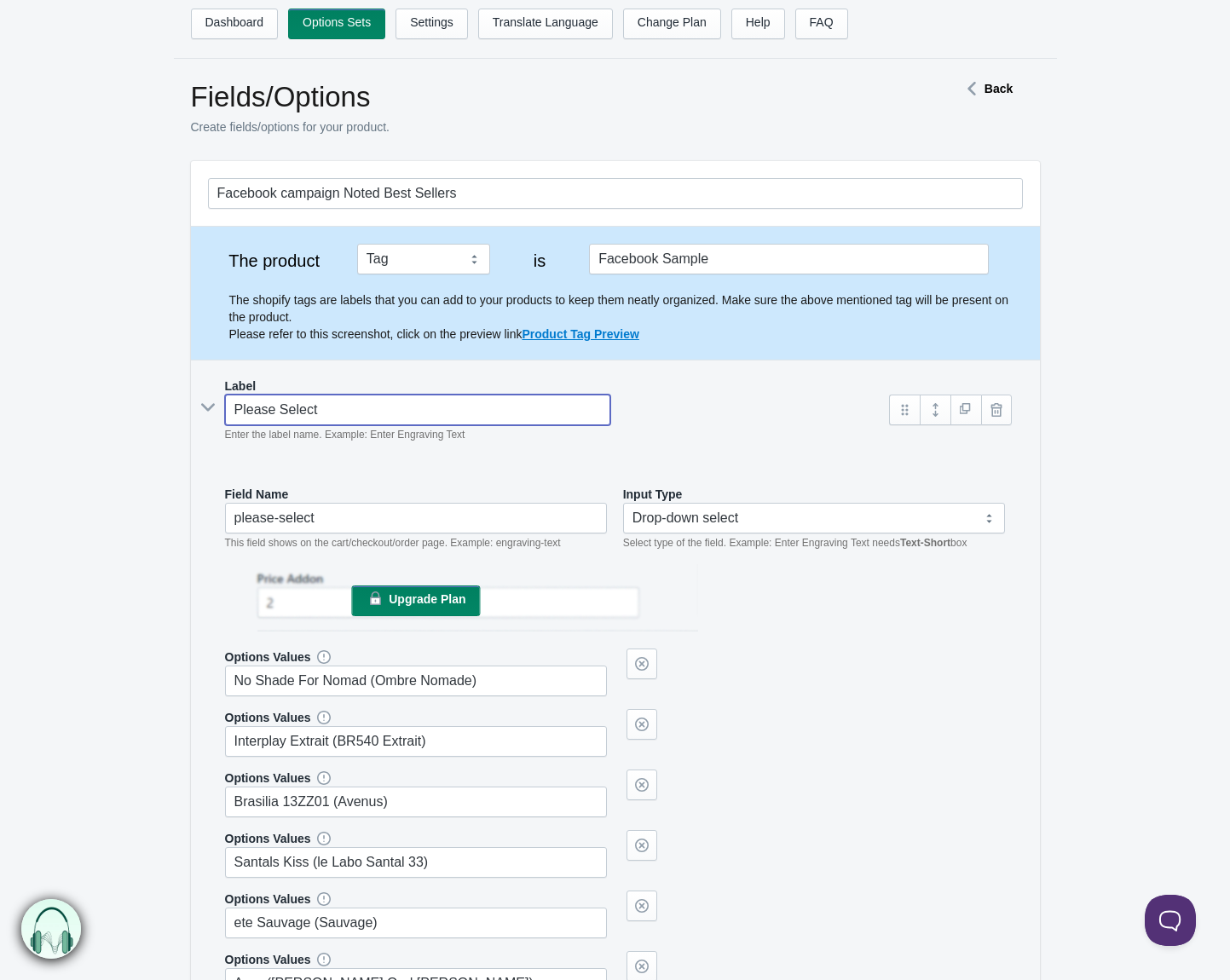
type input "please-select-"
type input "Please Select Y"
type input "please-select-y"
type input "Please Select You"
type input "please-select-you"
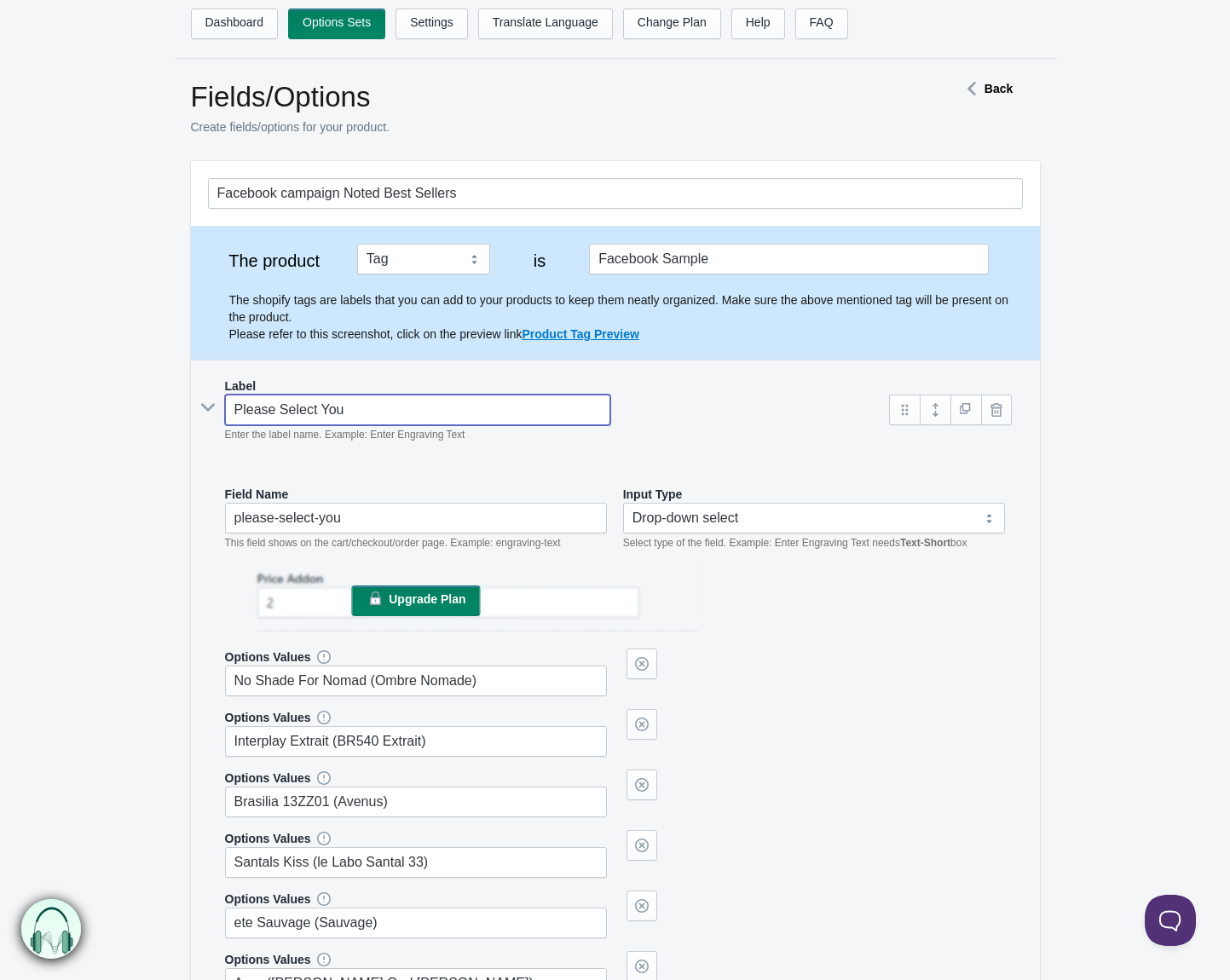
type input "Please Select Your"
type input "please-select-your"
type input "Please Select Your"
type input "please-select-your-"
type input "Please Select Your S"
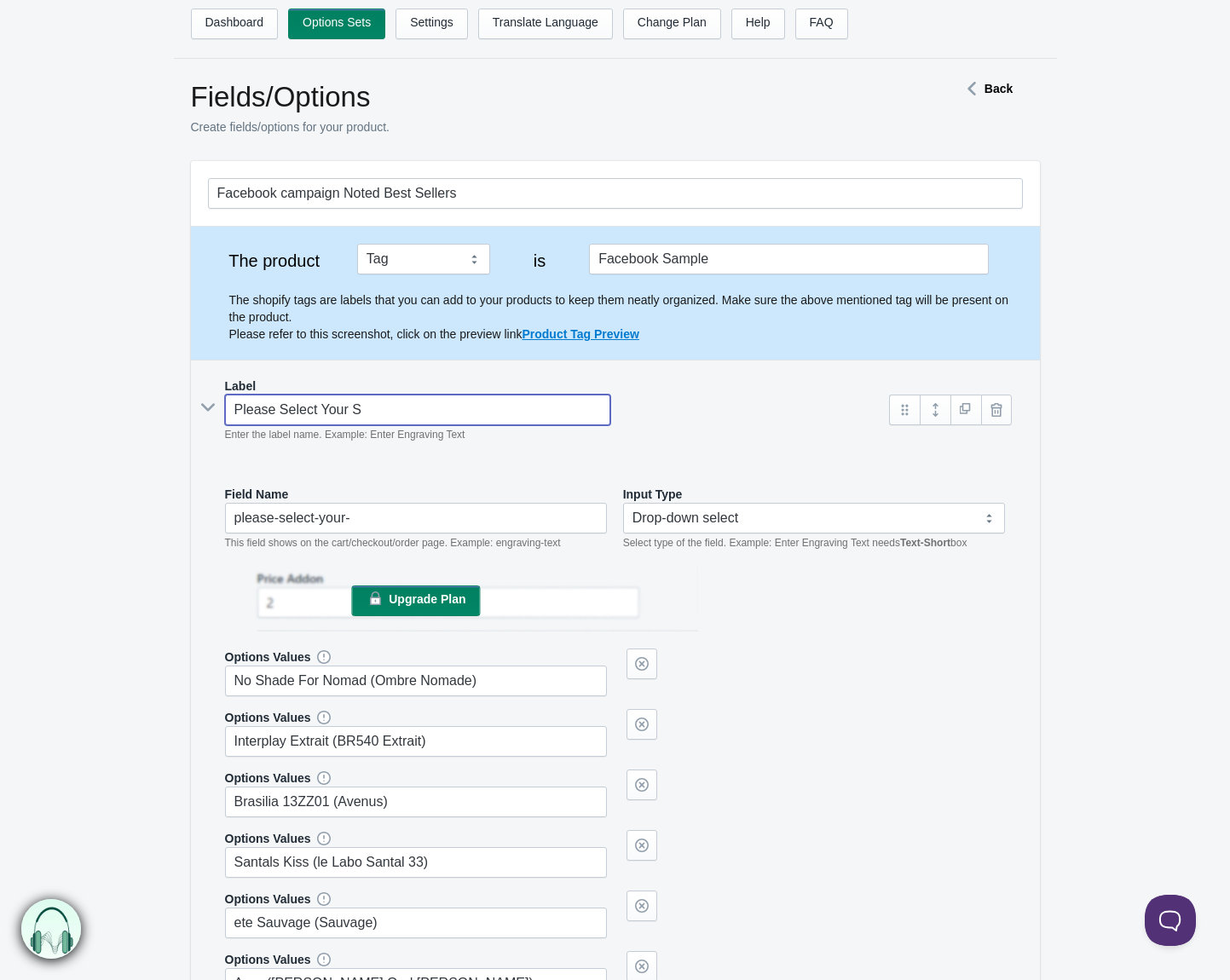
type input "please-select-your-s"
type input "Please Select Your Sa"
type input "please-select-your-sa"
type input "Please Select Your Sam"
type input "please-select-your-sam"
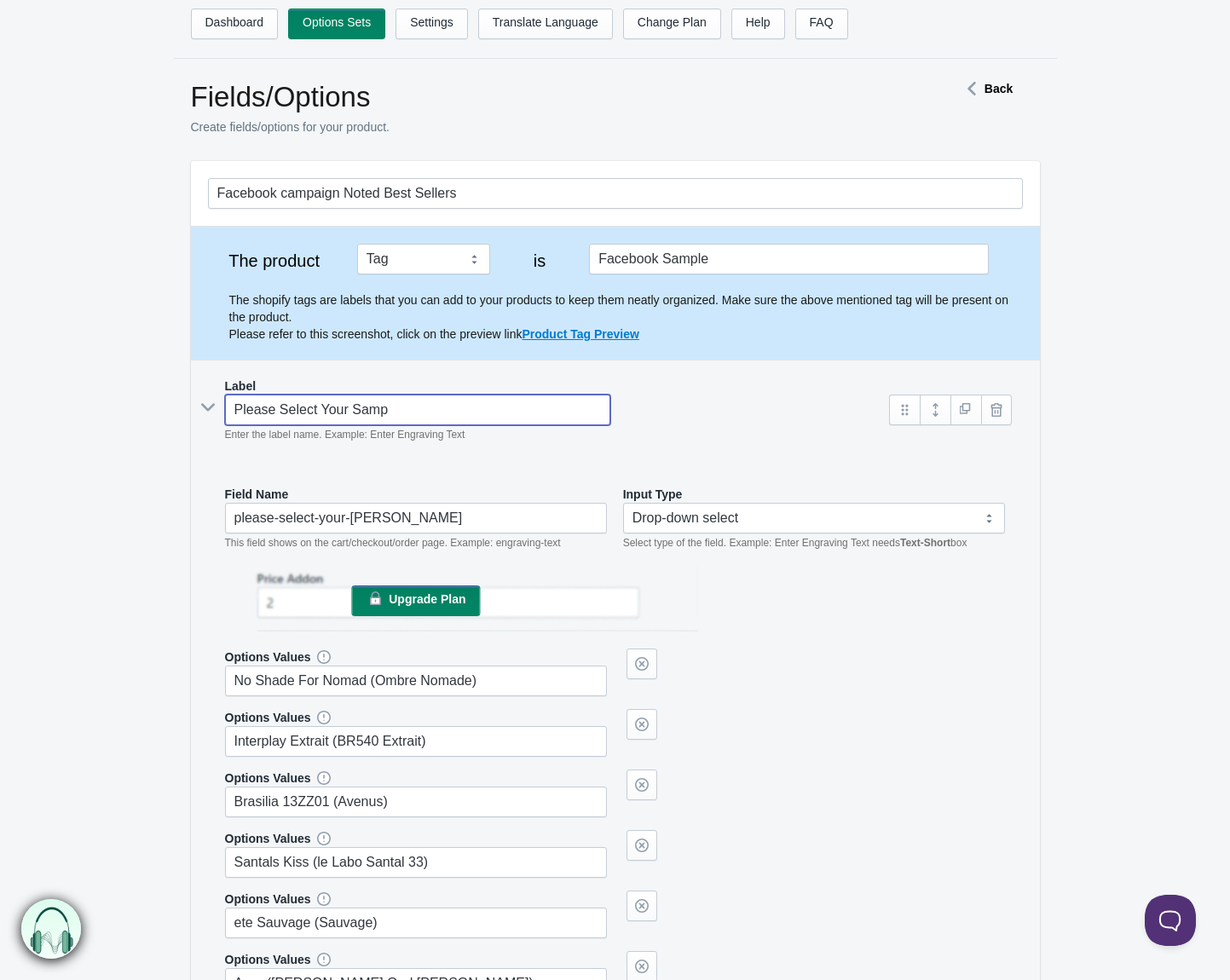
type input "Please Select Your Sampl"
type input "please-select-your-sampl"
type input "Please Select Your Sample"
type input "please-select-your-sample"
type input "Please Select Your Sample"
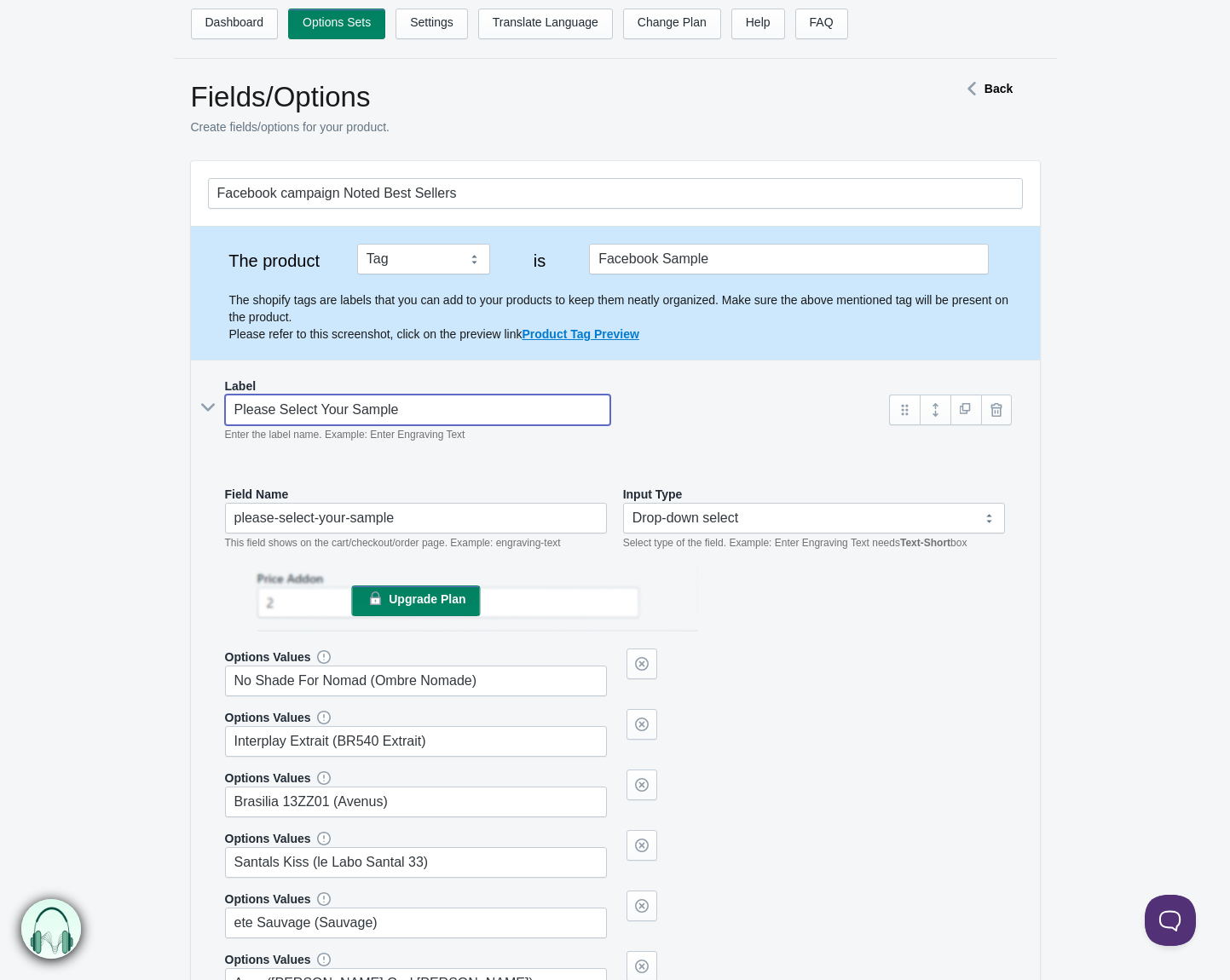
type input "please-select-your-sample-"
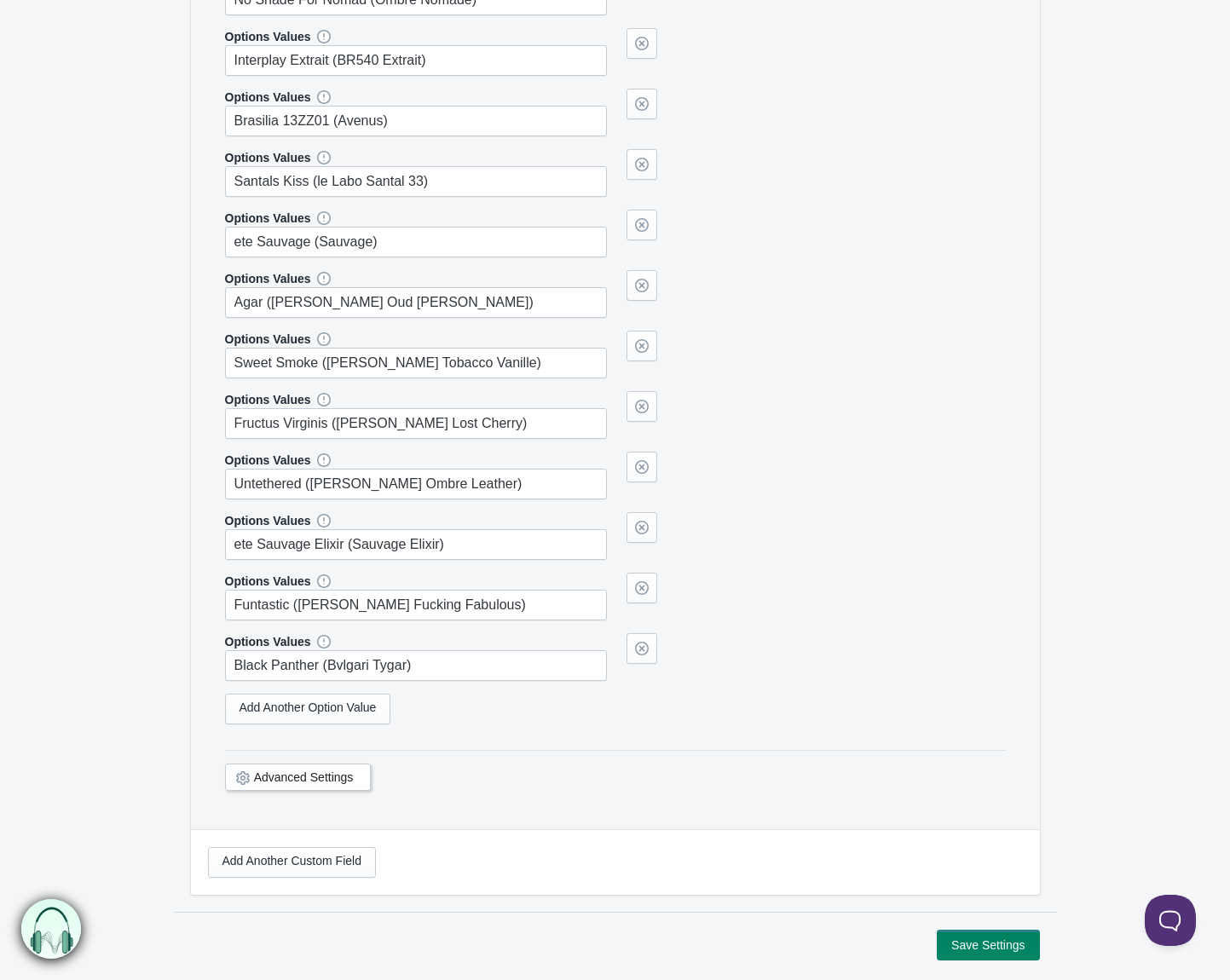
scroll to position [774, 0]
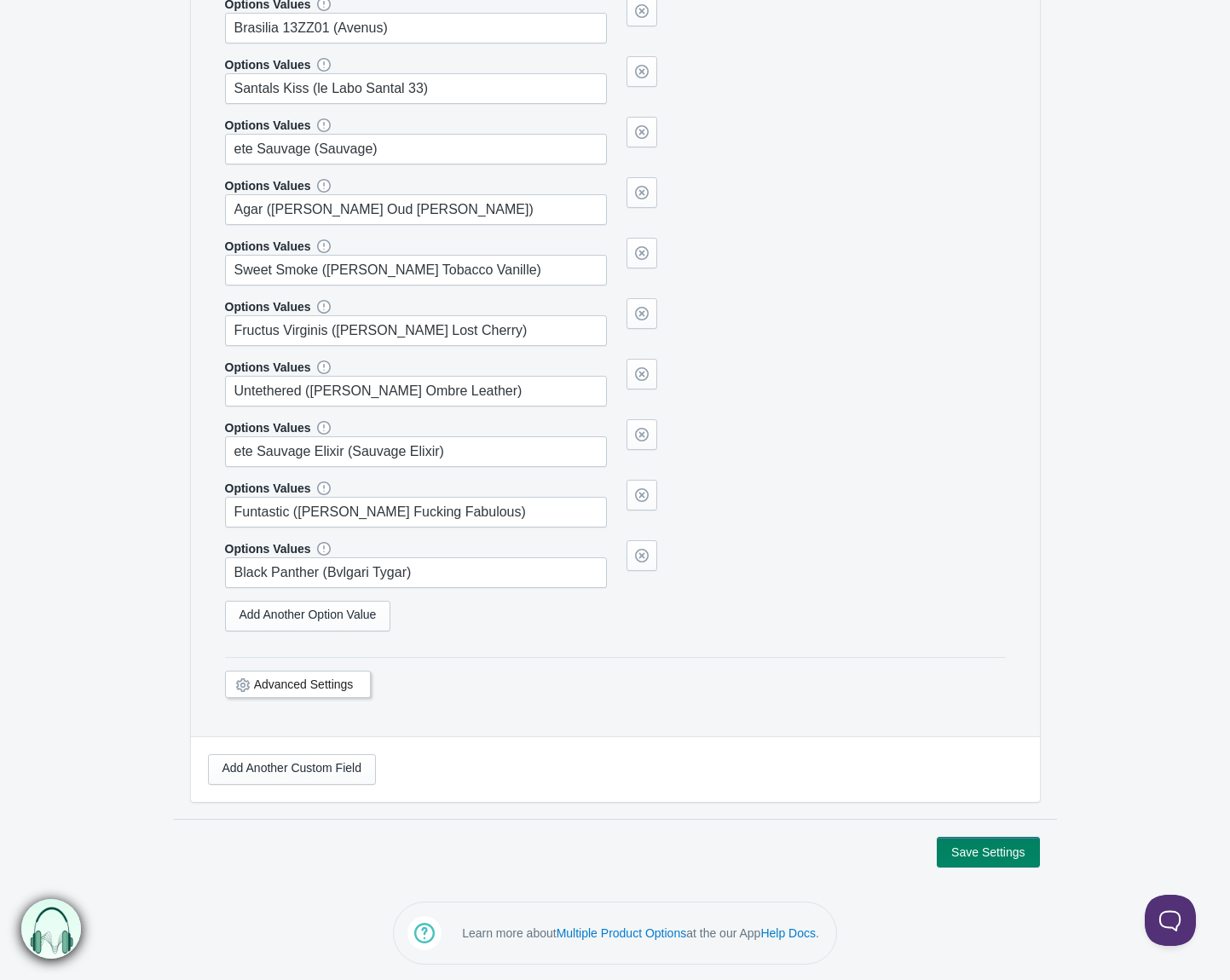
type input "Please Select Your Sample 👇👇"
click at [972, 862] on button "Save Settings" at bounding box center [988, 852] width 102 height 30
click at [991, 854] on button "Save Settings" at bounding box center [988, 852] width 102 height 30
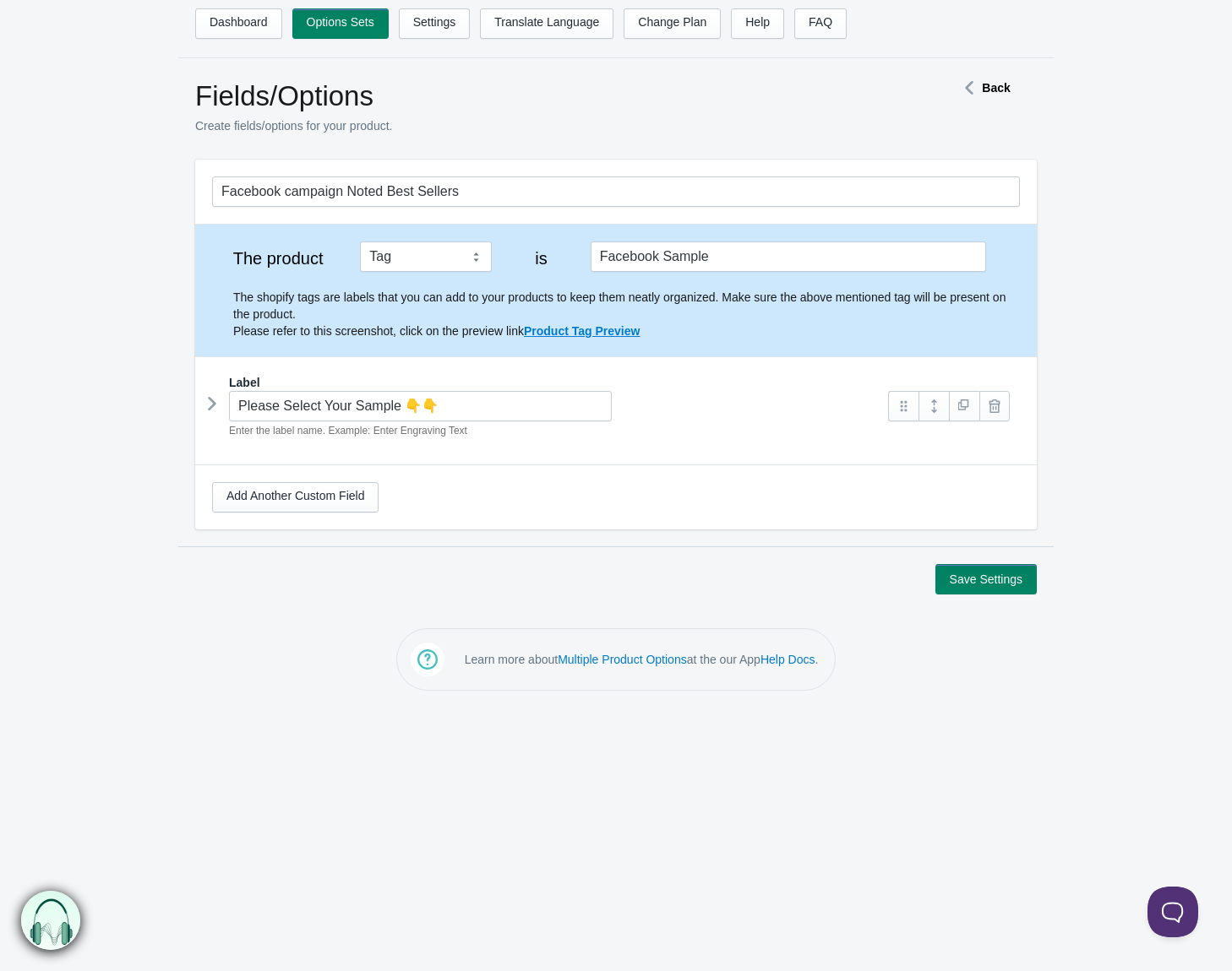
click at [212, 407] on icon at bounding box center [212, 404] width 0 height 26
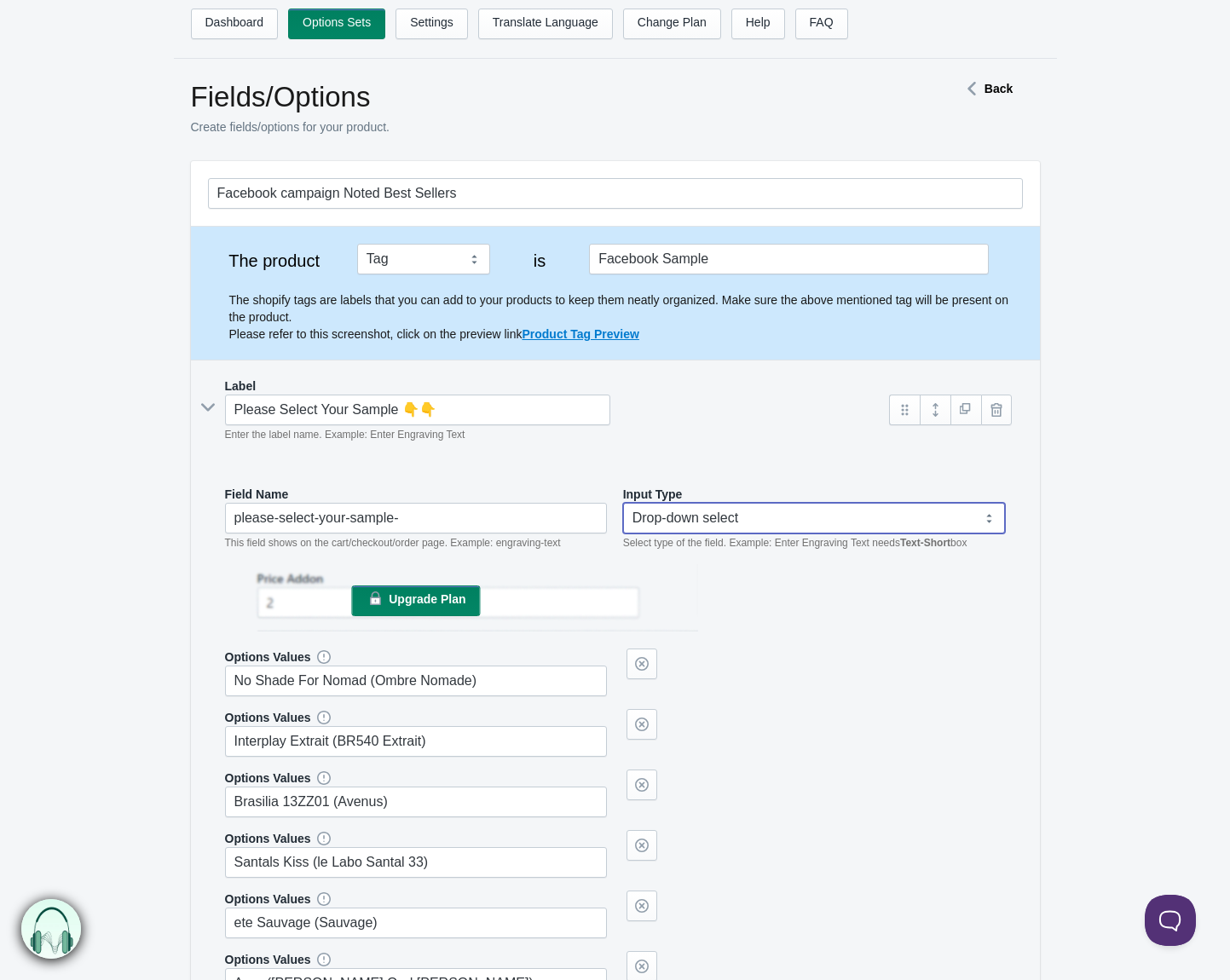
click at [856, 526] on select "Text-Short Text-Long Radio button Drop-down select Image Checkbox Datepicker" at bounding box center [814, 517] width 383 height 30
select select "6"
click at [623, 503] on select "Text-Short Text-Long Radio button Drop-down select Image Checkbox Datepicker" at bounding box center [814, 517] width 383 height 30
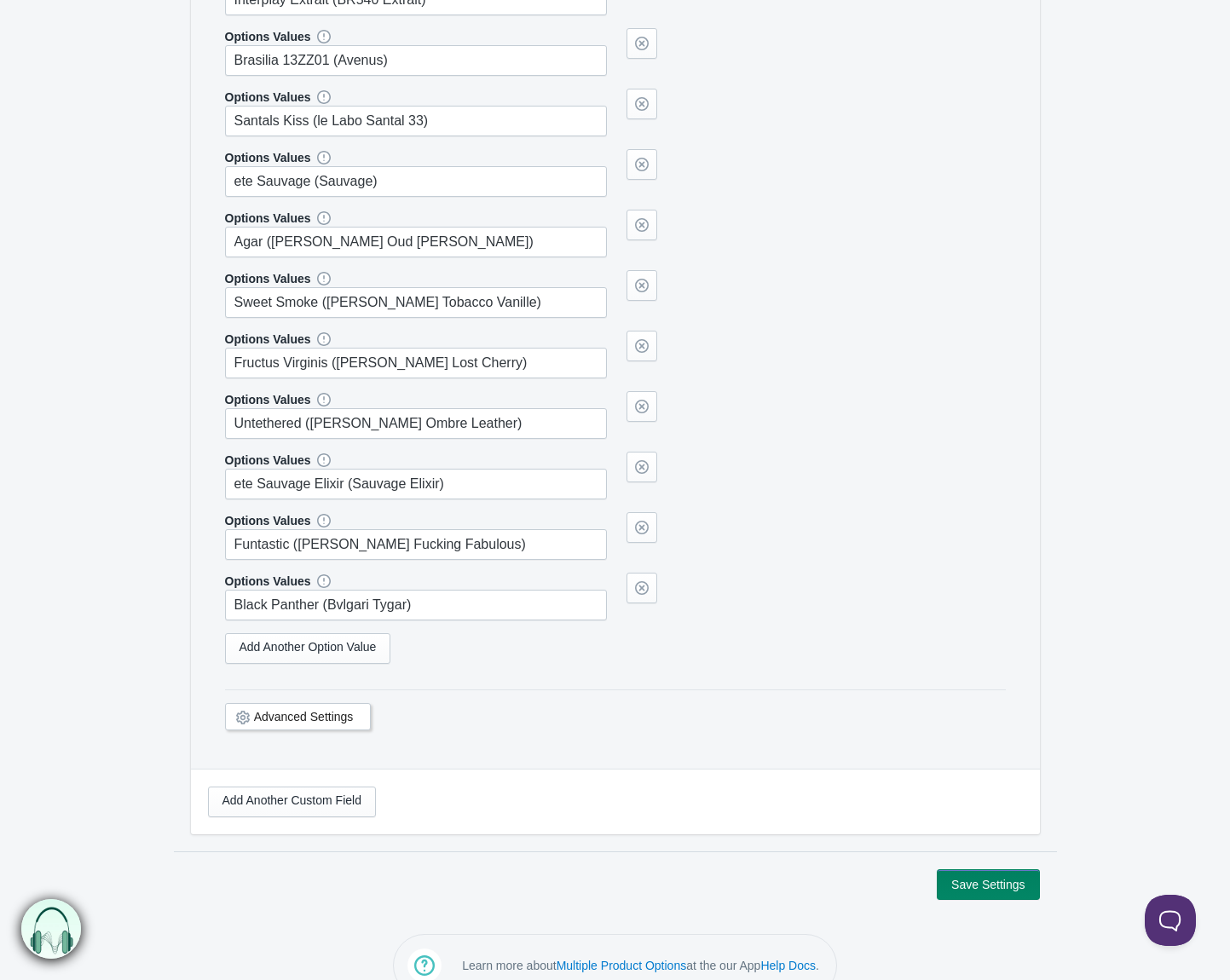
scroll to position [689, 0]
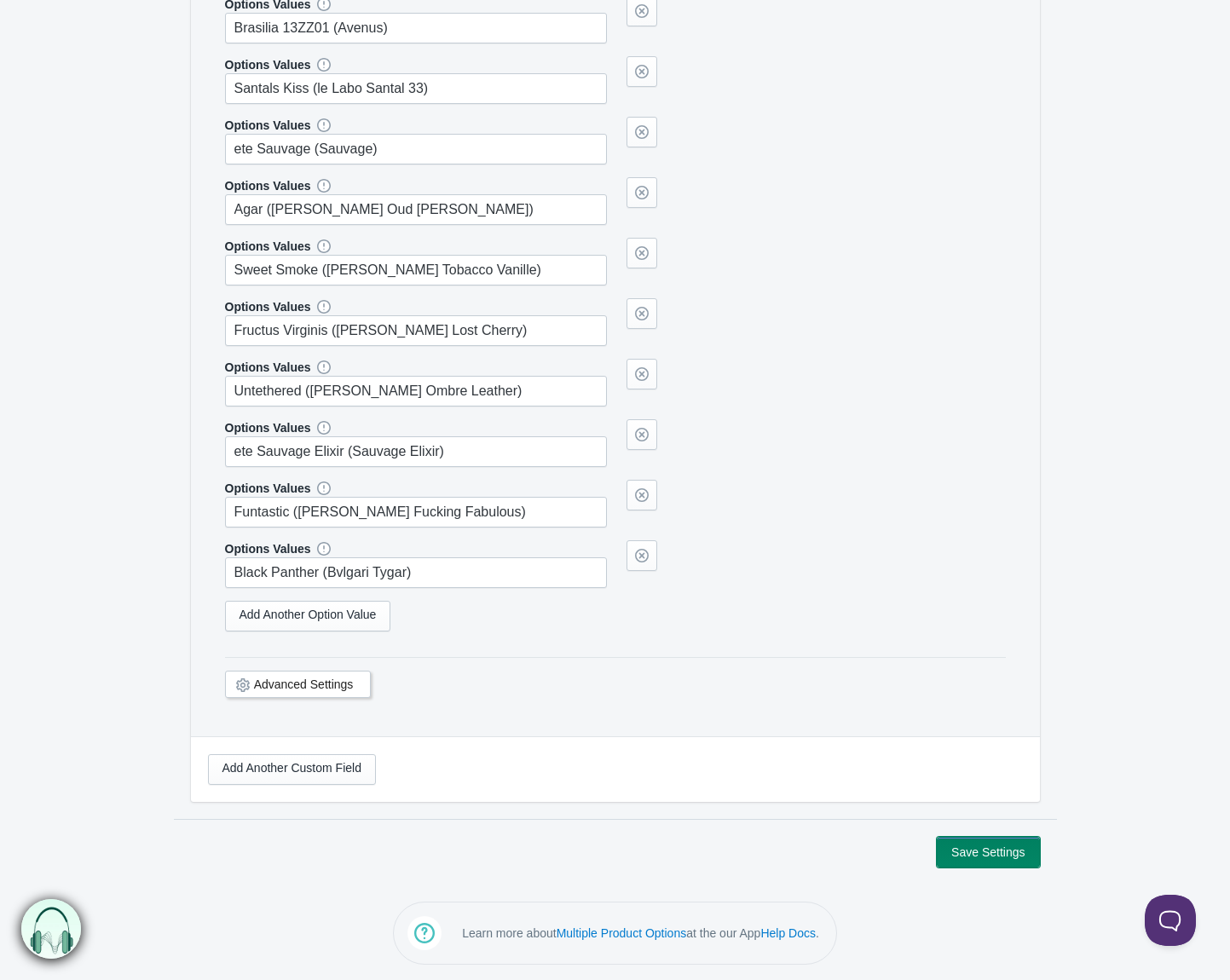
click at [968, 851] on button "Save Settings" at bounding box center [988, 852] width 102 height 30
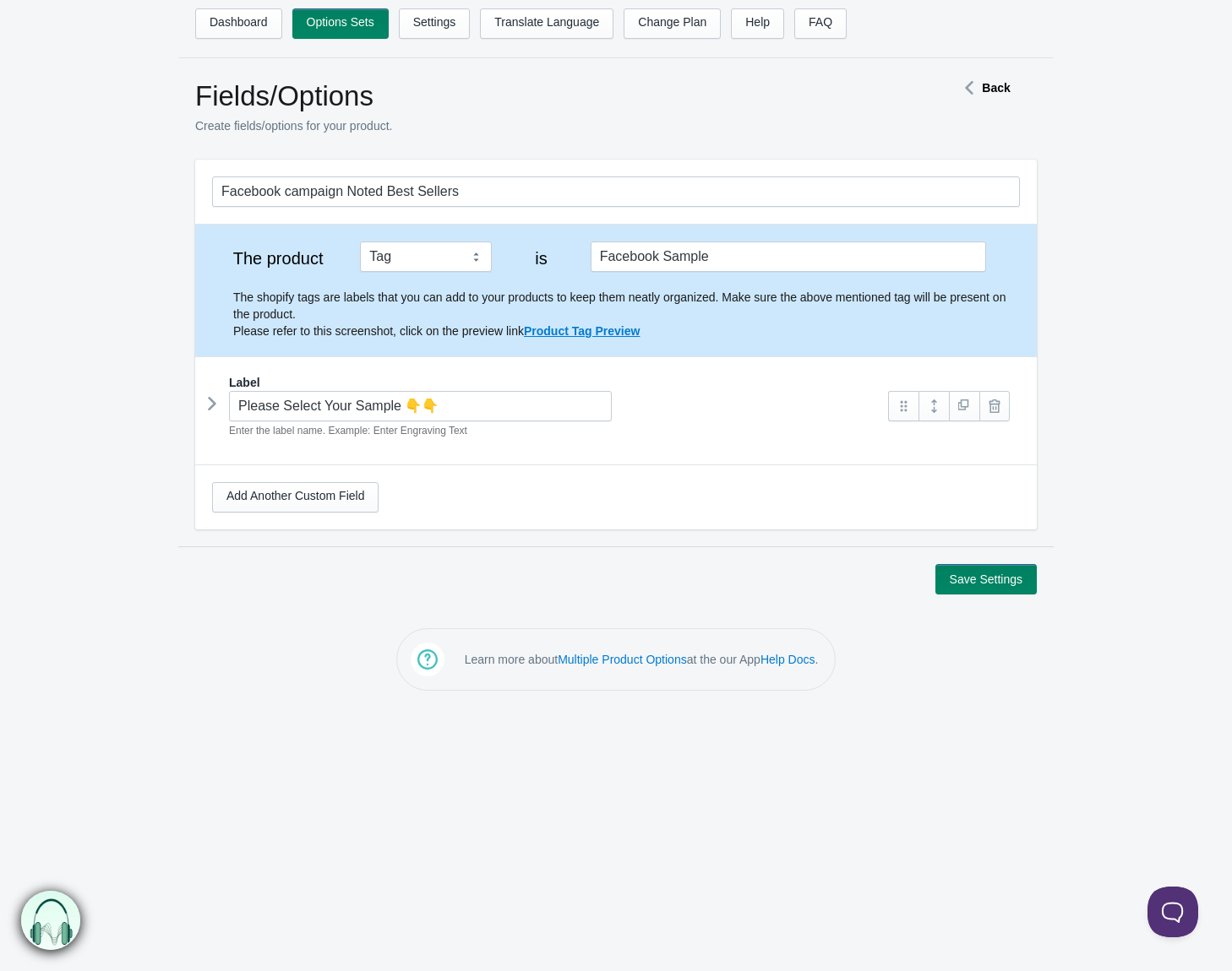
click at [212, 404] on icon at bounding box center [212, 404] width 0 height 26
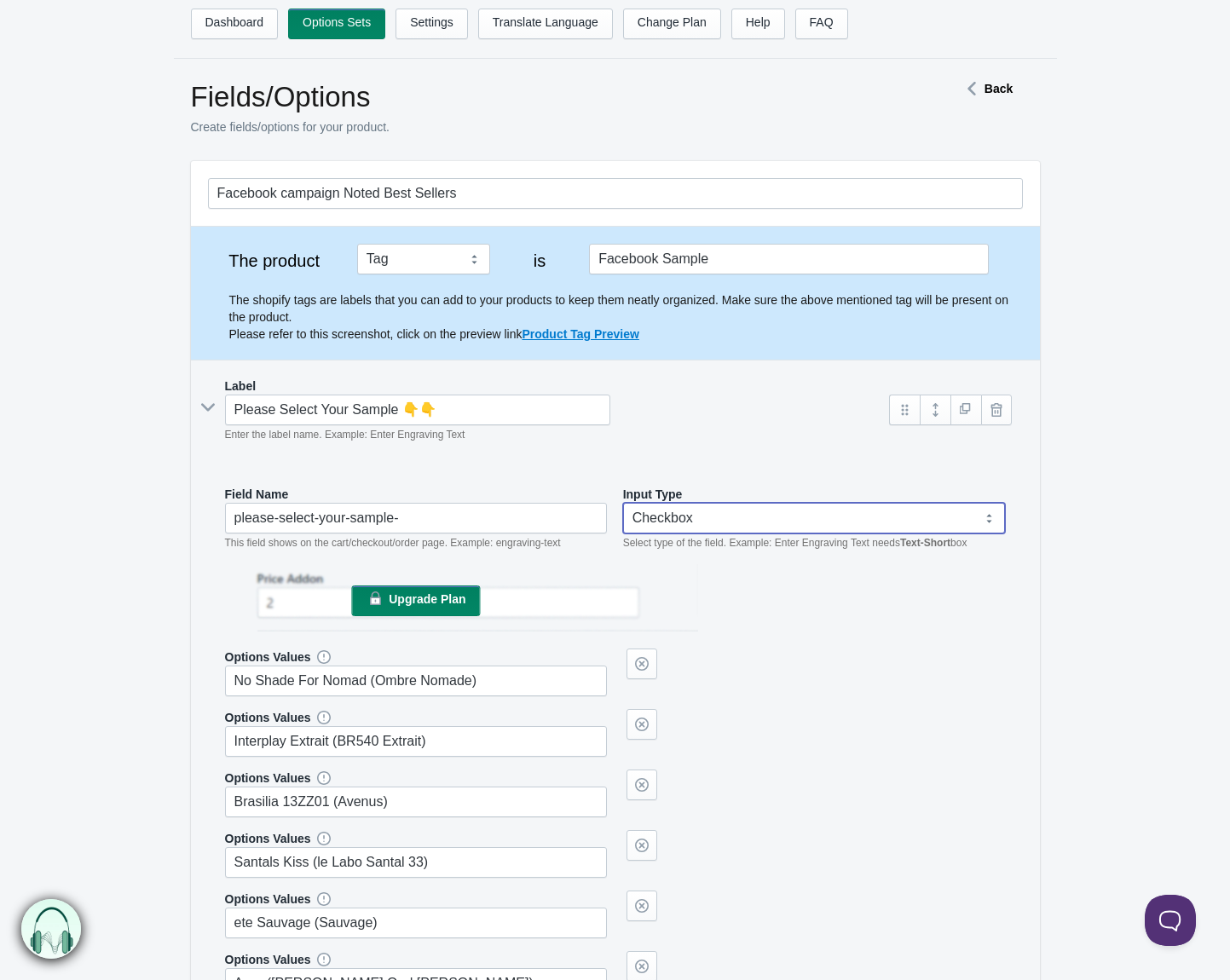
click at [878, 515] on select "Text-Short Text-Long Radio button Drop-down select Image Checkbox Datepicker" at bounding box center [814, 517] width 383 height 30
select select "1"
click at [629, 503] on select "Text-Short Text-Long Radio button Drop-down select Image Checkbox Datepicker" at bounding box center [814, 517] width 383 height 30
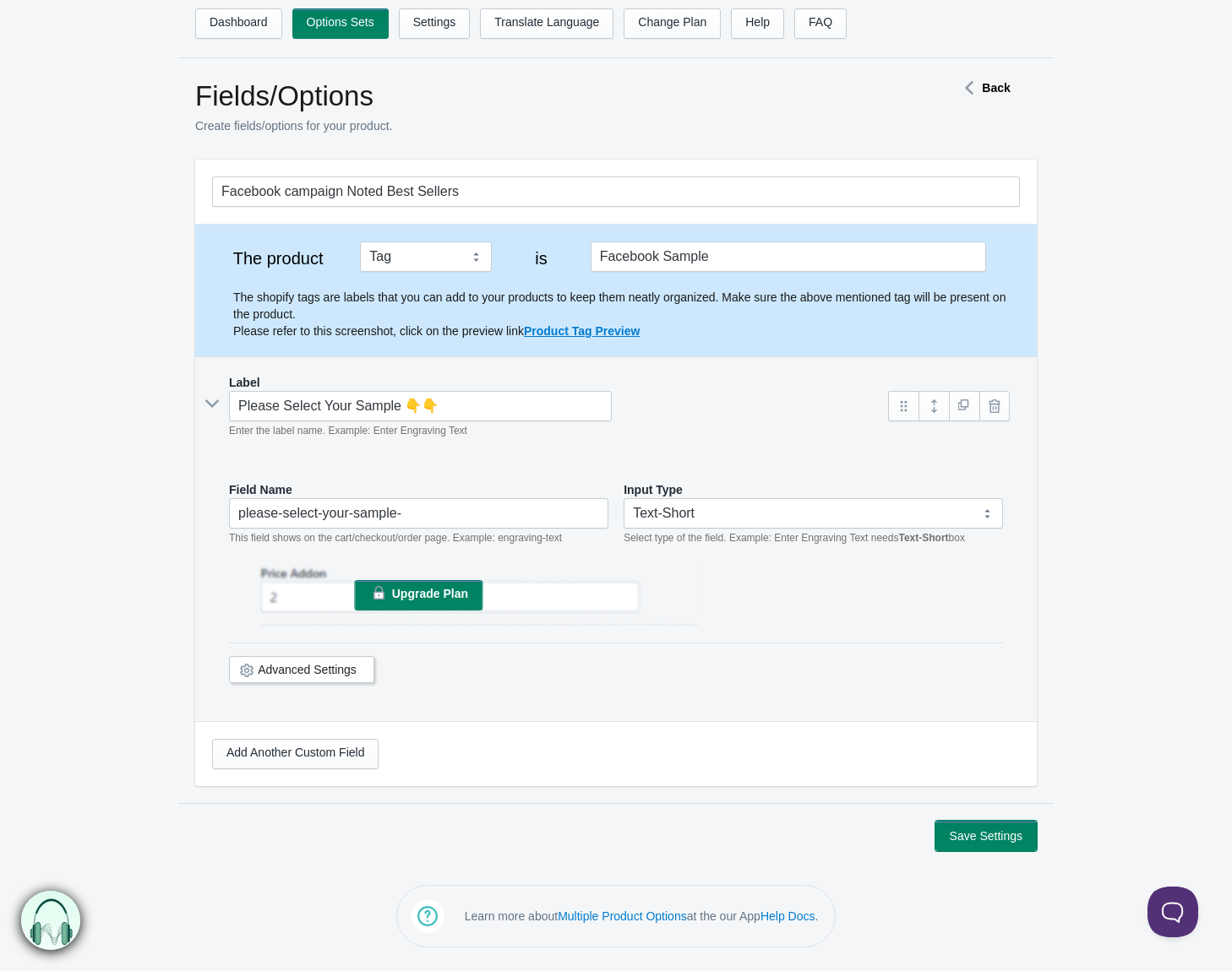
click at [1002, 824] on button "Save Settings" at bounding box center [986, 836] width 101 height 30
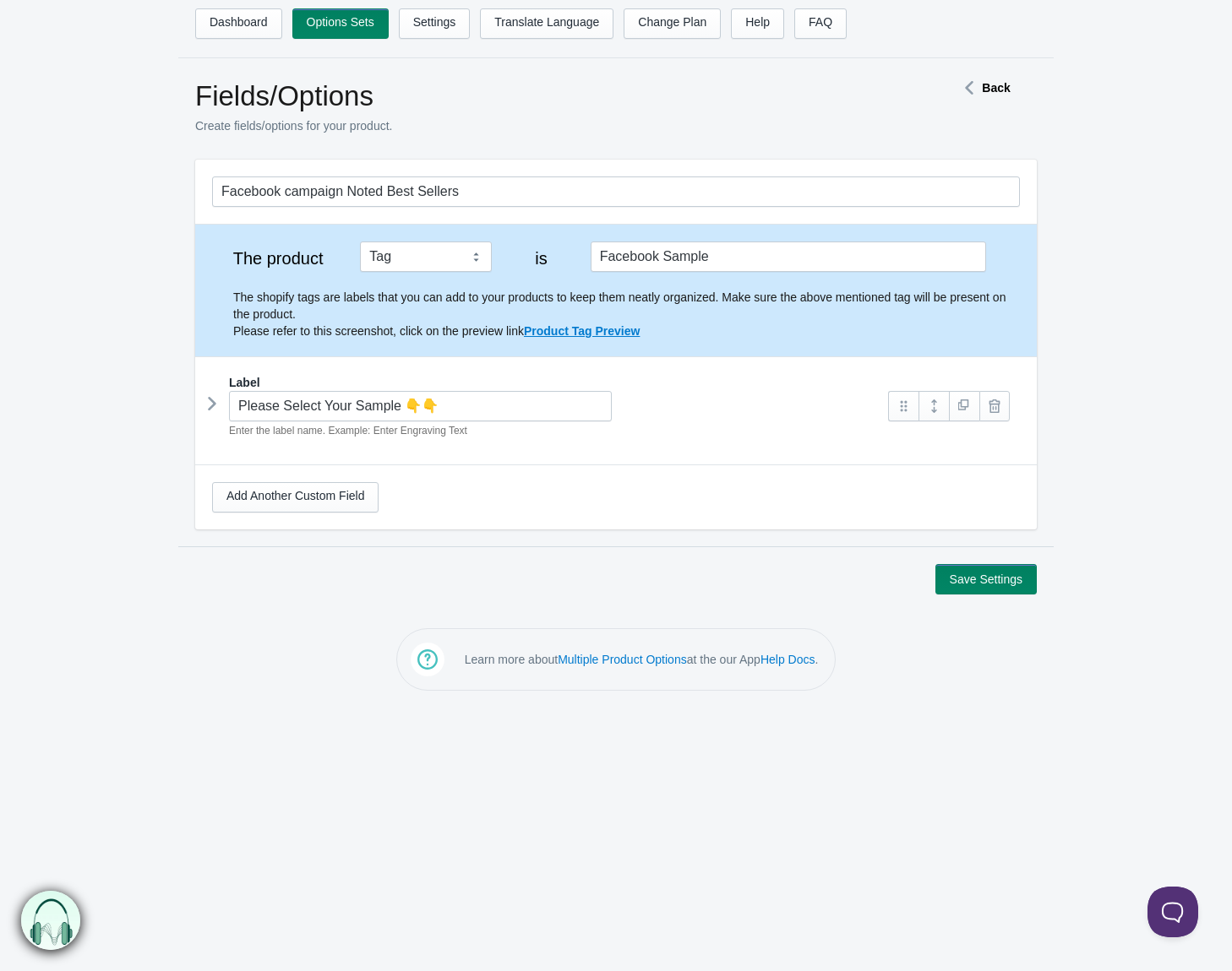
click at [212, 405] on icon at bounding box center [212, 404] width 0 height 26
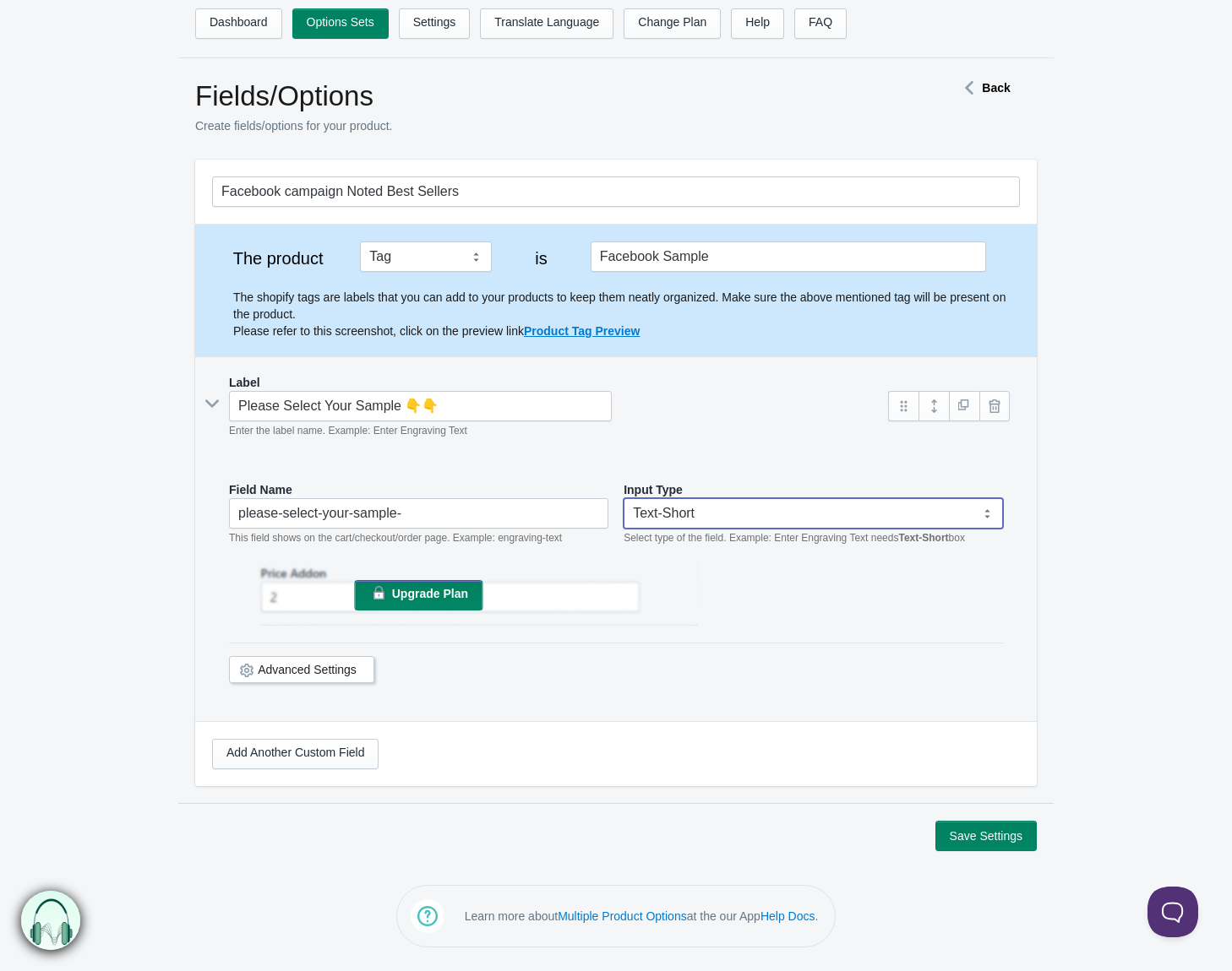
click at [869, 511] on select "Text-Short Text-Long Radio button Drop-down select Image Checkbox Datepicker" at bounding box center [813, 512] width 380 height 30
select select "3"
click at [623, 498] on select "Text-Short Text-Long Radio button Drop-down select Image Checkbox Datepicker" at bounding box center [813, 512] width 380 height 30
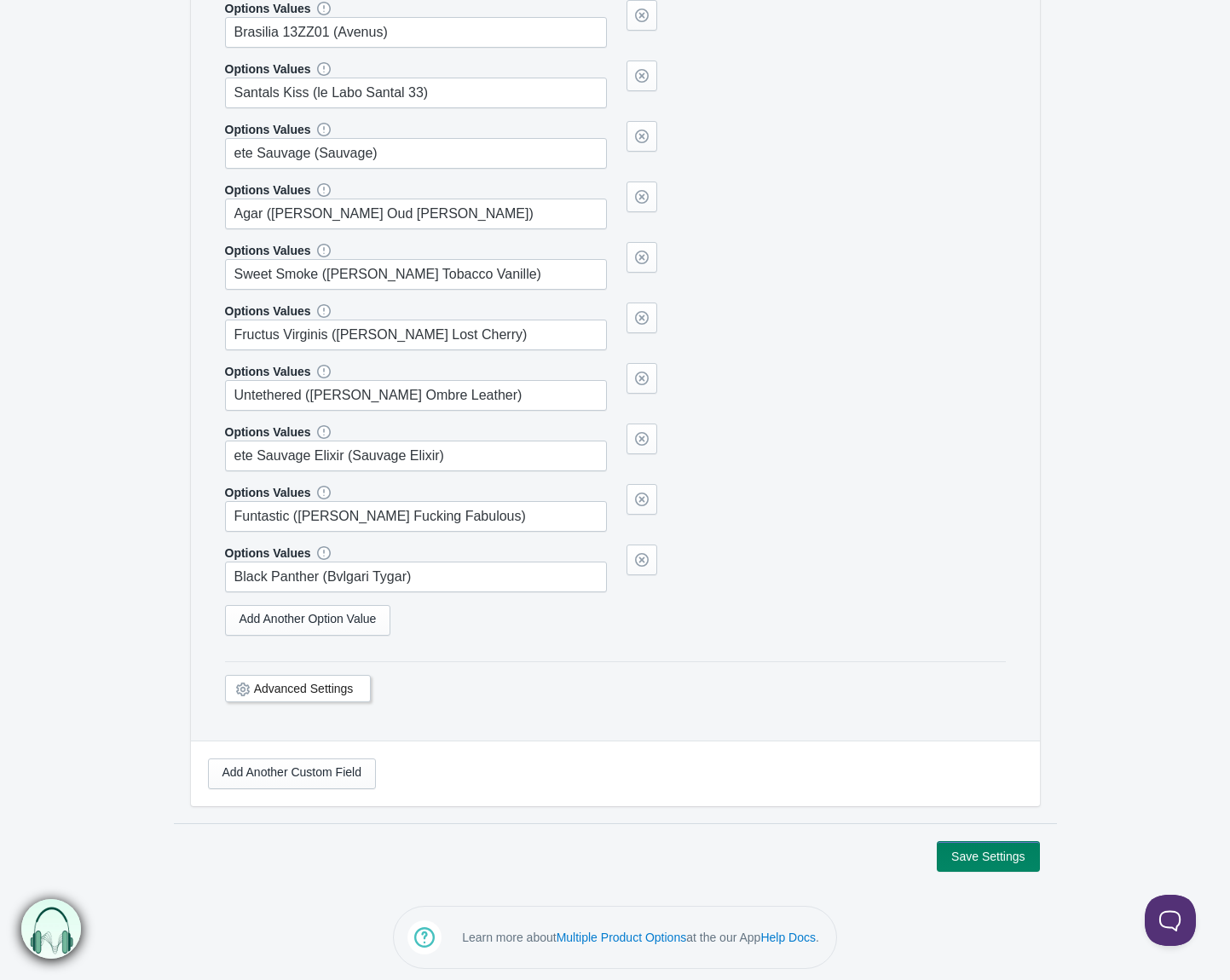
scroll to position [689, 0]
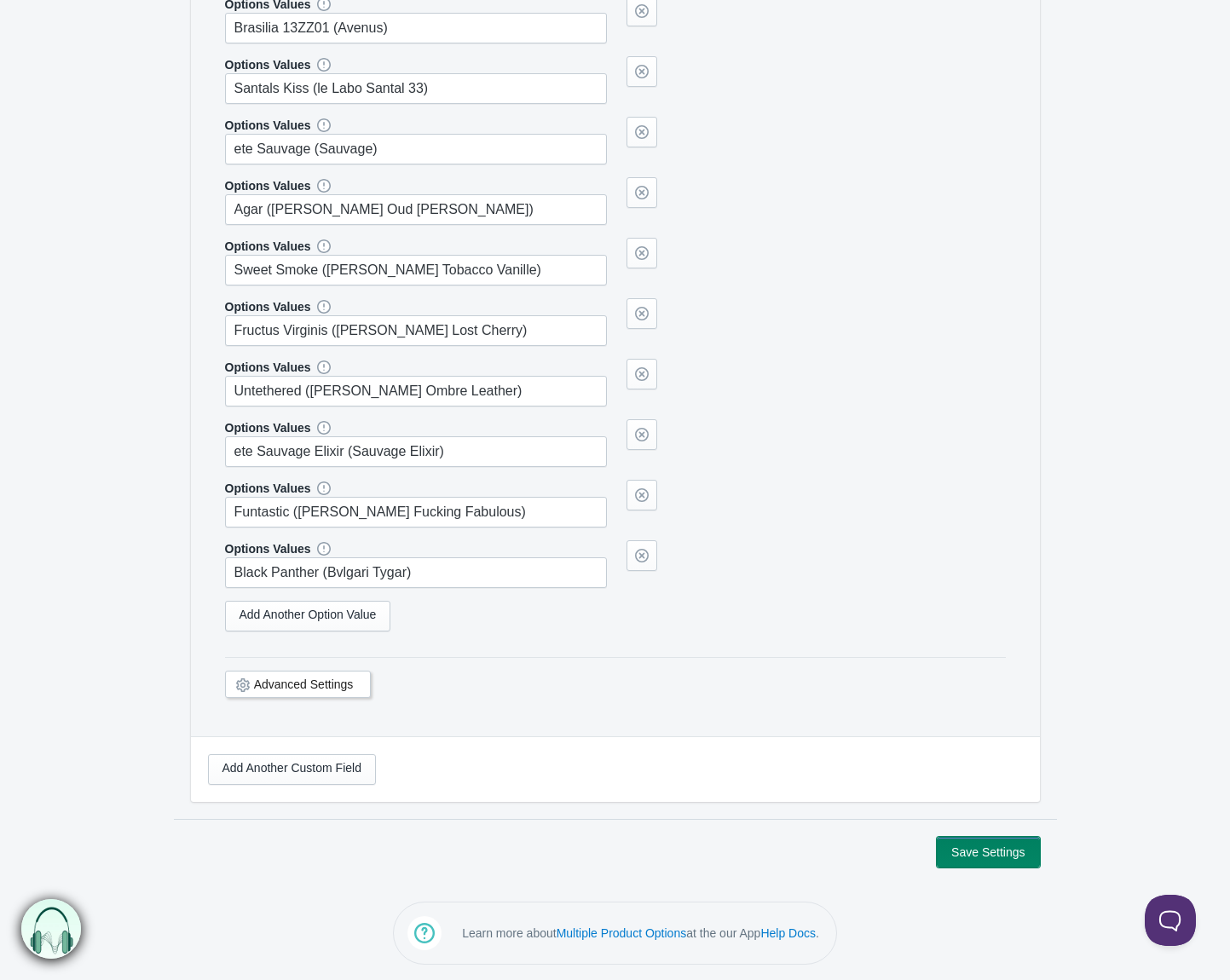
drag, startPoint x: 973, startPoint y: 849, endPoint x: 977, endPoint y: 861, distance: 12.6
click at [974, 849] on button "Save Settings" at bounding box center [988, 852] width 102 height 30
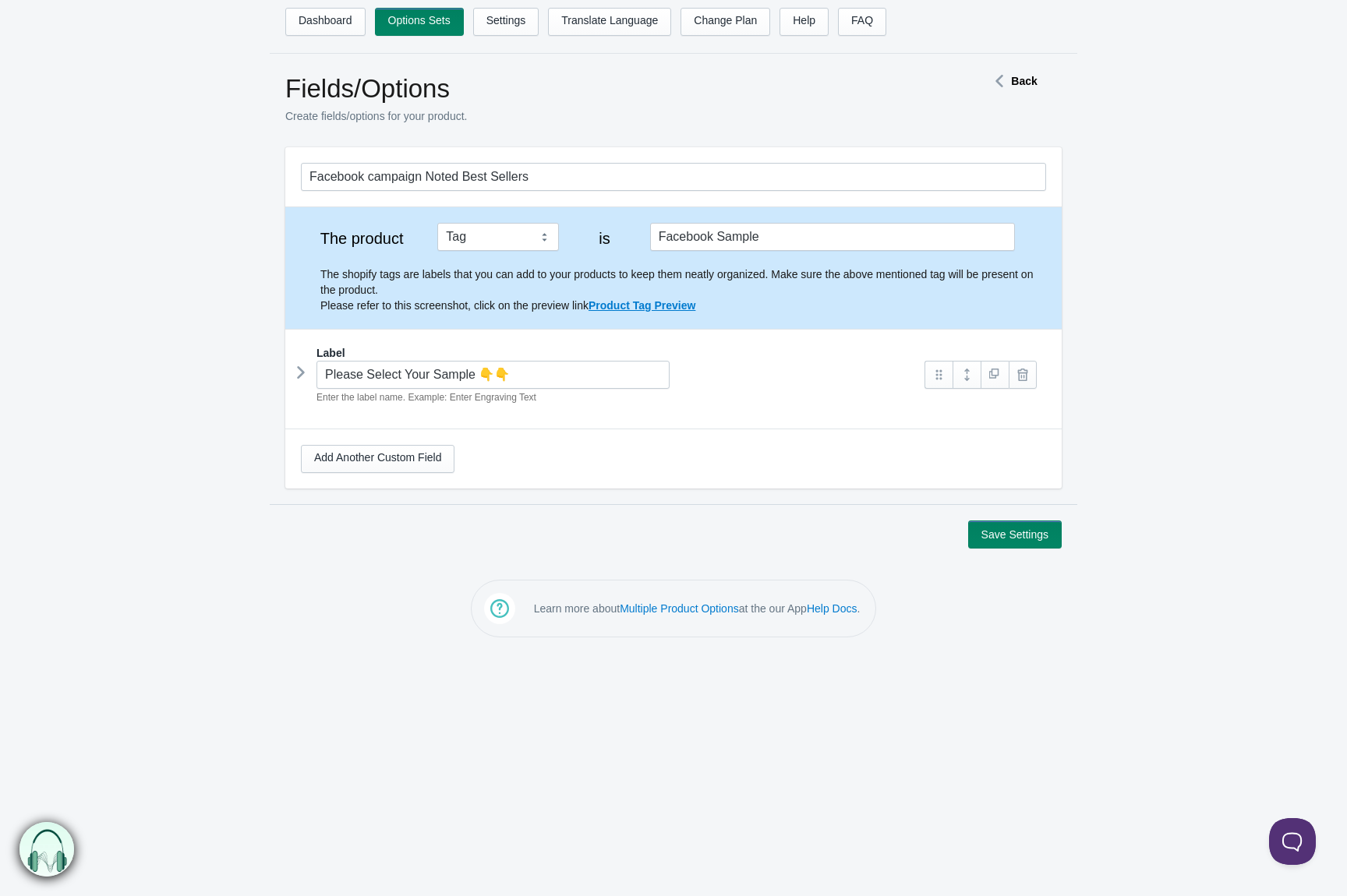
click at [301, 377] on icon at bounding box center [301, 372] width 0 height 24
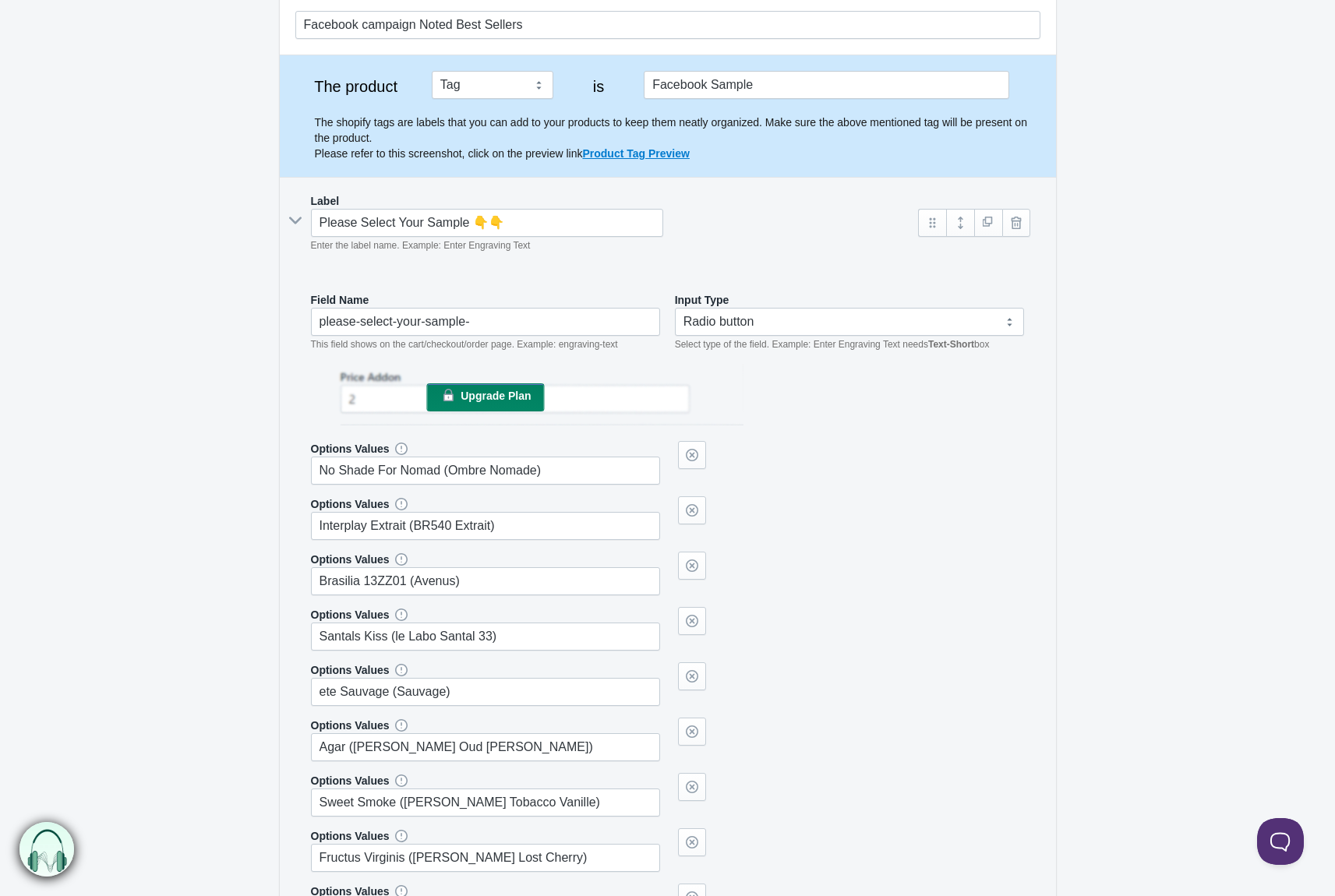
scroll to position [234, 0]
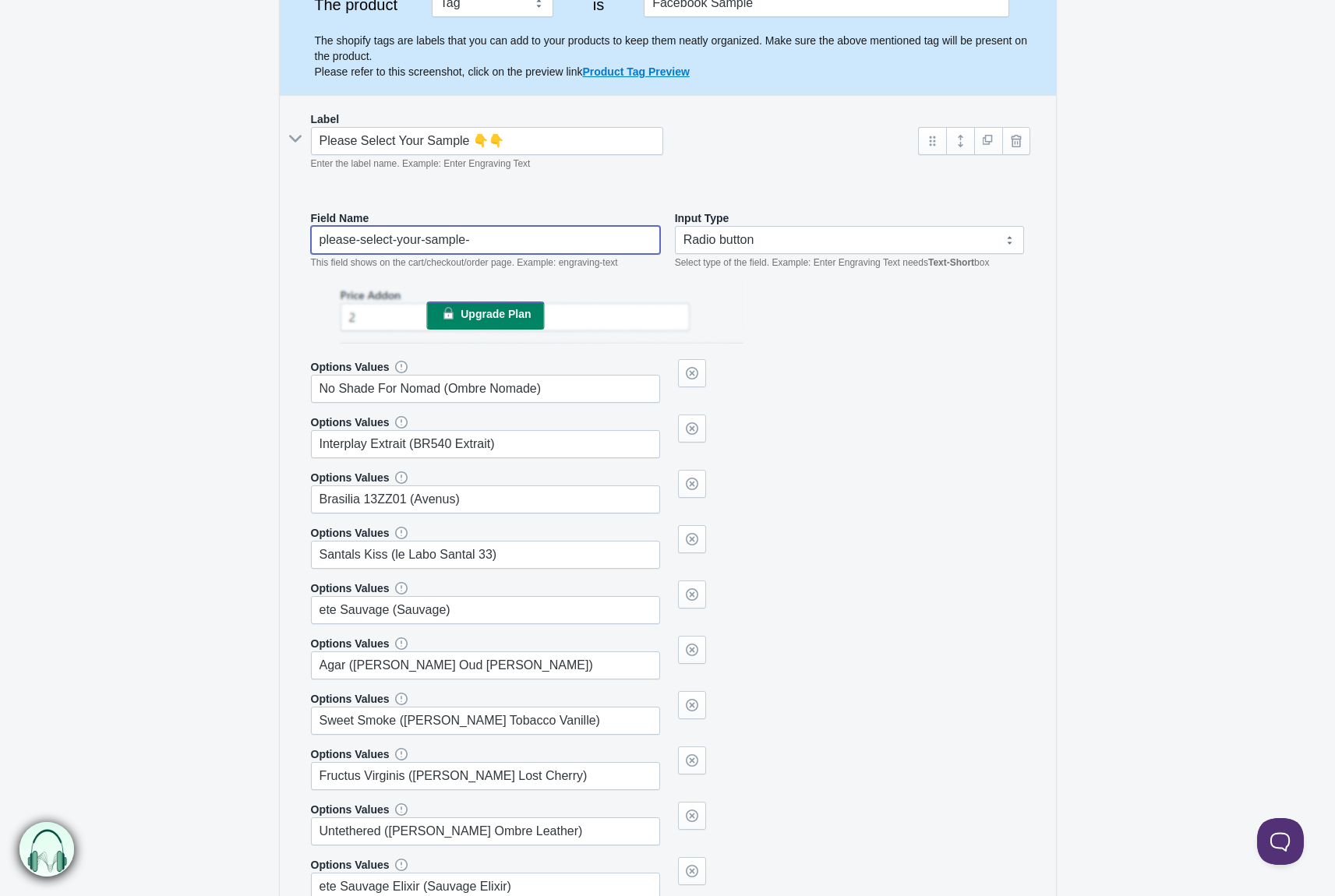
drag, startPoint x: 549, startPoint y: 244, endPoint x: 252, endPoint y: 246, distance: 297.0
click at [252, 246] on form "Facebook campaign Noted Best Sellers The product Tag Vendor Type URL Handle All…" at bounding box center [668, 591] width 1335 height 1354
type input "Sample Choice"
click at [970, 226] on select "Text-Short Text-Long Radio button Drop-down select Image Checkbox Datepicker" at bounding box center [850, 240] width 350 height 28
select select "4"
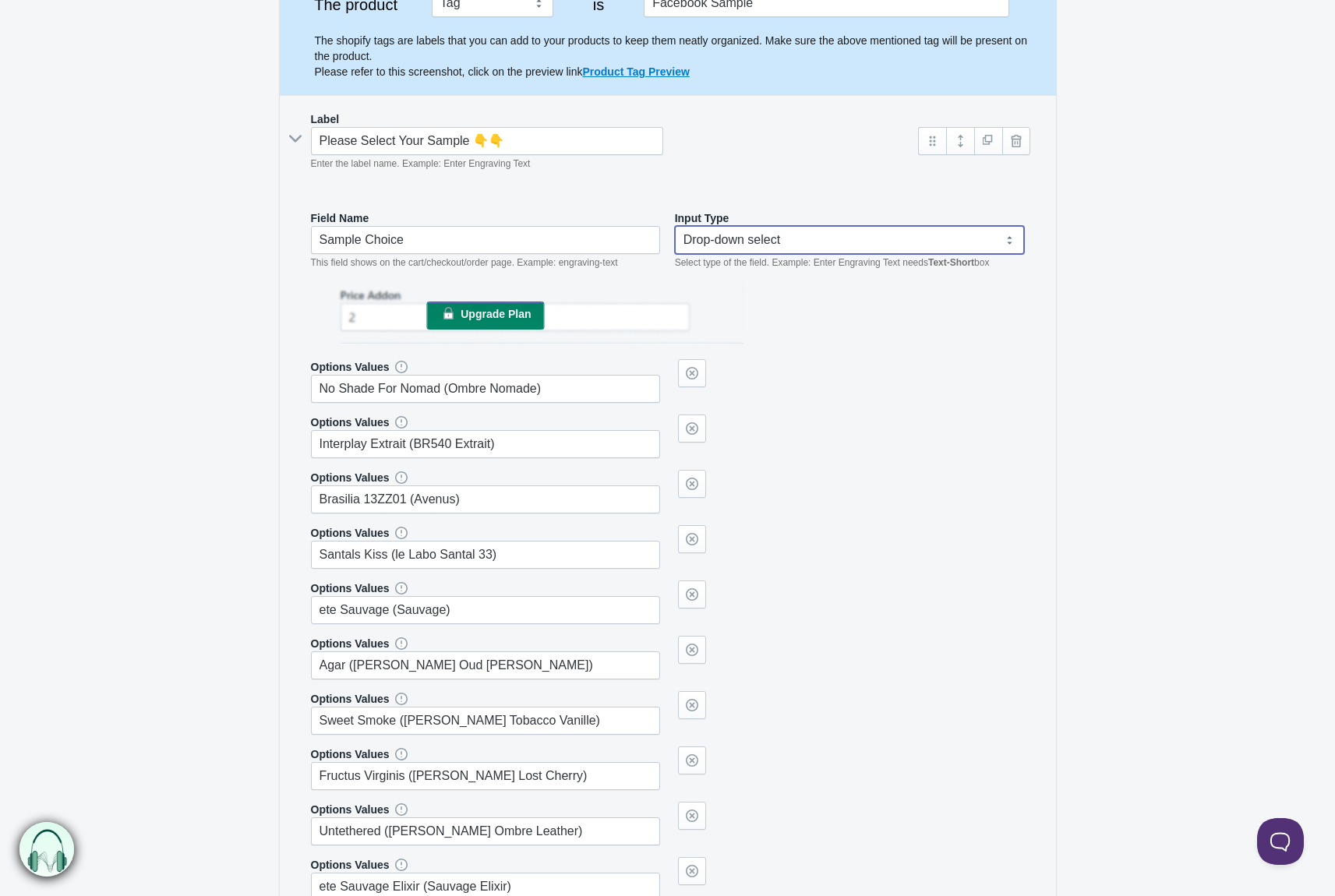
click at [675, 226] on select "Text-Short Text-Long Radio button Drop-down select Image Checkbox Datepicker" at bounding box center [850, 240] width 350 height 28
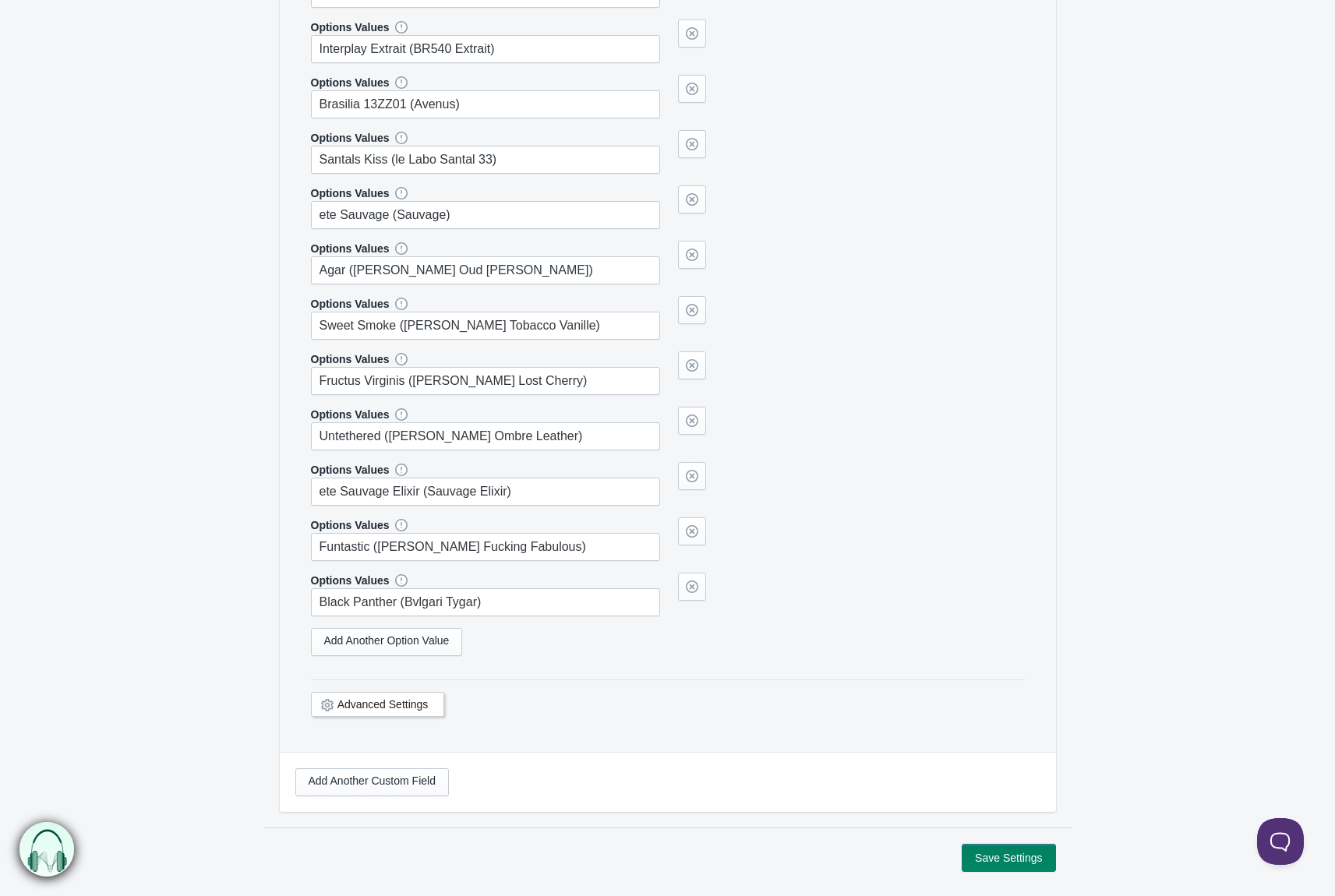
scroll to position [630, 0]
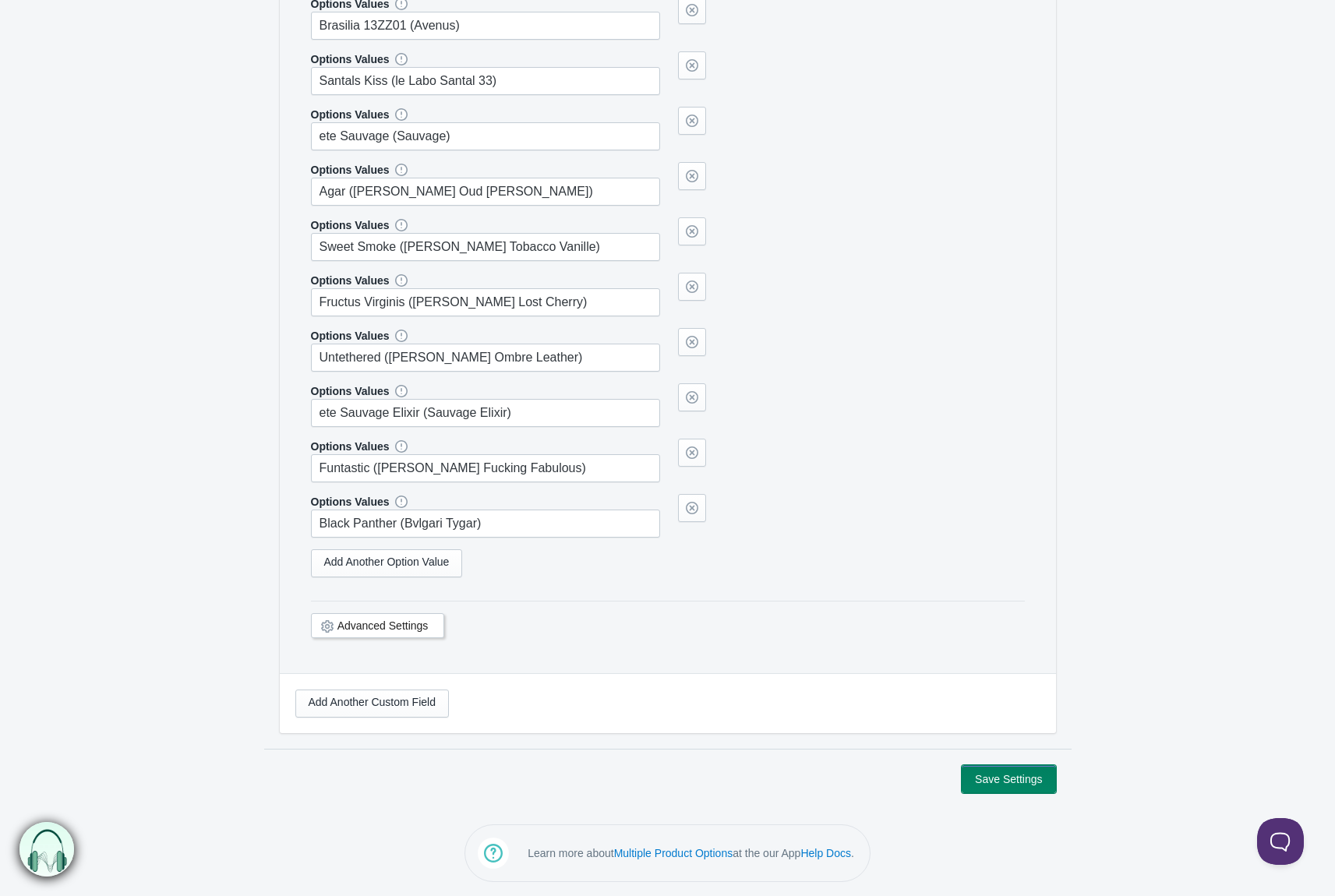
click at [1022, 783] on button "Save Settings" at bounding box center [1008, 779] width 93 height 28
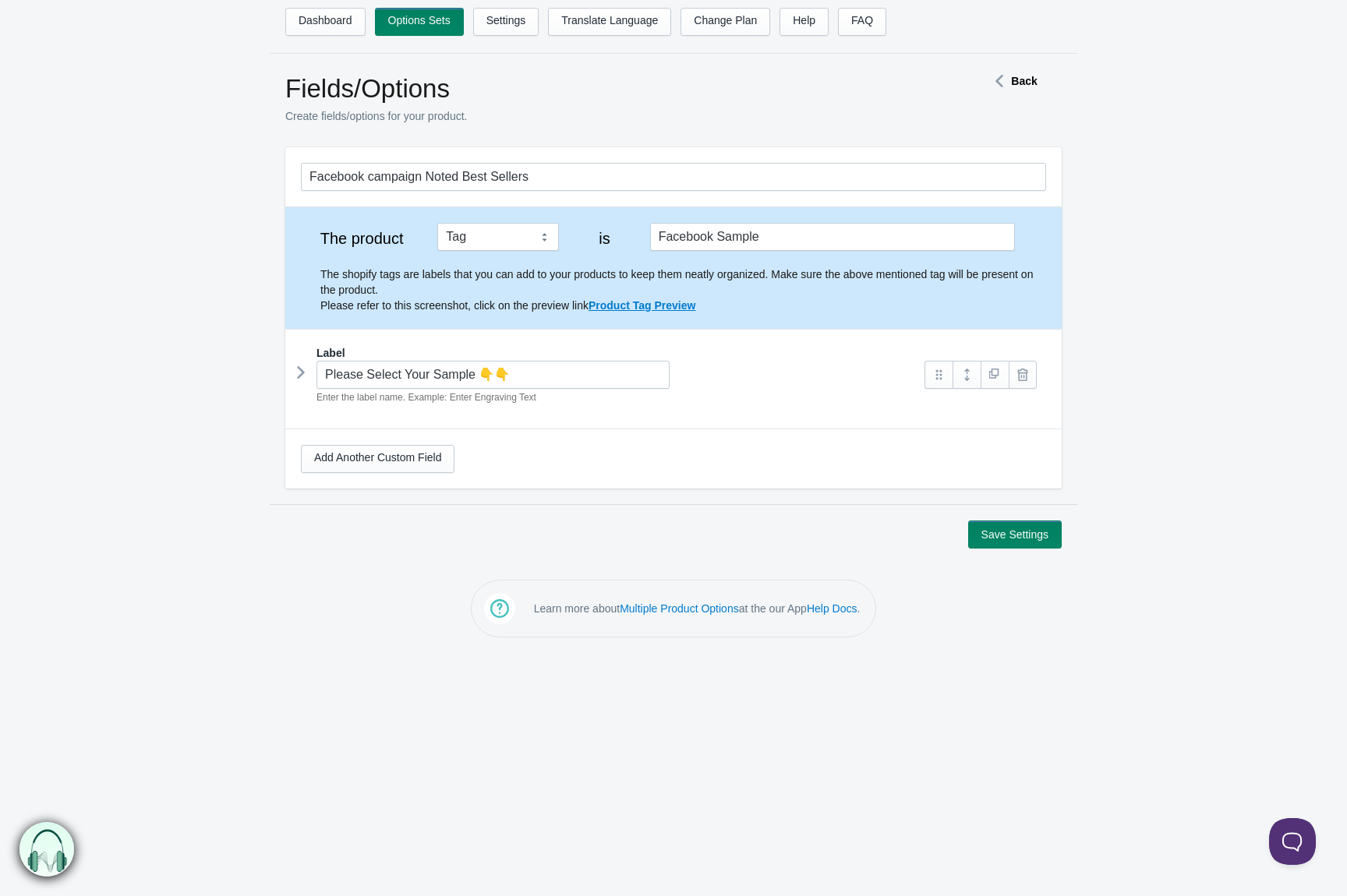
click at [301, 377] on icon at bounding box center [301, 372] width 0 height 24
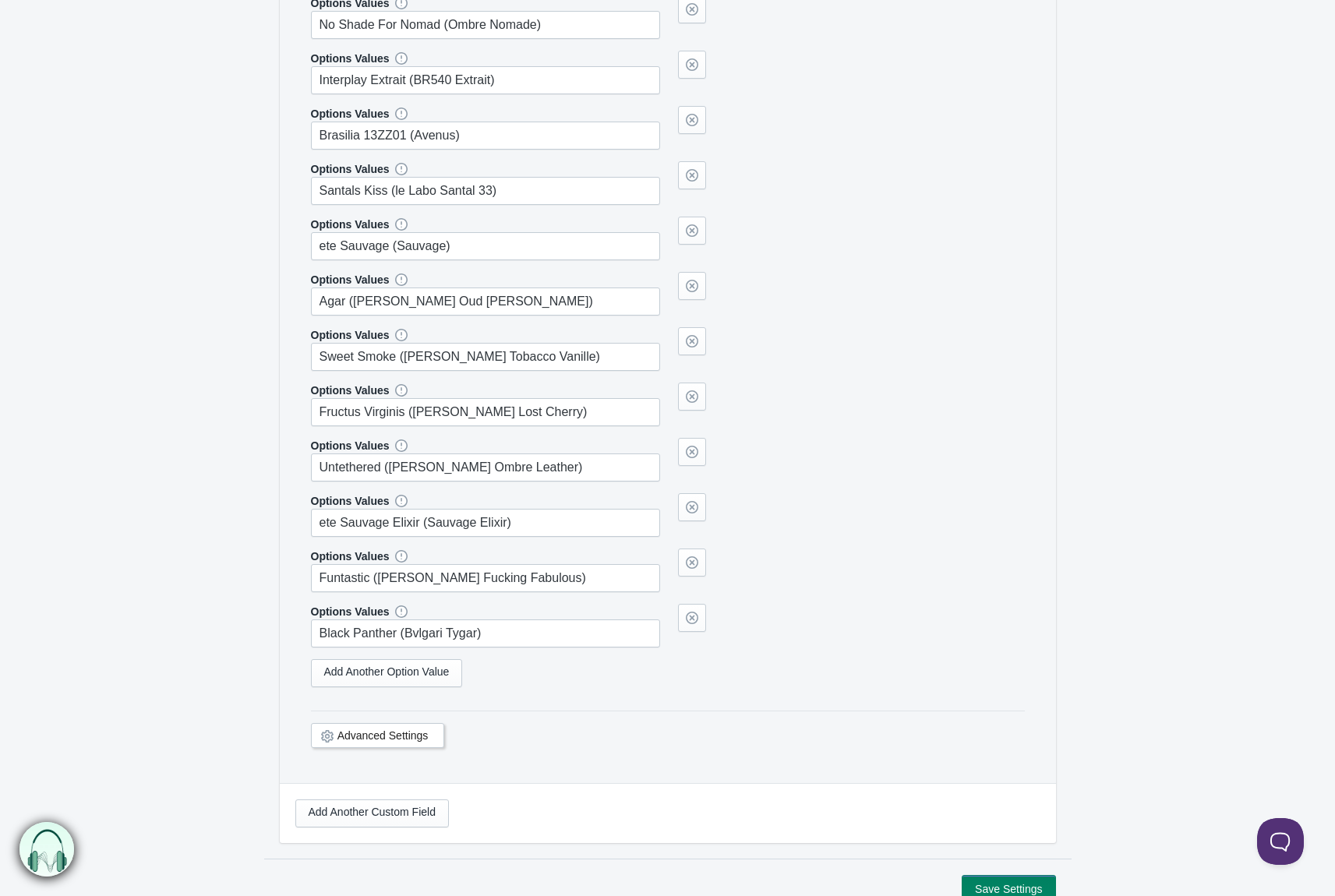
scroll to position [708, 0]
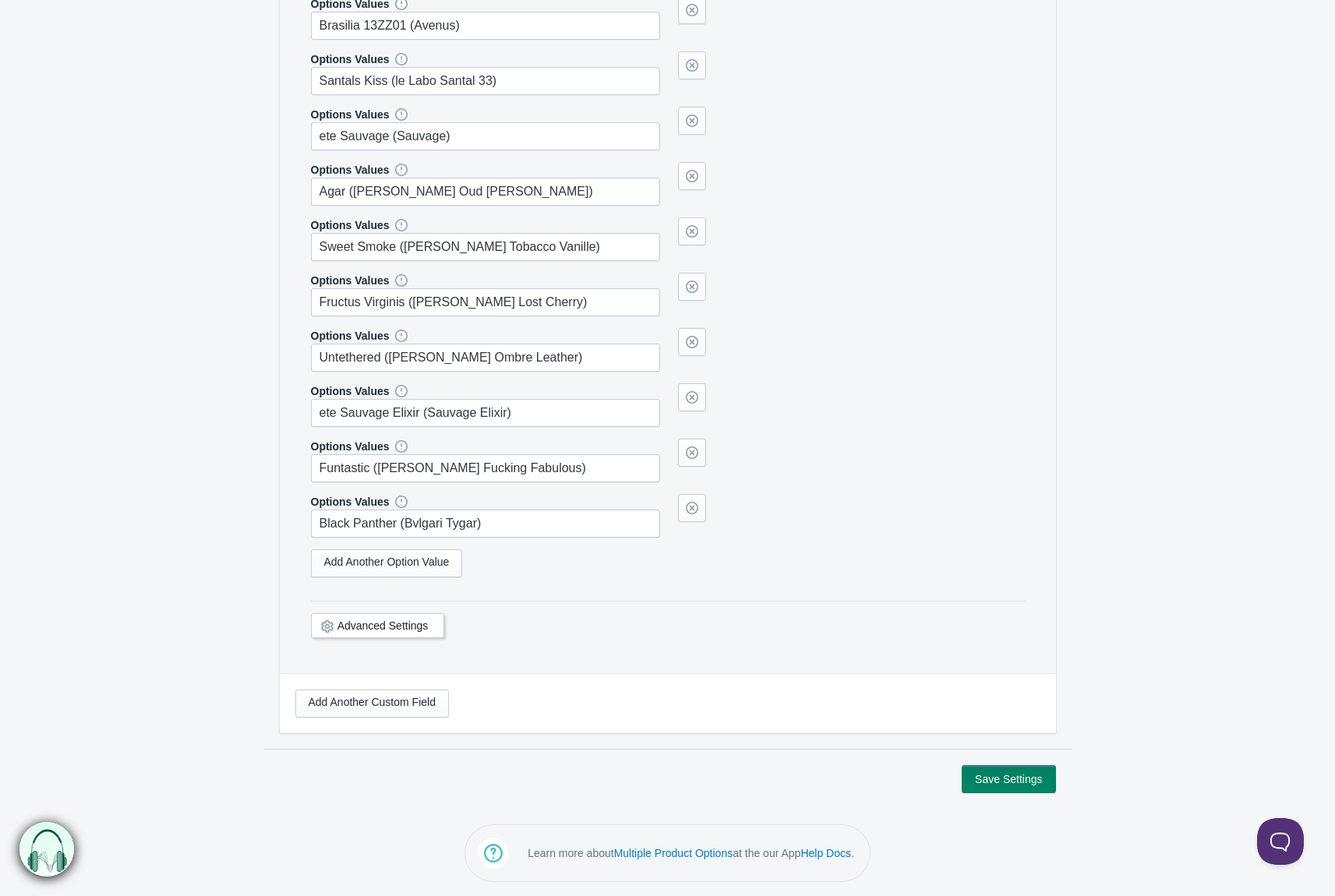
click at [412, 623] on link "Advanced Settings" at bounding box center [383, 626] width 91 height 13
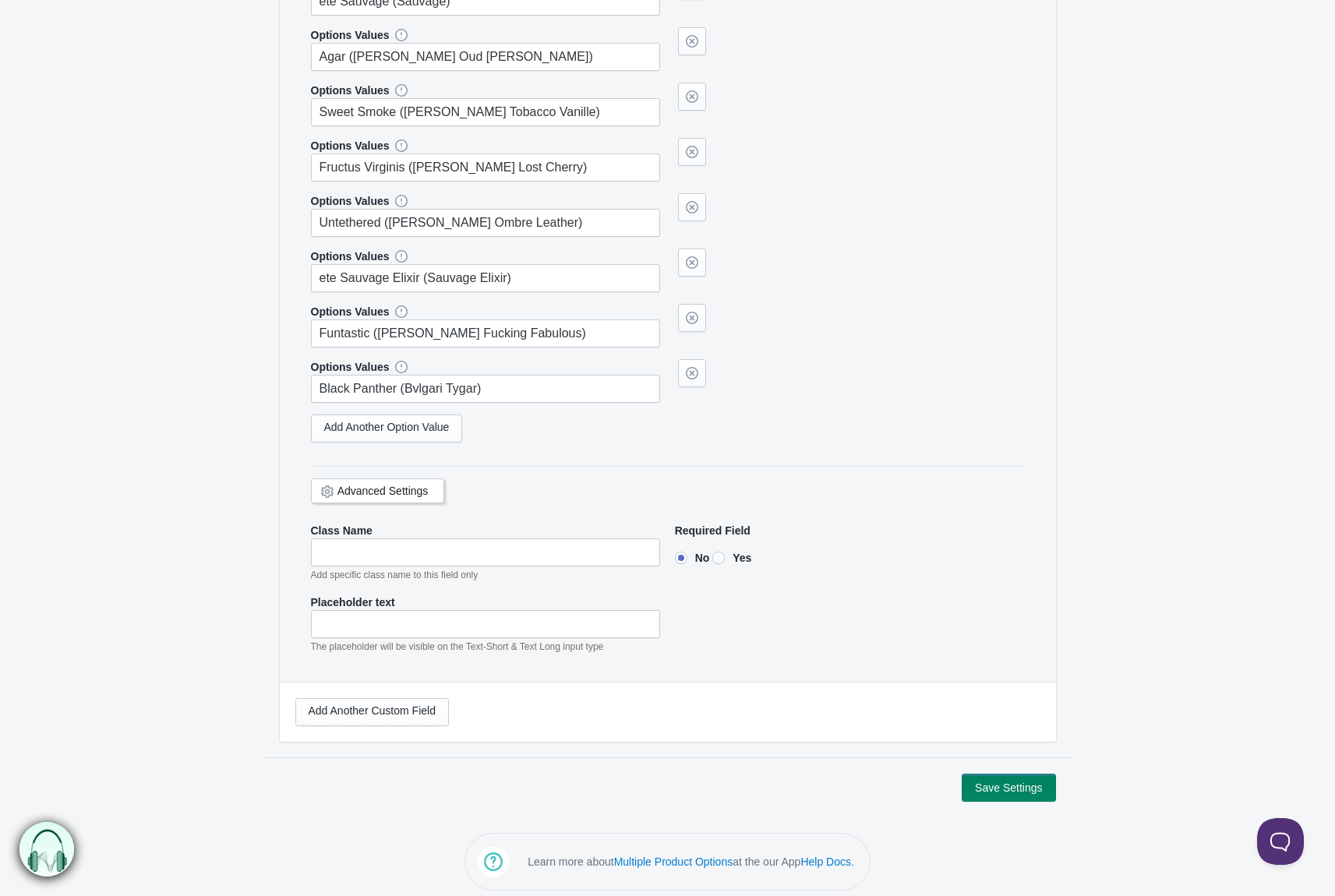
scroll to position [849, 0]
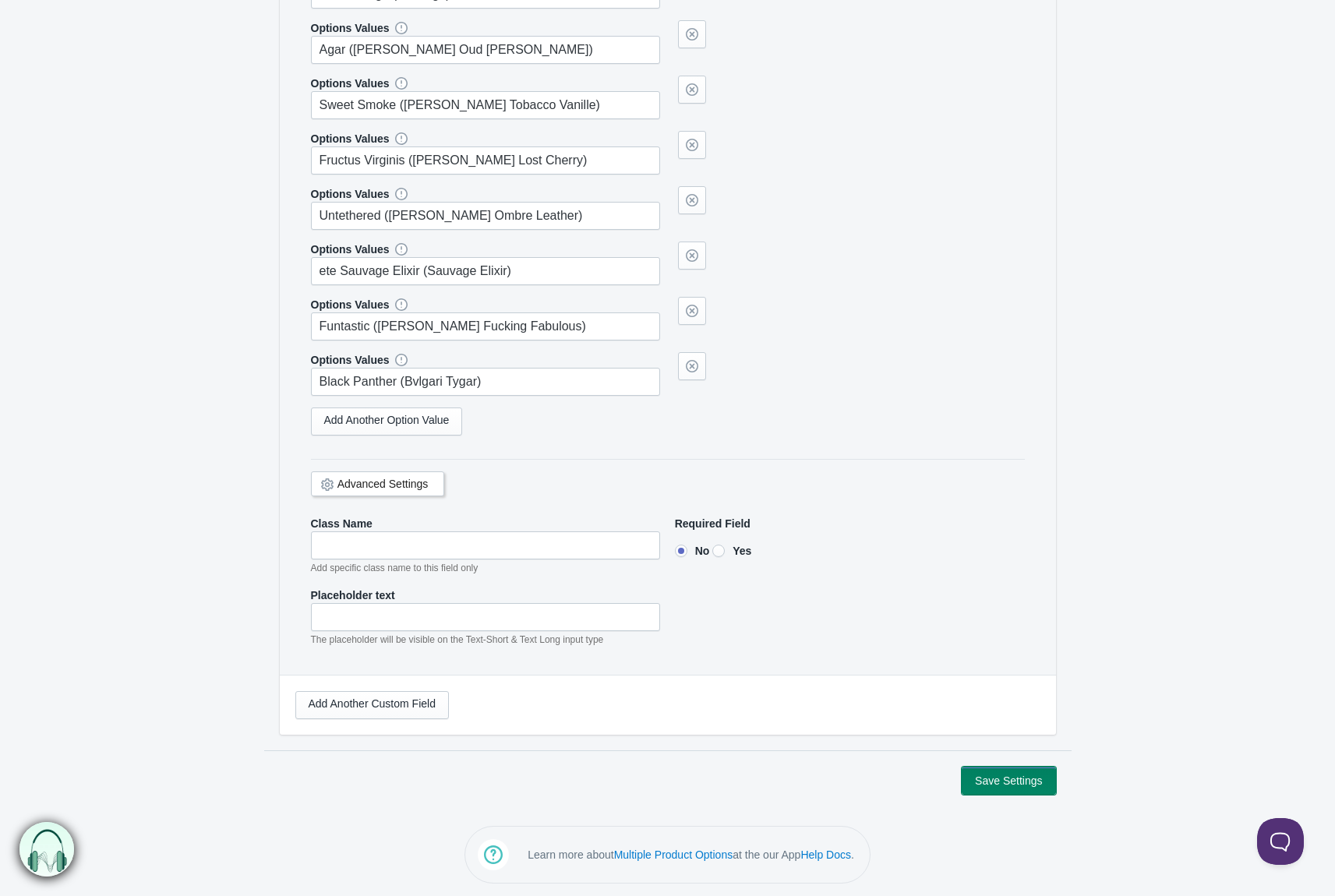
click at [1017, 779] on button "Save Settings" at bounding box center [1008, 781] width 93 height 28
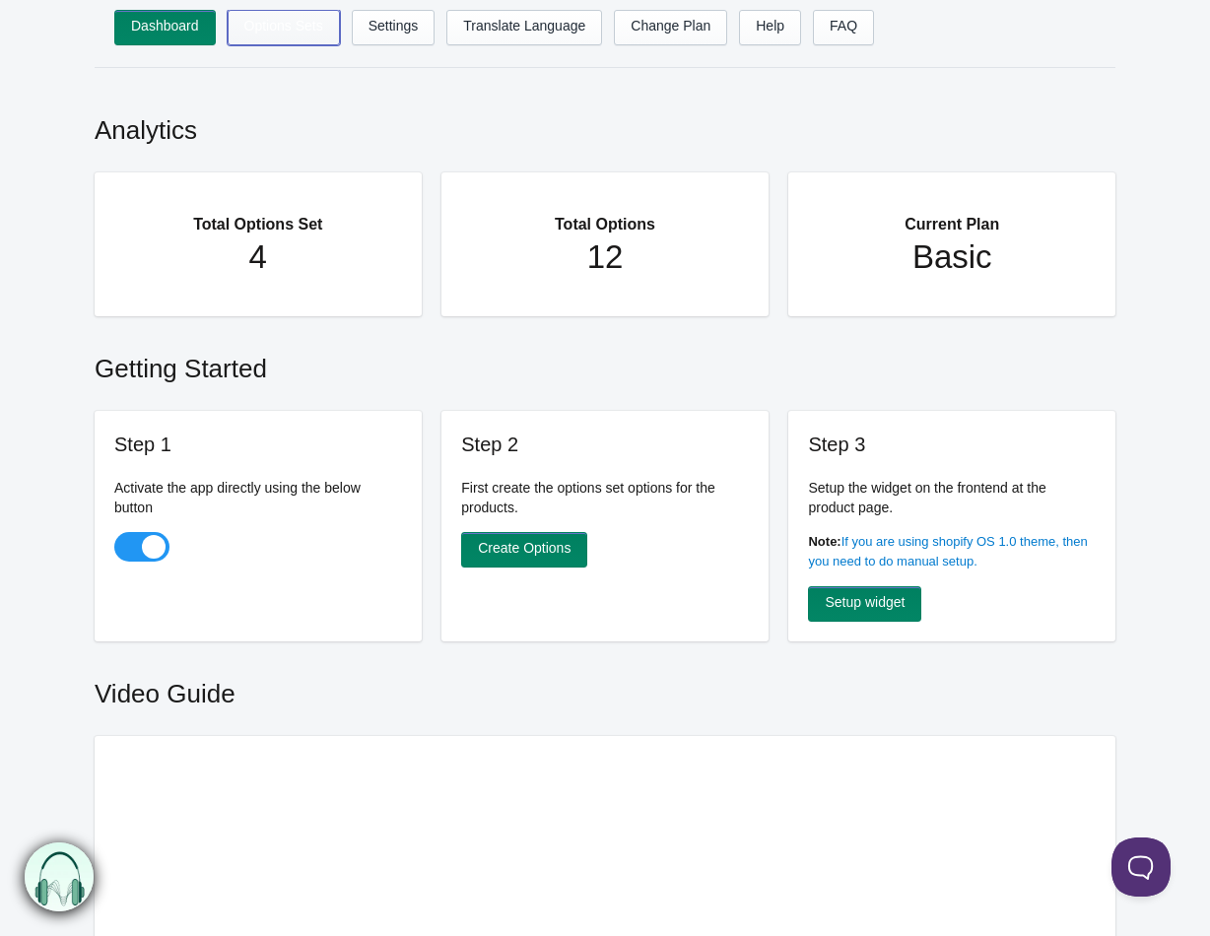
click at [285, 23] on link "Options Sets" at bounding box center [284, 27] width 112 height 35
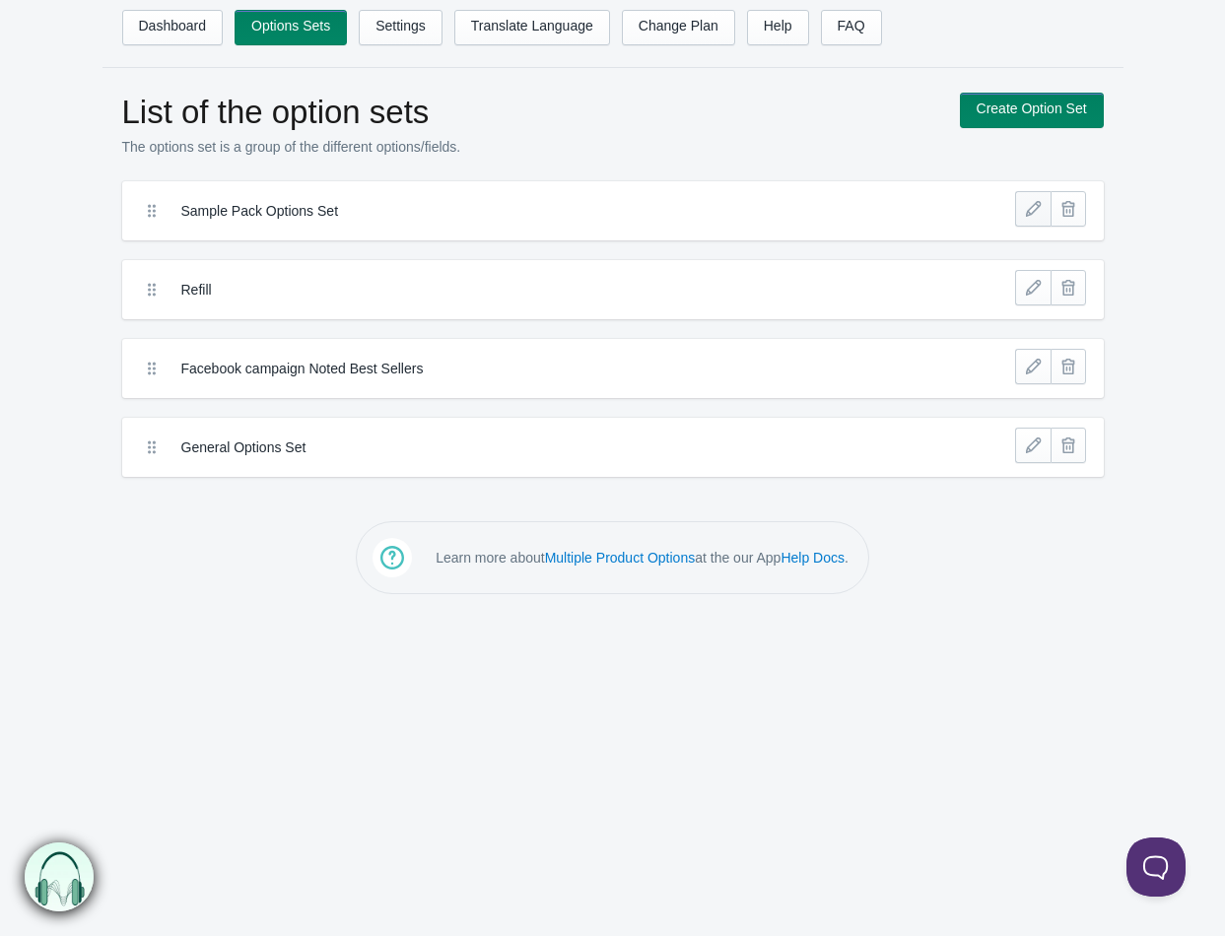
click at [1031, 221] on link at bounding box center [1032, 208] width 35 height 35
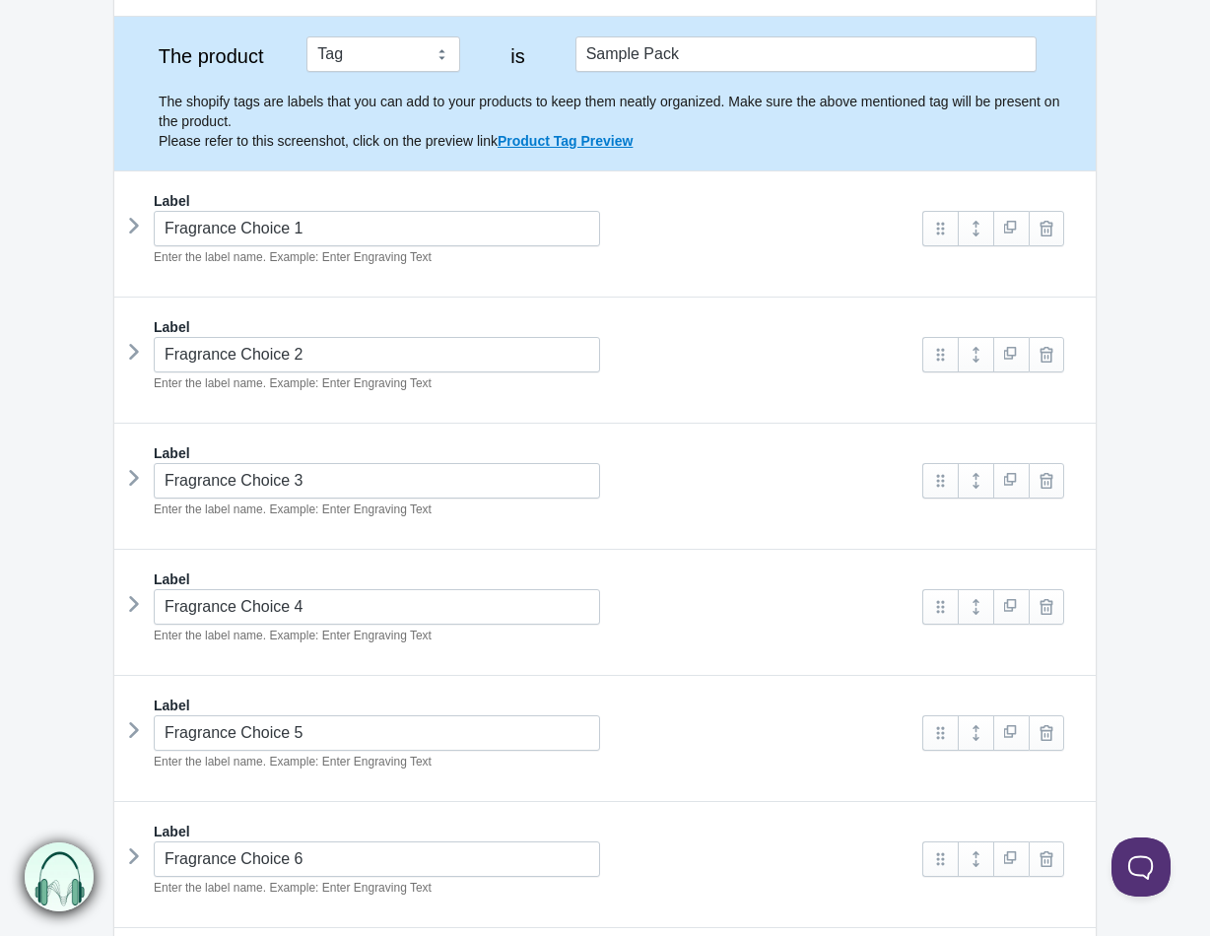
scroll to position [514, 0]
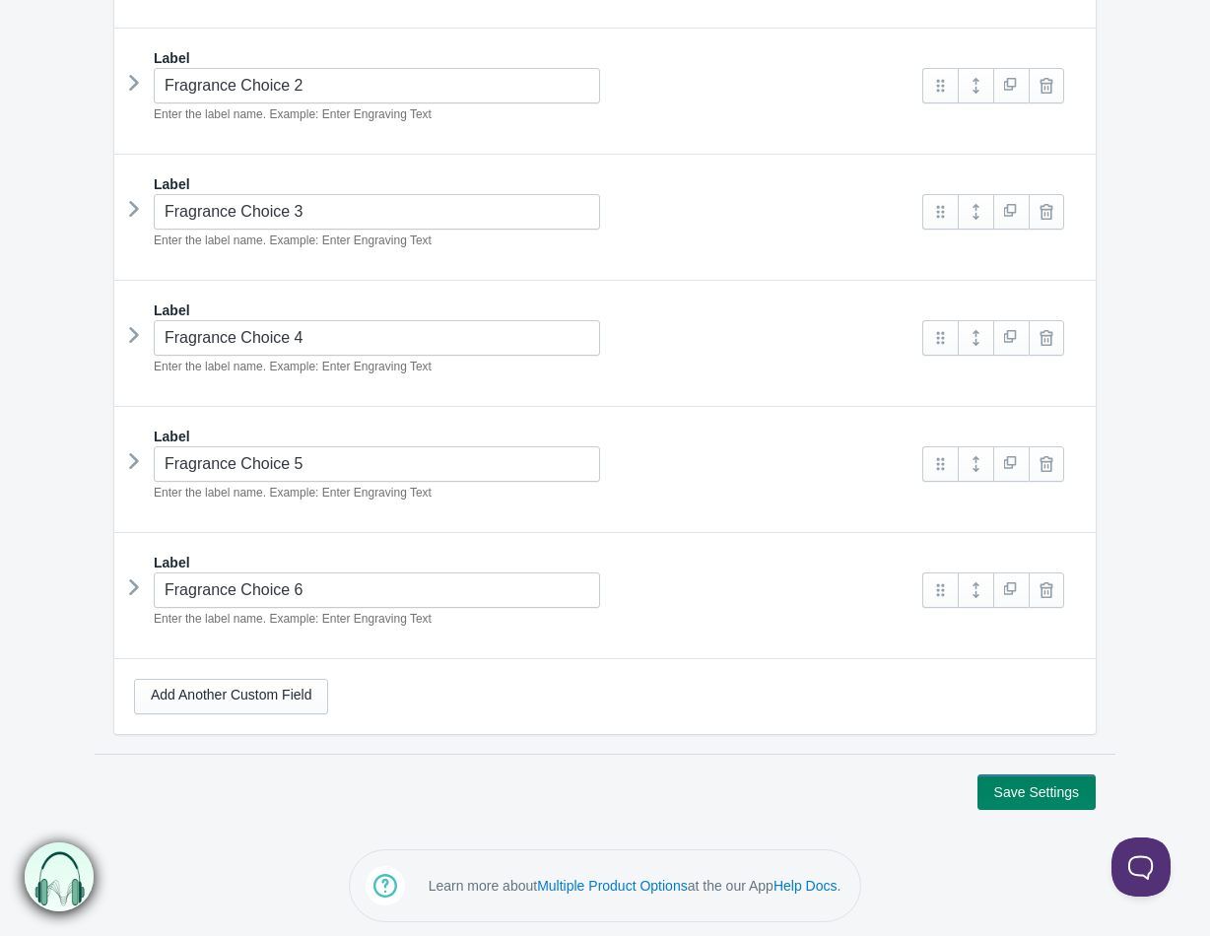
click at [134, 581] on icon at bounding box center [134, 588] width 0 height 30
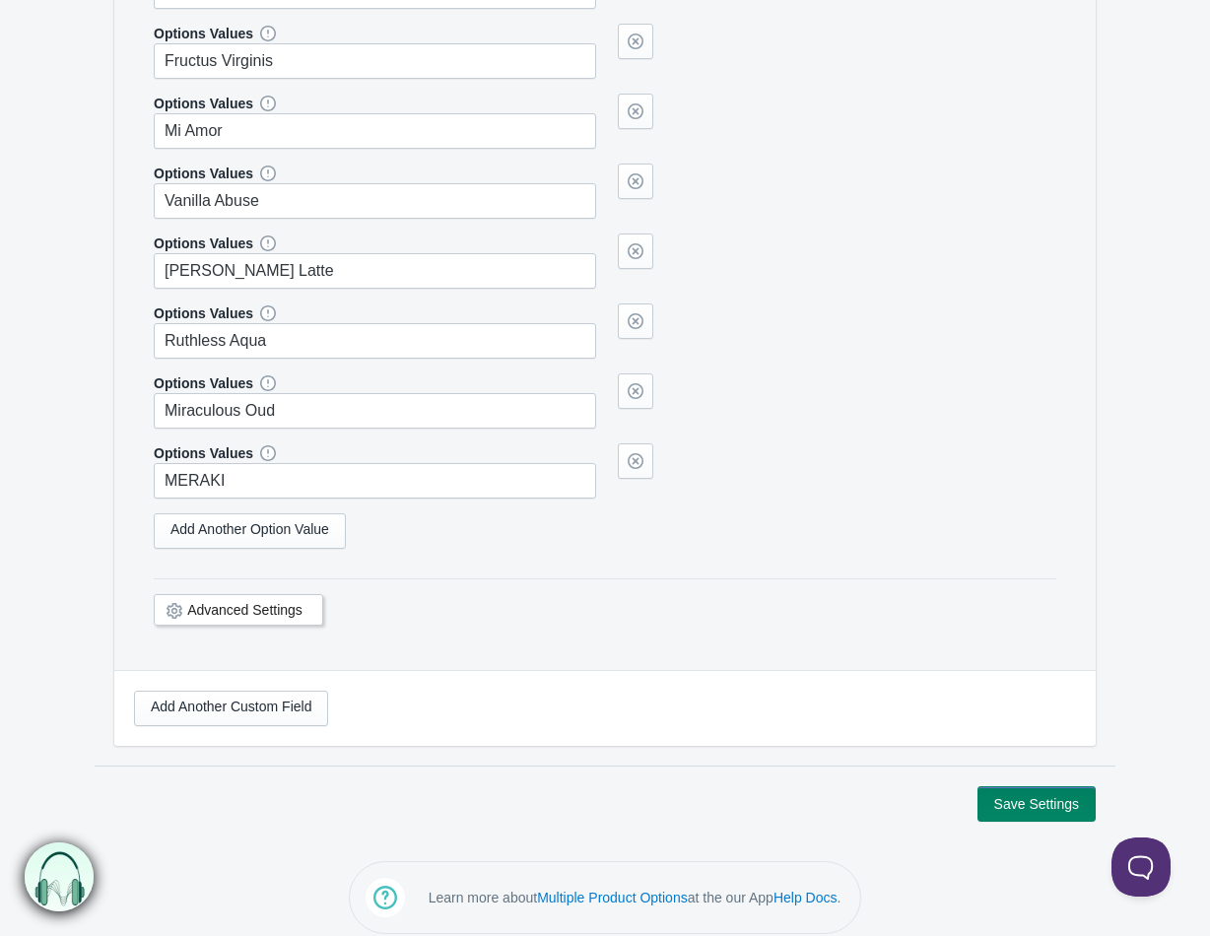
scroll to position [12494, 0]
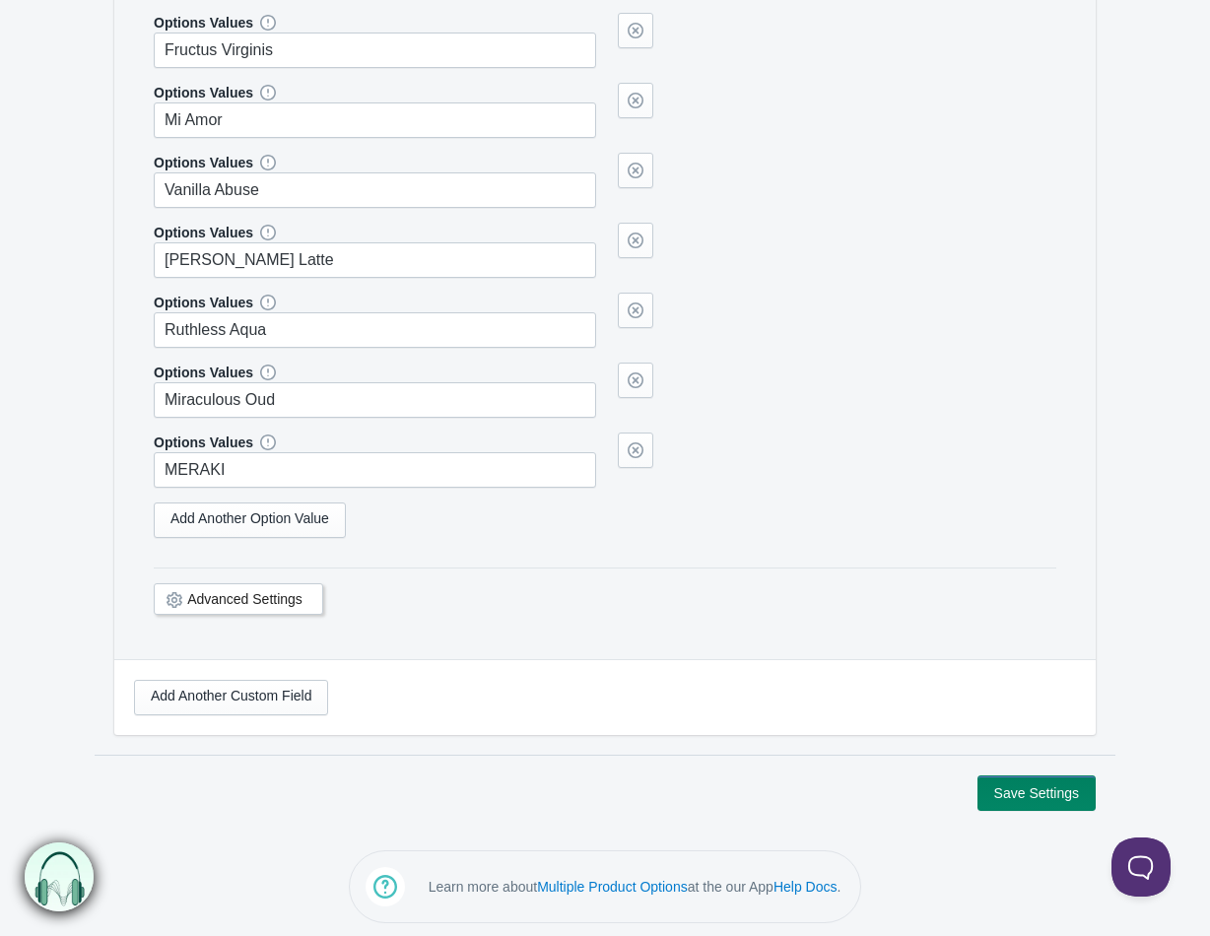
click at [261, 598] on link "Advanced Settings" at bounding box center [244, 599] width 115 height 16
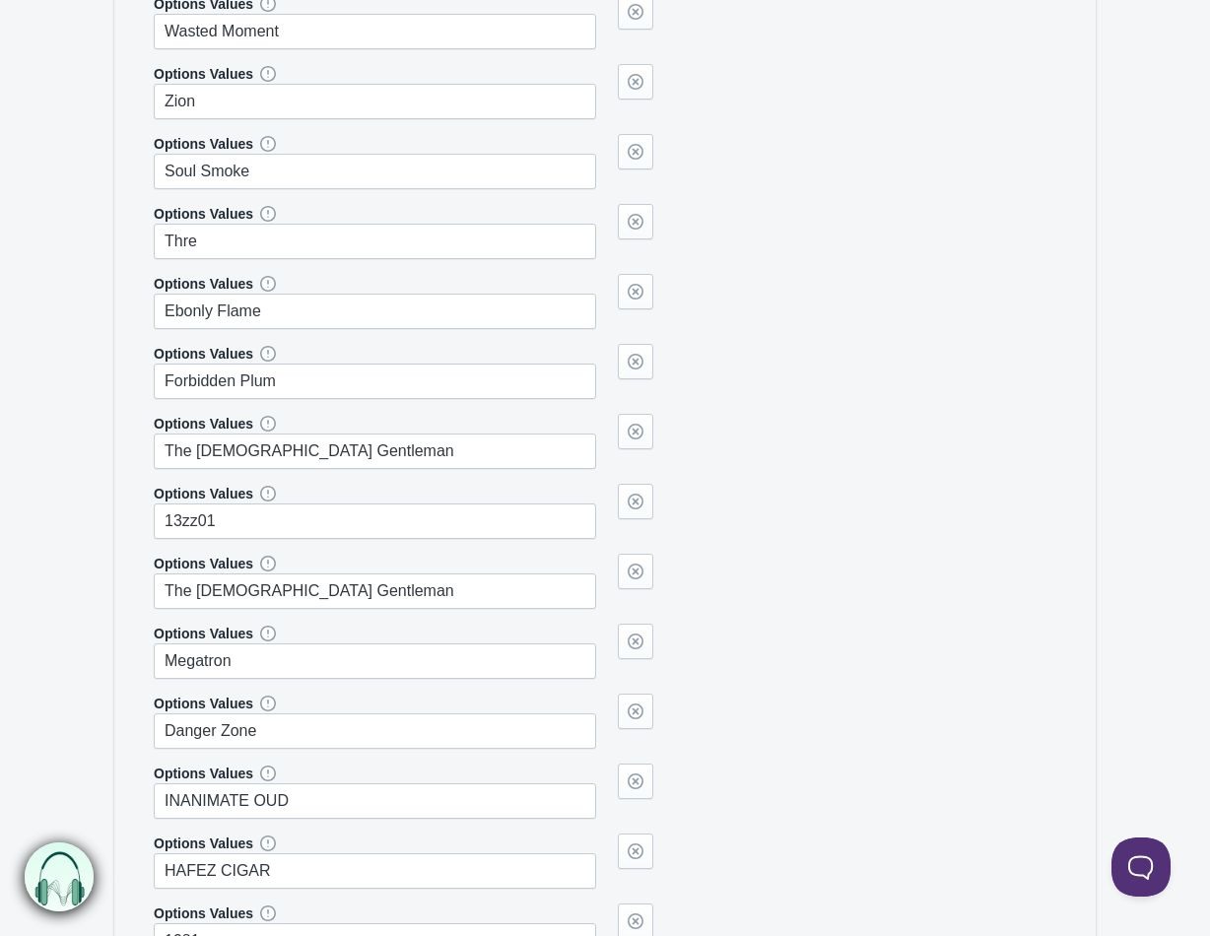
scroll to position [8453, 0]
drag, startPoint x: 63, startPoint y: 191, endPoint x: 74, endPoint y: 180, distance: 15.3
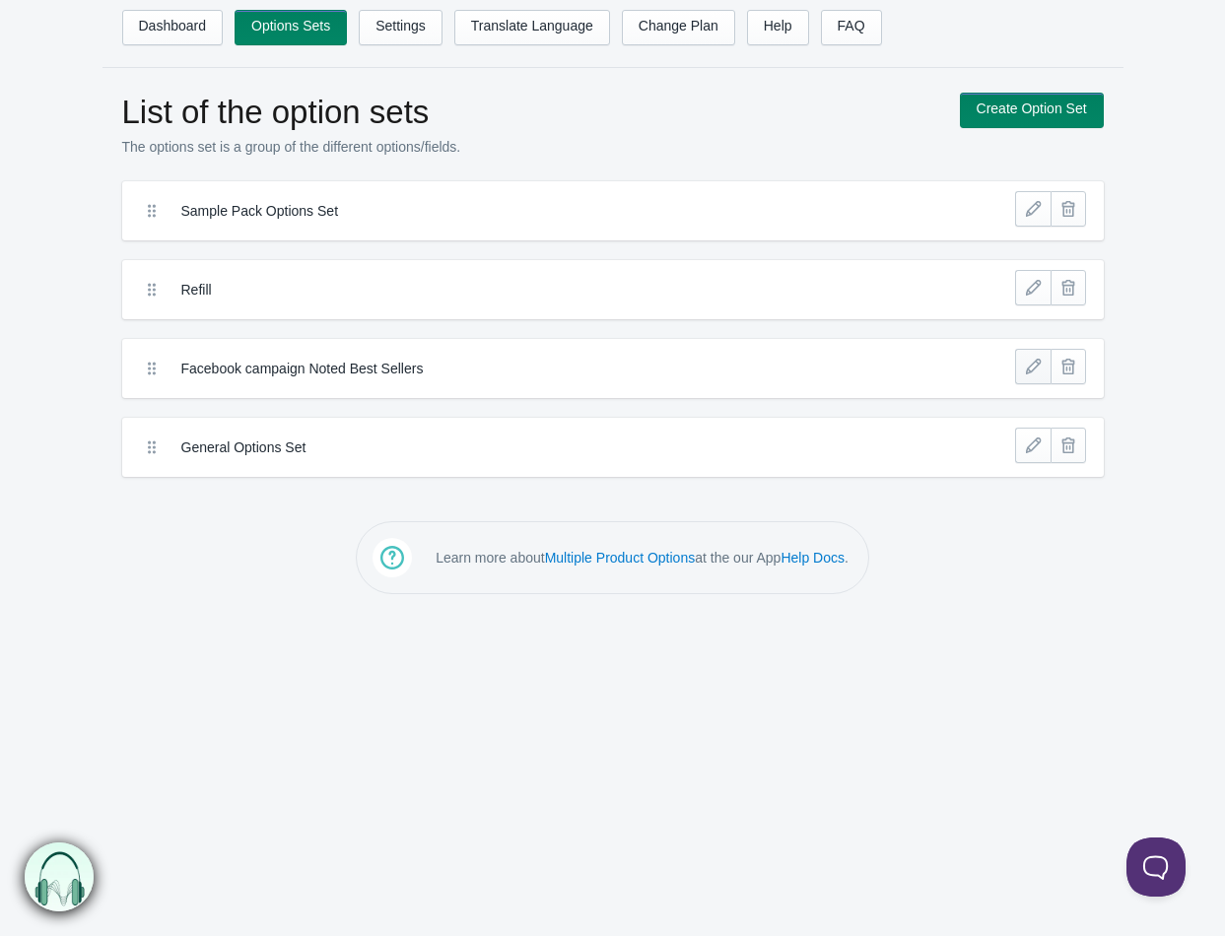
click at [1031, 373] on link at bounding box center [1032, 366] width 35 height 35
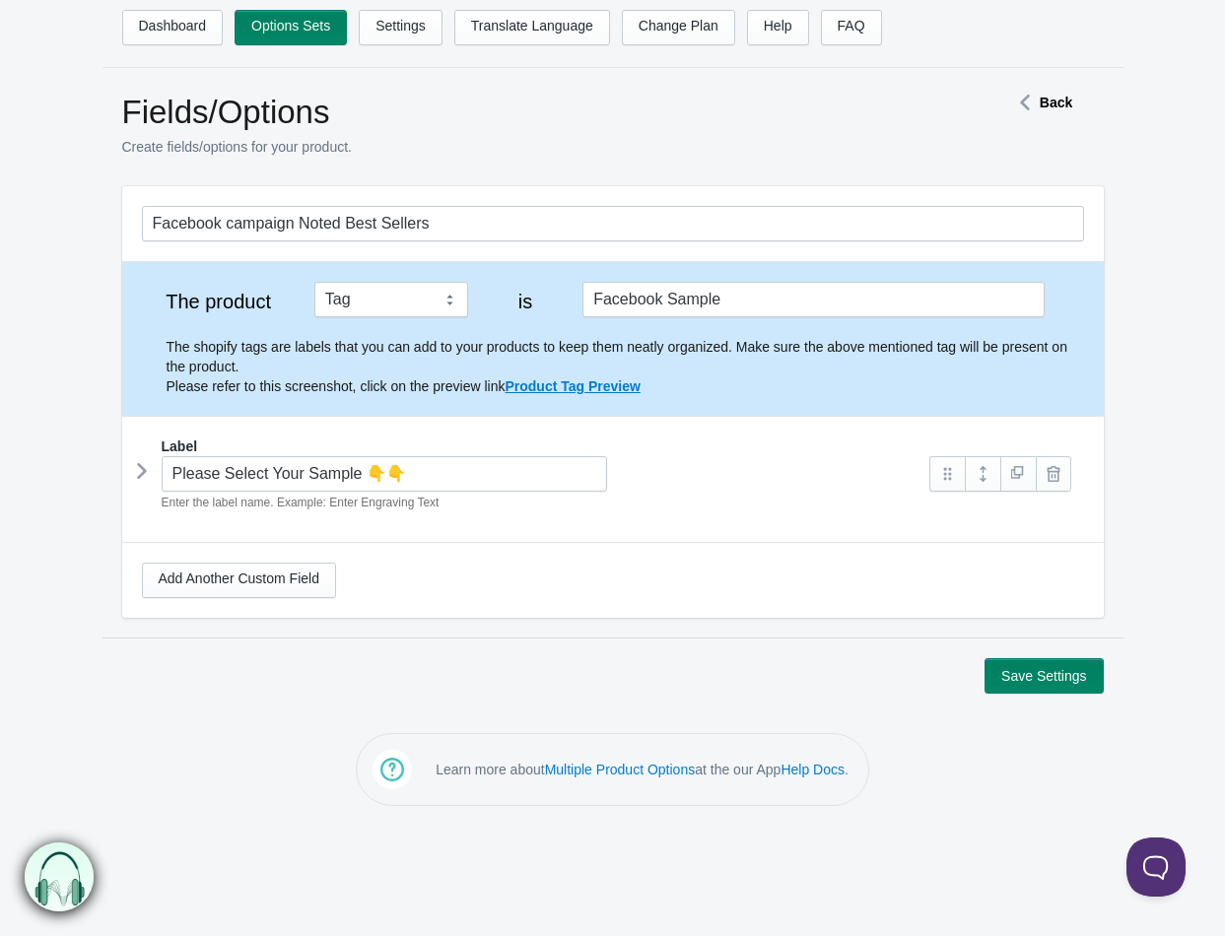
click at [142, 468] on icon at bounding box center [142, 471] width 0 height 30
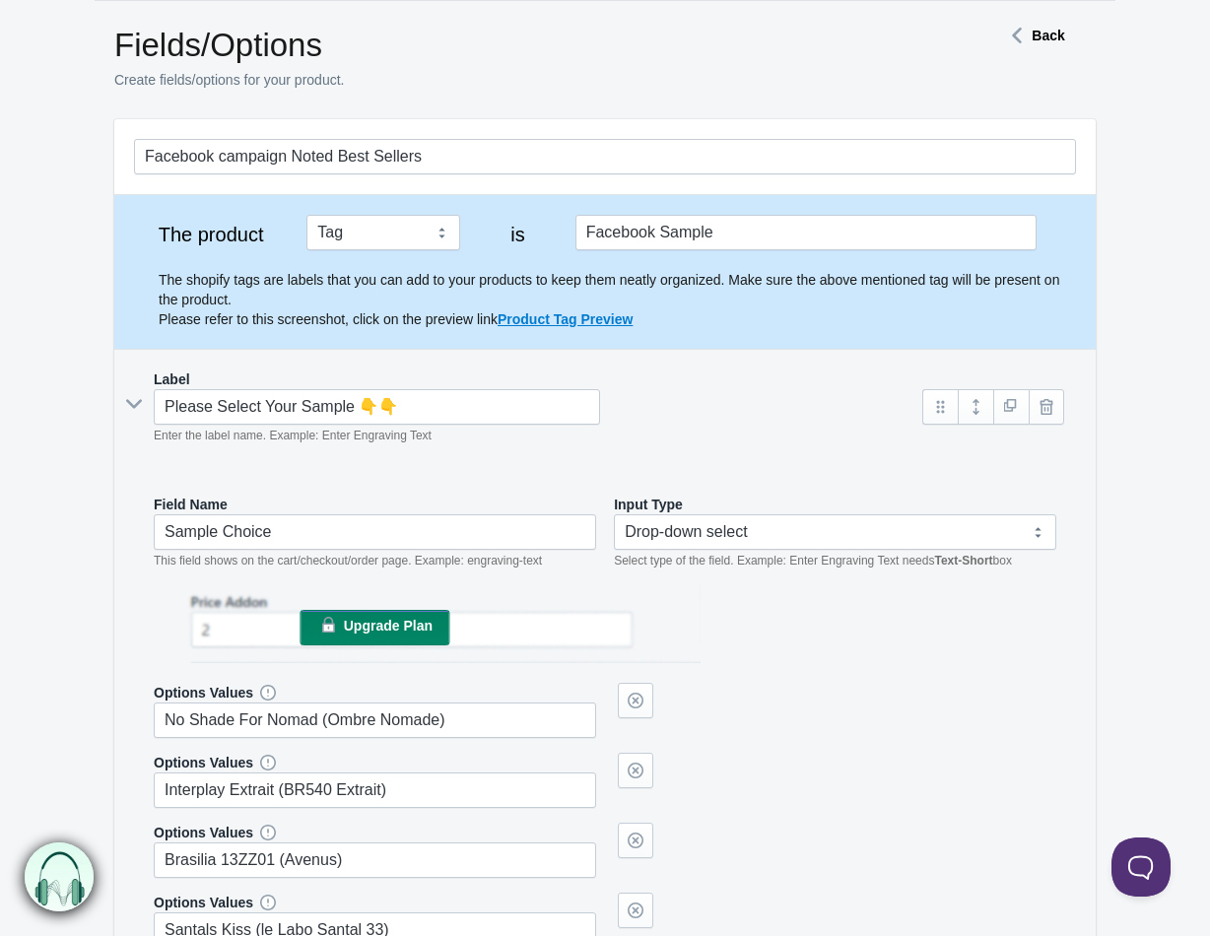
scroll to position [197, 0]
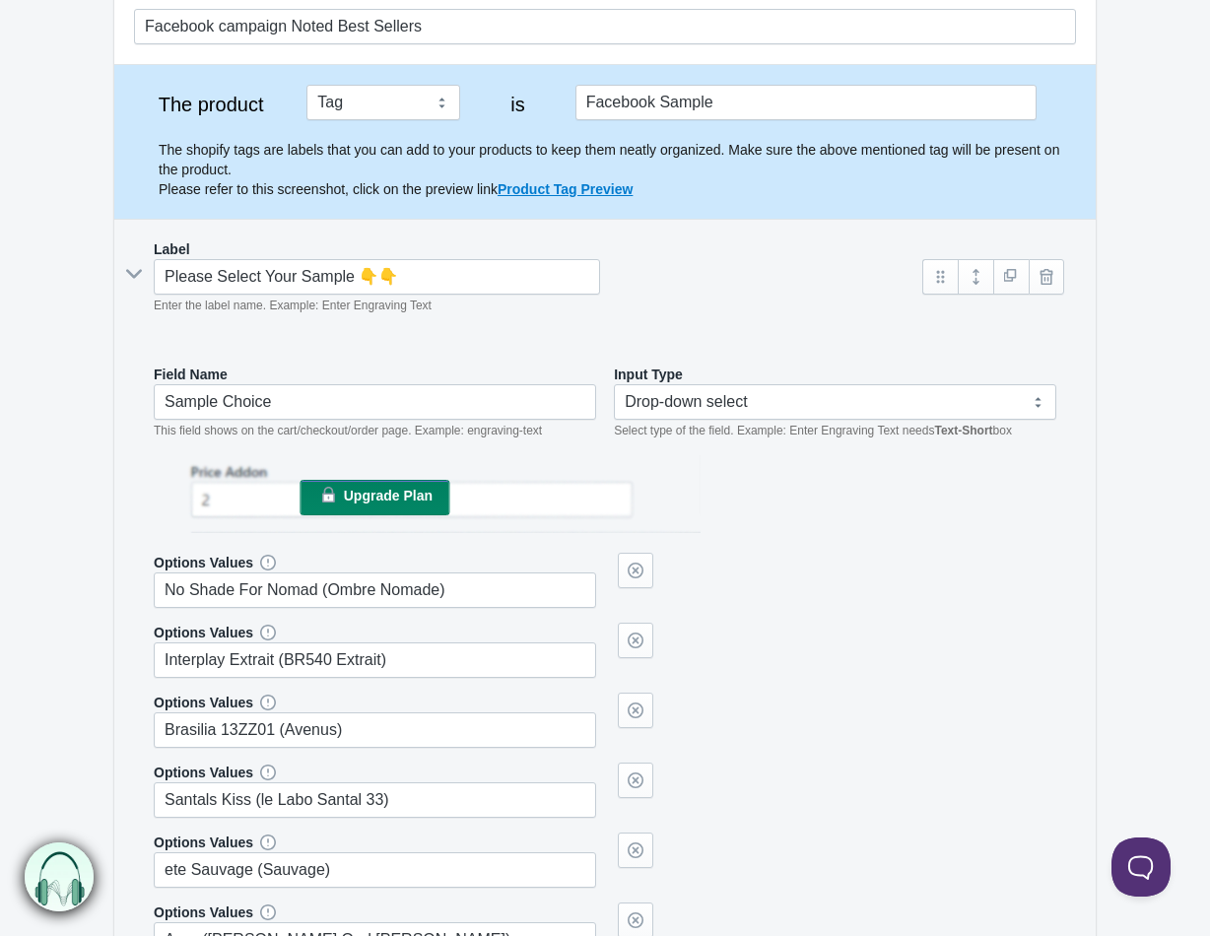
click at [391, 501] on span "Upgrade Plan" at bounding box center [388, 496] width 89 height 16
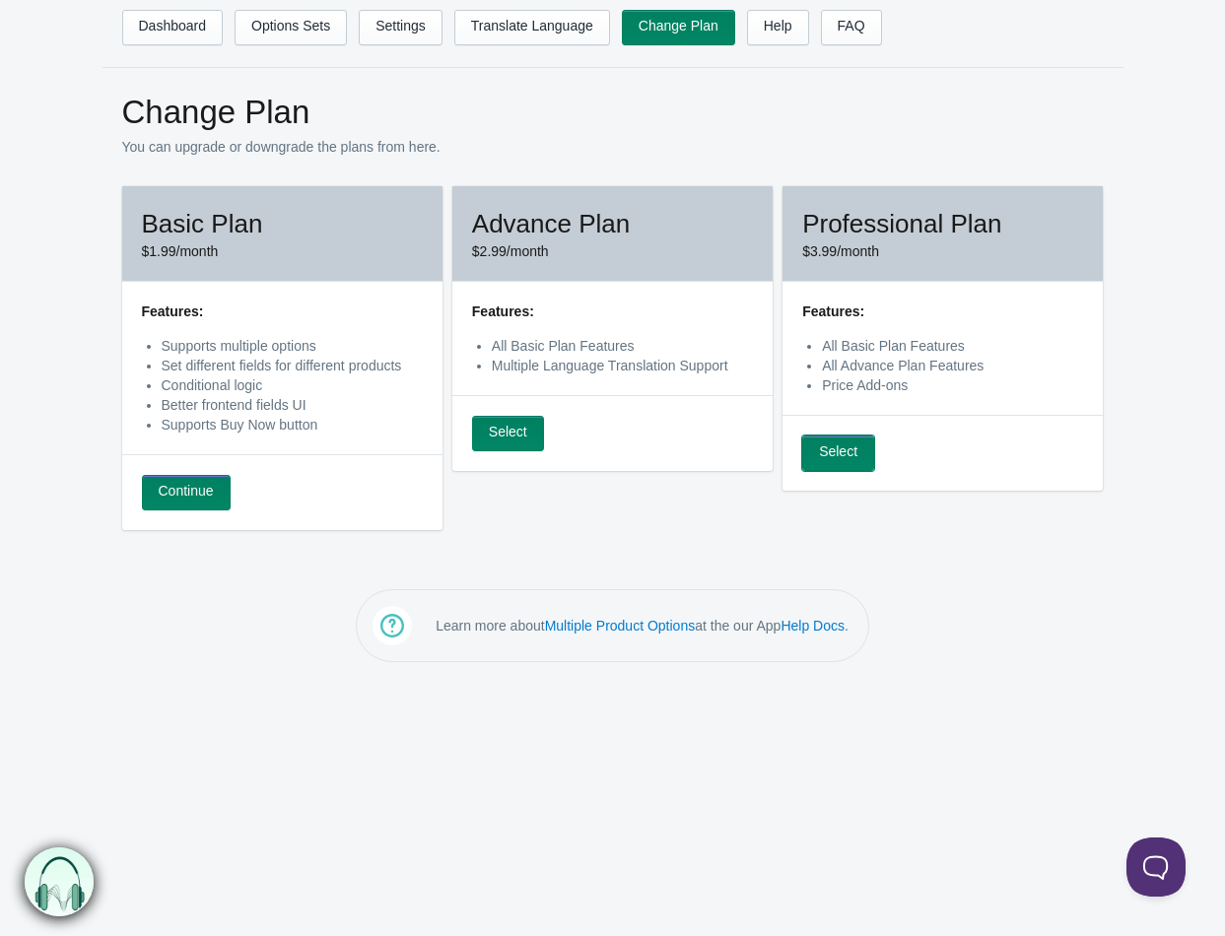
click at [850, 455] on link "Select" at bounding box center [838, 453] width 72 height 35
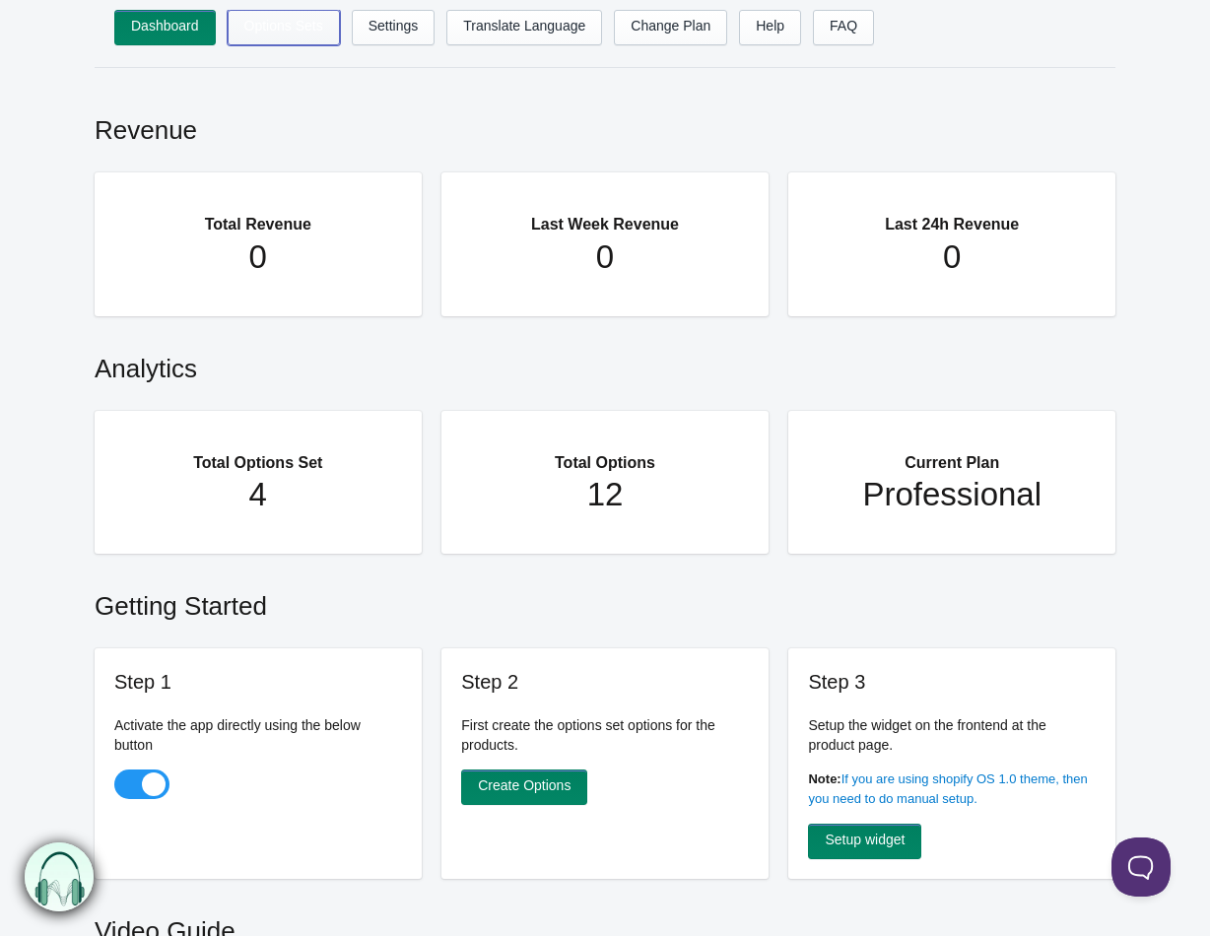
click at [288, 21] on link "Options Sets" at bounding box center [284, 27] width 112 height 35
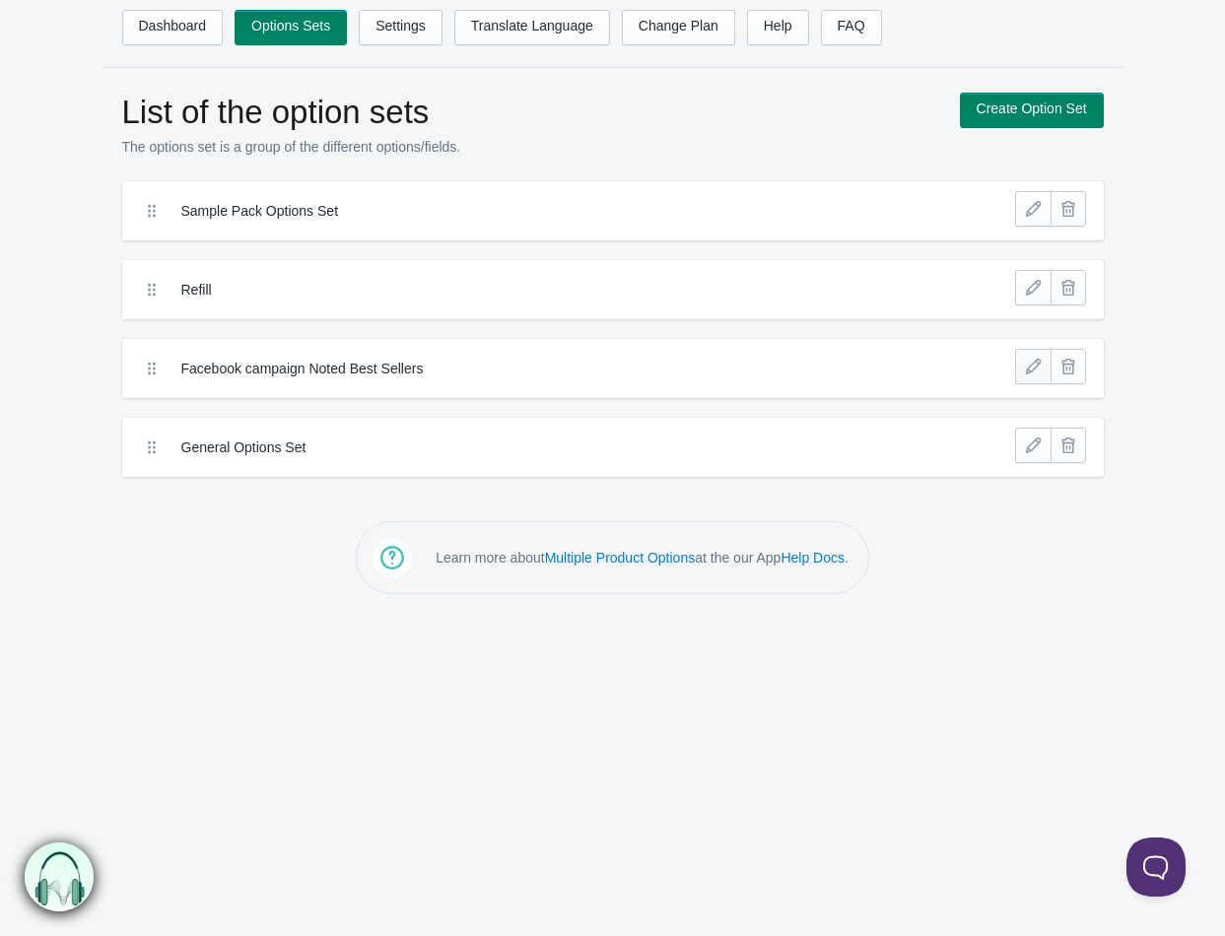
click at [1031, 365] on link at bounding box center [1032, 366] width 35 height 35
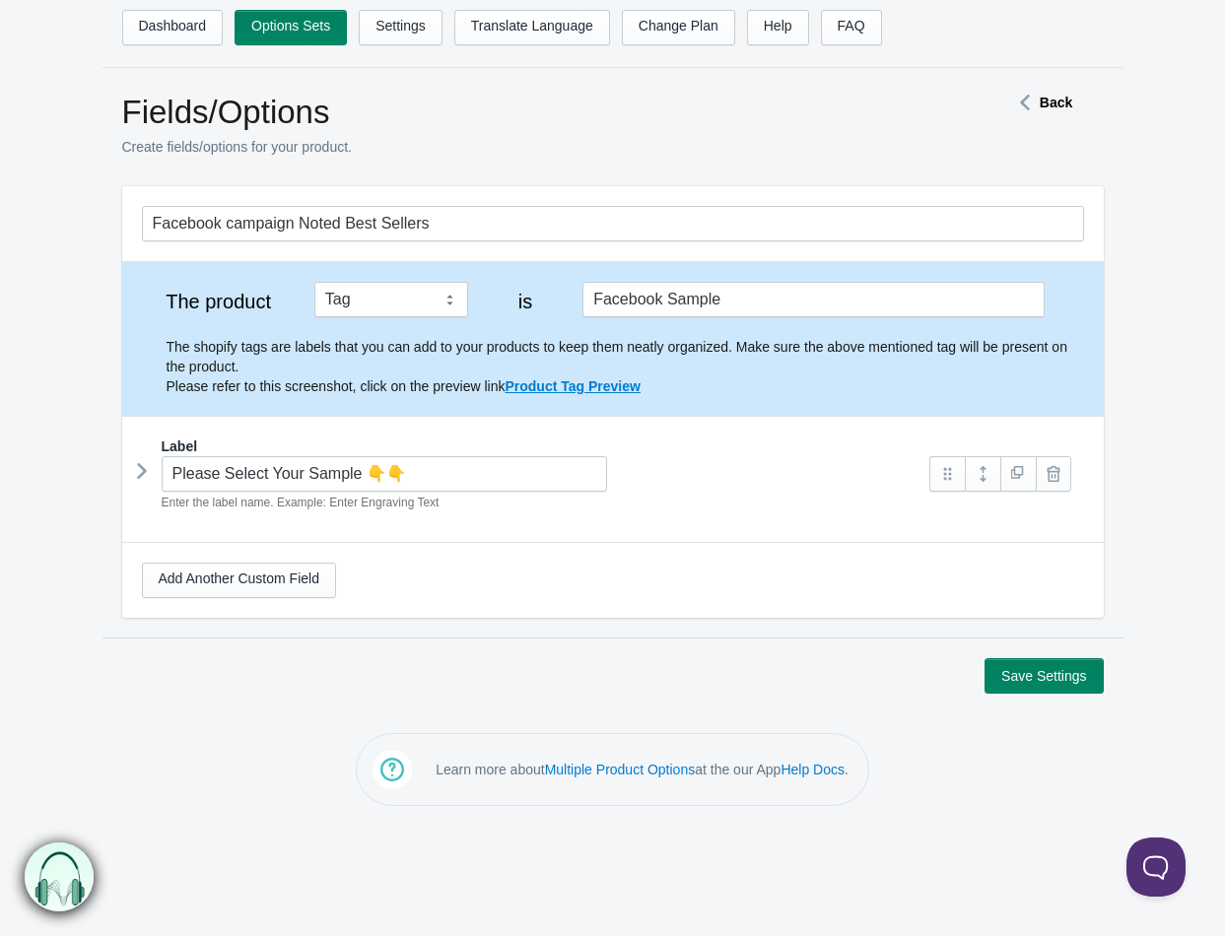
click at [142, 473] on icon at bounding box center [142, 471] width 0 height 30
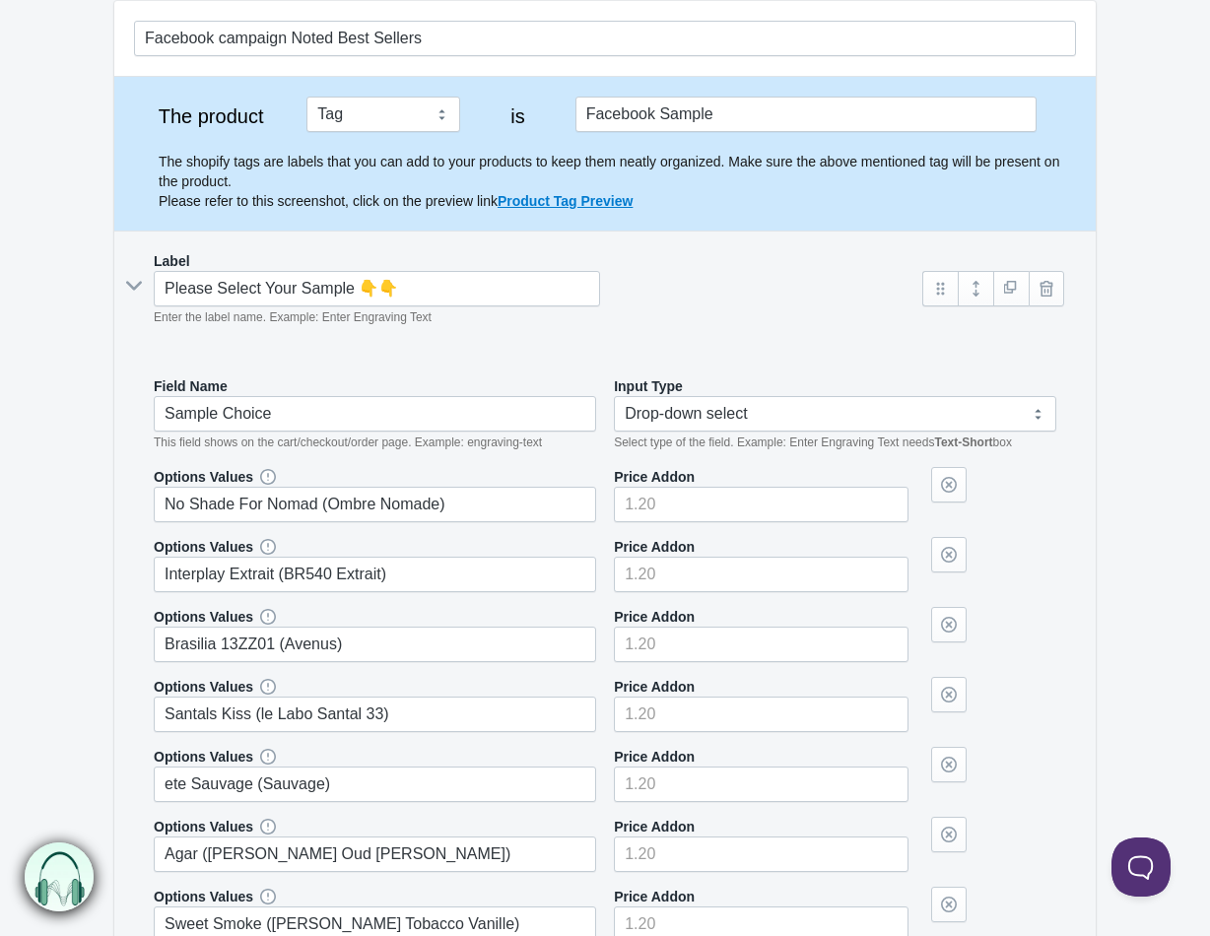
scroll to position [296, 0]
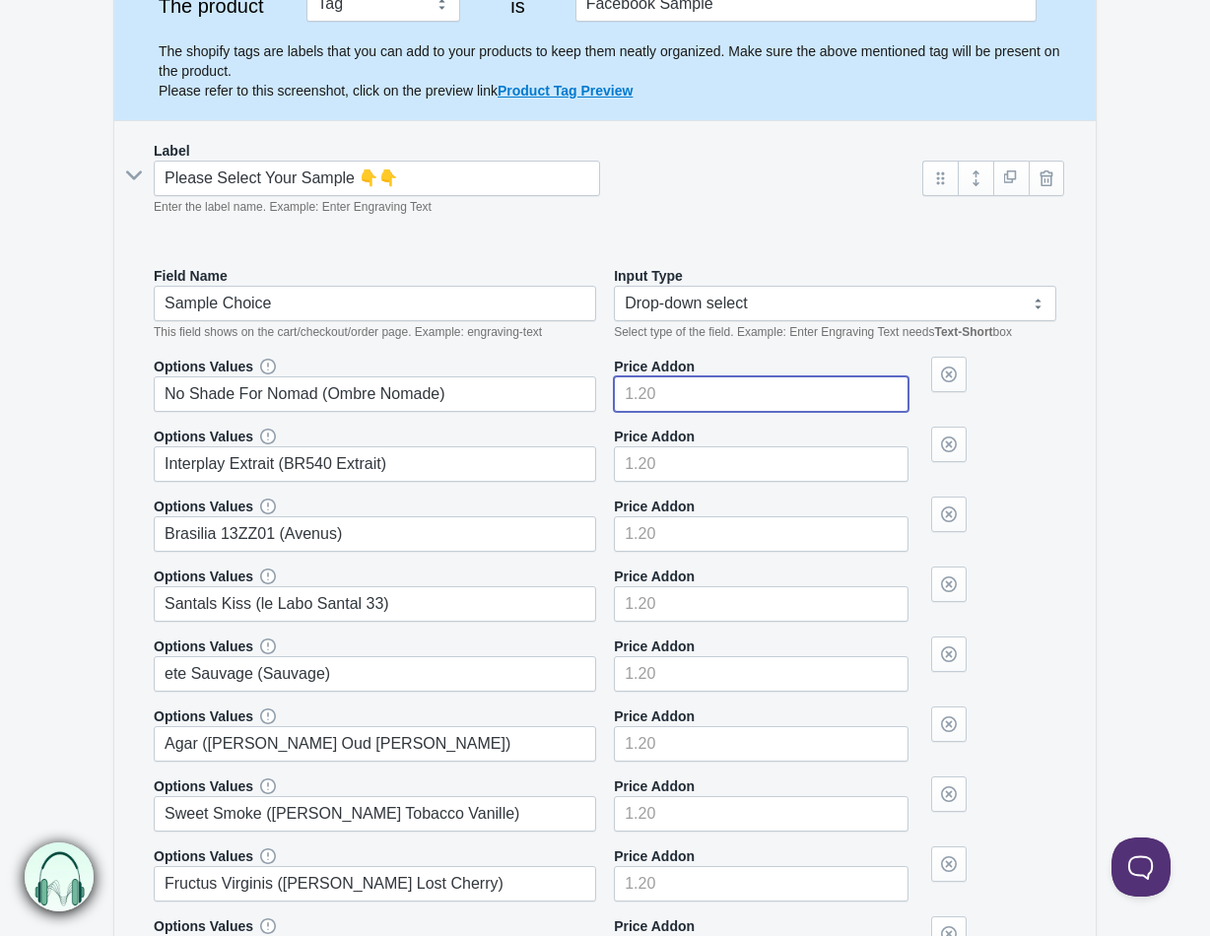
click at [721, 394] on input"] "number" at bounding box center [761, 393] width 295 height 35
type input"] "5"
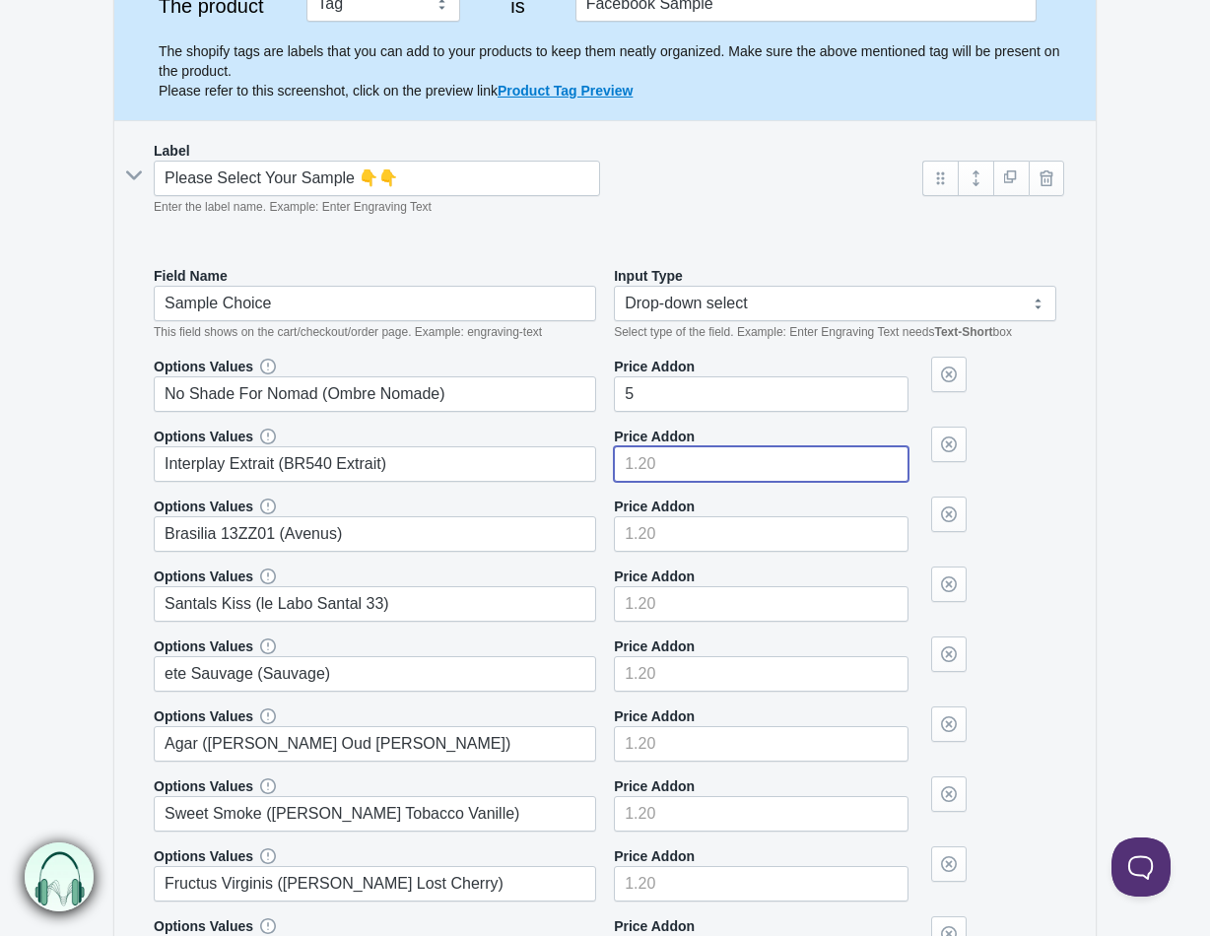
click at [734, 470] on input"] "number" at bounding box center [761, 463] width 295 height 35
type input"] "5"
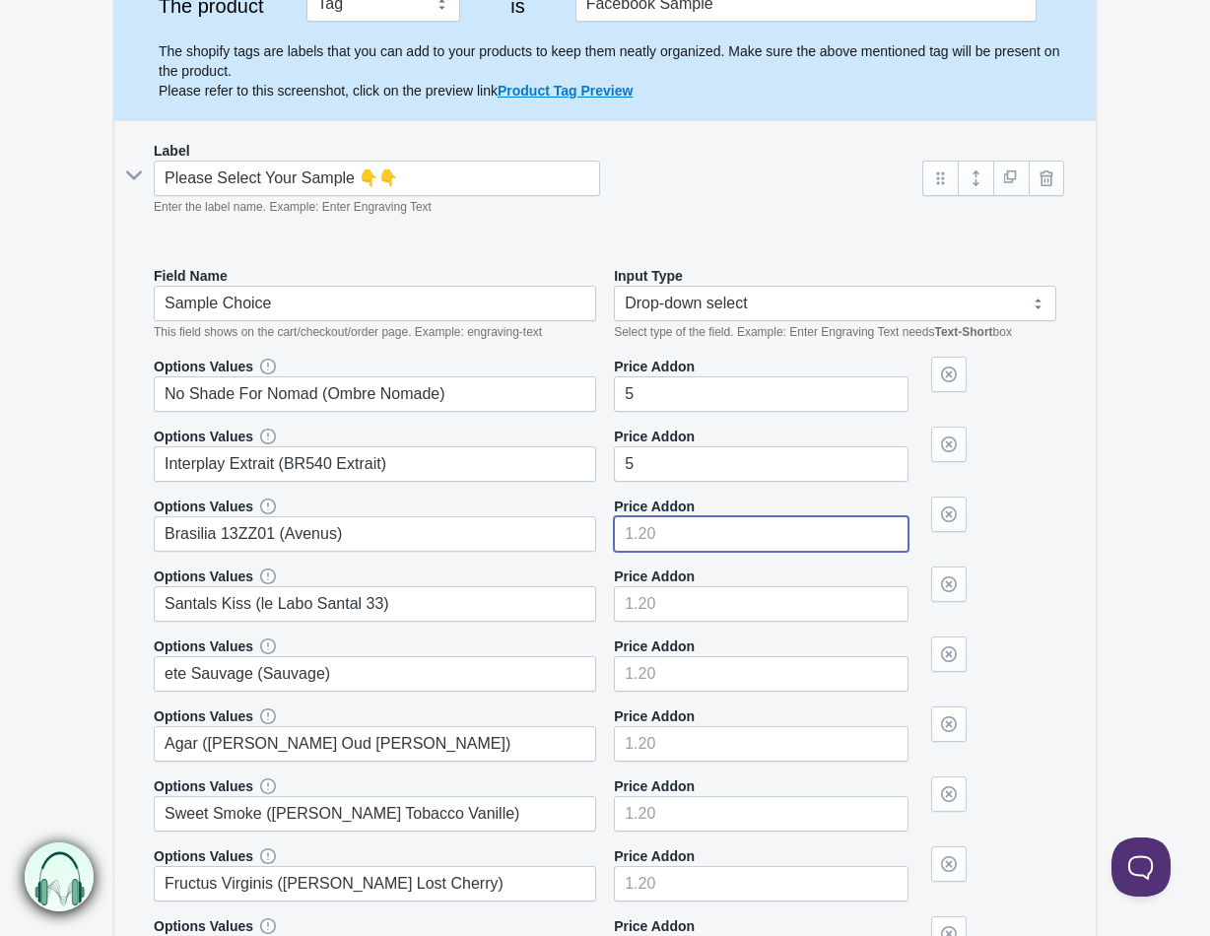
click at [726, 530] on input"] "number" at bounding box center [761, 533] width 295 height 35
type input"] "5"
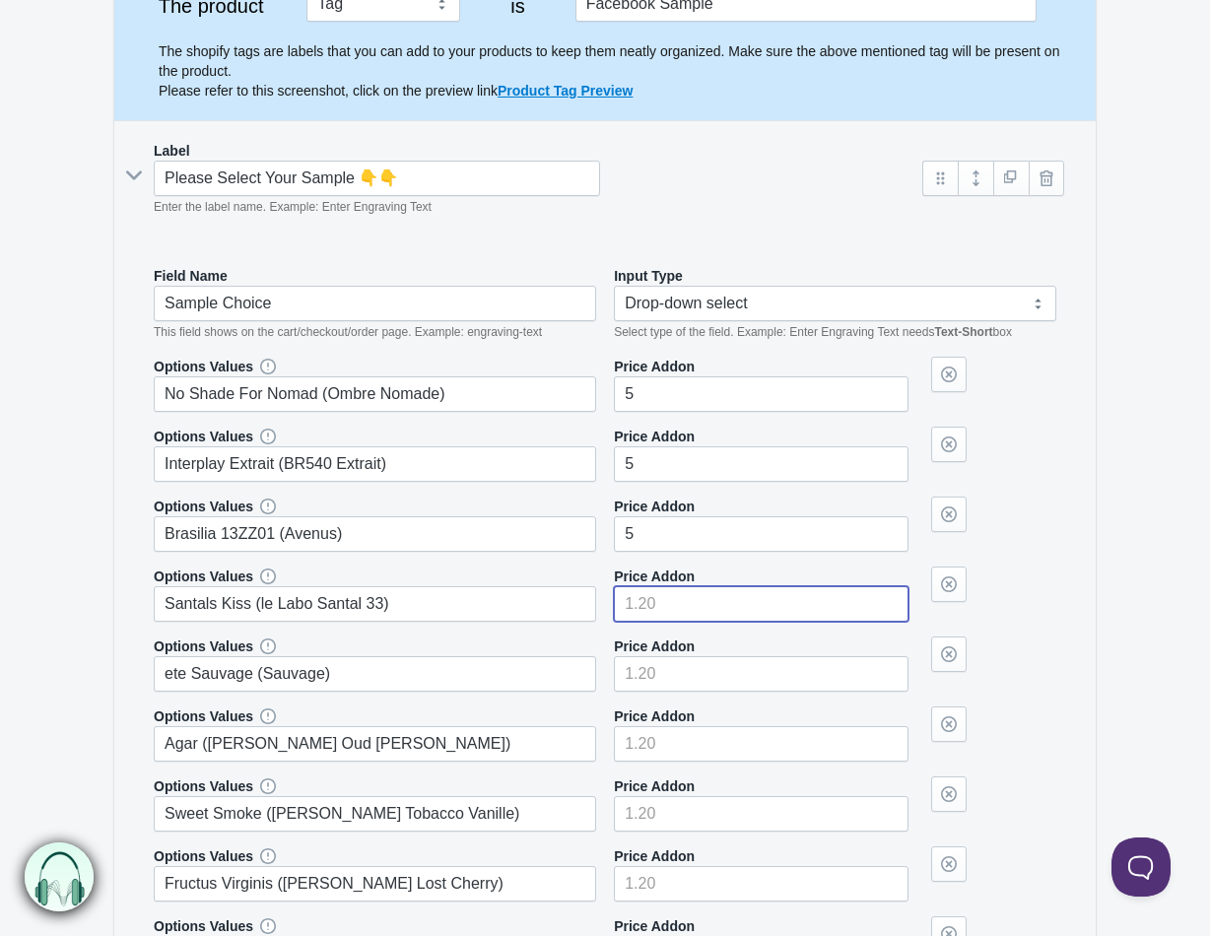
click at [726, 610] on input"] "number" at bounding box center [761, 603] width 295 height 35
type input"] "5"
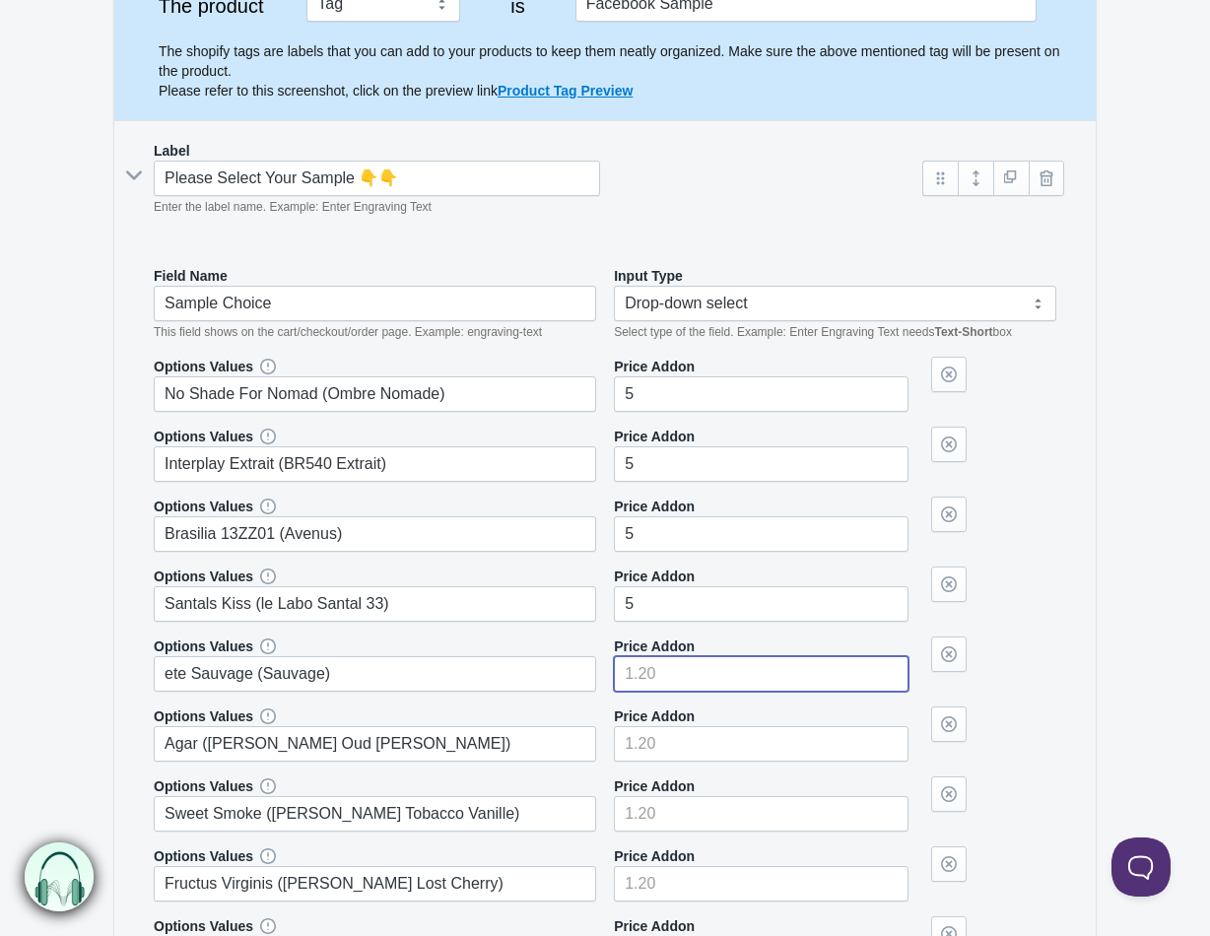
click at [722, 664] on input"] "number" at bounding box center [761, 673] width 295 height 35
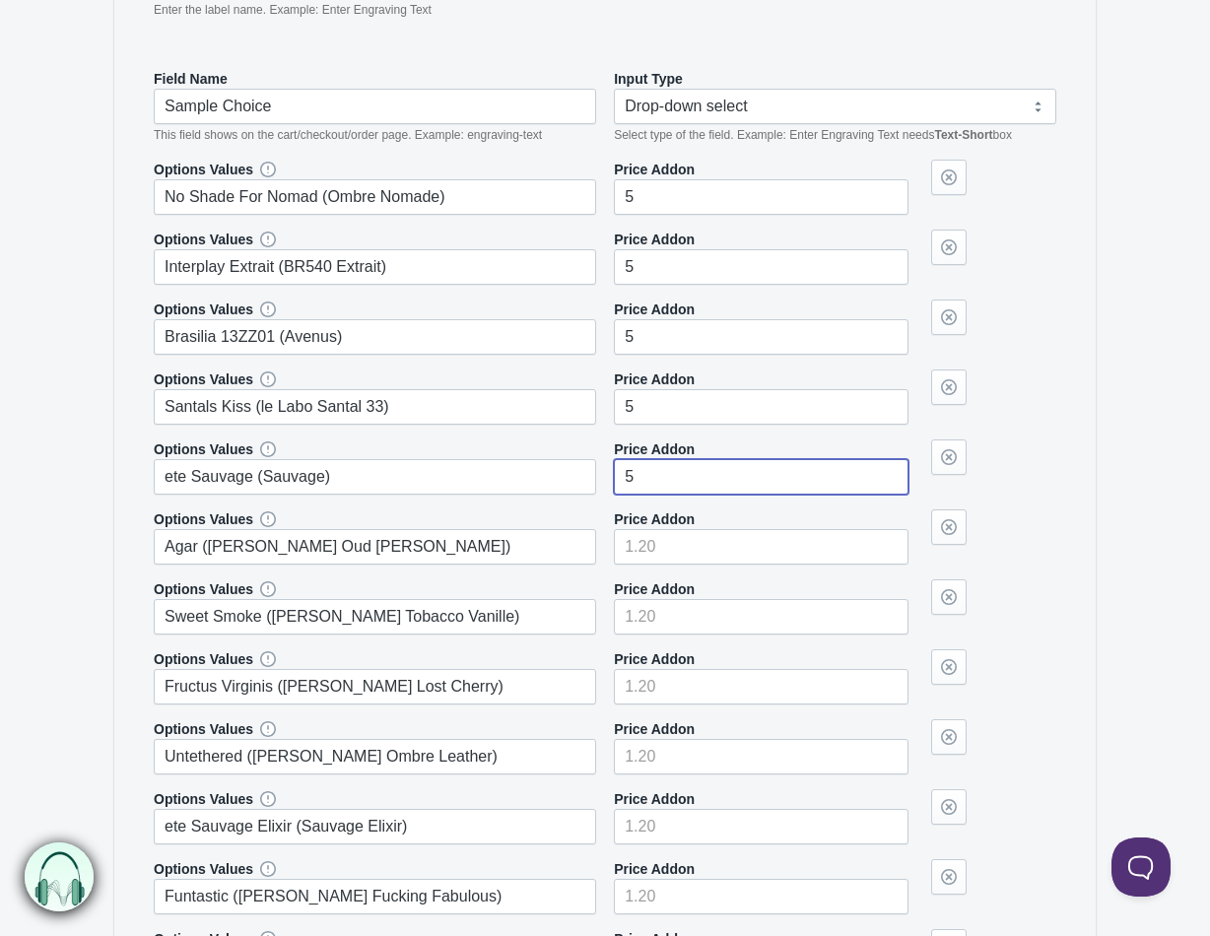
type input"] "5"
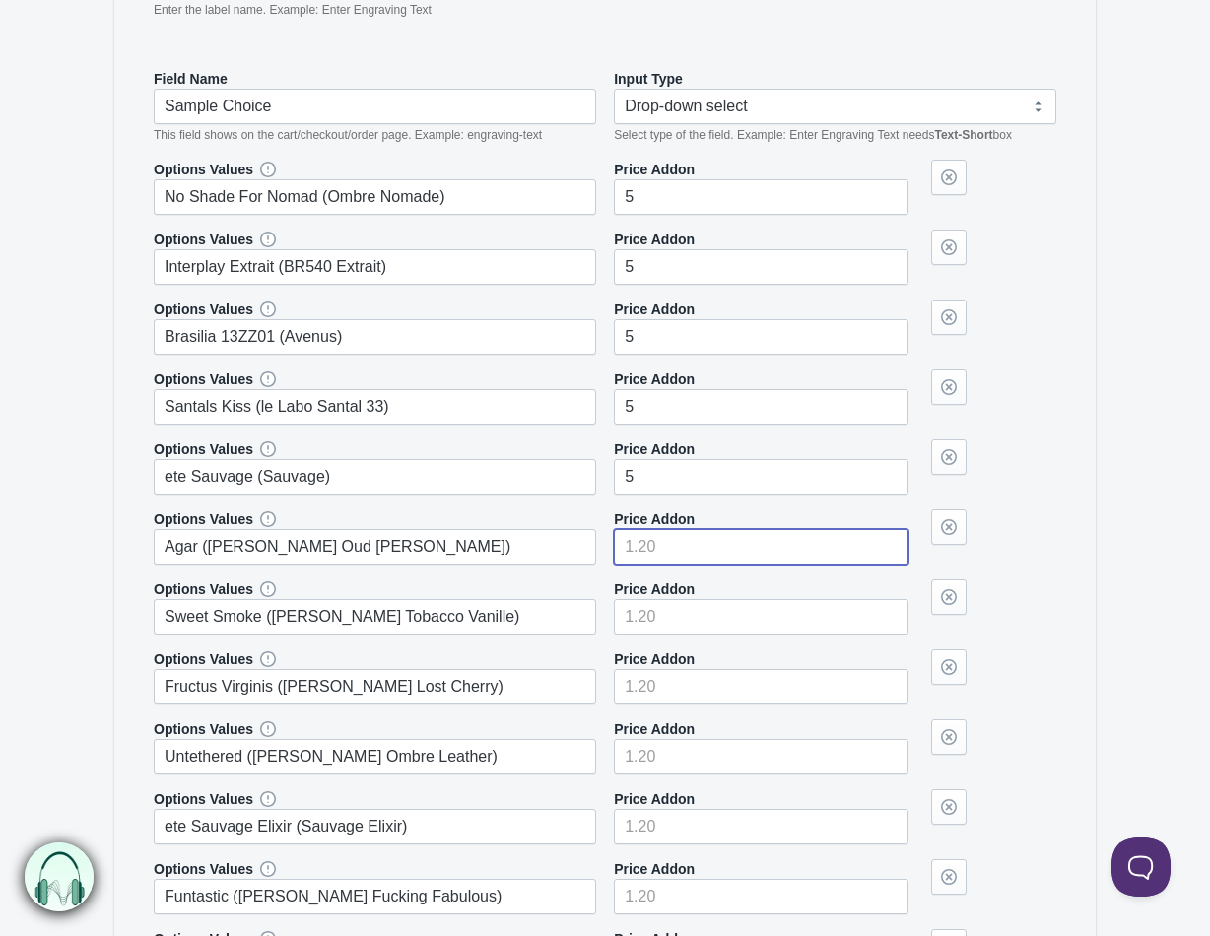
click at [715, 545] on input"] "number" at bounding box center [761, 546] width 295 height 35
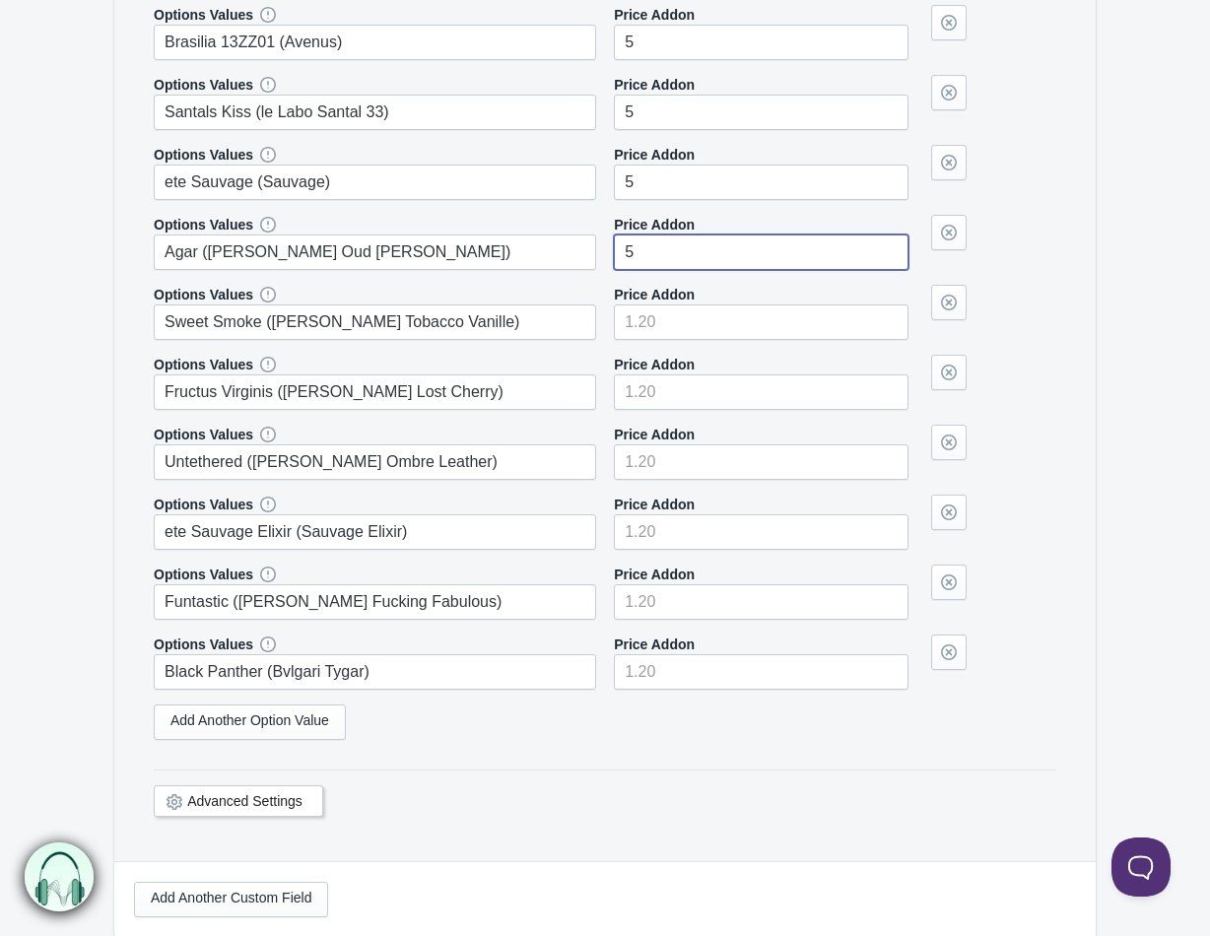
scroll to position [788, 0]
type input"] "5"
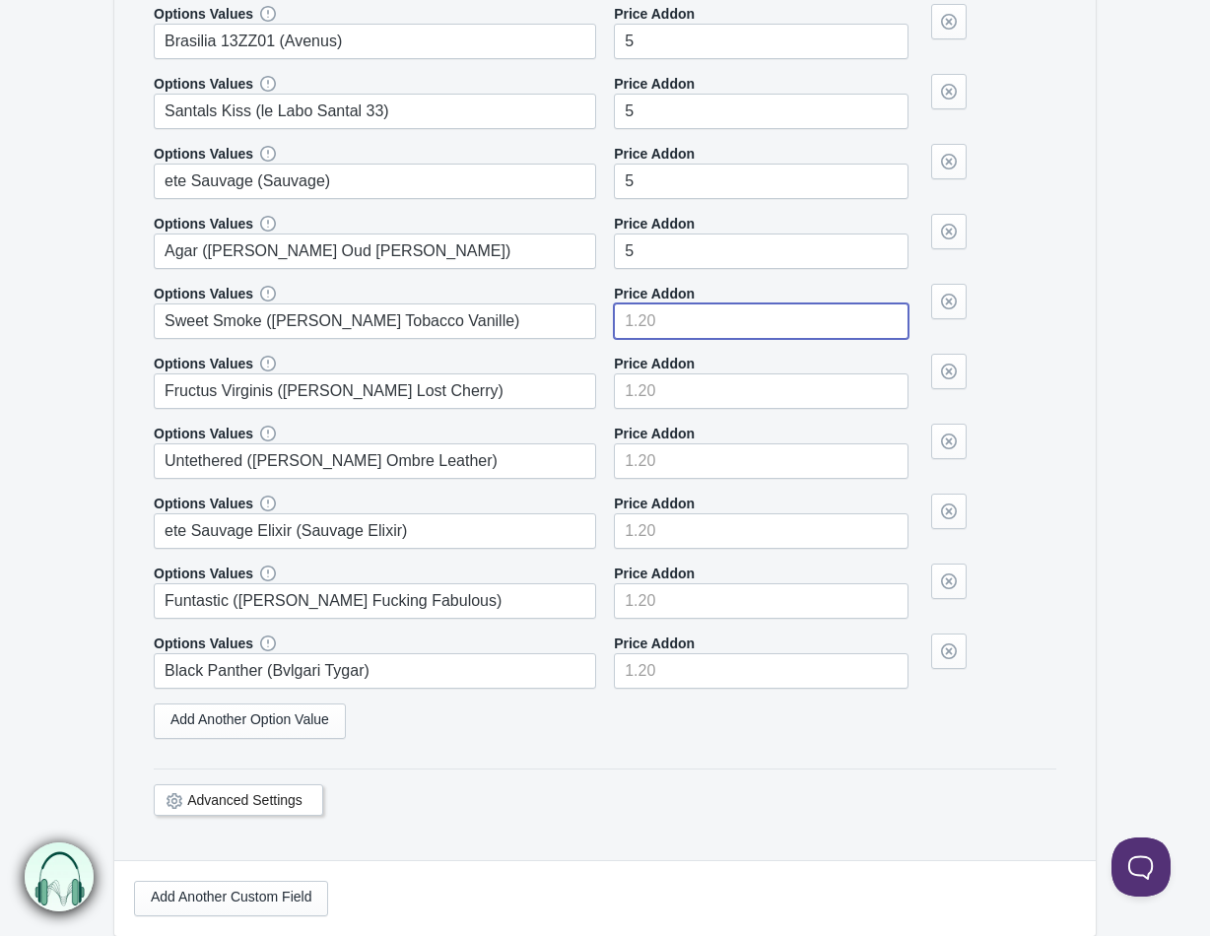
click at [719, 319] on input"] "number" at bounding box center [761, 321] width 295 height 35
type input"] "5"
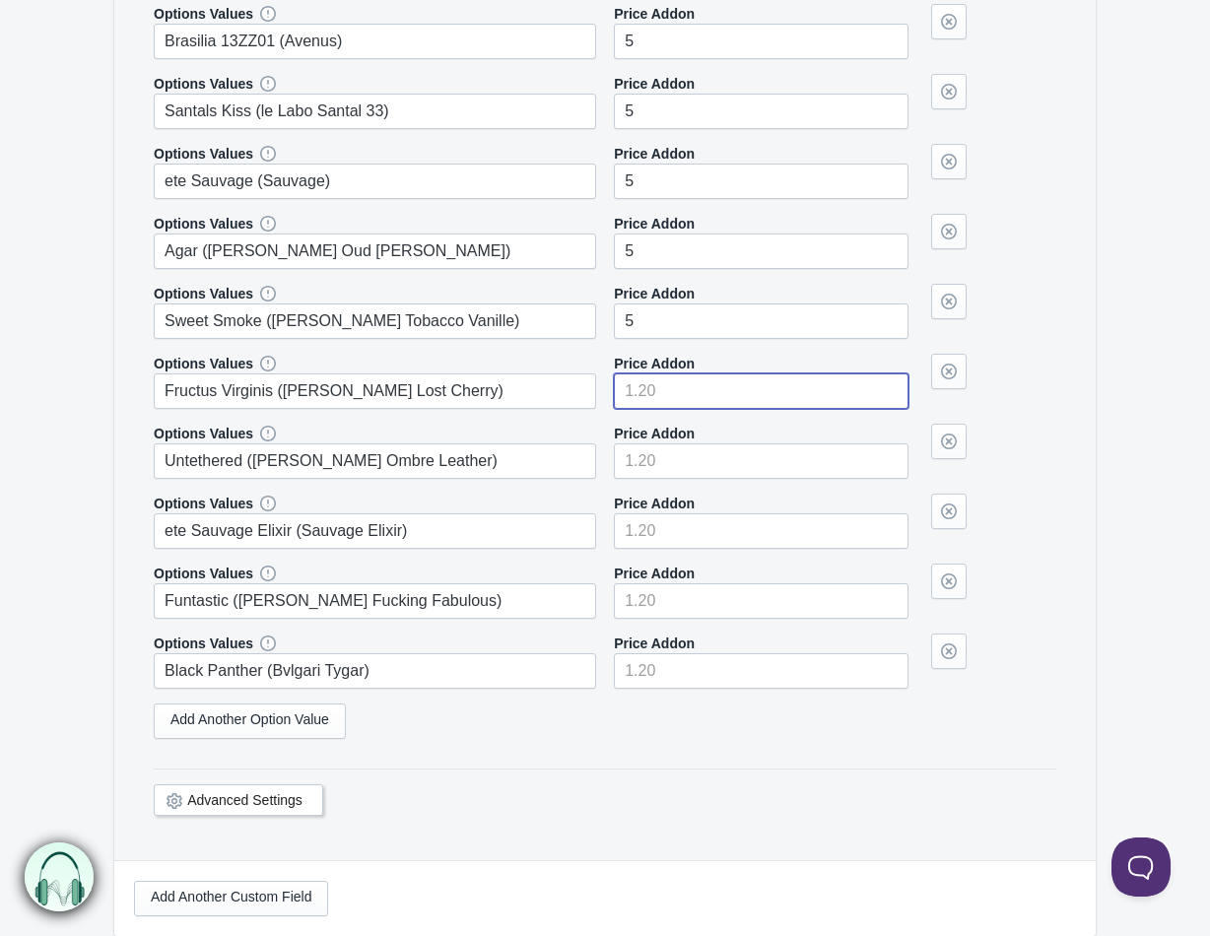
click at [723, 393] on input"] "number" at bounding box center [761, 391] width 295 height 35
type input"] "5"
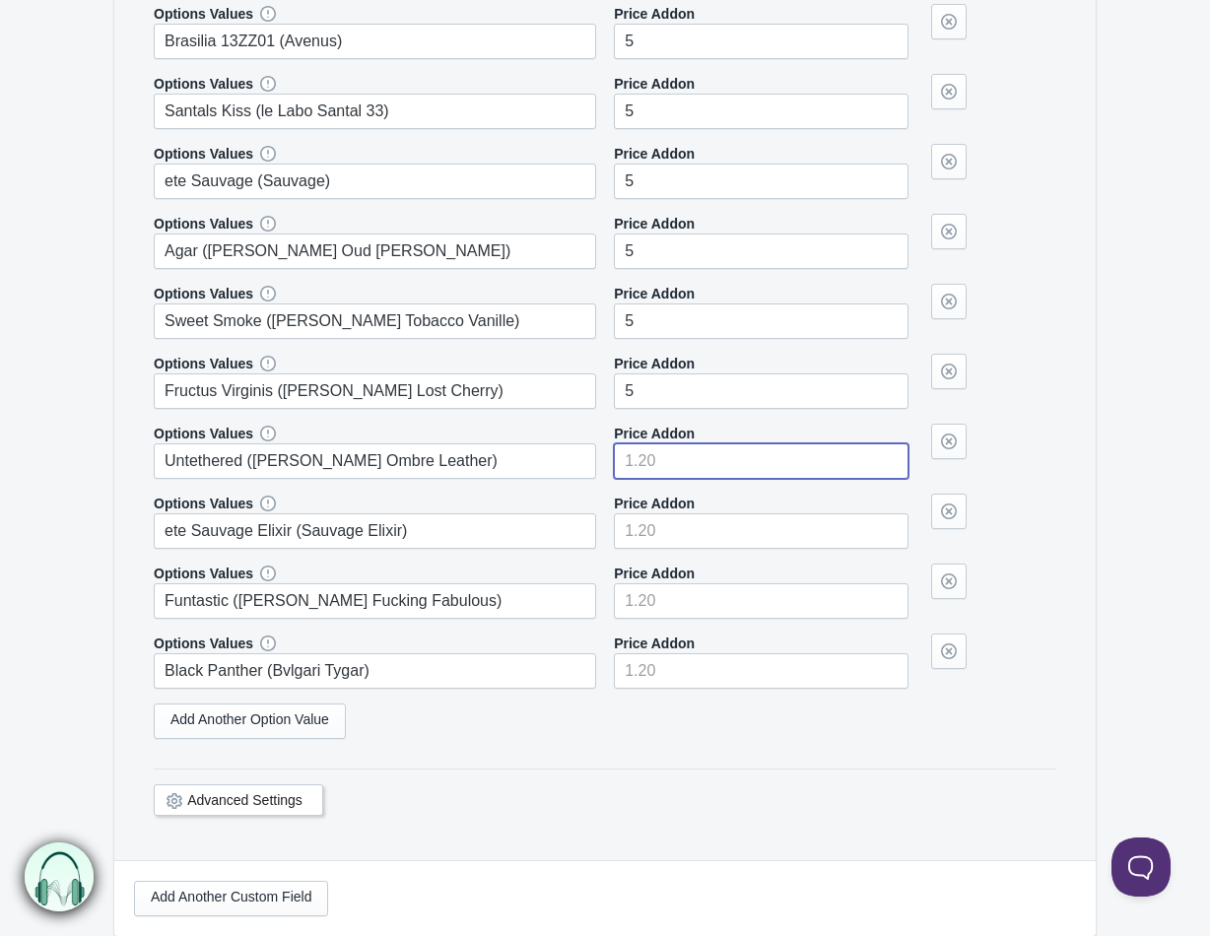
click at [724, 466] on input"] "number" at bounding box center [761, 461] width 295 height 35
type input"] "5"
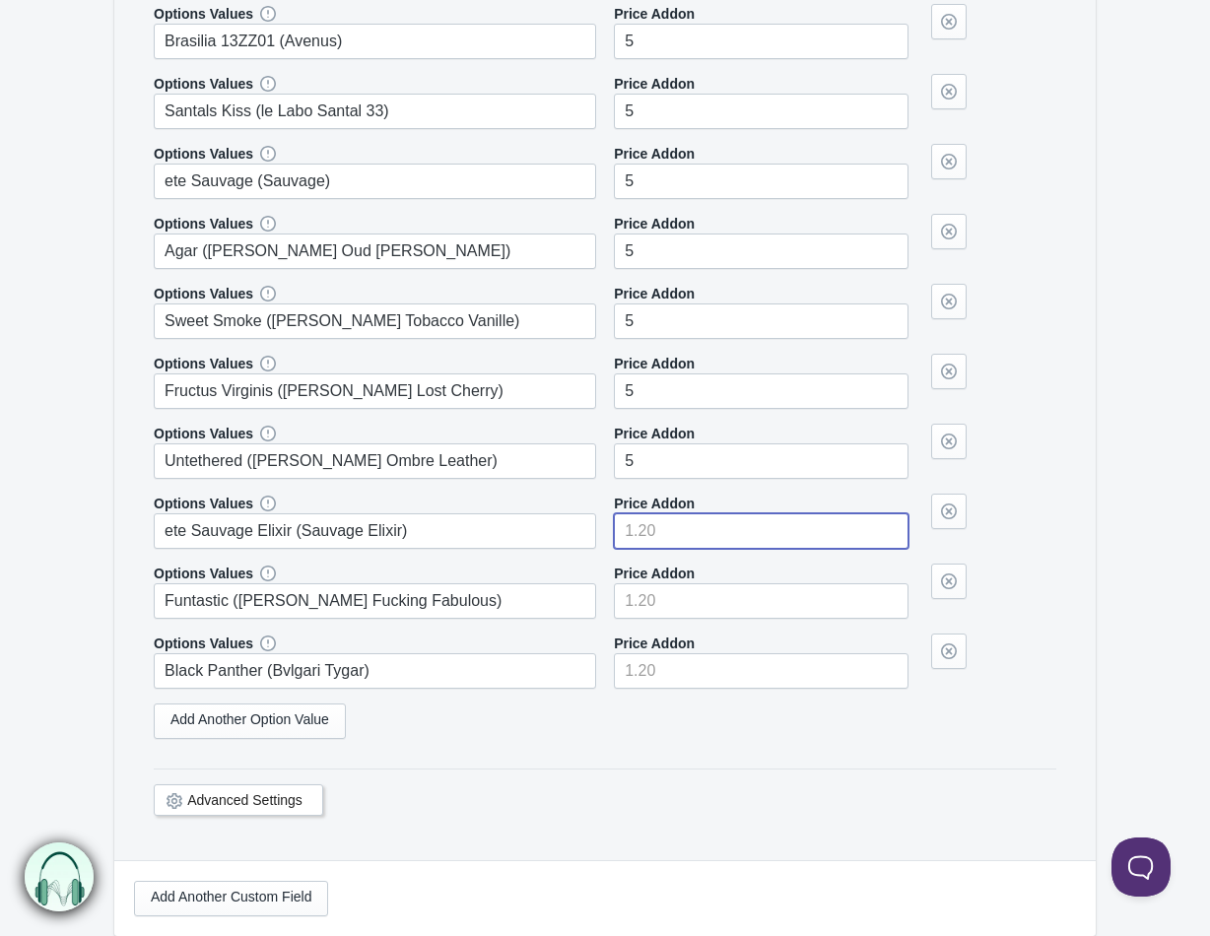
click at [723, 525] on input"] "number" at bounding box center [761, 530] width 295 height 35
type input"] "5"
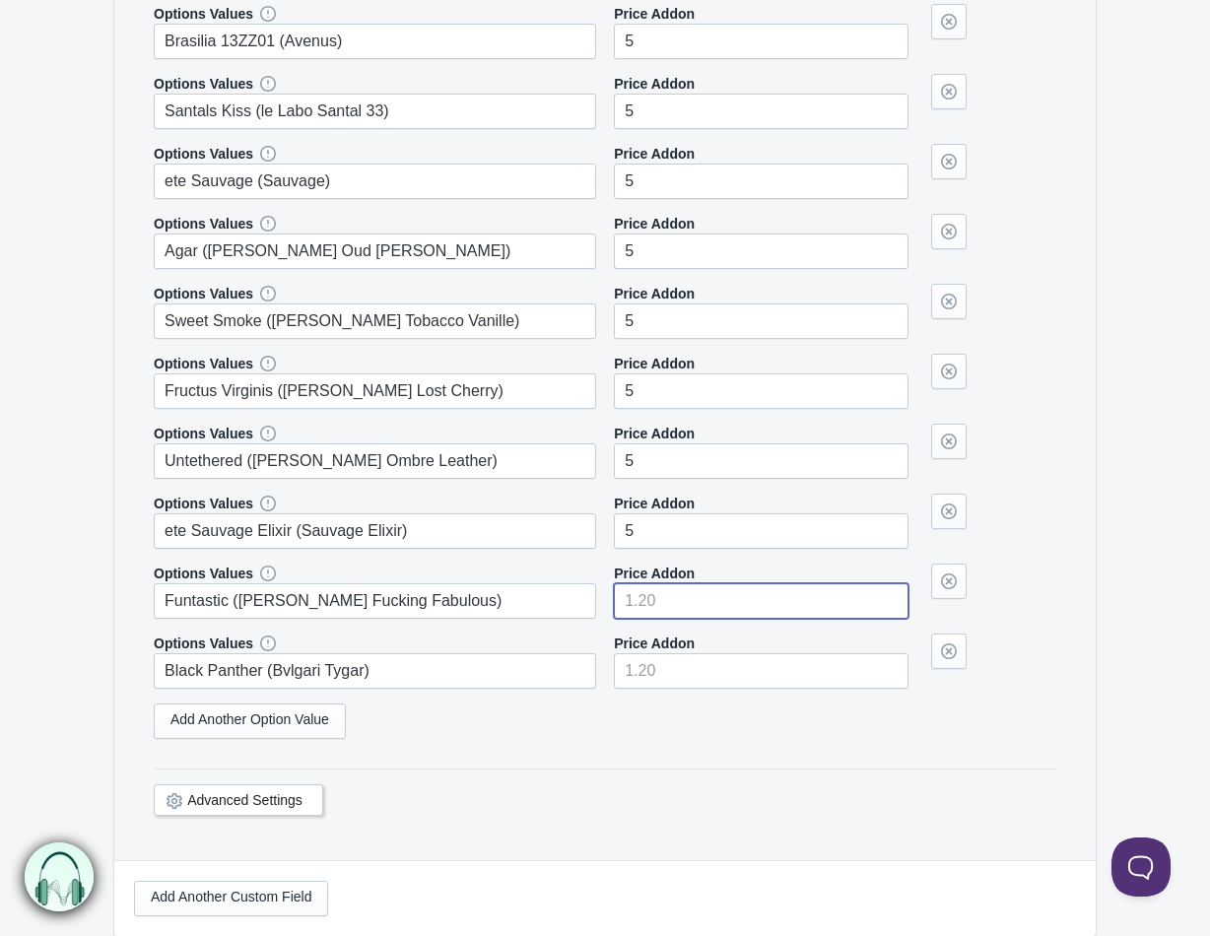
click at [723, 604] on input"] "number" at bounding box center [761, 600] width 295 height 35
type input"] "5"
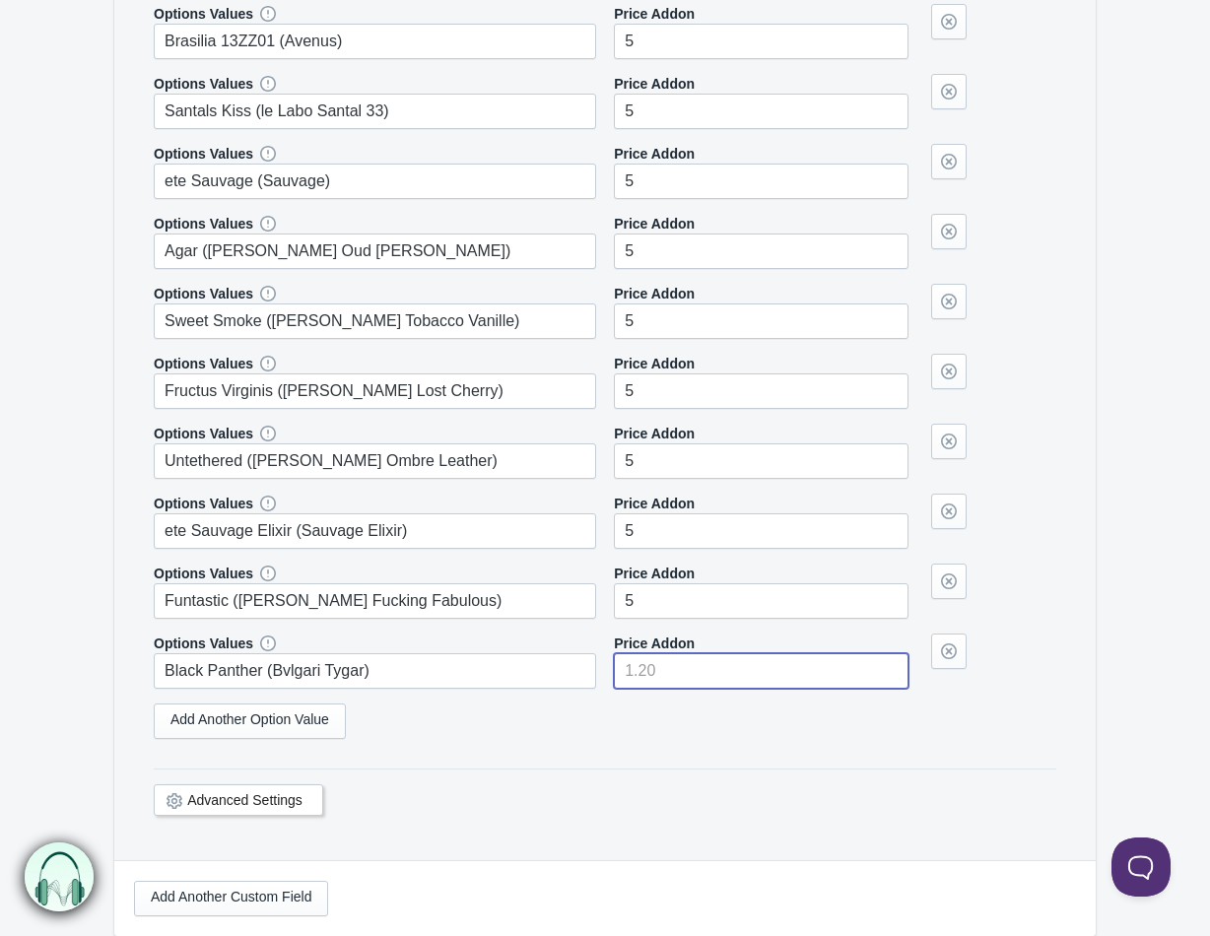
click at [713, 663] on input"] "number" at bounding box center [761, 670] width 295 height 35
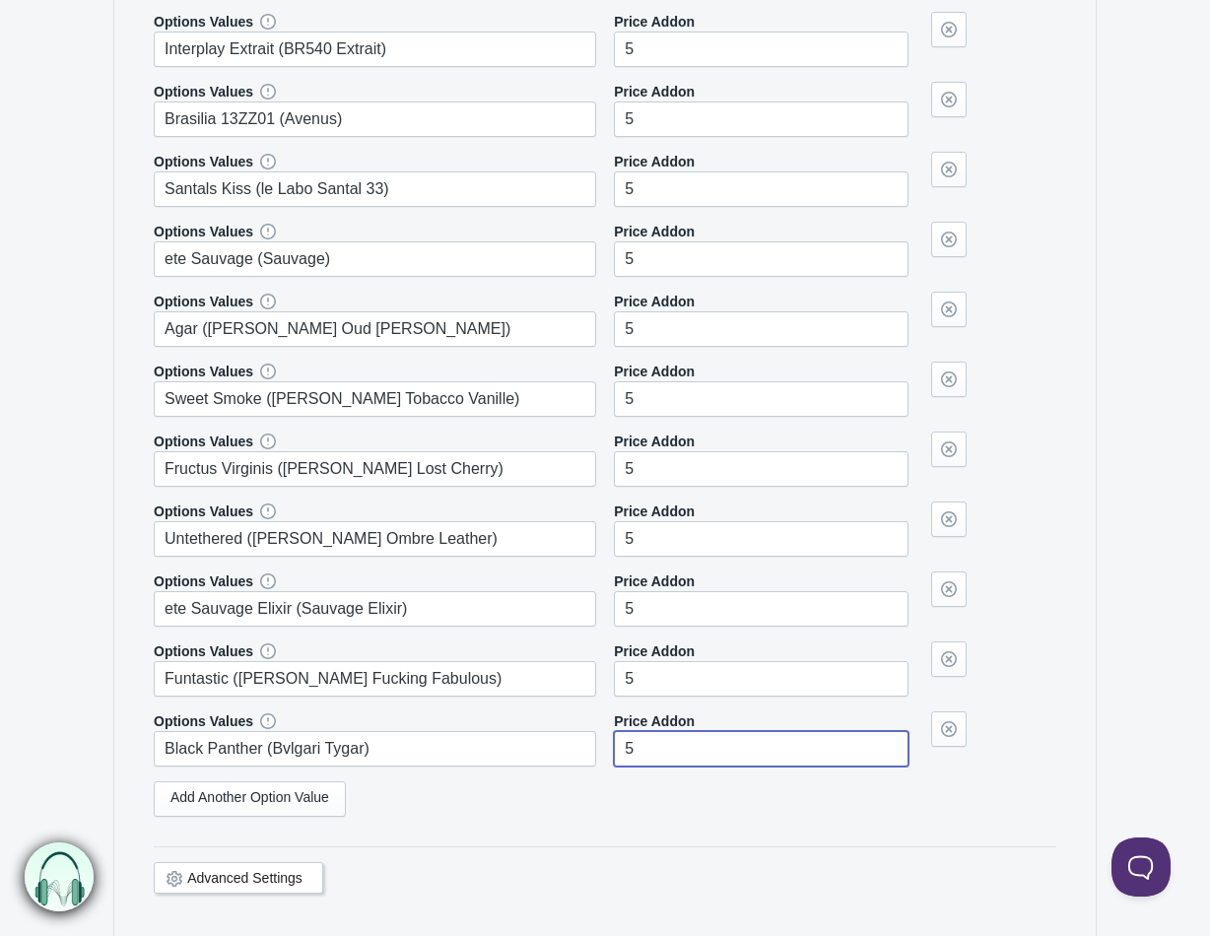
type input"] "5"
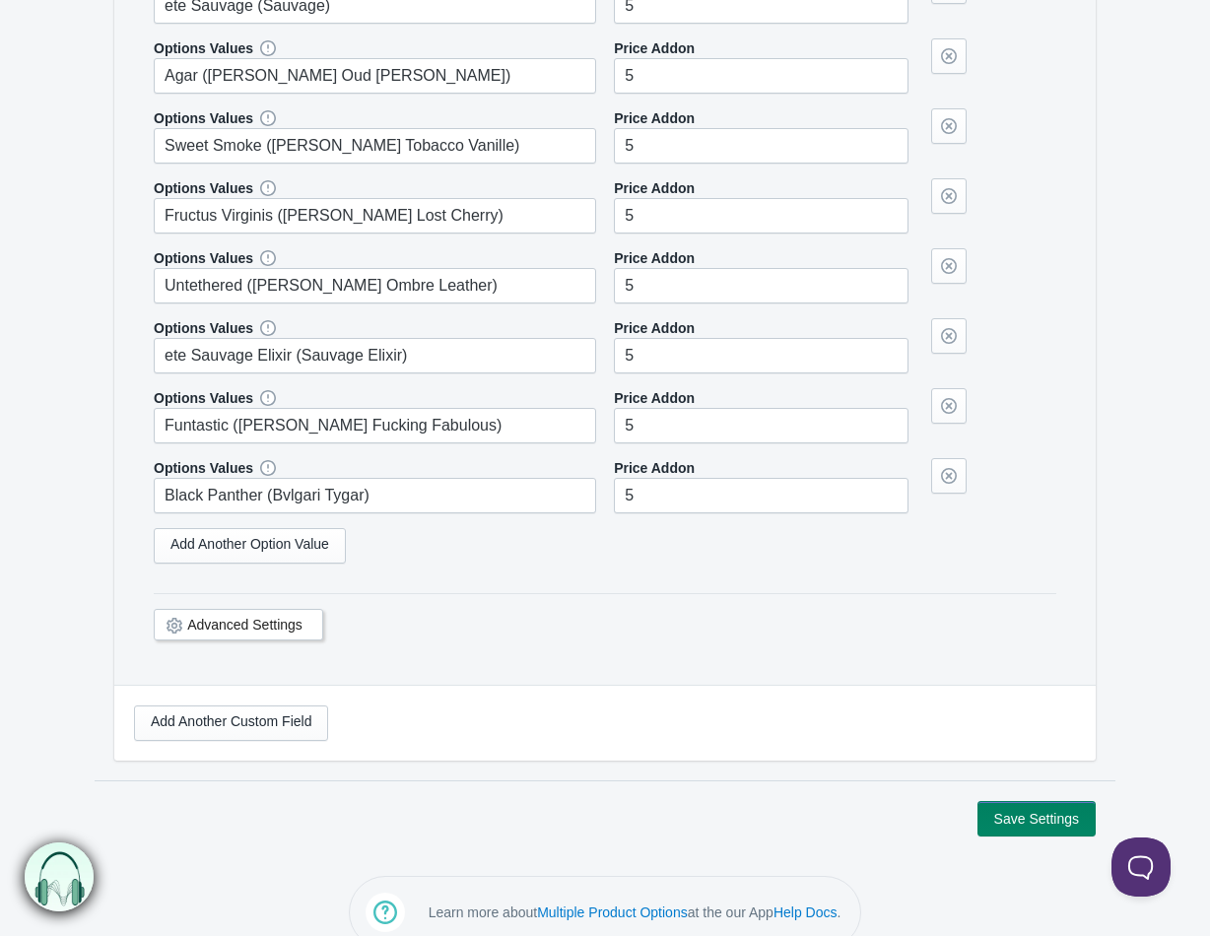
scroll to position [994, 0]
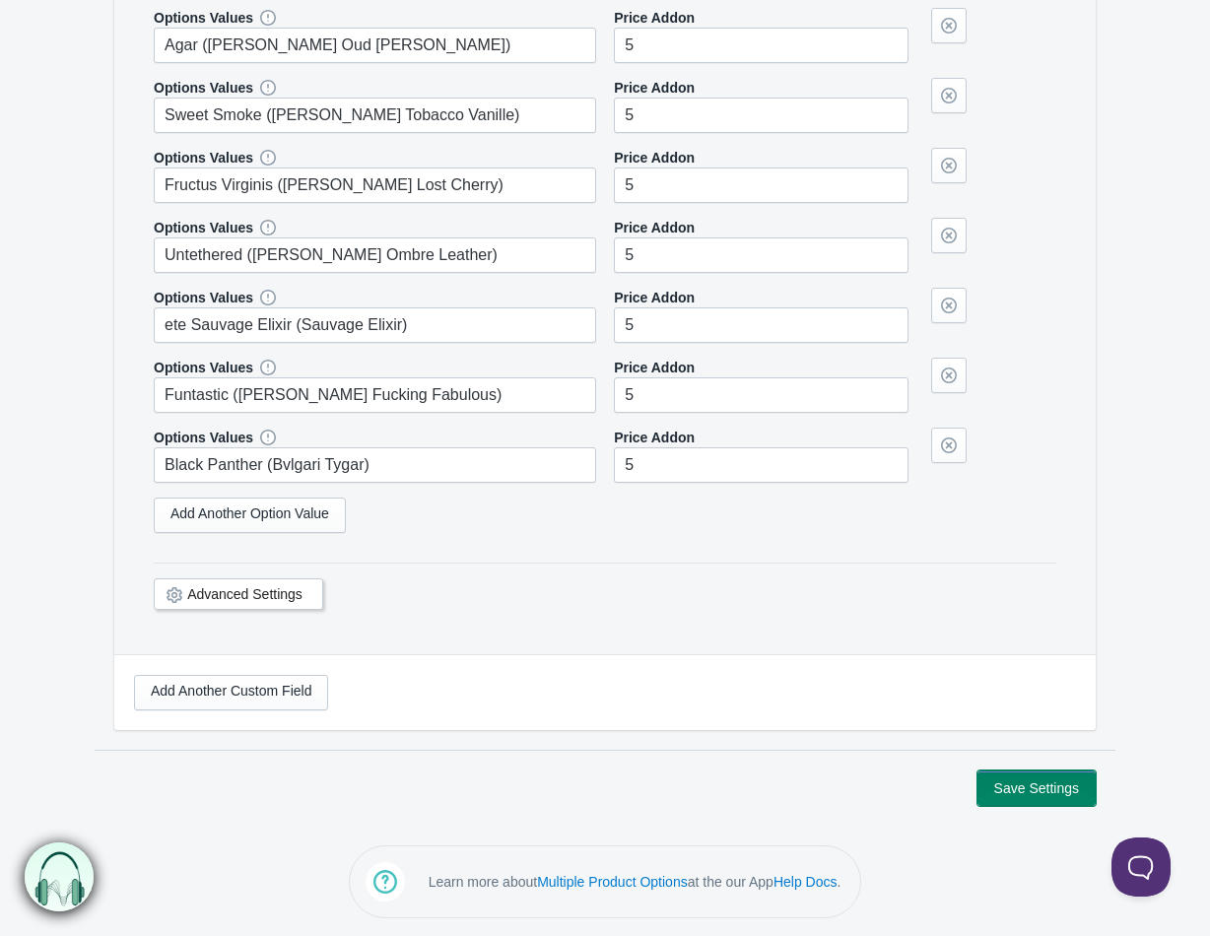
click at [1008, 783] on button "Save Settings" at bounding box center [1037, 788] width 118 height 35
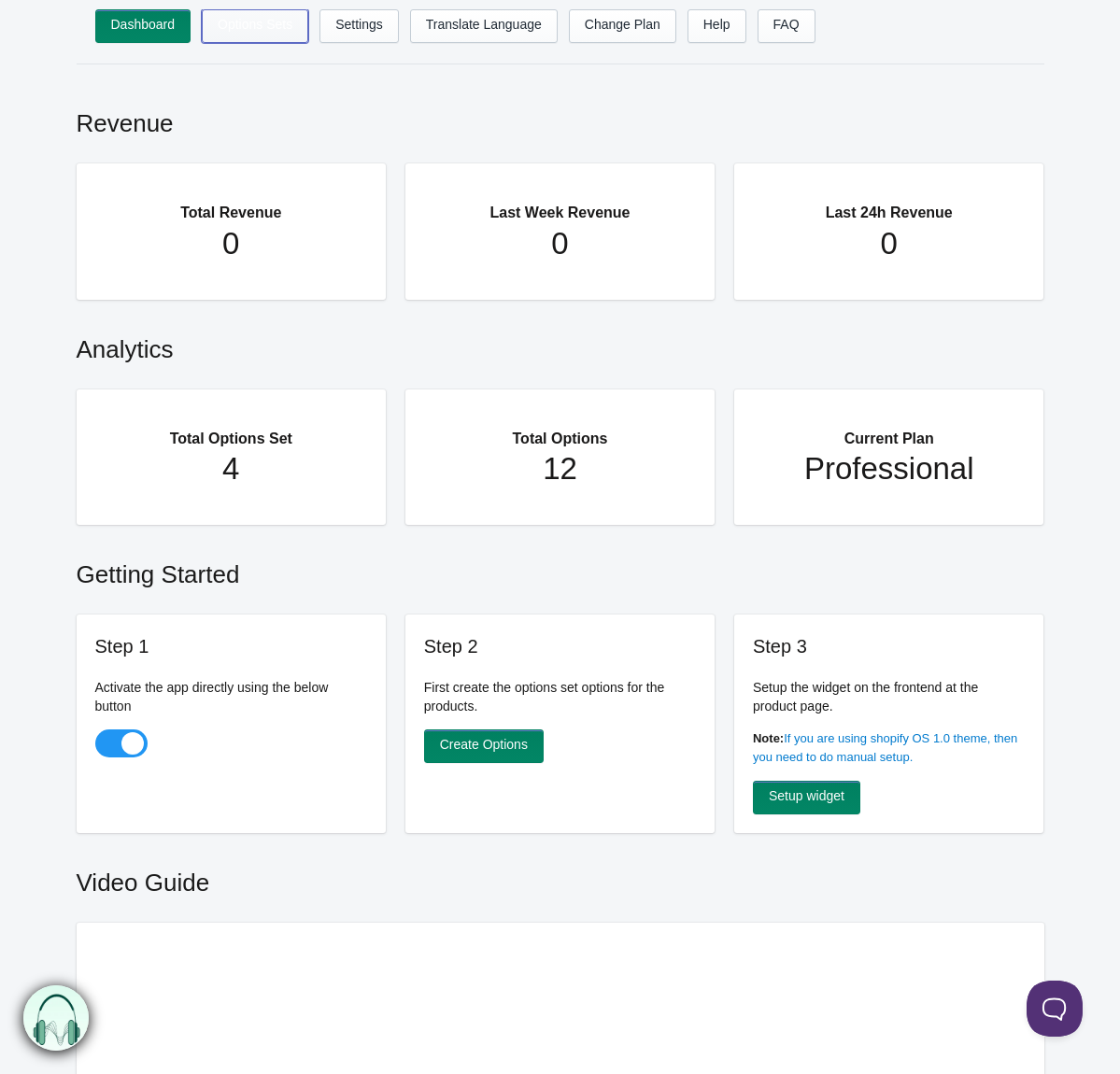
click at [221, 21] on link "Options Sets" at bounding box center [255, 26] width 106 height 33
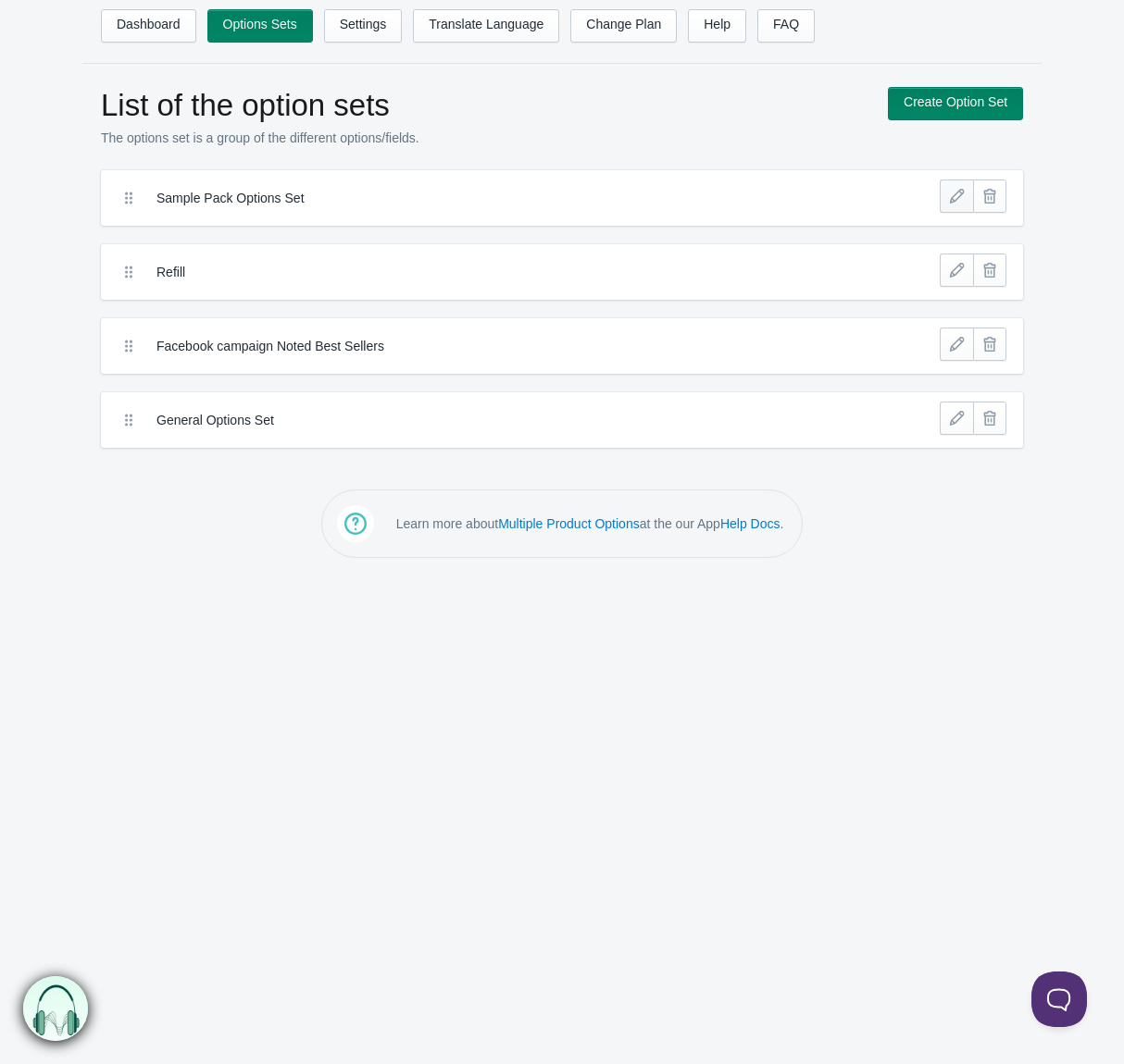
click at [955, 194] on link at bounding box center [955, 195] width 33 height 33
click at [957, 346] on link at bounding box center [955, 344] width 33 height 33
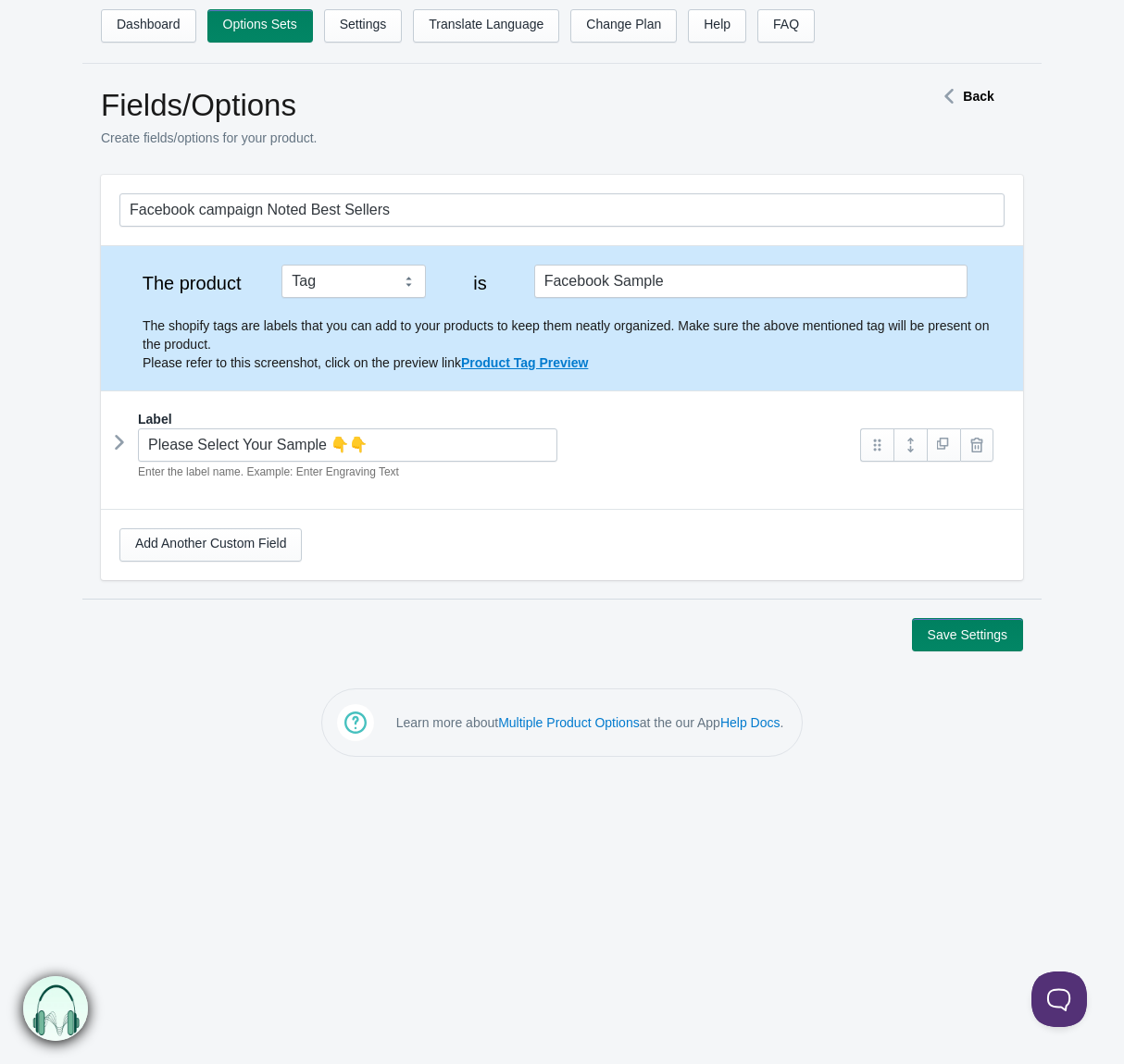
click at [119, 438] on icon at bounding box center [119, 442] width 0 height 28
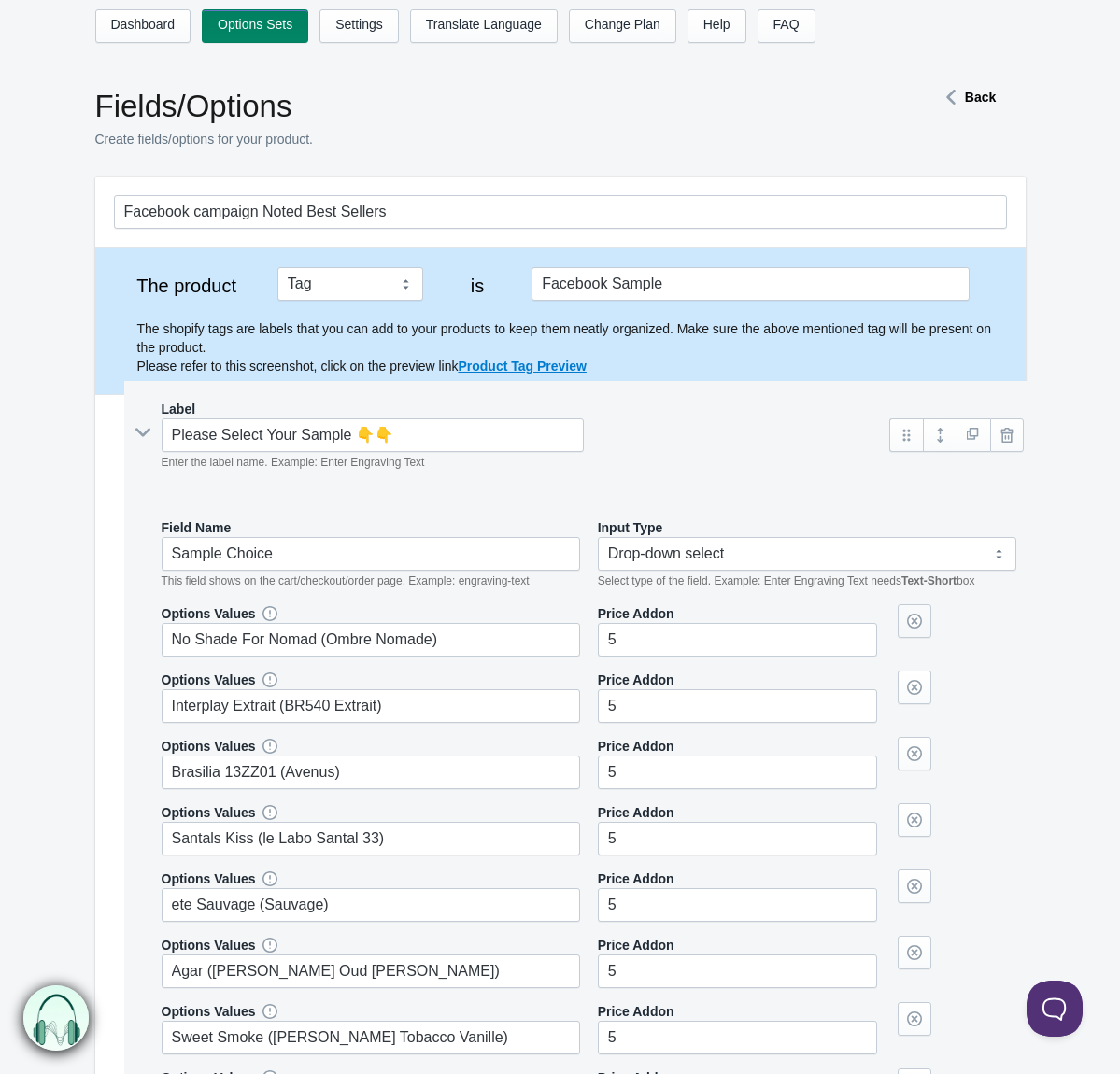
drag, startPoint x: 890, startPoint y: 649, endPoint x: 919, endPoint y: 635, distance: 32.2
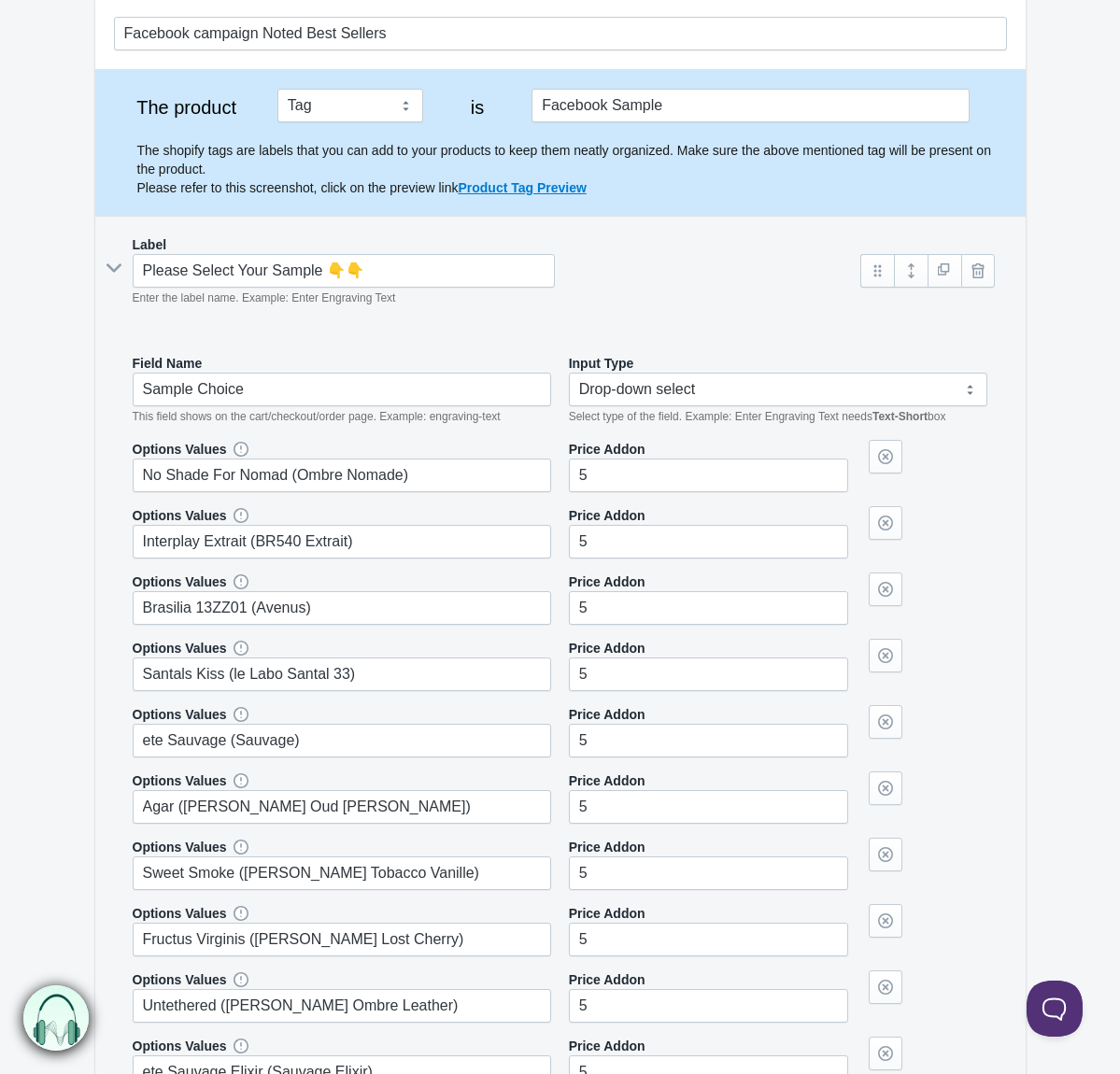
scroll to position [187, 0]
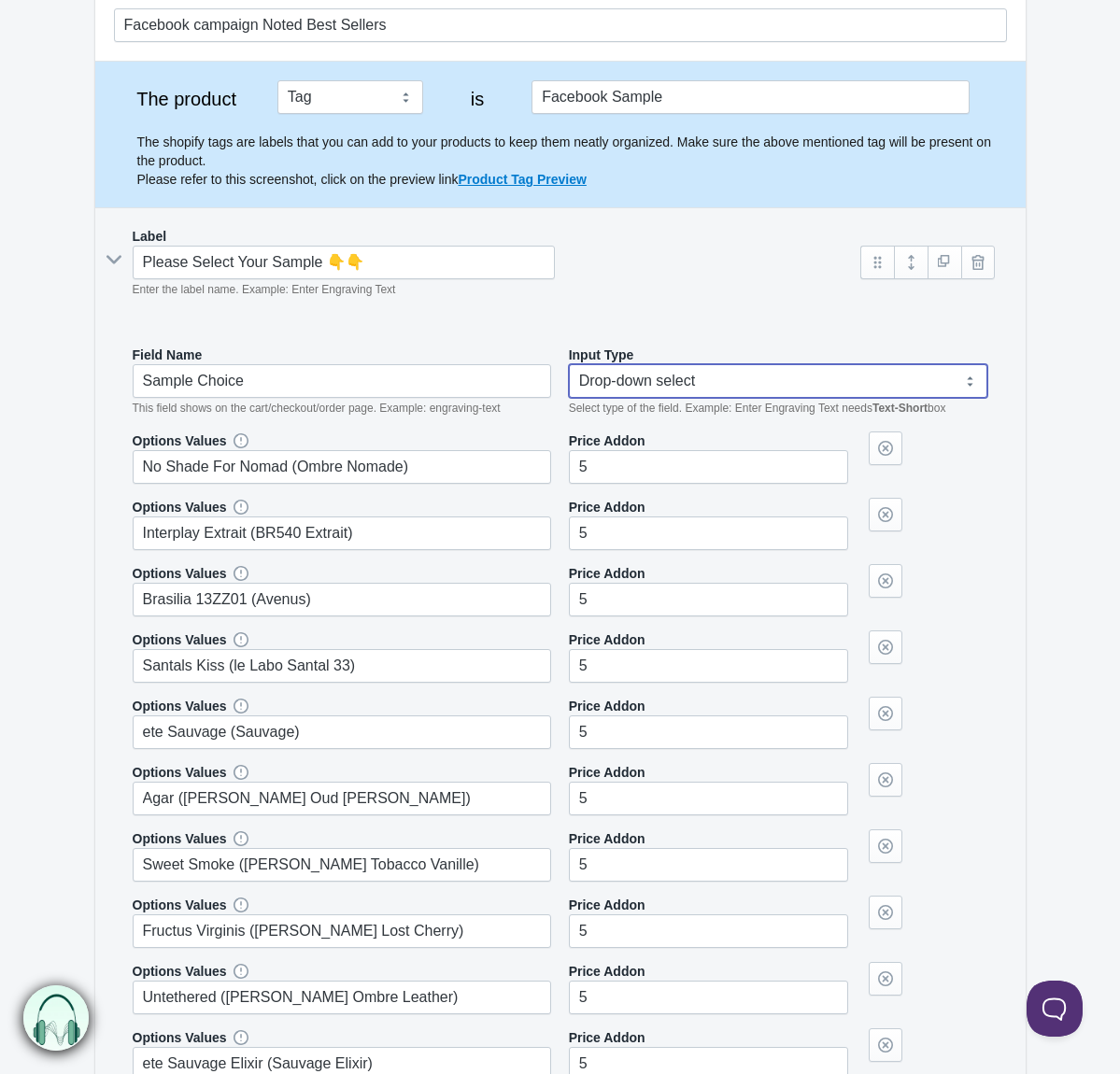
click at [770, 384] on select "Text-Short Text-Long Radio button Drop-down select Image Checkbox Datepicker" at bounding box center [778, 380] width 420 height 33
click at [735, 347] on div "Input Type Text-Short Text-Long Radio button Drop-down select Image Checkbox Da…" at bounding box center [778, 382] width 420 height 72
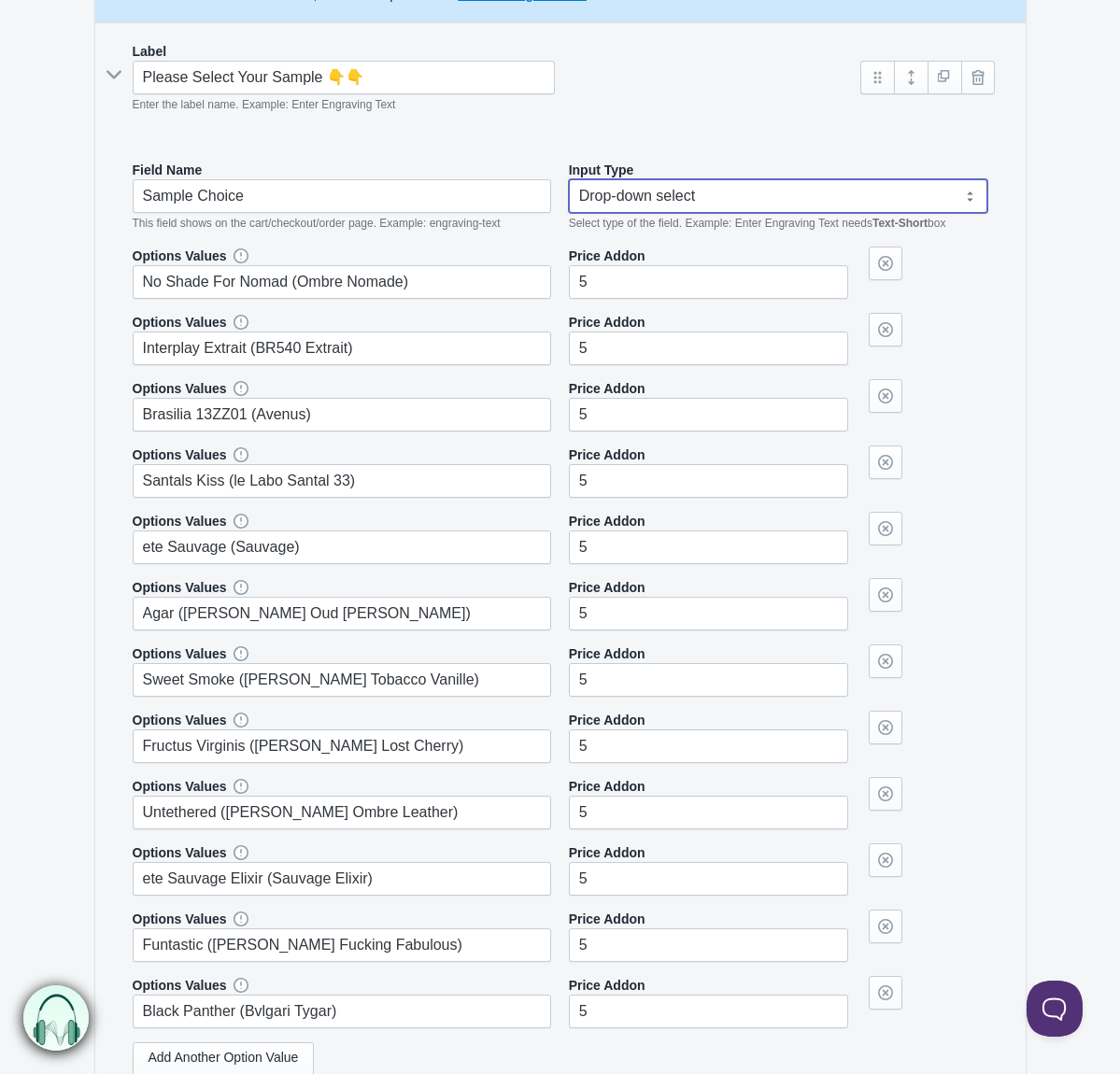
scroll to position [373, 0]
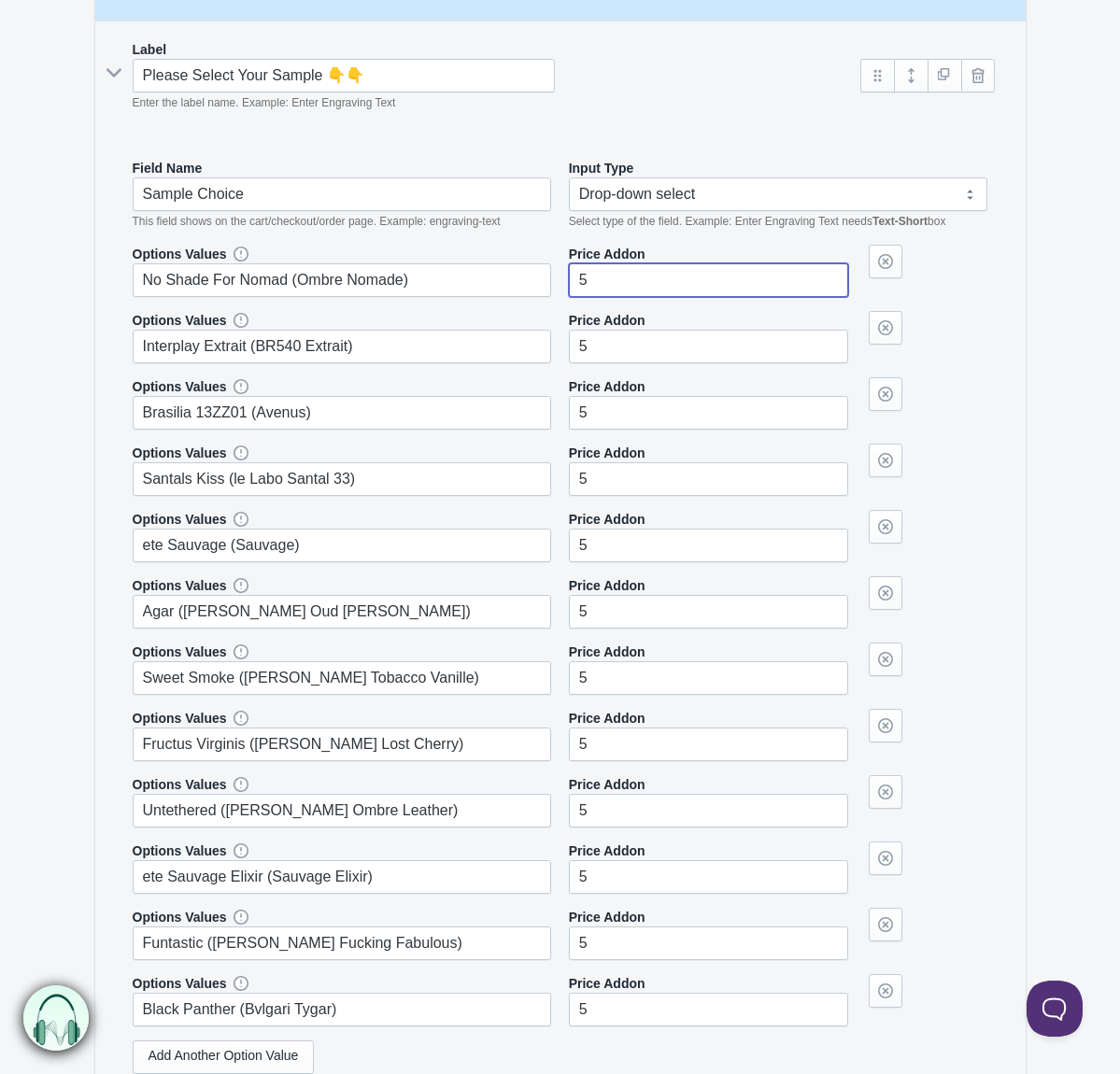
click at [651, 282] on input"] "5" at bounding box center [708, 280] width 280 height 33
drag, startPoint x: 609, startPoint y: 290, endPoint x: 490, endPoint y: 299, distance: 119.3
click at [490, 299] on div "Options Values No Shade For Nomad (Ombre Nomade) Price Addon 5 5 5" at bounding box center [560, 635] width 856 height 782
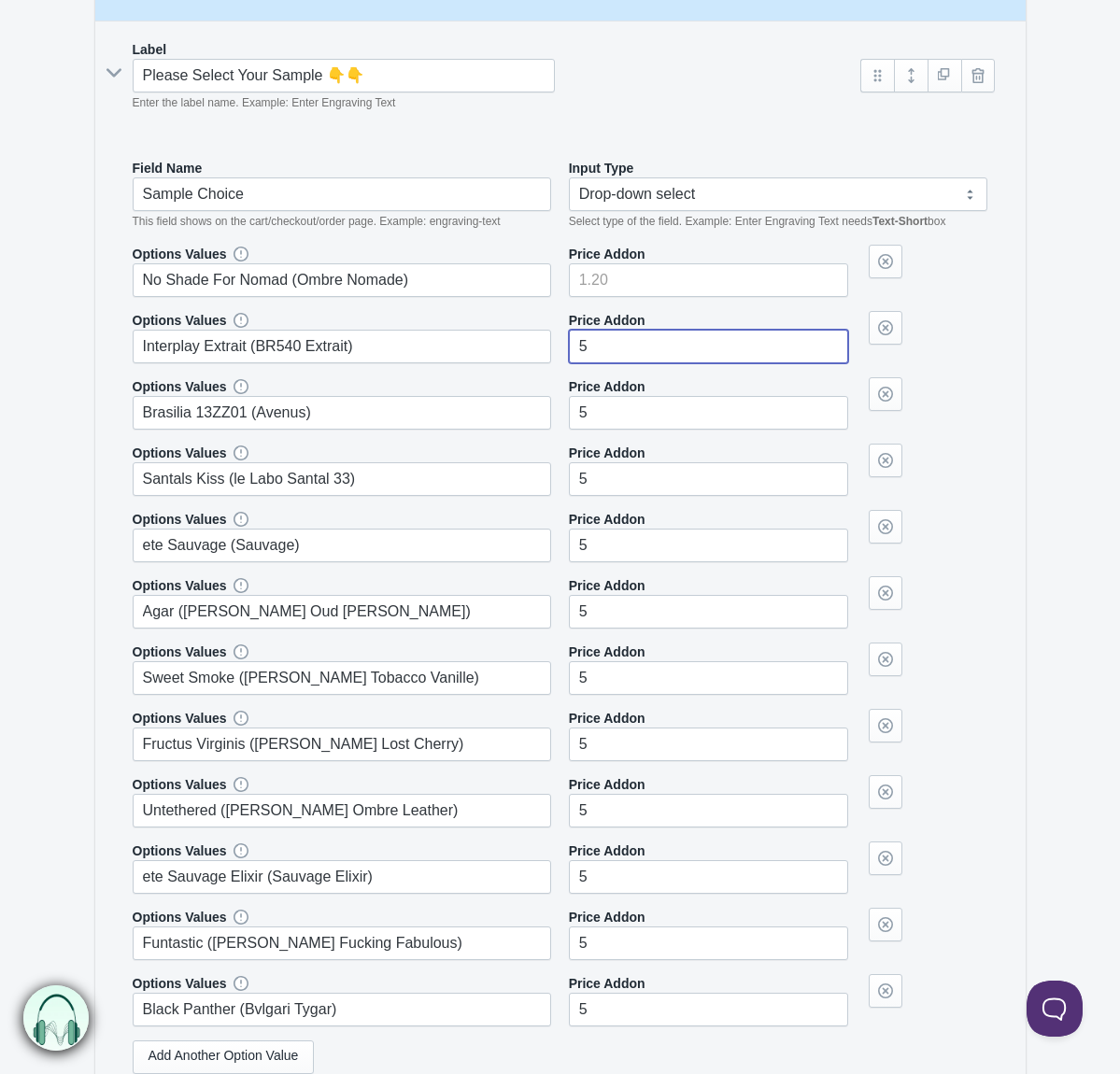
click at [643, 350] on input"] "5" at bounding box center [708, 346] width 280 height 33
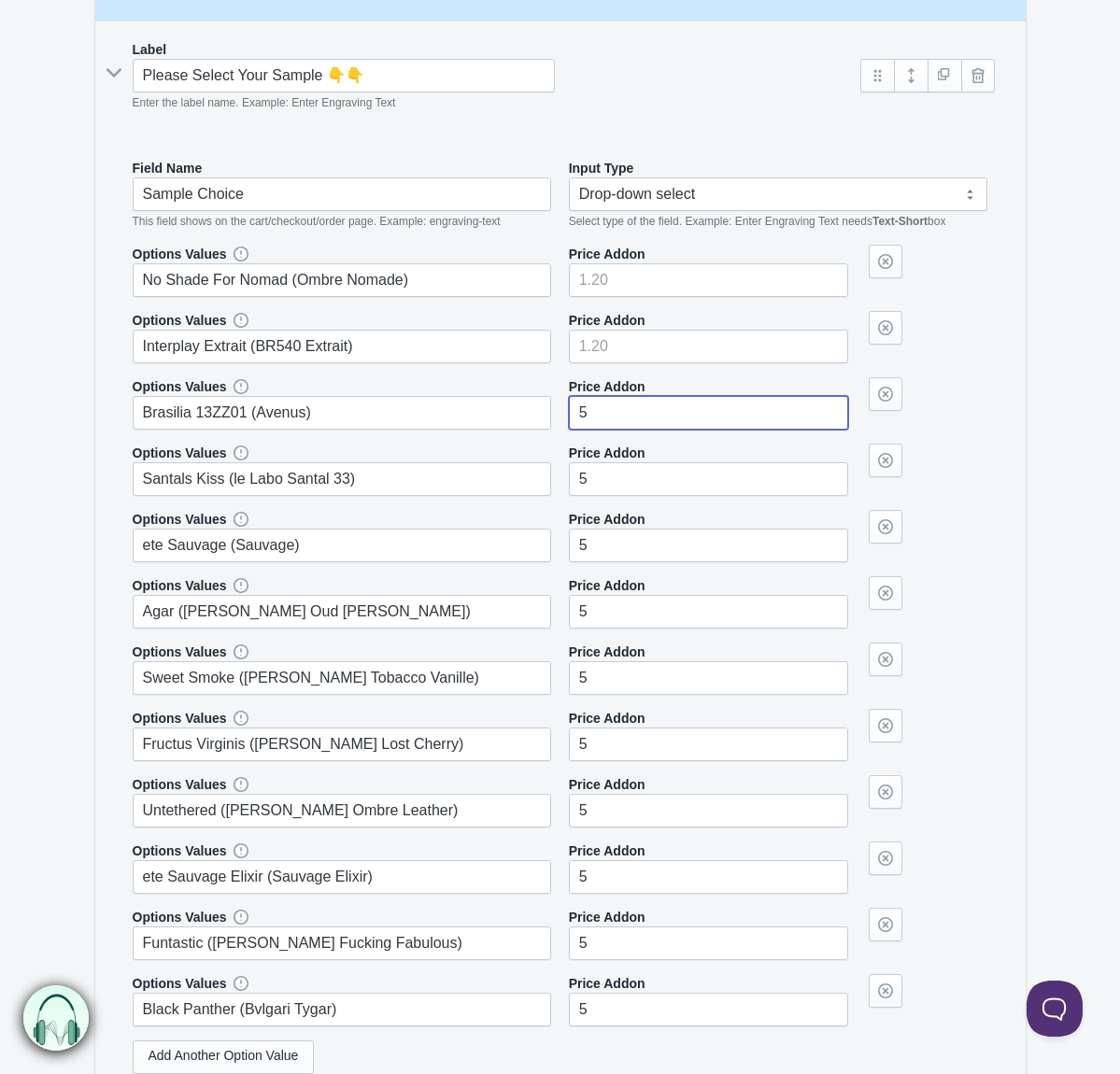
click at [656, 424] on input"] "5" at bounding box center [708, 412] width 280 height 33
click at [667, 481] on input"] "5" at bounding box center [708, 479] width 280 height 33
click at [667, 556] on input"] "5" at bounding box center [708, 545] width 280 height 33
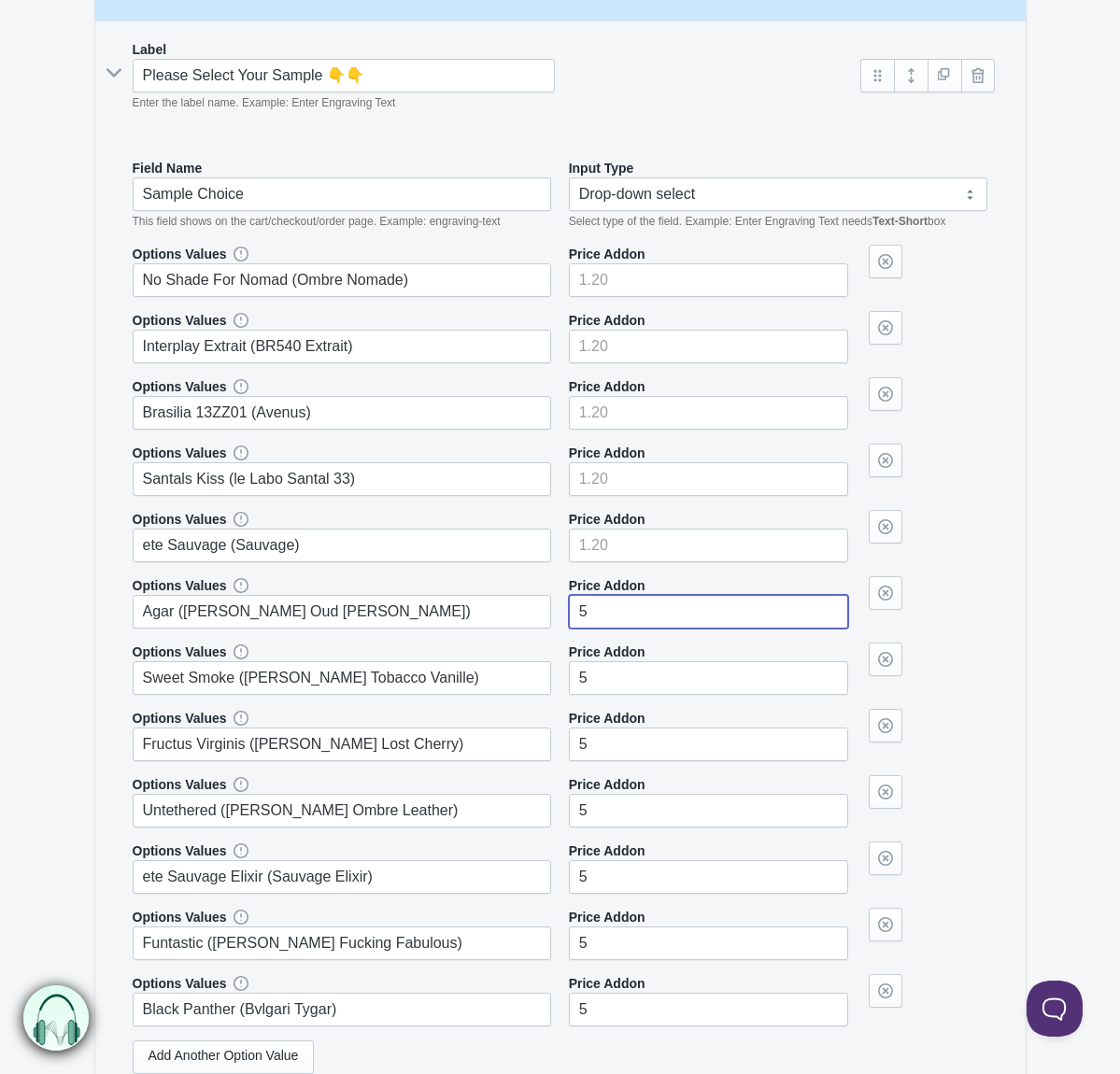
click at [659, 610] on input"] "5" at bounding box center [708, 611] width 280 height 33
click at [670, 687] on input"] "5" at bounding box center [708, 678] width 280 height 33
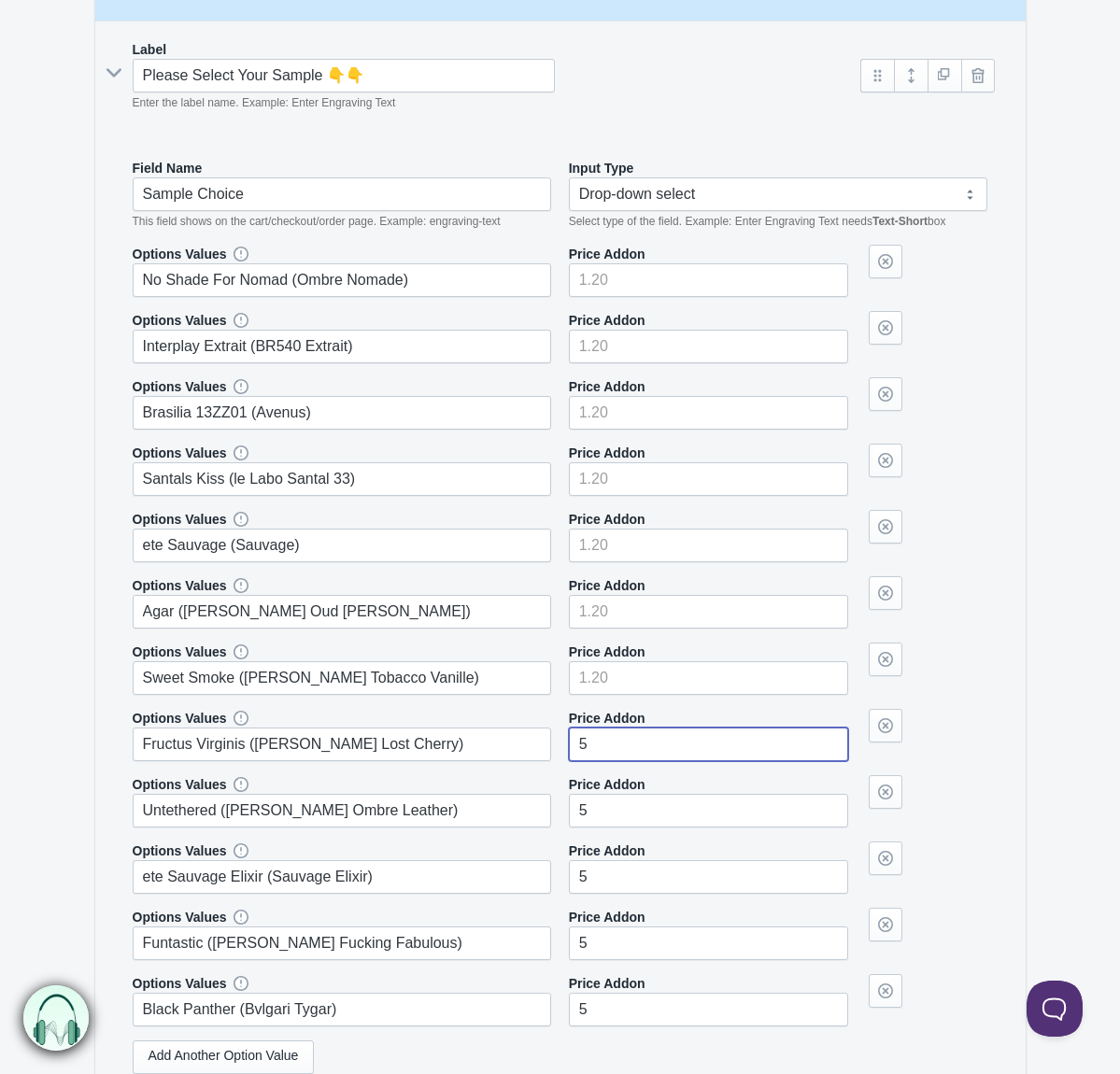
click at [670, 757] on input"] "5" at bounding box center [708, 744] width 280 height 33
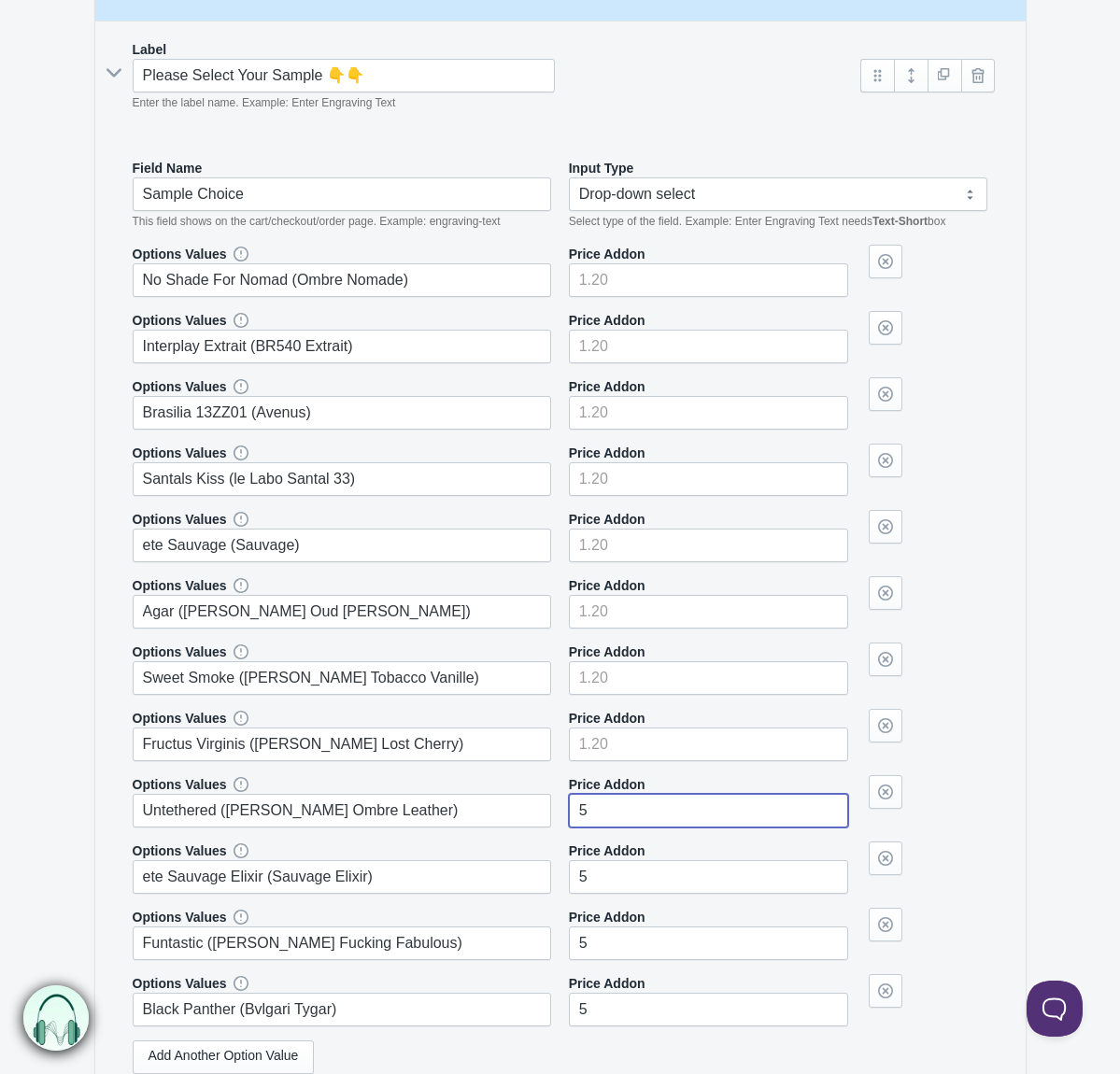
click at [683, 811] on input"] "5" at bounding box center [708, 810] width 280 height 33
click at [695, 878] on input"] "5" at bounding box center [708, 877] width 280 height 33
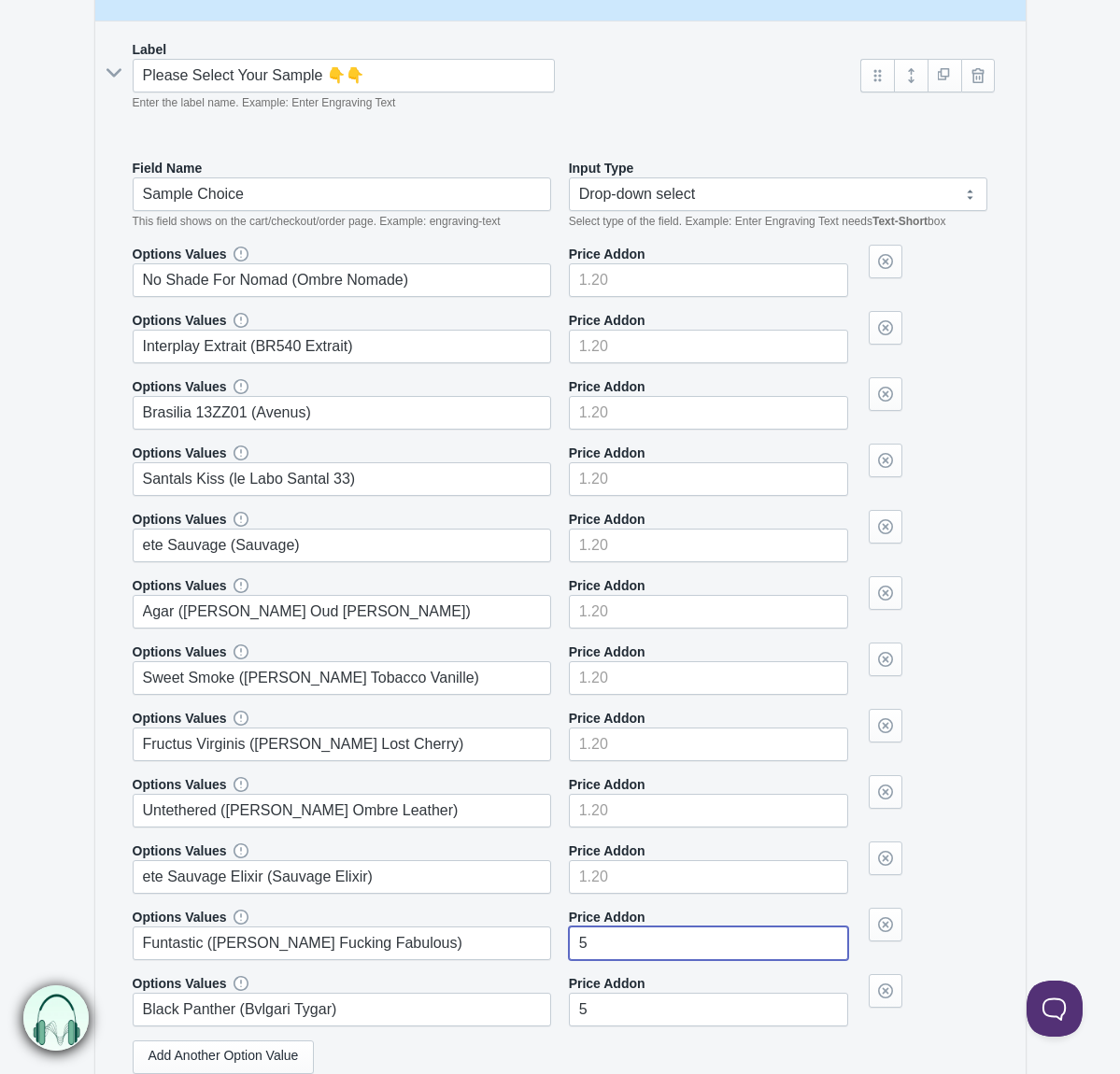
click at [680, 946] on input"] "5" at bounding box center [708, 943] width 280 height 33
click at [680, 1005] on input"] "5" at bounding box center [708, 1010] width 280 height 33
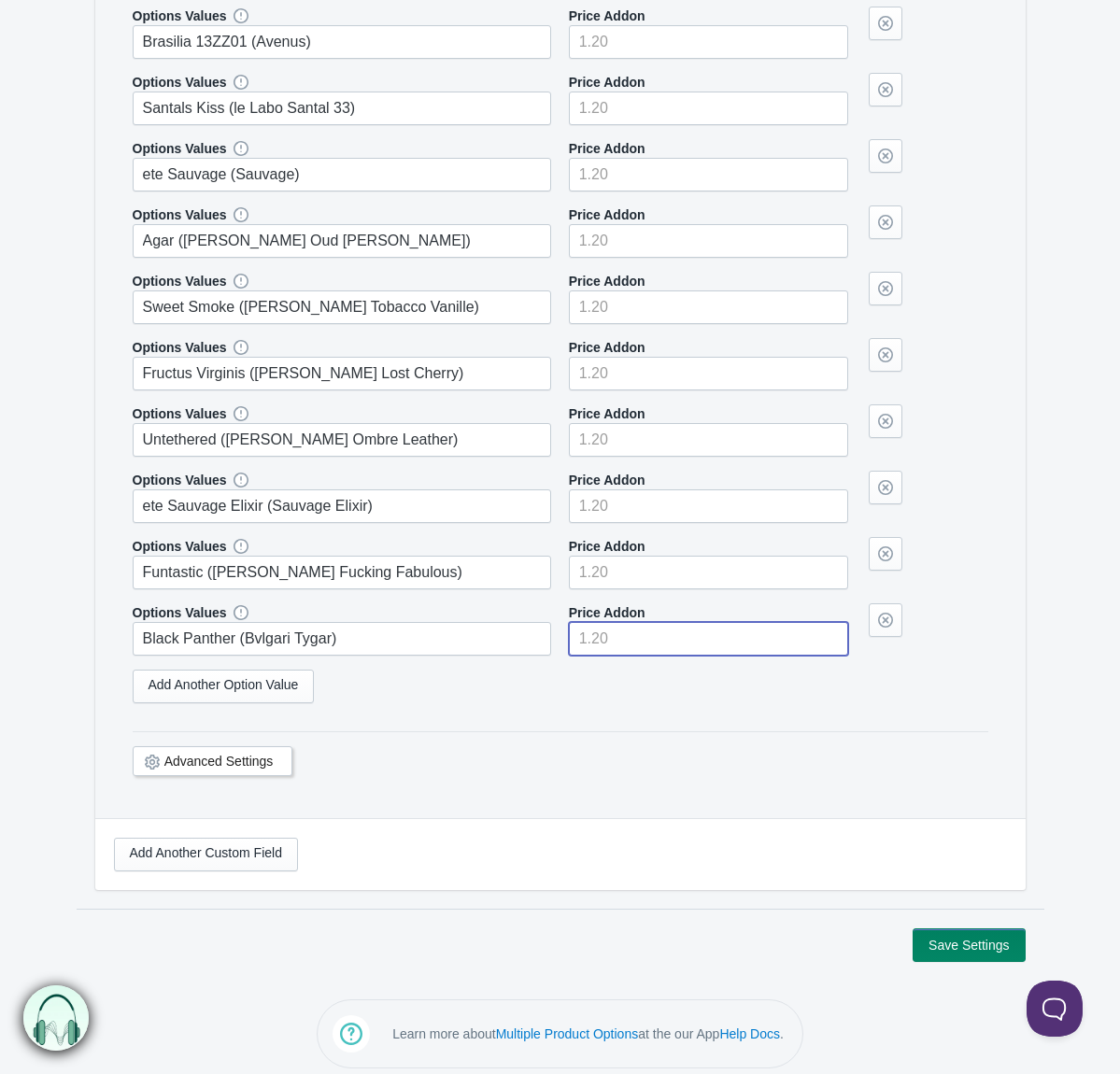
scroll to position [747, 0]
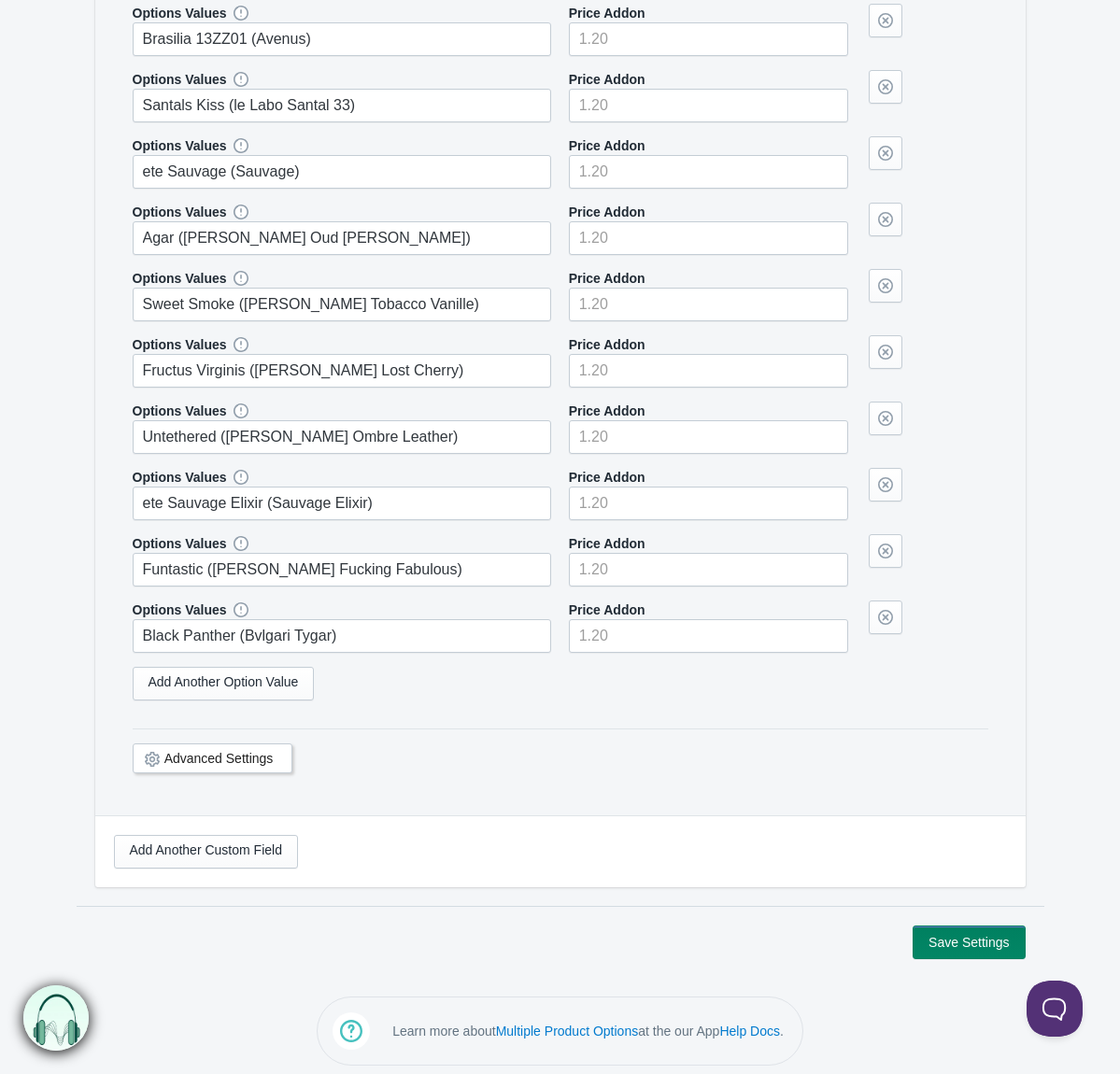
click at [621, 856] on div "Add Another Custom Field" at bounding box center [560, 851] width 893 height 33
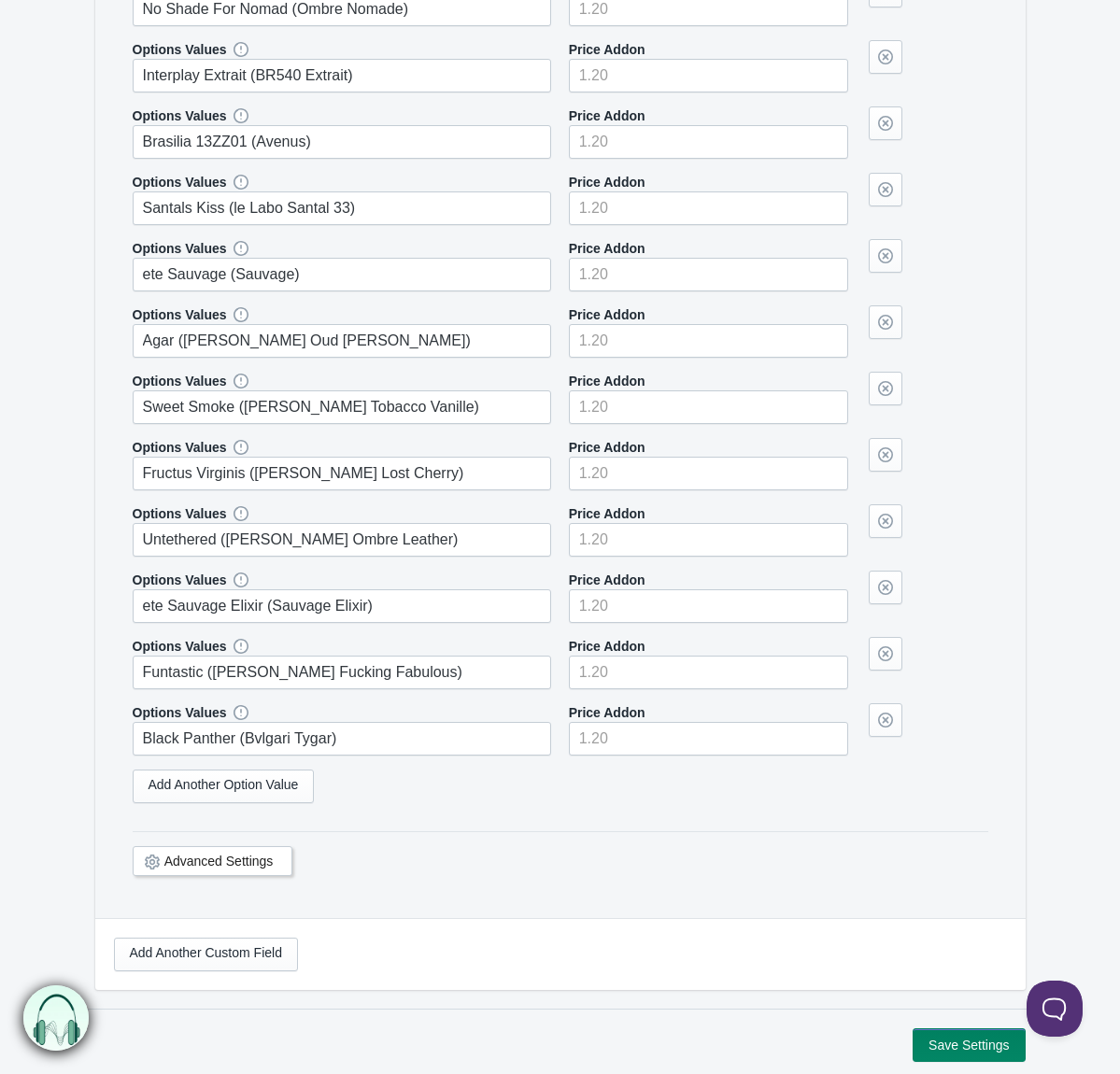
scroll to position [755, 0]
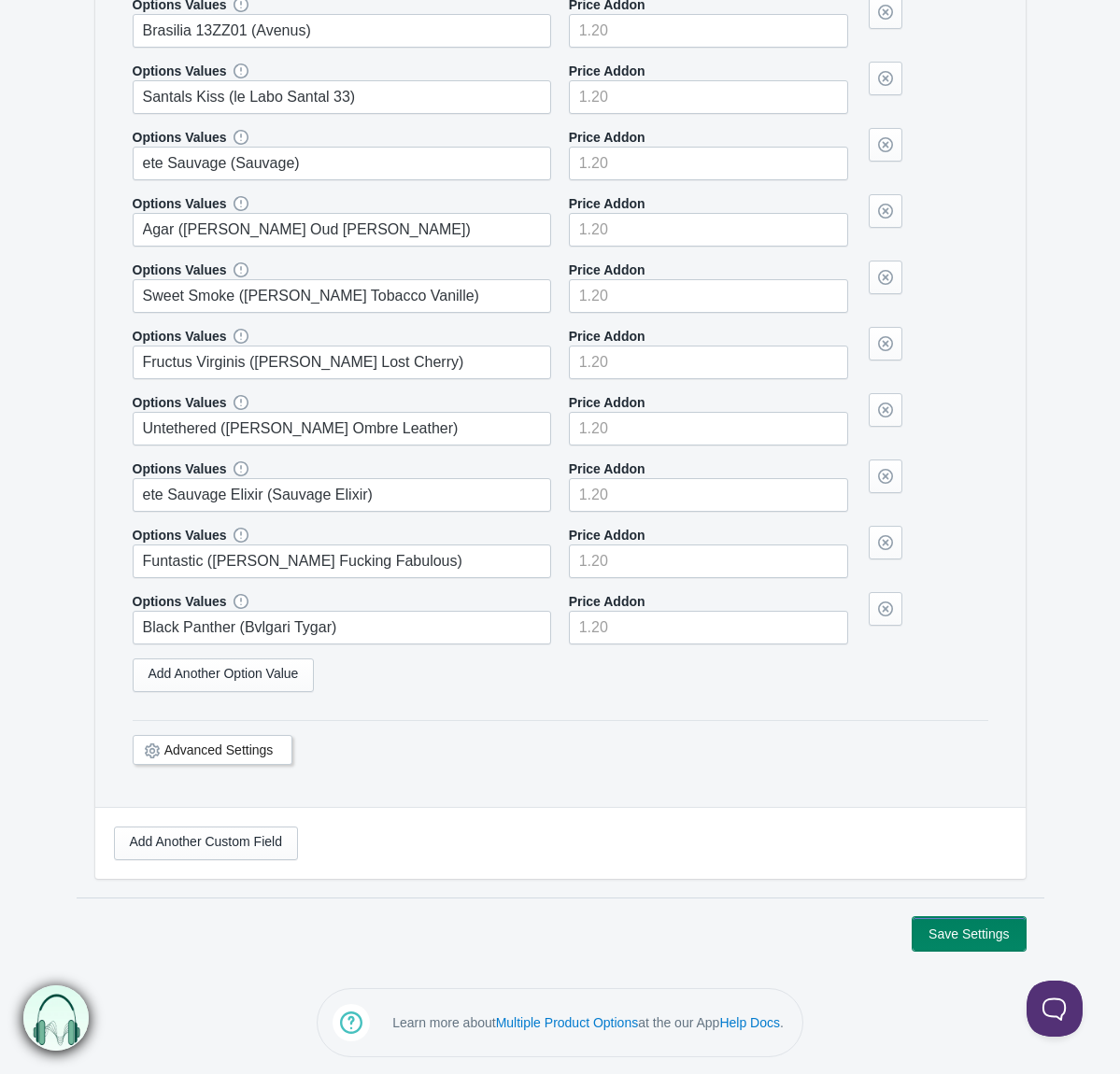
click at [944, 933] on button "Save Settings" at bounding box center [968, 934] width 112 height 33
